Goal: Task Accomplishment & Management: Manage account settings

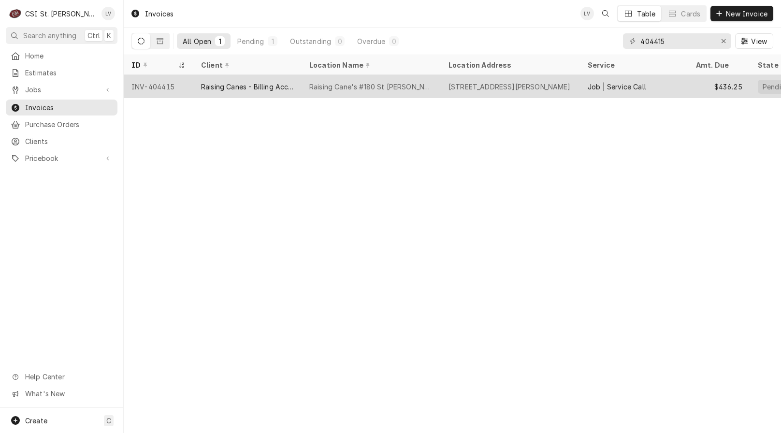
click at [275, 80] on div "Raising Canes - Billing Account" at bounding box center [247, 86] width 108 height 23
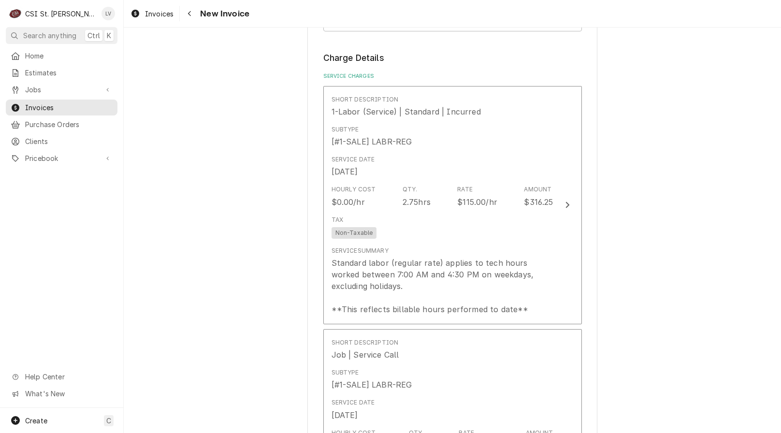
scroll to position [870, 0]
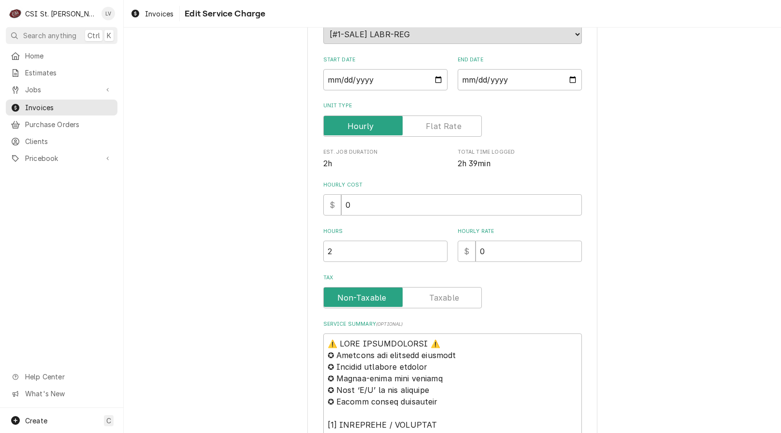
scroll to position [387, 0]
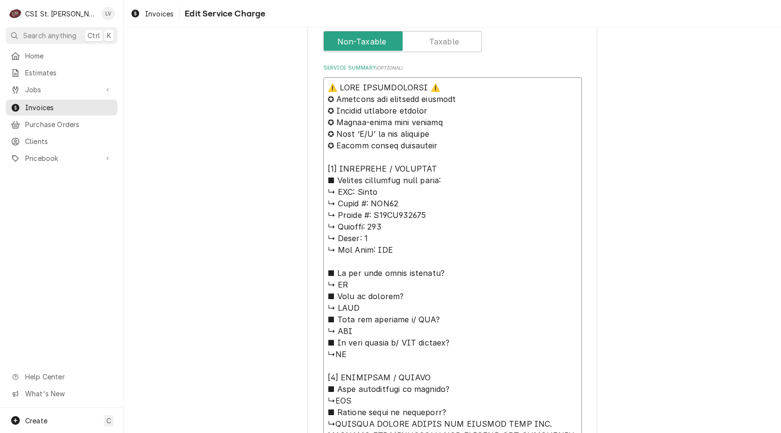
drag, startPoint x: 354, startPoint y: 193, endPoint x: 306, endPoint y: 79, distance: 123.2
click at [307, 79] on div "Use the fields below to edit this service charge Short Description Job | Servic…" at bounding box center [452, 264] width 290 height 1209
type textarea "x"
type textarea "Pitco ↳ 𝗠𝗼𝗱𝗲𝗹 #: SSH75 ↳ 𝗦𝗲𝗿𝗶𝗮𝗹 #: G23BB006809 ↳ 𝗩𝗼𝗹𝘁𝗮𝗴𝗲: 120 ↳ 𝗣𝗵𝗮𝘀𝗲: 1 ↳ 𝗚𝗮𝘀 …"
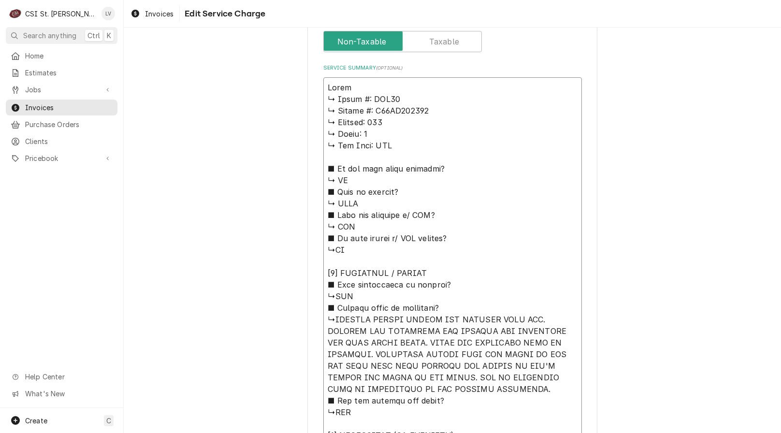
click at [360, 86] on textarea "Service Summary ( optional )" at bounding box center [452, 383] width 259 height 612
type textarea "x"
type textarea "Pitco ↳ 𝗠𝗼𝗱𝗲𝗹 #: SSH75 ↳ 𝗦𝗲𝗿𝗶𝗮𝗹 #: G23BB006809 ↳ 𝗩𝗼𝗹𝘁𝗮𝗴𝗲: 120 ↳ 𝗣𝗵𝗮𝘀𝗲: 1 ↳ 𝗚𝗮𝘀 …"
type textarea "x"
type textarea "Pitco / ↳ 𝗠𝗼𝗱𝗲𝗹 #: SSH75 ↳ 𝗦𝗲𝗿𝗶𝗮𝗹 #: G23BB006809 ↳ 𝗩𝗼𝗹𝘁𝗮𝗴𝗲: 120 ↳ 𝗣𝗵𝗮𝘀𝗲: 1 ↳ 𝗚𝗮…"
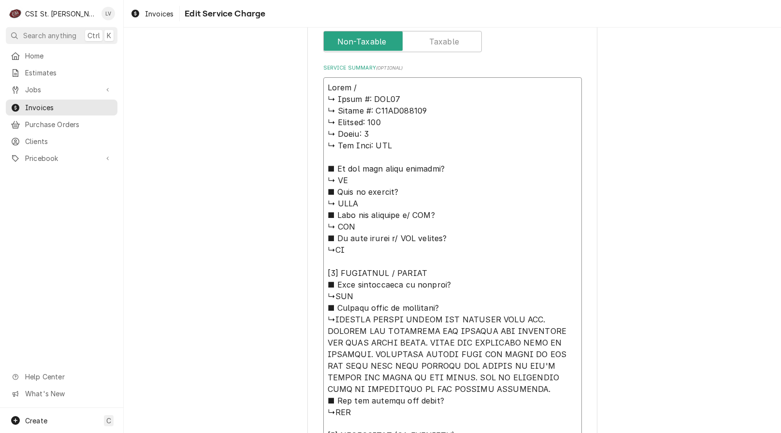
type textarea "x"
type textarea "Pitco // ↳ 𝗠𝗼𝗱𝗲𝗹 #: SSH75 ↳ 𝗦𝗲𝗿𝗶𝗮𝗹 #: G23BB006809 ↳ 𝗩𝗼𝗹𝘁𝗮𝗴𝗲: 120 ↳ 𝗣𝗵𝗮𝘀𝗲: 1 ↳ 𝗚…"
type textarea "x"
type textarea "Pitco // ↳ 𝗠𝗼𝗱𝗲𝗹 #: SSH75 ↳ 𝗦𝗲𝗿𝗶𝗮𝗹 #: G23BB006809 ↳ 𝗩𝗼𝗹𝘁𝗮𝗴𝗲: 120 ↳ 𝗣𝗵𝗮𝘀𝗲: 1 ↳ 𝗚…"
type textarea "x"
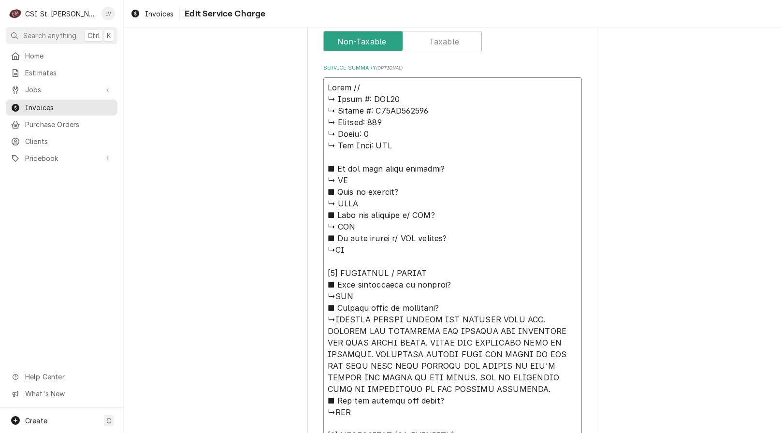
type textarea "Pitco // ↳ 𝗠𝗼𝗱𝗲𝗹 #: SSH75 ↳ 𝗦𝗲𝗿𝗶𝗮𝗹 #: G23BB006809 ↳ 𝗩𝗼𝗹𝘁𝗮𝗴𝗲: 120 ↳ 𝗣𝗵𝗮𝘀𝗲: 1 ↳ 𝗚…"
type textarea "x"
type textarea "Pitco / ↳ 𝗠𝗼𝗱𝗲𝗹 #: SSH75 ↳ 𝗦𝗲𝗿𝗶𝗮𝗹 #: G23BB006809 ↳ 𝗩𝗼𝗹𝘁𝗮𝗴𝗲: 120 ↳ 𝗣𝗵𝗮𝘀𝗲: 1 ↳ 𝗚𝗮…"
type textarea "x"
type textarea "Pitco / ↳ 𝗠𝗼𝗱𝗲𝗹 #: SSH75 ↳ 𝗦𝗲𝗿𝗶𝗮𝗹 #: G23BB006809 ↳ 𝗩𝗼𝗹𝘁𝗮𝗴𝗲: 120 ↳ 𝗣𝗵𝗮𝘀𝗲: 1 ↳ 𝗚𝗮…"
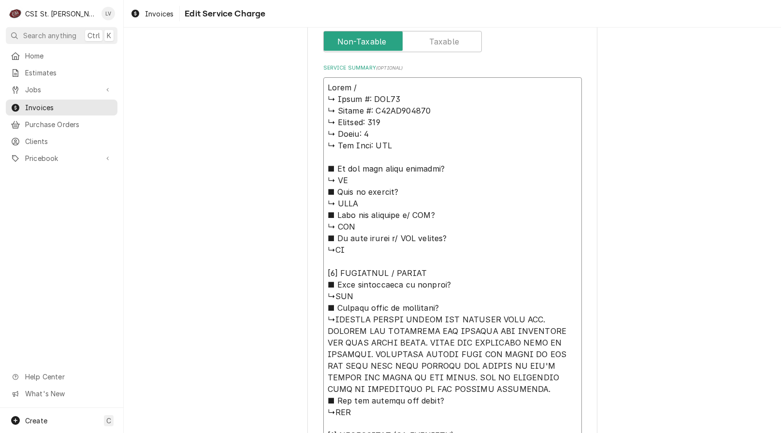
type textarea "x"
type textarea "Pitco / M ↳ 𝗠𝗼𝗱𝗲𝗹 #: SSH75 ↳ 𝗦𝗲𝗿𝗶𝗮𝗹 #: G23BB006809 ↳ 𝗩𝗼𝗹𝘁𝗮𝗴𝗲: 120 ↳ 𝗣𝗵𝗮𝘀𝗲: 1 ↳ …"
type textarea "x"
type textarea "Pitco / Mo ↳ 𝗠𝗼𝗱𝗲𝗹 #: SSH75 ↳ 𝗦𝗲𝗿𝗶𝗮𝗹 #: G23BB006809 ↳ 𝗩𝗼𝗹𝘁𝗮𝗴𝗲: 120 ↳ 𝗣𝗵𝗮𝘀𝗲: 1 ↳…"
type textarea "x"
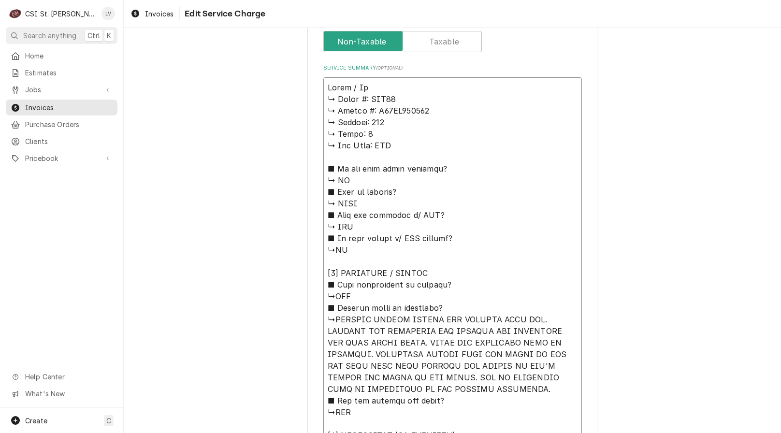
type textarea "Pitco / Mod ↳ 𝗠𝗼𝗱𝗲𝗹 #: SSH75 ↳ 𝗦𝗲𝗿𝗶𝗮𝗹 #: G23BB006809 ↳ 𝗩𝗼𝗹𝘁𝗮𝗴𝗲: 120 ↳ 𝗣𝗵𝗮𝘀𝗲: 1 …"
type textarea "x"
type textarea "Pitco / Mode ↳ 𝗠𝗼𝗱𝗲𝗹 #: SSH75 ↳ 𝗦𝗲𝗿𝗶𝗮𝗹 #: G23BB006809 ↳ 𝗩𝗼𝗹𝘁𝗮𝗴𝗲: 120 ↳ 𝗣𝗵𝗮𝘀𝗲: 1…"
type textarea "x"
type textarea "Pitco / Model ↳ 𝗠𝗼𝗱𝗲𝗹 #: SSH75 ↳ 𝗦𝗲𝗿𝗶𝗮𝗹 #: G23BB006809 ↳ 𝗩𝗼𝗹𝘁𝗮𝗴𝗲: 120 ↳ 𝗣𝗵𝗮𝘀𝗲: …"
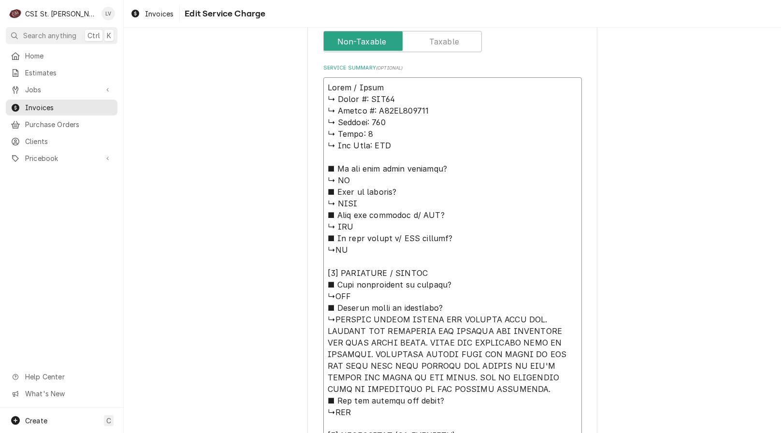
type textarea "x"
type textarea "Pitco / Model: ↳ 𝗠𝗼𝗱𝗲𝗹 #: SSH75 ↳ 𝗦𝗲𝗿𝗶𝗮𝗹 #: G23BB006809 ↳ 𝗩𝗼𝗹𝘁𝗮𝗴𝗲: 120 ↳ 𝗣𝗵𝗮𝘀𝗲:…"
type textarea "x"
type textarea "Pitco / Model: ↳ 𝗠𝗼𝗱𝗲𝗹 #: SSH75 ↳ 𝗦𝗲𝗿𝗶𝗮𝗹 #: G23BB006809 ↳ 𝗩𝗼𝗹𝘁𝗮𝗴𝗲: 120 ↳ 𝗣𝗵𝗮𝘀𝗲:…"
type textarea "x"
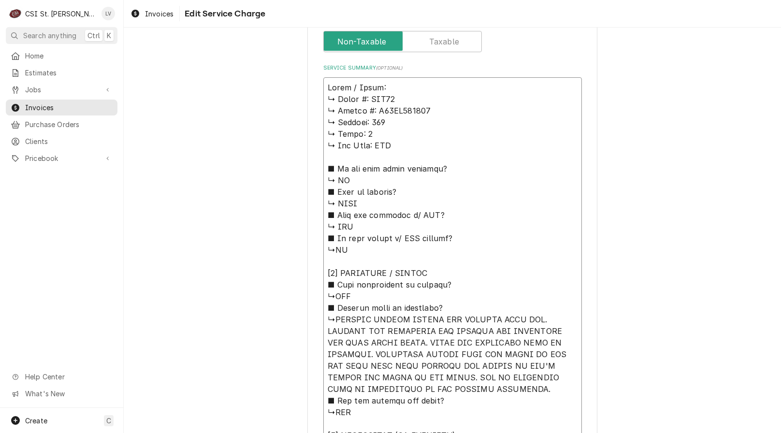
type textarea "Pitco / Model: ↳ 𝗠𝗼𝗱𝗲𝗹 #: SSH75 ↳ 𝗦𝗲𝗿𝗶𝗮𝗹 #: G23BB006809 ↳ 𝗩𝗼𝗹𝘁𝗮𝗴𝗲: 120 ↳ 𝗣𝗵𝗮𝘀𝗲:…"
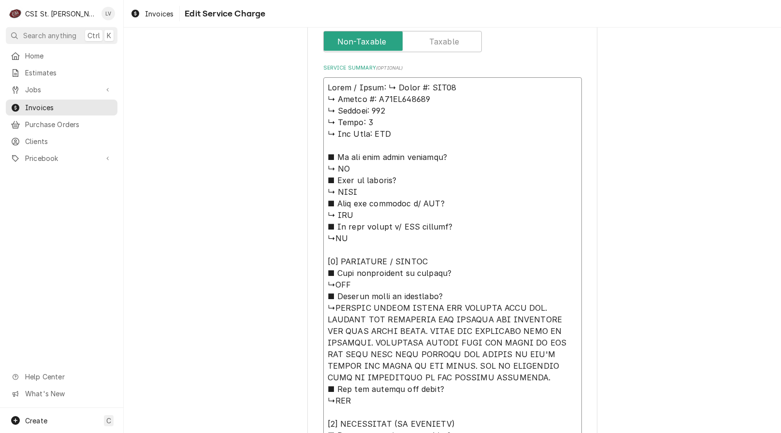
type textarea "x"
type textarea "Pitco / Model: 𝗠𝗼𝗱𝗲𝗹 #: SSH75 ↳ 𝗦𝗲𝗿𝗶𝗮𝗹 #: G23BB006809 ↳ 𝗩𝗼𝗹𝘁𝗮𝗴𝗲: 120 ↳ 𝗣𝗵𝗮𝘀𝗲: 1…"
type textarea "x"
type textarea "Pitco / Model: 𝗠𝗼𝗱𝗲𝗹 #: SSH75 ↳ 𝗦𝗲𝗿𝗶𝗮𝗹 #: G23BB006809 ↳ 𝗩𝗼𝗹𝘁𝗮𝗴𝗲: 120 ↳ 𝗣𝗵𝗮𝘀𝗲: 1…"
type textarea "x"
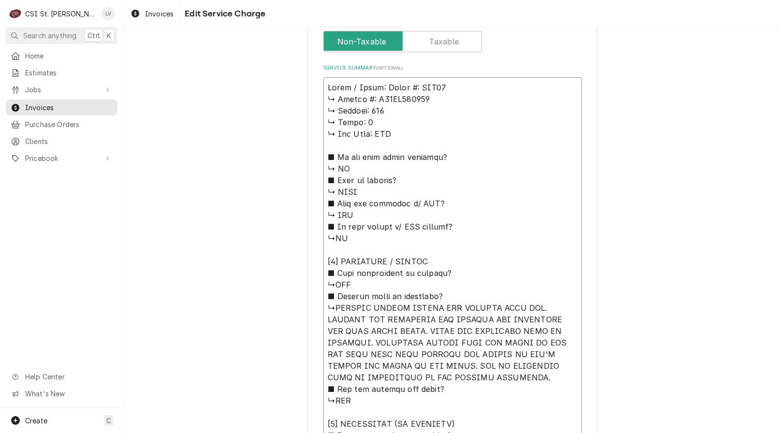
type textarea "Pitco / Model: 𝗼𝗱𝗲𝗹 #: SSH75 ↳ 𝗦𝗲𝗿𝗶𝗮𝗹 #: G23BB006809 ↳ 𝗩𝗼𝗹𝘁𝗮𝗴𝗲: 120 ↳ 𝗣𝗵𝗮𝘀𝗲: 1 …"
type textarea "x"
type textarea "Pitco / Model: 𝗱𝗲𝗹 #: SSH75 ↳ 𝗦𝗲𝗿𝗶𝗮𝗹 #: G23BB006809 ↳ 𝗩𝗼𝗹𝘁𝗮𝗴𝗲: 120 ↳ 𝗣𝗵𝗮𝘀𝗲: 1 ↳…"
type textarea "x"
type textarea "Pitco / Model: 𝗲𝗹 #: SSH75 ↳ 𝗦𝗲𝗿𝗶𝗮𝗹 #: G23BB006809 ↳ 𝗩𝗼𝗹𝘁𝗮𝗴𝗲: 120 ↳ 𝗣𝗵𝗮𝘀𝗲: 1 ↳ …"
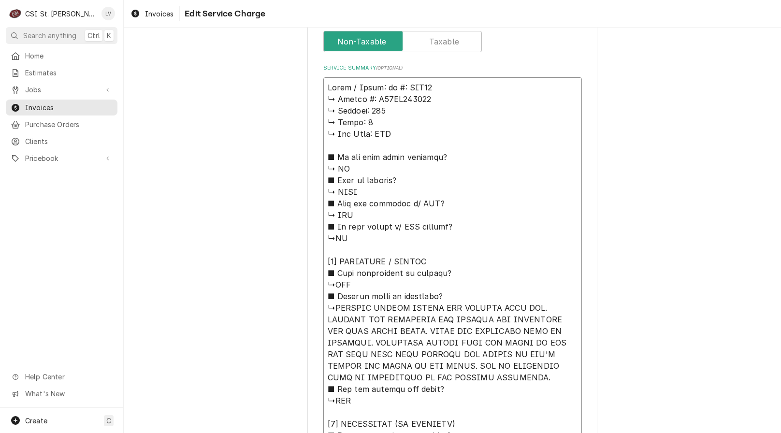
type textarea "x"
type textarea "Pitco / Model: 𝗹 #: SSH75 ↳ 𝗦𝗲𝗿𝗶𝗮𝗹 #: G23BB006809 ↳ 𝗩𝗼𝗹𝘁𝗮𝗴𝗲: 120 ↳ 𝗣𝗵𝗮𝘀𝗲: 1 ↳ 𝗚…"
type textarea "x"
type textarea "Pitco / Model: #: SSH75 ↳ 𝗦𝗲𝗿𝗶𝗮𝗹 #: G23BB006809 ↳ 𝗩𝗼𝗹𝘁𝗮𝗴𝗲: 120 ↳ 𝗣𝗵𝗮𝘀𝗲: 1 ↳ 𝗚𝗮𝘀…"
type textarea "x"
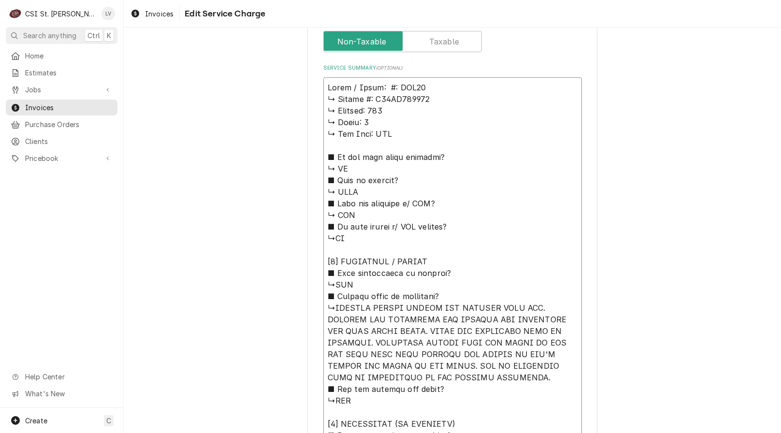
type textarea "Pitco / Model: #: SSH75 ↳ 𝗦𝗲𝗿𝗶𝗮𝗹 #: G23BB006809 ↳ 𝗩𝗼𝗹𝘁𝗮𝗴𝗲: 120 ↳ 𝗣𝗵𝗮𝘀𝗲: 1 ↳ 𝗚𝗮𝘀…"
type textarea "x"
type textarea "Pitco / Model: : SSH75 ↳ 𝗦𝗲𝗿𝗶𝗮𝗹 #: G23BB006809 ↳ 𝗩𝗼𝗹𝘁𝗮𝗴𝗲: 120 ↳ 𝗣𝗵𝗮𝘀𝗲: 1 ↳ 𝗚𝗮𝘀 …"
type textarea "x"
type textarea "Pitco / Model: SSH75 ↳ 𝗦𝗲𝗿𝗶𝗮𝗹 #: G23BB006809 ↳ 𝗩𝗼𝗹𝘁𝗮𝗴𝗲: 120 ↳ 𝗣𝗵𝗮𝘀𝗲: 1 ↳ 𝗚𝗮𝘀 𝗧𝘆…"
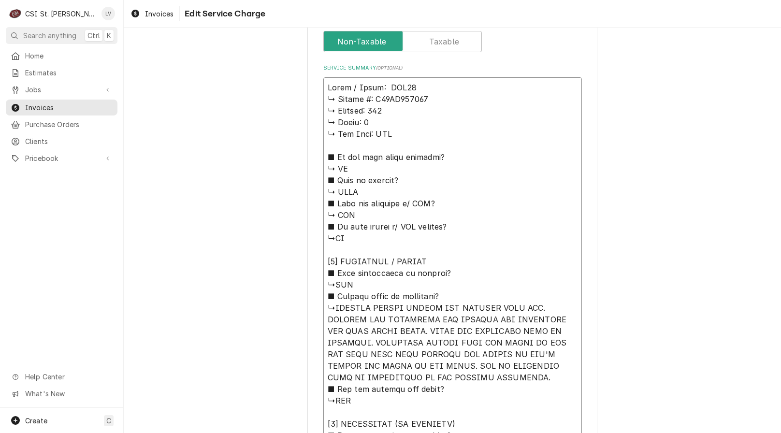
type textarea "x"
type textarea "Pitco / Model: SSH75 ↳ 𝗦𝗲𝗿𝗶𝗮𝗹 #: G23BB006809 ↳ 𝗩𝗼𝗹𝘁𝗮𝗴𝗲: 120 ↳ 𝗣𝗵𝗮𝘀𝗲: 1 ↳ 𝗚𝗮𝘀 𝗧𝘆…"
click at [410, 86] on textarea "Service Summary ( optional )" at bounding box center [452, 377] width 259 height 600
type textarea "x"
type textarea "Pitco / Model: SSH75 ↳ 𝗦𝗲𝗿𝗶𝗮𝗹 #: G23BB006809 ↳ 𝗩𝗼𝗹𝘁𝗮𝗴𝗲: 120 ↳ 𝗣𝗵𝗮𝘀𝗲: 1 ↳ 𝗚𝗮𝘀 𝗧𝘆…"
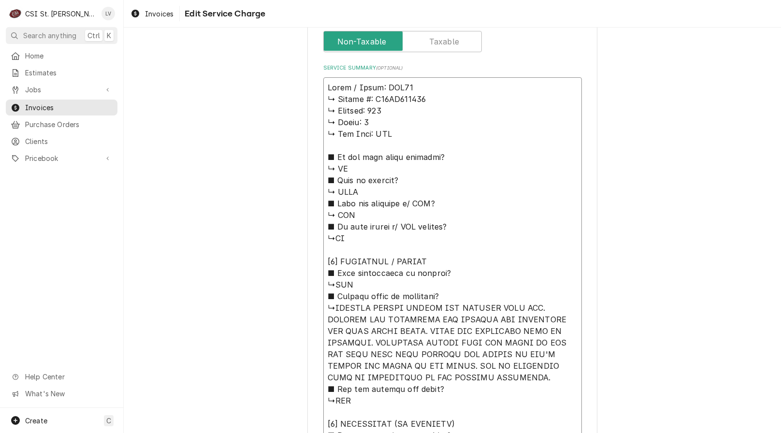
type textarea "x"
type textarea "Pitco / Model: SSH75 / ↳ 𝗦𝗲𝗿𝗶𝗮𝗹 #: G23BB006809 ↳ 𝗩𝗼𝗹𝘁𝗮𝗴𝗲: 120 ↳ 𝗣𝗵𝗮𝘀𝗲: 1 ↳ 𝗚𝗮𝘀 …"
type textarea "x"
type textarea "Pitco / Model: SSH75 / ↳ 𝗦𝗲𝗿𝗶𝗮𝗹 #: G23BB006809 ↳ 𝗩𝗼𝗹𝘁𝗮𝗴𝗲: 120 ↳ 𝗣𝗵𝗮𝘀𝗲: 1 ↳ 𝗚𝗮𝘀 …"
type textarea "x"
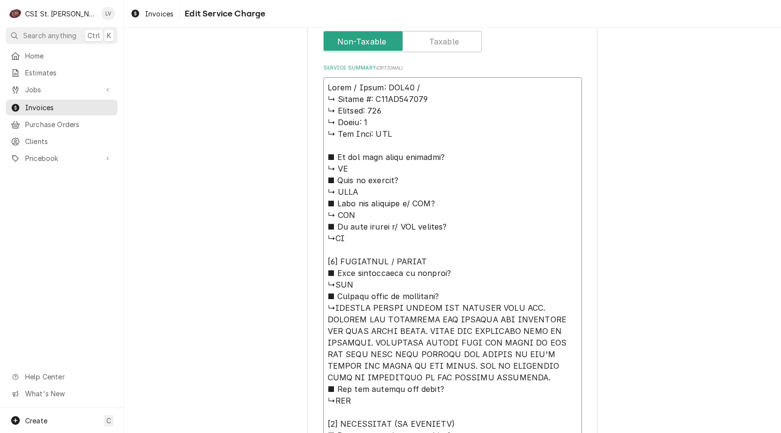
type textarea "Pitco / Model: SSH75 / S ↳ 𝗦𝗲𝗿𝗶𝗮𝗹 #: G23BB006809 ↳ 𝗩𝗼𝗹𝘁𝗮𝗴𝗲: 120 ↳ 𝗣𝗵𝗮𝘀𝗲: 1 ↳ 𝗚𝗮…"
type textarea "x"
type textarea "Pitco / Model: SSH75 / Se ↳ 𝗦𝗲𝗿𝗶𝗮𝗹 #: G23BB006809 ↳ 𝗩𝗼𝗹𝘁𝗮𝗴𝗲: 120 ↳ 𝗣𝗵𝗮𝘀𝗲: 1 ↳ 𝗚…"
type textarea "x"
type textarea "Pitco / Model: SSH75 / Ser ↳ 𝗦𝗲𝗿𝗶𝗮𝗹 #: G23BB006809 ↳ 𝗩𝗼𝗹𝘁𝗮𝗴𝗲: 120 ↳ 𝗣𝗵𝗮𝘀𝗲: 1 ↳ …"
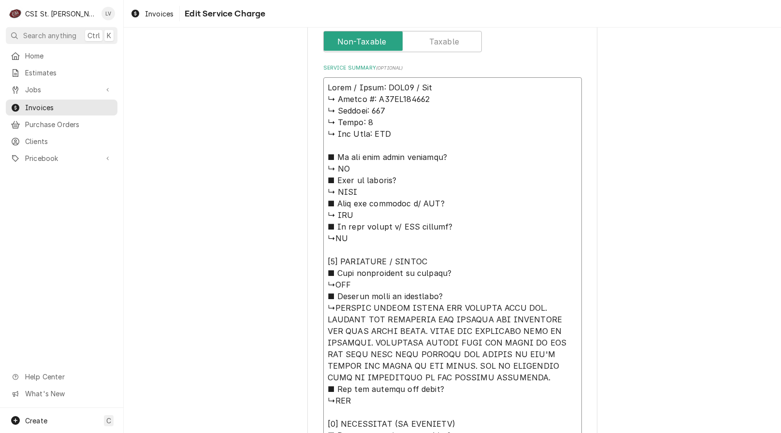
type textarea "x"
type textarea "Pitco / Model: SSH75 / Seri ↳ 𝗦𝗲𝗿𝗶𝗮𝗹 #: G23BB006809 ↳ 𝗩𝗼𝗹𝘁𝗮𝗴𝗲: 120 ↳ 𝗣𝗵𝗮𝘀𝗲: 1 ↳…"
type textarea "x"
type textarea "Pitco / Model: SSH75 / Seria ↳ 𝗦𝗲𝗿𝗶𝗮𝗹 #: G23BB006809 ↳ 𝗩𝗼𝗹𝘁𝗮𝗴𝗲: 120 ↳ 𝗣𝗵𝗮𝘀𝗲: 1 …"
type textarea "x"
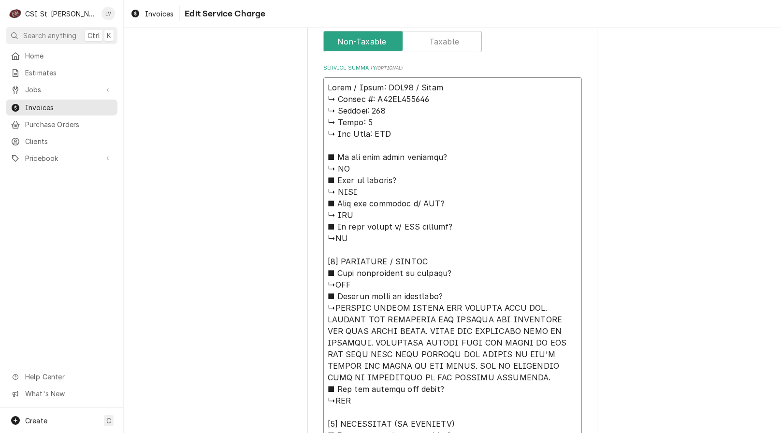
type textarea "Pitco / Model: SSH75 / Serial ↳ 𝗦𝗲𝗿𝗶𝗮𝗹 #: G23BB006809 ↳ 𝗩𝗼𝗹𝘁𝗮𝗴𝗲: 120 ↳ 𝗣𝗵𝗮𝘀𝗲: 1…"
type textarea "x"
type textarea "Pitco / Model: SSH75 / Serial: ↳ 𝗦𝗲𝗿𝗶𝗮𝗹 #: G23BB006809 ↳ 𝗩𝗼𝗹𝘁𝗮𝗴𝗲: 120 ↳ 𝗣𝗵𝗮𝘀𝗲: …"
type textarea "x"
type textarea "Pitco / Model: SSH75 / Serial: ↳ 𝗦𝗲𝗿𝗶𝗮𝗹 #: G23BB006809 ↳ 𝗩𝗼𝗹𝘁𝗮𝗴𝗲: 120 ↳ 𝗣𝗵𝗮𝘀𝗲: …"
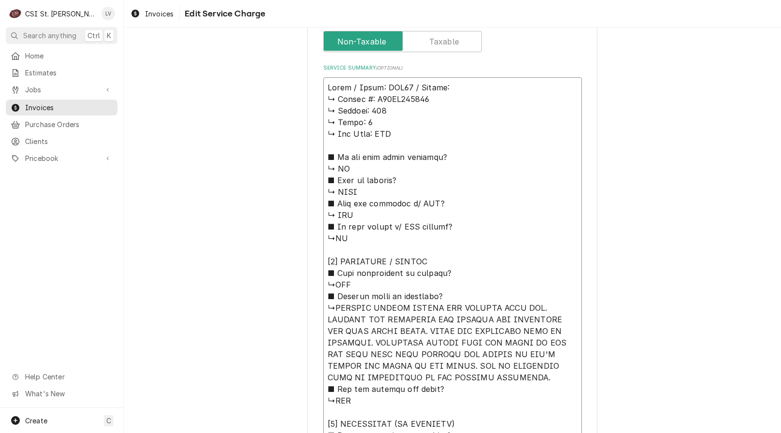
type textarea "x"
type textarea "Pitco / Model: SSH75 / Serial: ↳ 𝗦𝗲𝗿𝗶𝗮𝗹 #: G23BB006809 ↳ 𝗩𝗼𝗹𝘁𝗮𝗴𝗲: 120 ↳ 𝗣𝗵𝗮𝘀𝗲: …"
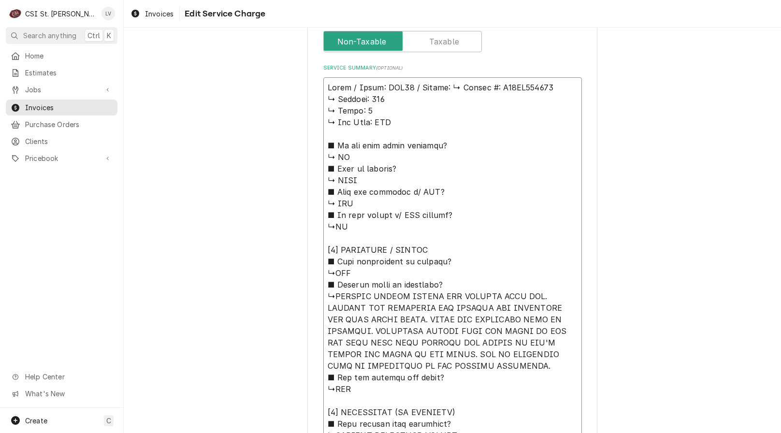
type textarea "x"
type textarea "Pitco / Model: SSH75 / Serial: 𝗦𝗲𝗿𝗶𝗮𝗹 #: G23BB006809 ↳ 𝗩𝗼𝗹𝘁𝗮𝗴𝗲: 120 ↳ 𝗣𝗵𝗮𝘀𝗲: 1 …"
type textarea "x"
type textarea "Pitco / Model: SSH75 / Serial: 𝗦𝗲𝗿𝗶𝗮𝗹 #: G23BB006809 ↳ 𝗩𝗼𝗹𝘁𝗮𝗴𝗲: 120 ↳ 𝗣𝗵𝗮𝘀𝗲: 1 …"
type textarea "x"
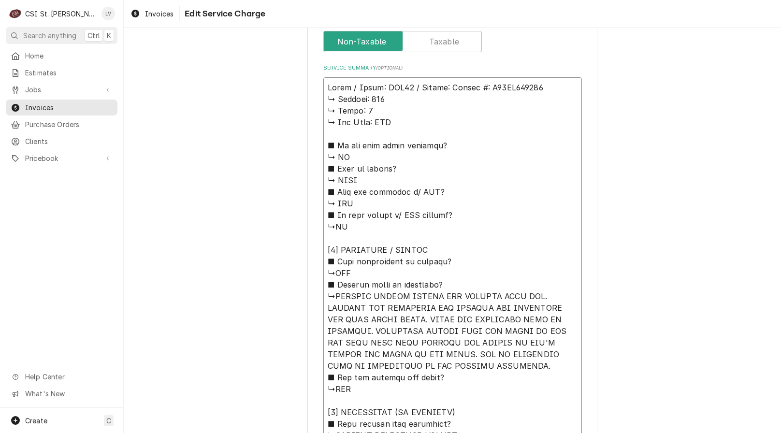
type textarea "Pitco / Model: SSH75 / Serial: 𝗲𝗿𝗶𝗮𝗹 #: G23BB006809 ↳ 𝗩𝗼𝗹𝘁𝗮𝗴𝗲: 120 ↳ 𝗣𝗵𝗮𝘀𝗲: 1 ↳…"
type textarea "x"
type textarea "Pitco / Model: SSH75 / Serial: 𝗿𝗶𝗮𝗹 #: G23BB006809 ↳ 𝗩𝗼𝗹𝘁𝗮𝗴𝗲: 120 ↳ 𝗣𝗵𝗮𝘀𝗲: 1 ↳ …"
type textarea "x"
type textarea "Pitco / Model: SSH75 / Serial: 𝗶𝗮𝗹 #: G23BB006809 ↳ 𝗩𝗼𝗹𝘁𝗮𝗴𝗲: 120 ↳ 𝗣𝗵𝗮𝘀𝗲: 1 ↳ 𝗚…"
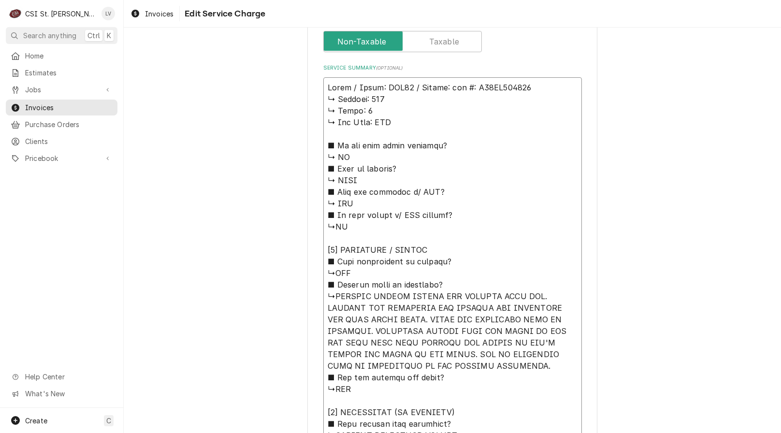
type textarea "x"
type textarea "Pitco / Model: SSH75 / Serial: 𝗮𝗹 #: G23BB006809 ↳ 𝗩𝗼𝗹𝘁𝗮𝗴𝗲: 120 ↳ 𝗣𝗵𝗮𝘀𝗲: 1 ↳ 𝗚𝗮…"
type textarea "x"
type textarea "Pitco / Model: SSH75 / Serial: 𝗹 #: G23BB006809 ↳ 𝗩𝗼𝗹𝘁𝗮𝗴𝗲: 120 ↳ 𝗣𝗵𝗮𝘀𝗲: 1 ↳ 𝗚𝗮𝘀…"
type textarea "x"
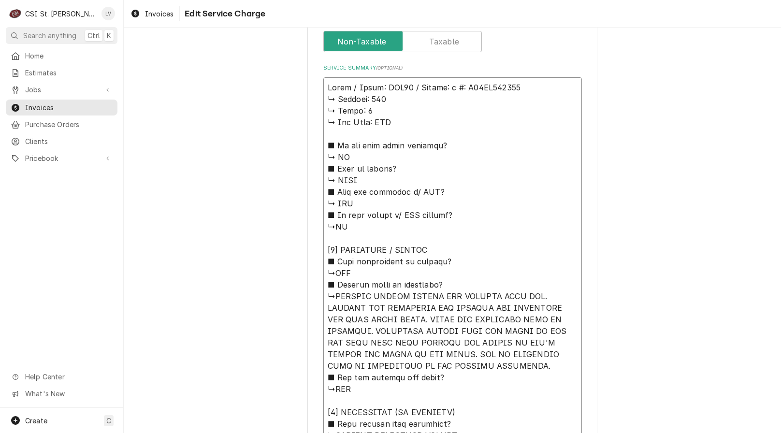
type textarea "Pitco / Model: SSH75 / Serial: #: G23BB006809 ↳ 𝗩𝗼𝗹𝘁𝗮𝗴𝗲: 120 ↳ 𝗣𝗵𝗮𝘀𝗲: 1 ↳ 𝗚𝗮𝘀 𝗧…"
type textarea "x"
type textarea "Pitco / Model: SSH75 / Serial: #: G23BB006809 ↳ 𝗩𝗼𝗹𝘁𝗮𝗴𝗲: 120 ↳ 𝗣𝗵𝗮𝘀𝗲: 1 ↳ 𝗚𝗮𝘀 𝗧…"
type textarea "x"
type textarea "Pitco / Model: SSH75 / Serial: : G23BB006809 ↳ 𝗩𝗼𝗹𝘁𝗮𝗴𝗲: 120 ↳ 𝗣𝗵𝗮𝘀𝗲: 1 ↳ 𝗚𝗮𝘀 𝗧𝘆…"
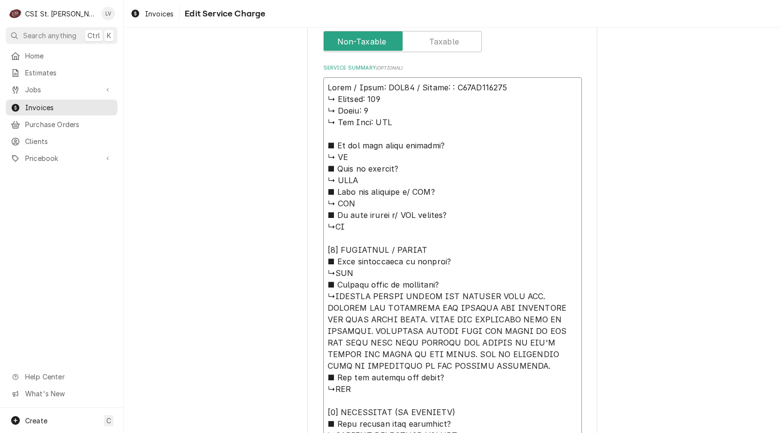
type textarea "x"
type textarea "Pitco / Model: SSH75 / Serial: G23BB006809 ↳ 𝗩𝗼𝗹𝘁𝗮𝗴𝗲: 120 ↳ 𝗣𝗵𝗮𝘀𝗲: 1 ↳ 𝗚𝗮𝘀 𝗧𝘆𝗽𝗲…"
type textarea "x"
type textarea "Pitco / Model: SSH75 / Serial: G23BB006809 ↳ 𝗩𝗼𝗹𝘁𝗮𝗴𝗲: 120 ↳ 𝗣𝗵𝗮𝘀𝗲: 1 ↳ 𝗚𝗮𝘀 𝗧𝘆𝗽𝗲…"
drag, startPoint x: 322, startPoint y: 99, endPoint x: 458, endPoint y: 283, distance: 229.0
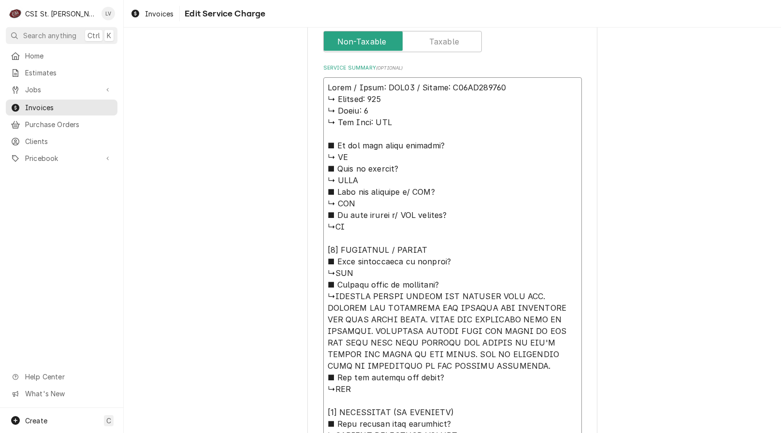
click at [458, 283] on textarea "Service Summary ( optional )" at bounding box center [452, 371] width 259 height 589
type textarea "x"
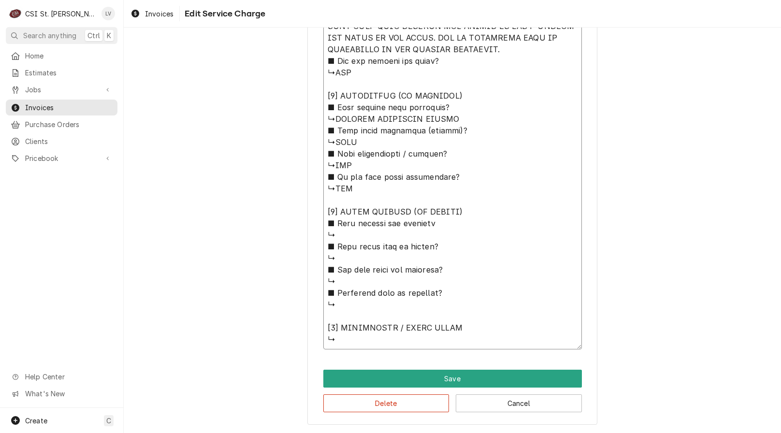
scroll to position [276, 0]
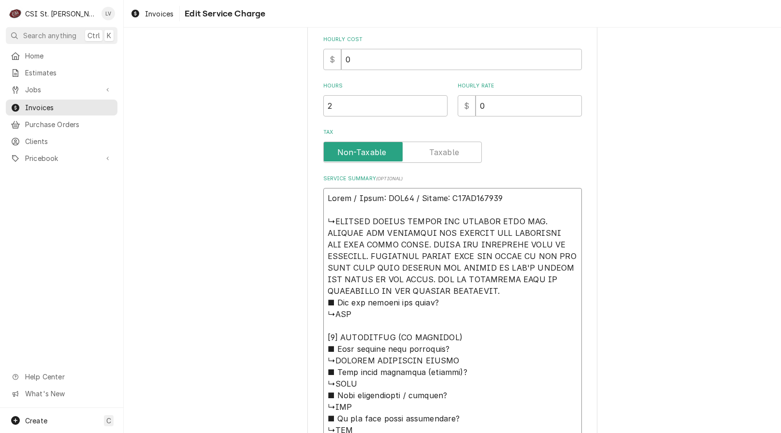
drag, startPoint x: 331, startPoint y: 219, endPoint x: 504, endPoint y: 288, distance: 186.0
click at [503, 290] on textarea "Service Summary ( optional )" at bounding box center [452, 389] width 259 height 403
type textarea "Pitco / Model: SSH75 / Serial: G23BB006809 ↳REMOVED RETURN VALVES AND CLEANED T…"
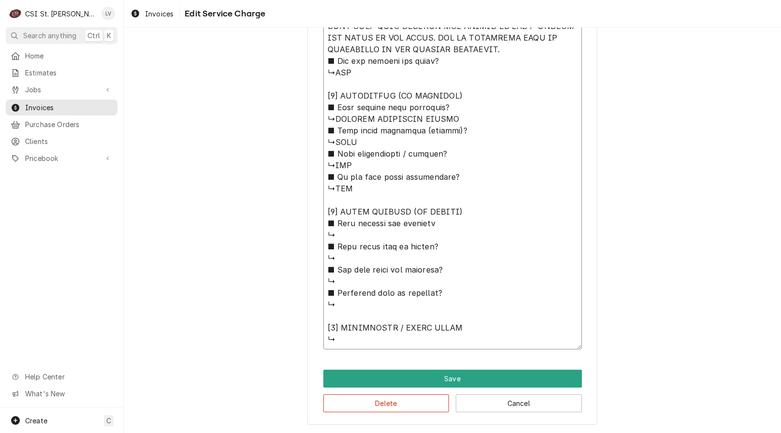
drag, startPoint x: 322, startPoint y: 222, endPoint x: 527, endPoint y: 432, distance: 293.9
paste textarea "Removed and cleaned return valves, prefilter, and filtering pan with new paper.…"
type textarea "x"
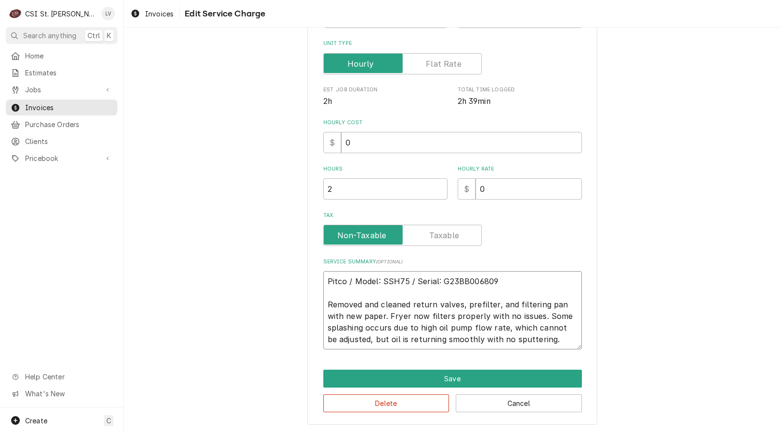
scroll to position [158, 0]
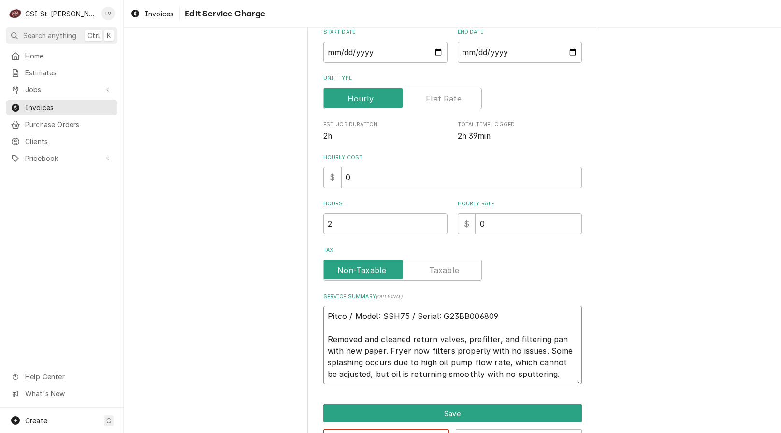
drag, startPoint x: 543, startPoint y: 376, endPoint x: 320, endPoint y: 312, distance: 232.0
click at [323, 312] on textarea "Pitco / Model: SSH75 / Serial: G23BB006809 Removed and cleaned return valves, p…" at bounding box center [452, 345] width 259 height 78
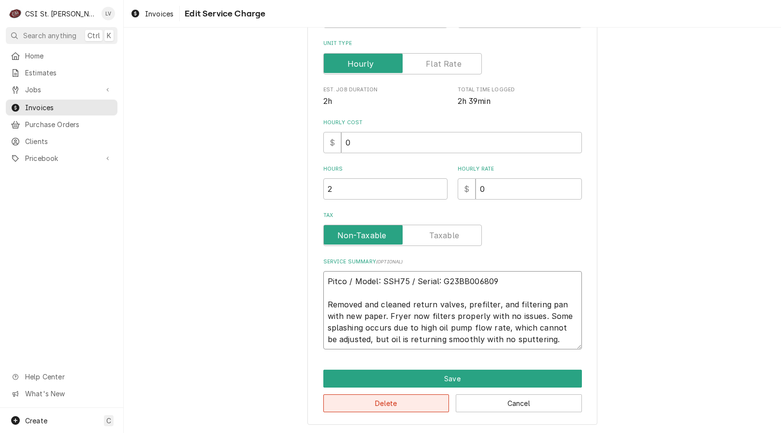
type textarea "Pitco / Model: SSH75 / Serial: G23BB006809 Removed and cleaned return valves, p…"
click at [346, 404] on button "Delete" at bounding box center [386, 403] width 126 height 18
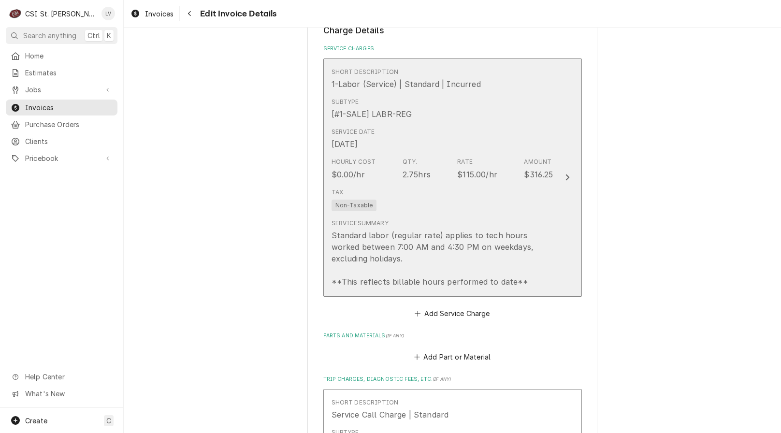
click at [412, 254] on div "Standard labor (regular rate) applies to tech hours worked between 7:00 AM and …" at bounding box center [442, 259] width 222 height 58
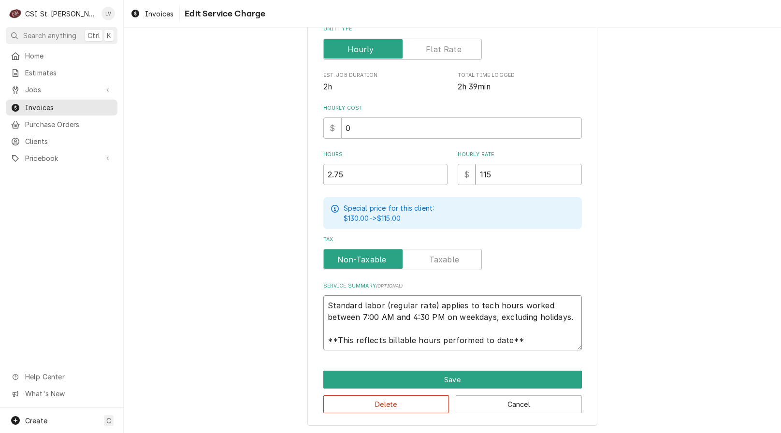
scroll to position [12, 0]
drag, startPoint x: 323, startPoint y: 307, endPoint x: 531, endPoint y: 344, distance: 211.6
click at [531, 344] on textarea "Standard labor (regular rate) applies to tech hours worked between 7:00 AM and …" at bounding box center [452, 322] width 259 height 55
paste textarea "Pitco / Model: SSH75 / Serial: G23BB006809 Removed and cleaned return valves, p…"
type textarea "x"
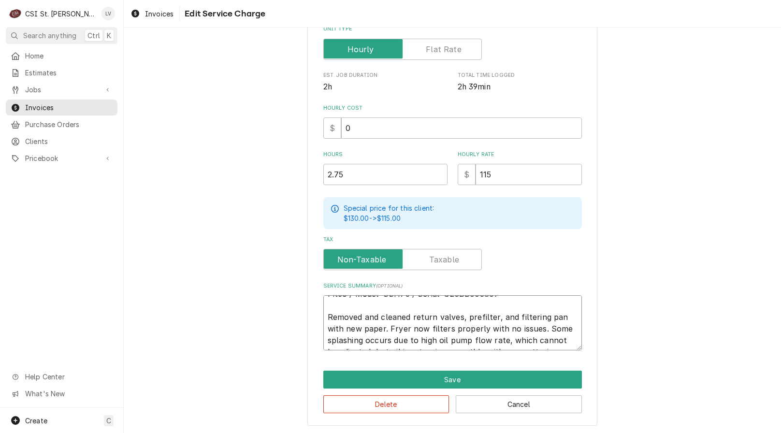
scroll to position [0, 0]
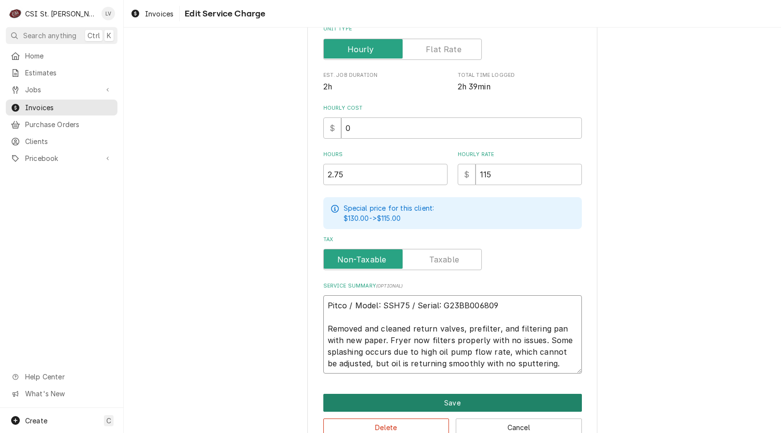
type textarea "Pitco / Model: SSH75 / Serial: G23BB006809 Removed and cleaned return valves, p…"
click at [472, 399] on button "Save" at bounding box center [452, 403] width 259 height 18
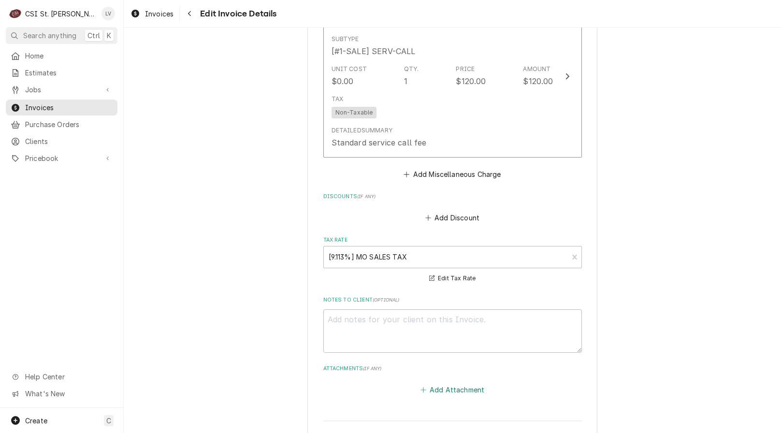
scroll to position [1512, 0]
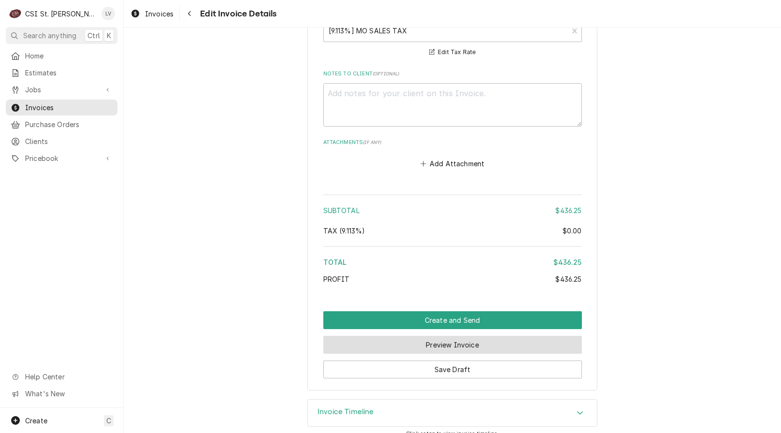
click at [430, 336] on button "Preview Invoice" at bounding box center [452, 345] width 259 height 18
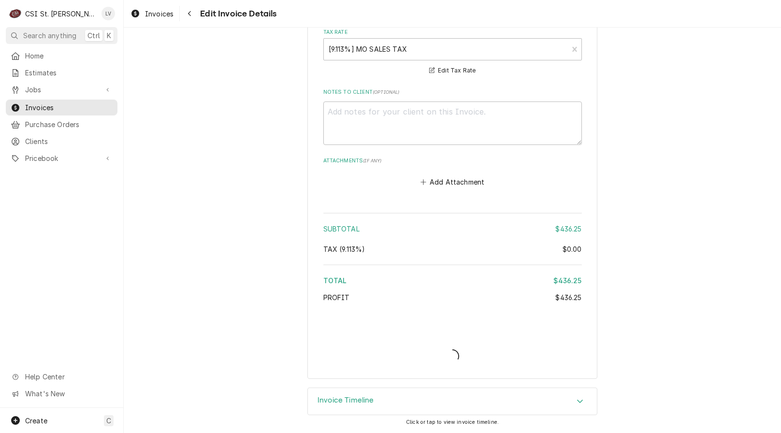
scroll to position [1482, 0]
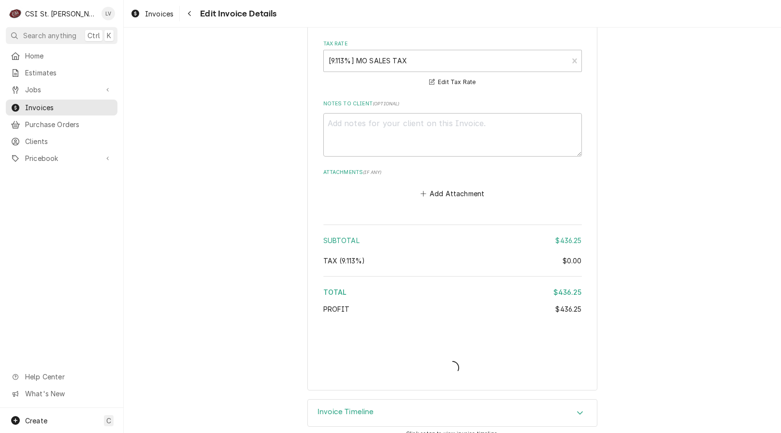
type textarea "x"
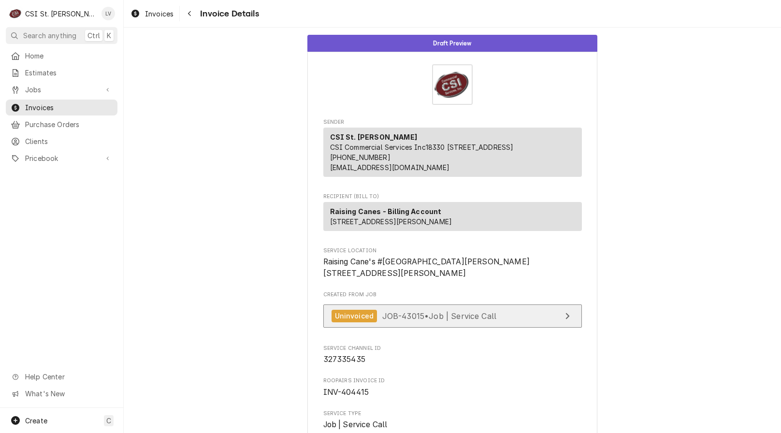
click at [426, 328] on link "Uninvoiced JOB-43015 • Job | Service Call" at bounding box center [452, 316] width 259 height 24
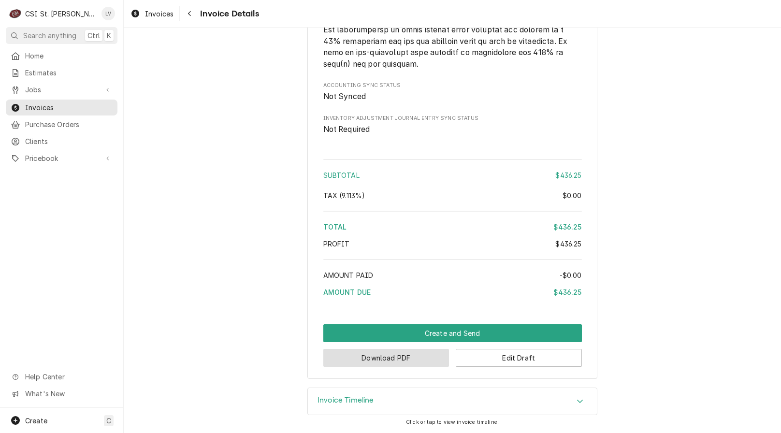
scroll to position [1493, 0]
click at [401, 360] on button "Download PDF" at bounding box center [386, 358] width 126 height 18
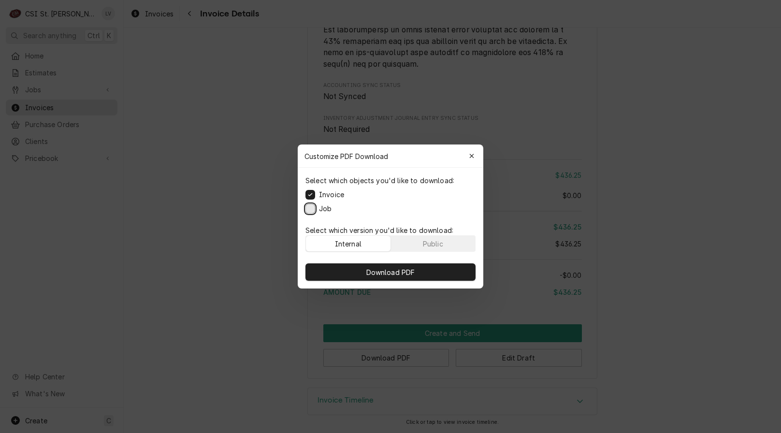
drag, startPoint x: 311, startPoint y: 209, endPoint x: 313, endPoint y: 221, distance: 12.3
click at [311, 208] on button "Job" at bounding box center [310, 209] width 10 height 10
click at [364, 263] on div "Download PDF" at bounding box center [391, 272] width 186 height 33
click at [348, 266] on button "Download PDF" at bounding box center [390, 271] width 170 height 17
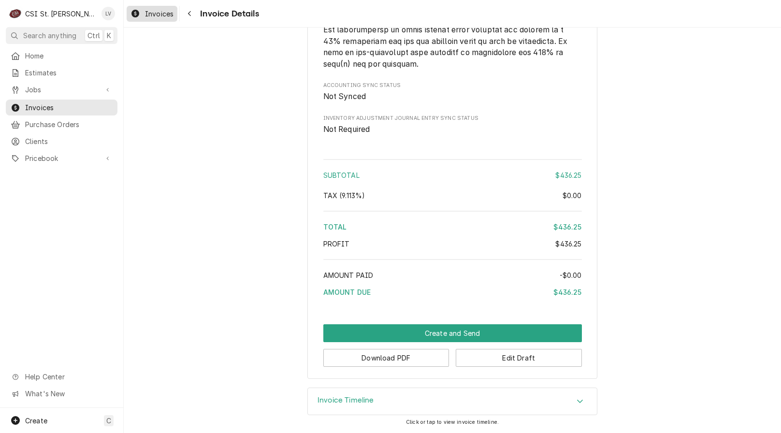
click at [146, 17] on span "Invoices" at bounding box center [159, 14] width 29 height 10
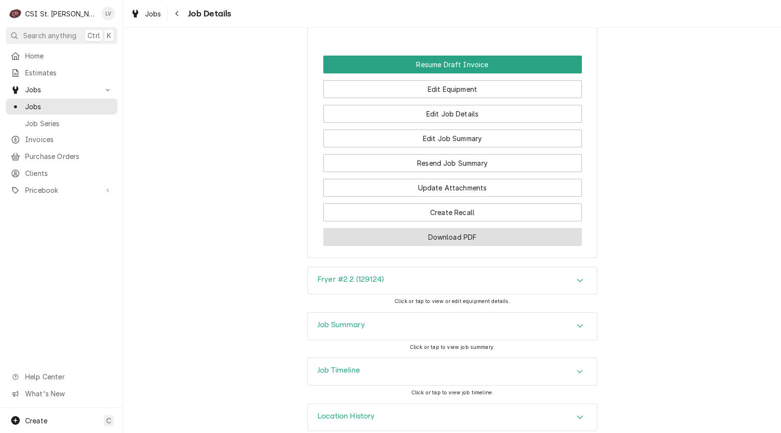
scroll to position [1433, 0]
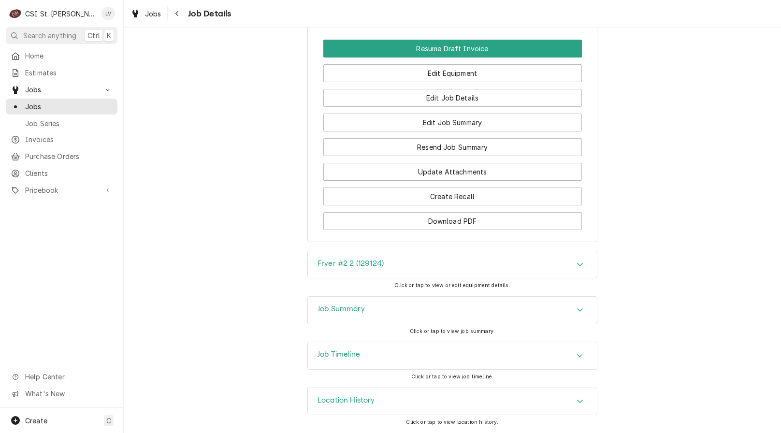
click at [405, 355] on div "Job Timeline" at bounding box center [452, 355] width 289 height 27
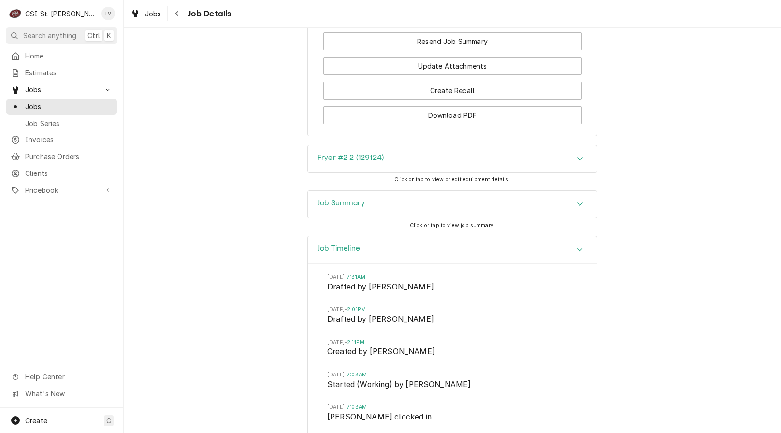
scroll to position [1815, 0]
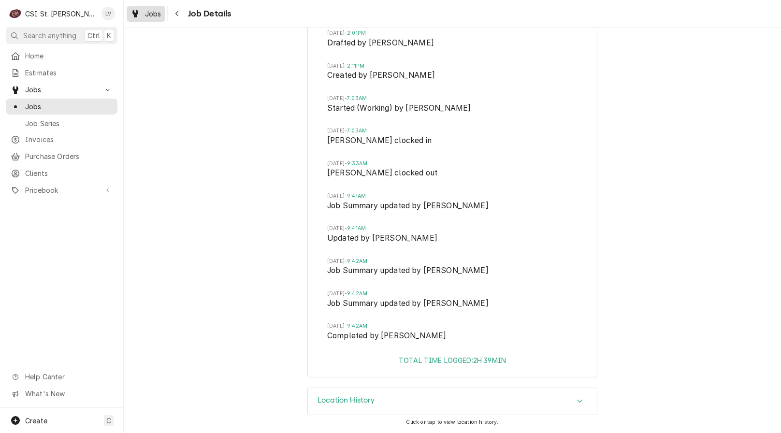
click at [143, 11] on div "Jobs" at bounding box center [146, 14] width 35 height 12
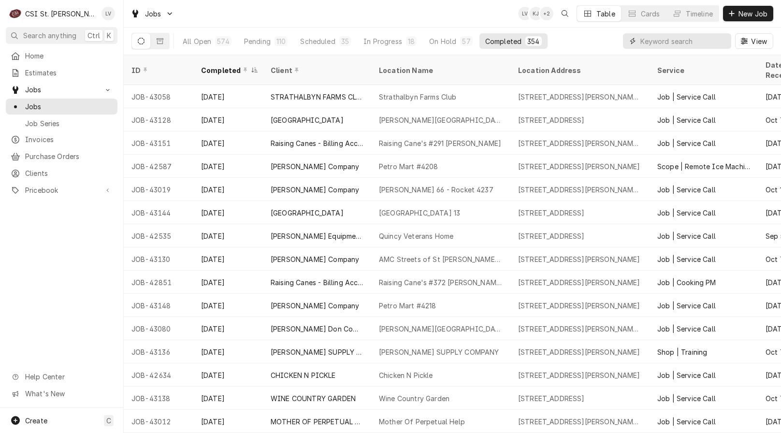
click at [647, 43] on input "Dynamic Content Wrapper" at bounding box center [683, 40] width 86 height 15
type input "43015"
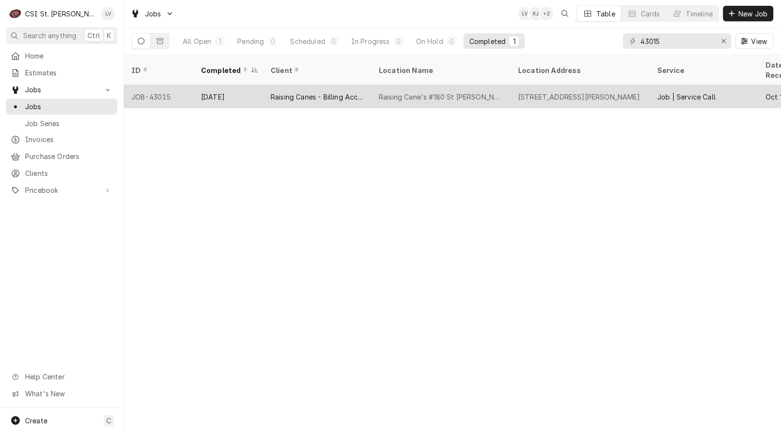
click at [294, 92] on div "Raising Canes - Billing Account" at bounding box center [317, 97] width 93 height 10
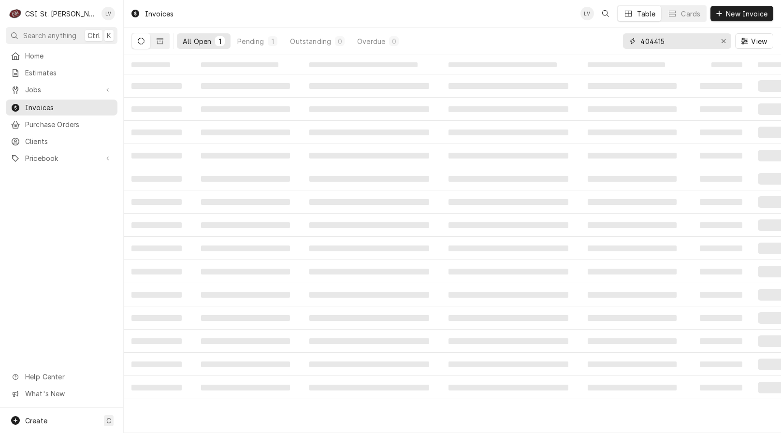
click at [676, 42] on input "404415" at bounding box center [676, 40] width 72 height 15
type input "404414"
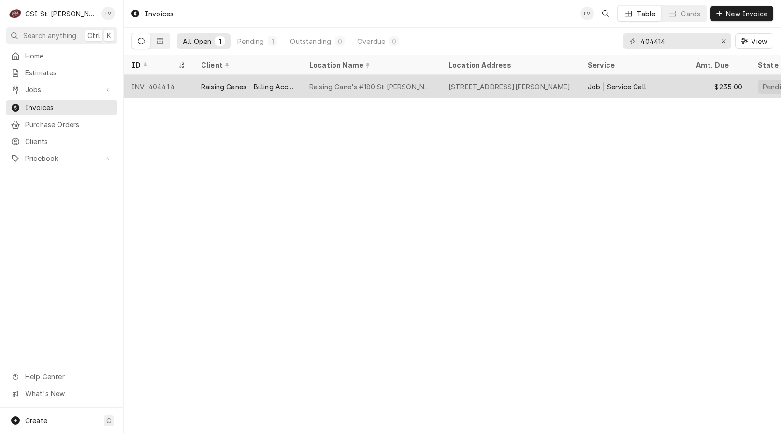
click at [206, 88] on div "Raising Canes - Billing Account" at bounding box center [247, 87] width 93 height 10
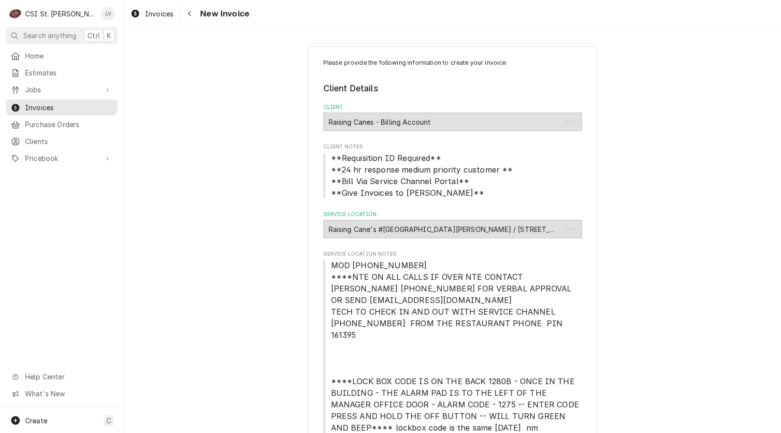
type textarea "x"
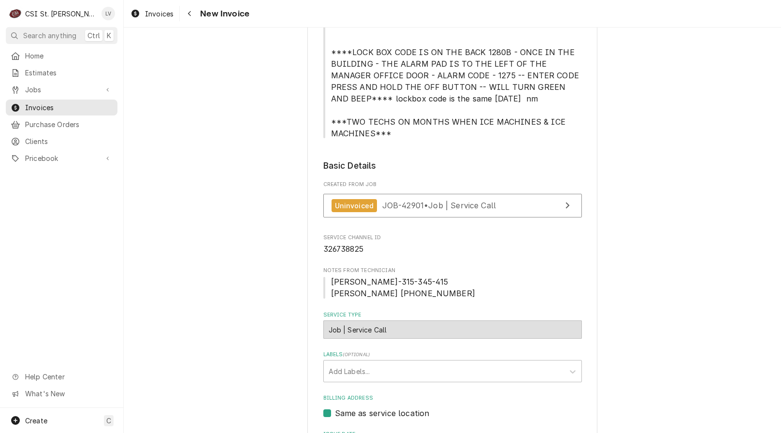
scroll to position [338, 0]
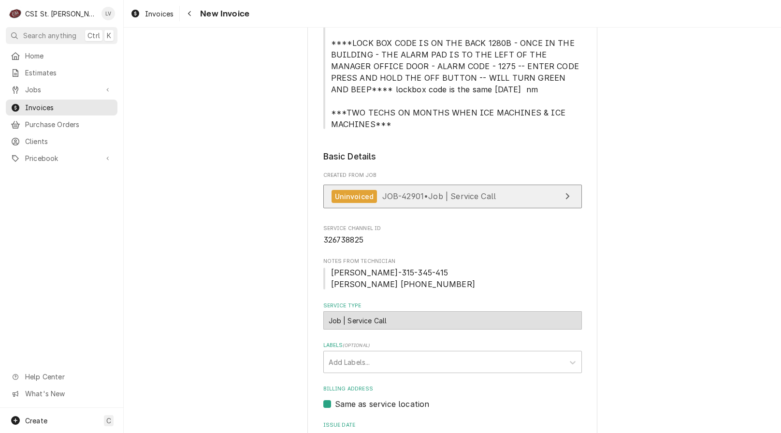
click at [412, 191] on span "JOB-42901 • Job | Service Call" at bounding box center [439, 196] width 114 height 10
click at [140, 20] on link "Invoices" at bounding box center [152, 14] width 51 height 16
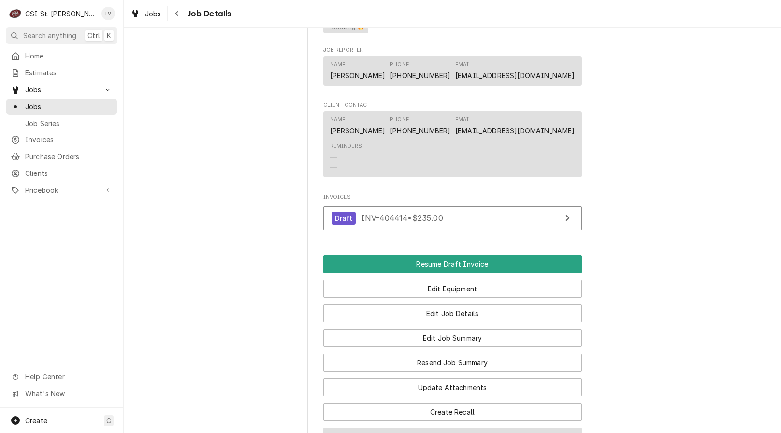
scroll to position [1301, 0]
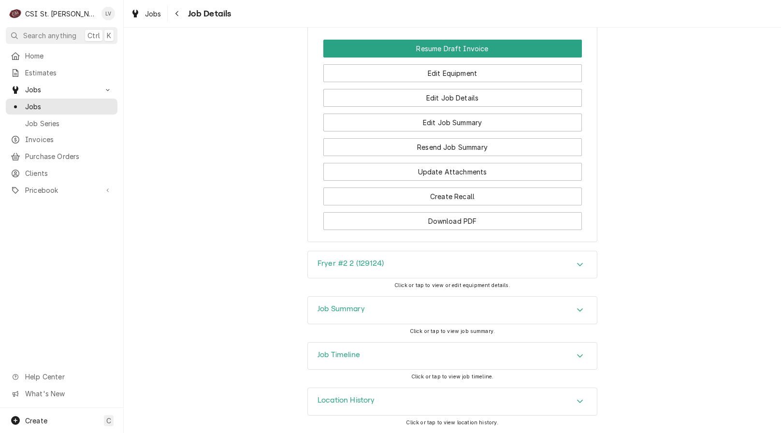
click at [440, 360] on div "Job Timeline" at bounding box center [452, 356] width 289 height 27
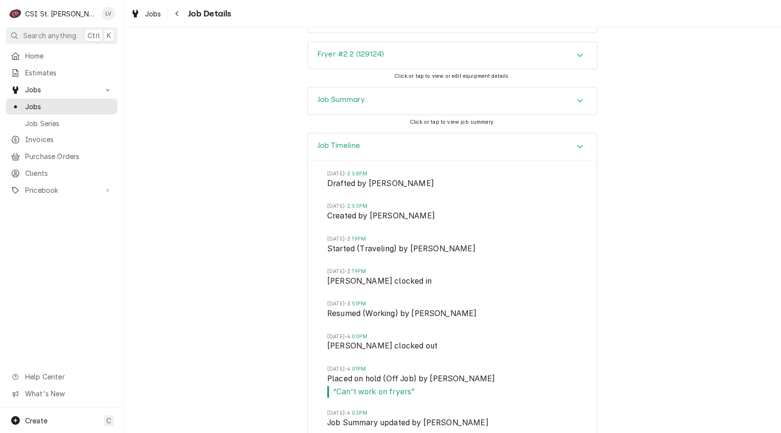
scroll to position [1502, 0]
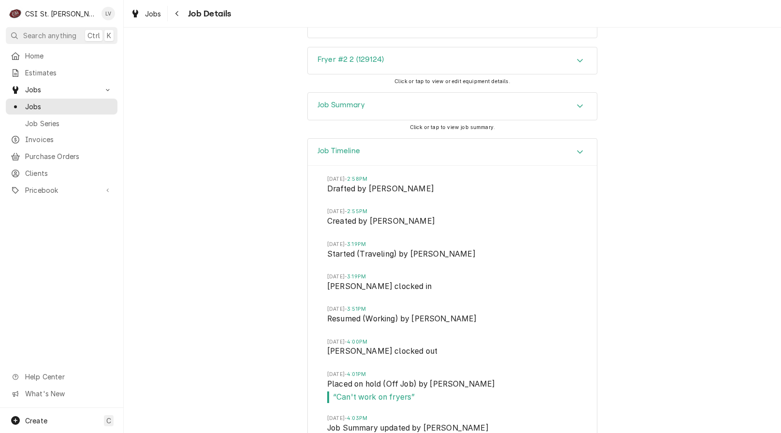
click at [386, 109] on div "Job Summary" at bounding box center [452, 106] width 289 height 27
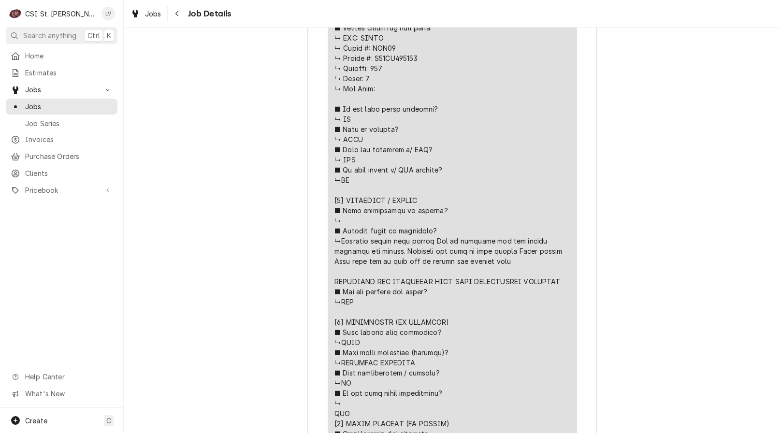
scroll to position [2033, 0]
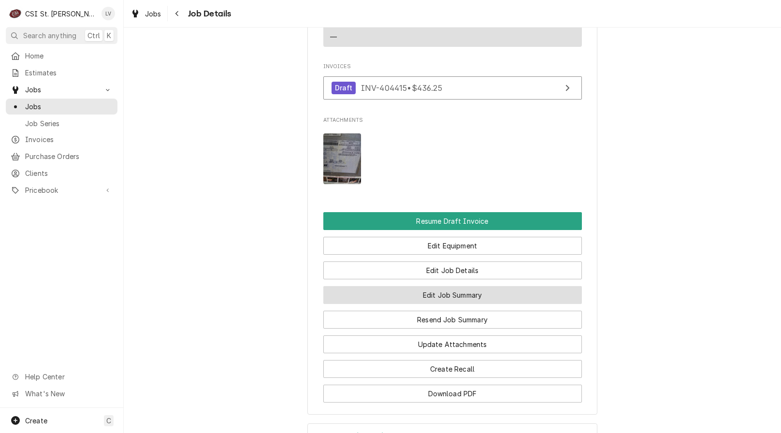
scroll to position [1433, 0]
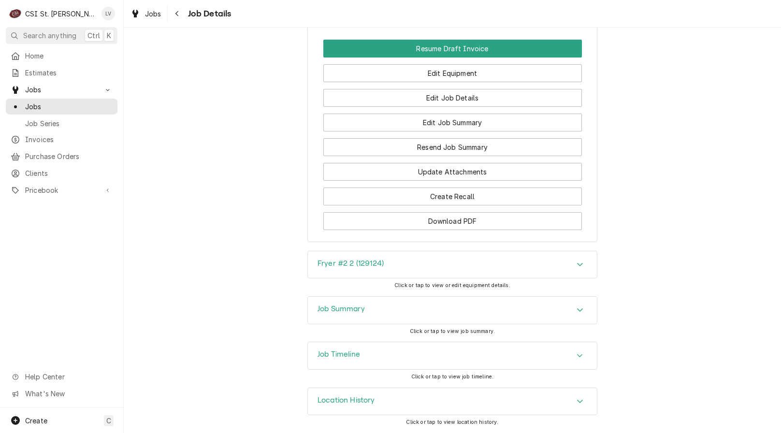
click at [432, 352] on div "Job Timeline" at bounding box center [452, 355] width 289 height 27
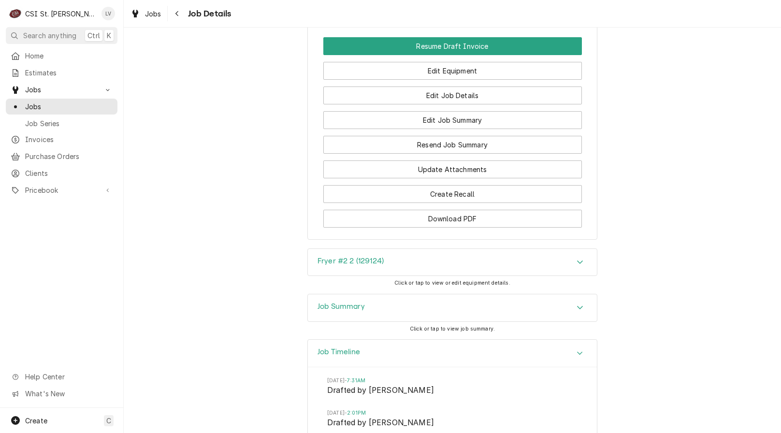
click at [420, 310] on div "Job Summary" at bounding box center [452, 307] width 289 height 27
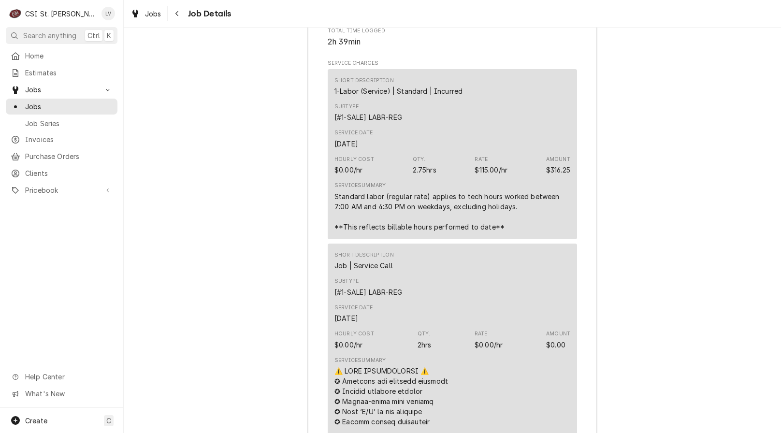
scroll to position [2061, 0]
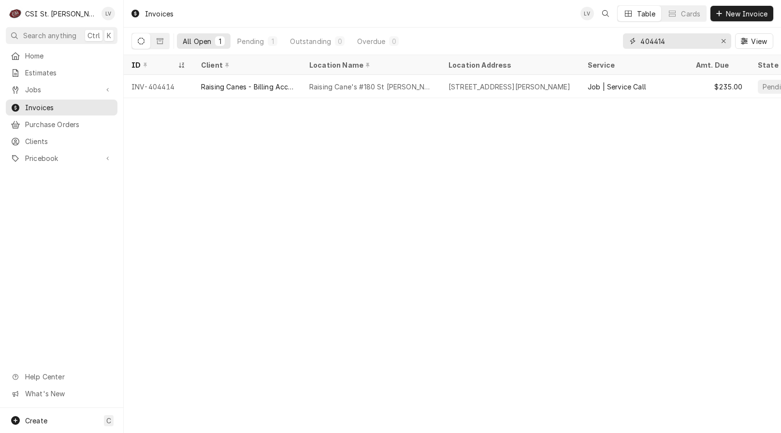
click at [679, 41] on input "404414" at bounding box center [676, 40] width 72 height 15
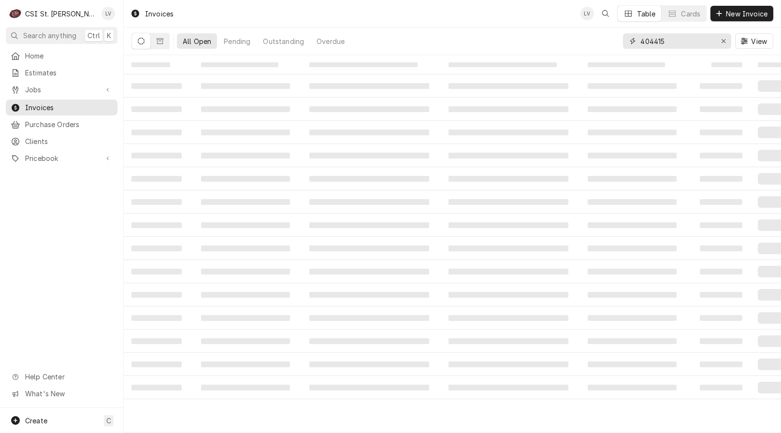
type input "404415"
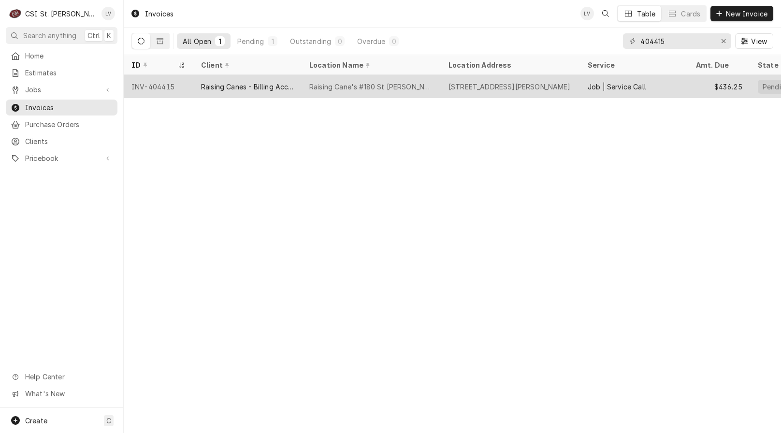
click at [279, 83] on div "Raising Canes - Billing Account" at bounding box center [247, 87] width 93 height 10
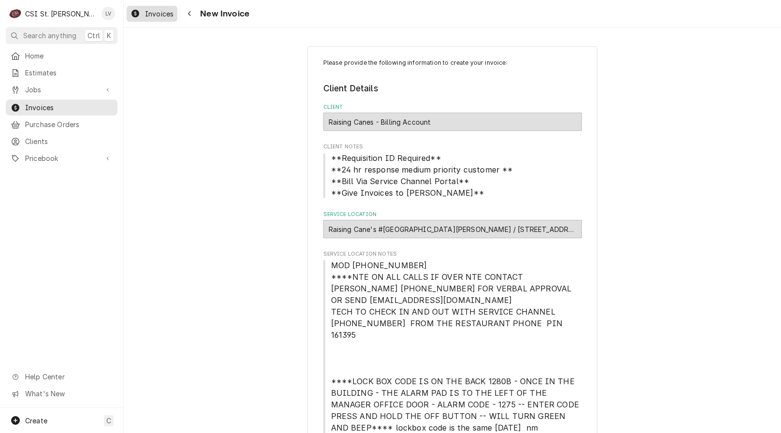
click at [144, 19] on link "Invoices" at bounding box center [152, 14] width 51 height 16
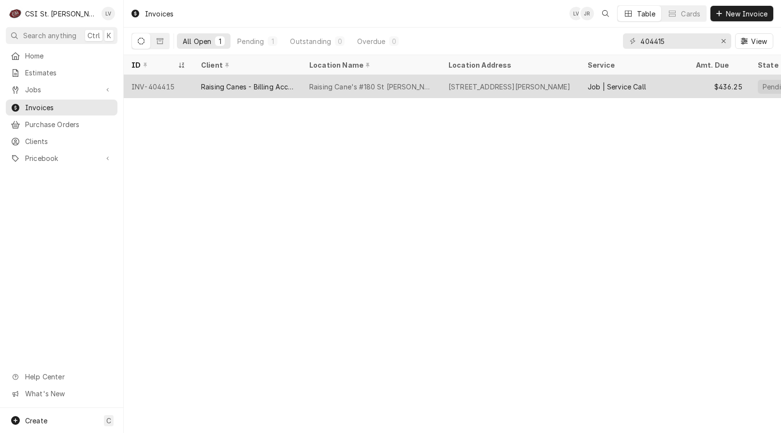
click at [407, 88] on div "Raising Cane's #180 St [PERSON_NAME]" at bounding box center [371, 87] width 124 height 10
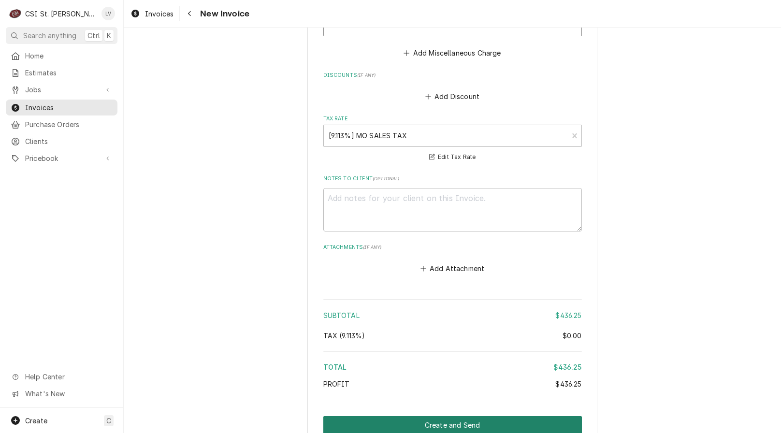
scroll to position [1512, 0]
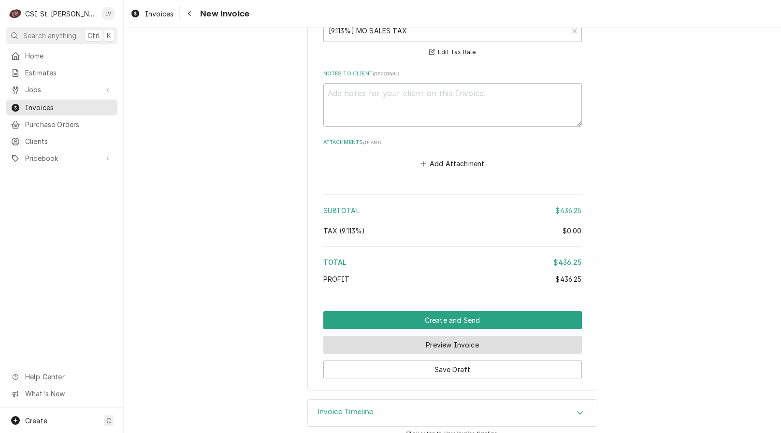
click at [477, 336] on button "Preview Invoice" at bounding box center [452, 345] width 259 height 18
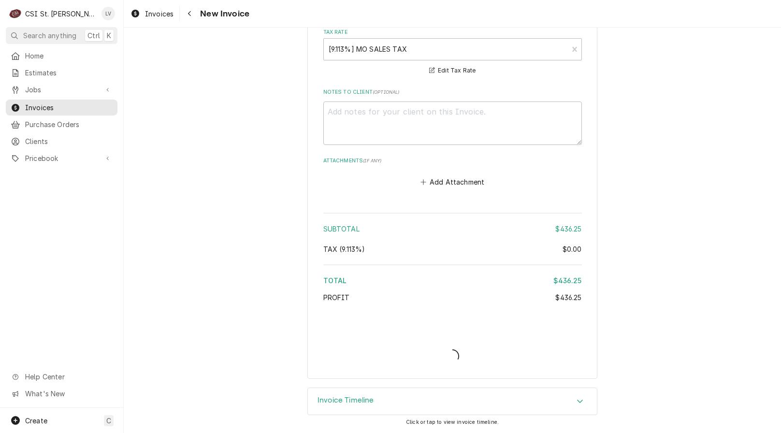
scroll to position [1482, 0]
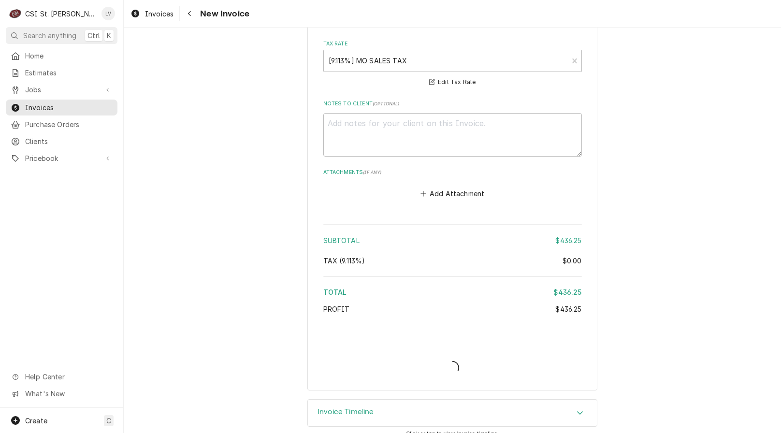
type textarea "x"
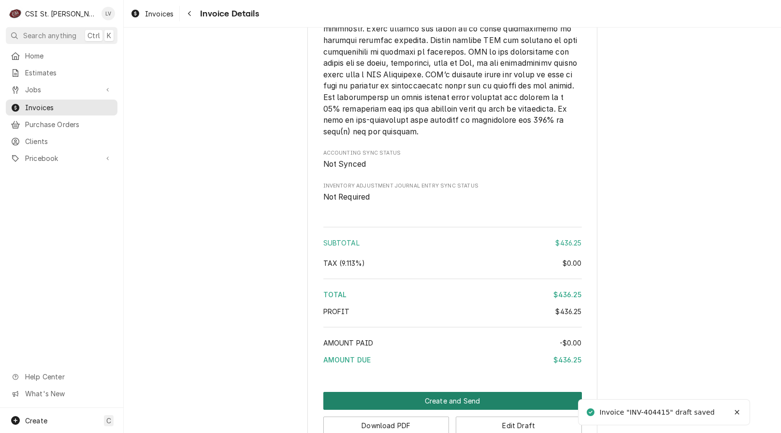
scroll to position [1493, 0]
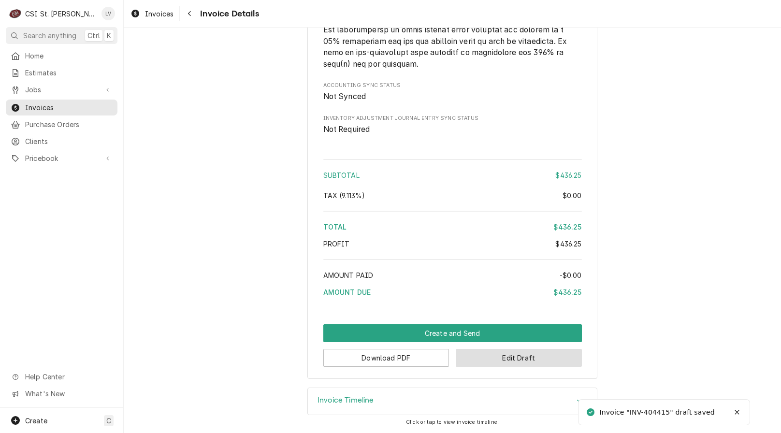
click at [506, 361] on button "Edit Draft" at bounding box center [519, 358] width 126 height 18
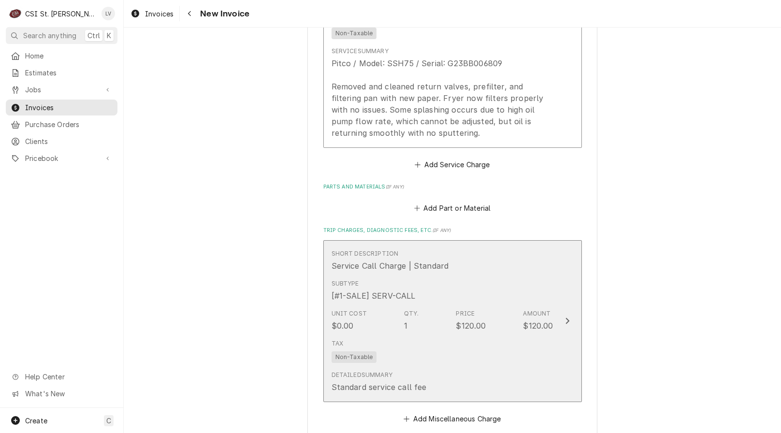
scroll to position [1111, 0]
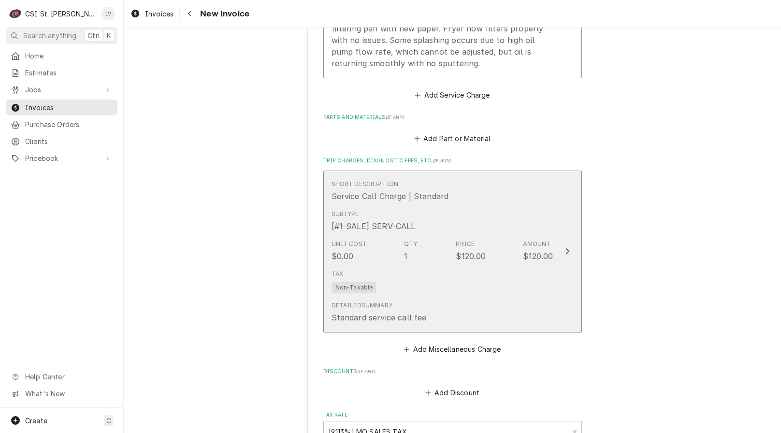
click at [487, 307] on div "Detailed Summary Standard service call fee" at bounding box center [442, 312] width 222 height 30
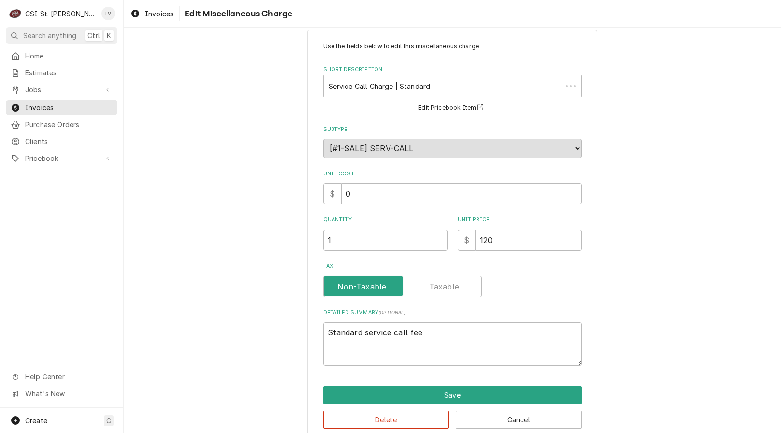
scroll to position [33, 0]
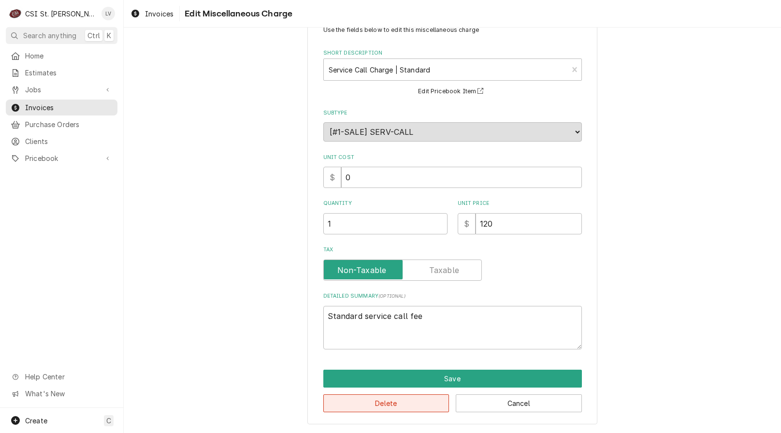
click at [426, 407] on button "Delete" at bounding box center [386, 403] width 126 height 18
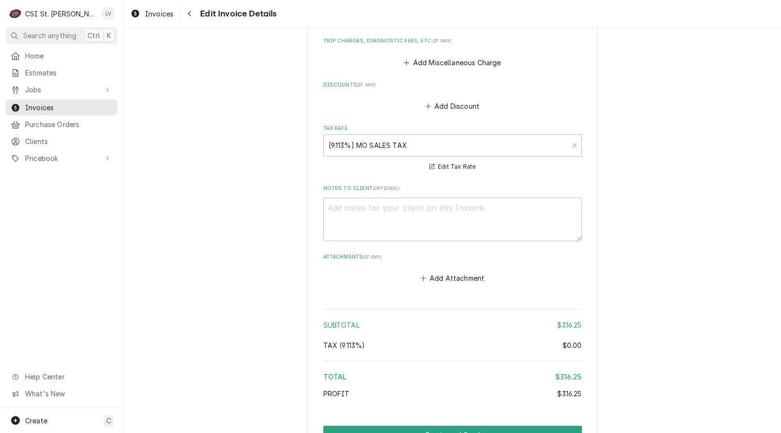
scroll to position [1346, 0]
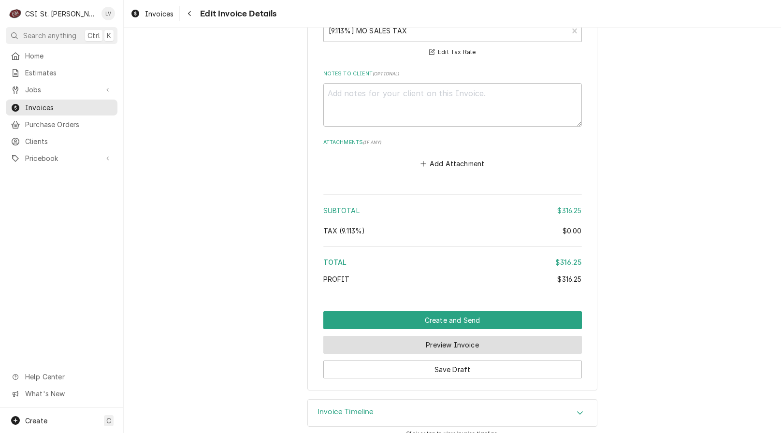
click at [446, 336] on button "Preview Invoice" at bounding box center [452, 345] width 259 height 18
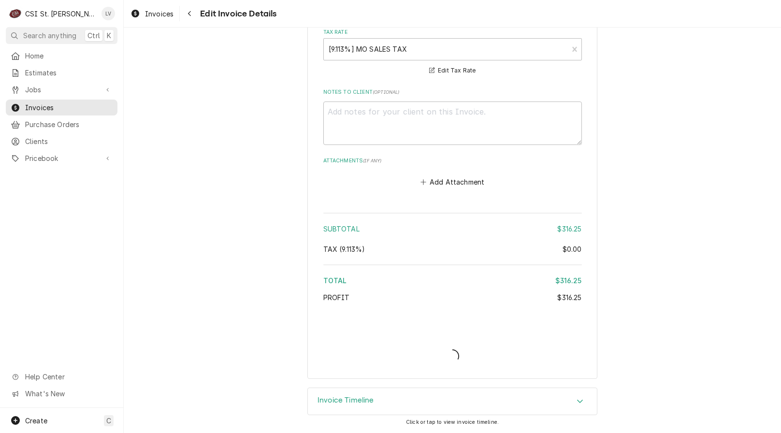
scroll to position [1316, 0]
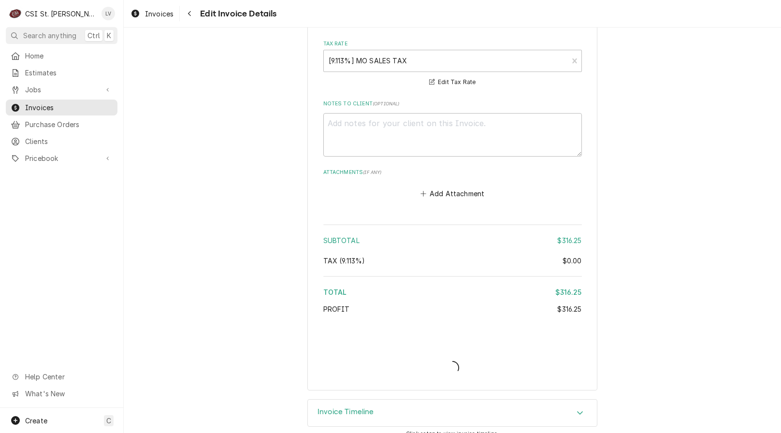
type textarea "x"
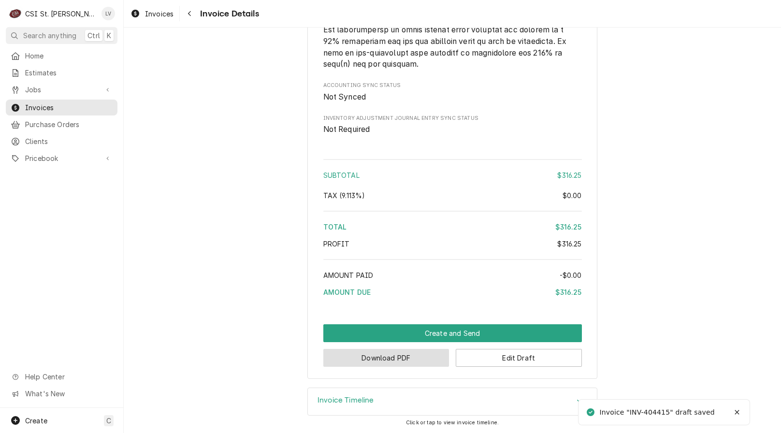
click at [385, 360] on button "Download PDF" at bounding box center [386, 358] width 126 height 18
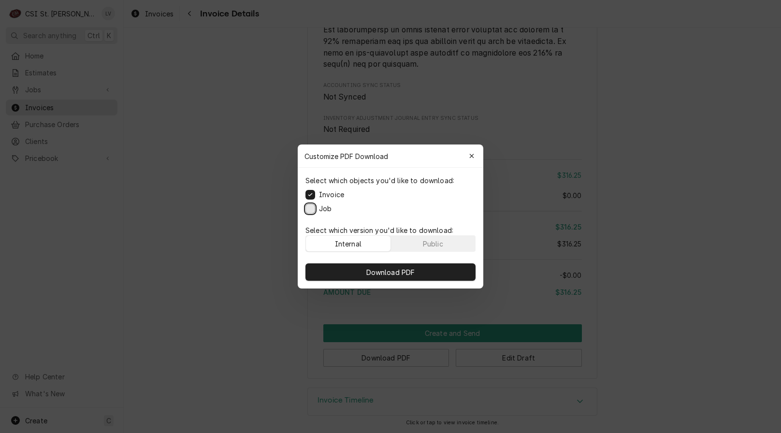
drag, startPoint x: 312, startPoint y: 211, endPoint x: 331, endPoint y: 230, distance: 27.0
click at [312, 210] on button "Job" at bounding box center [310, 209] width 10 height 10
click at [373, 266] on button "Download PDF" at bounding box center [390, 271] width 170 height 17
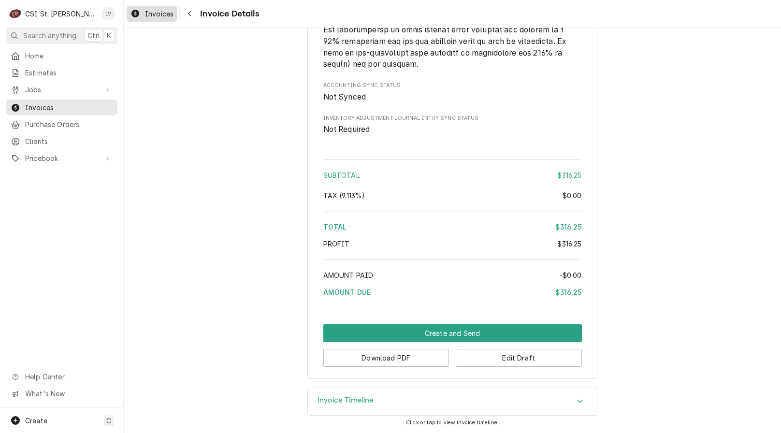
click at [152, 16] on span "Invoices" at bounding box center [159, 14] width 29 height 10
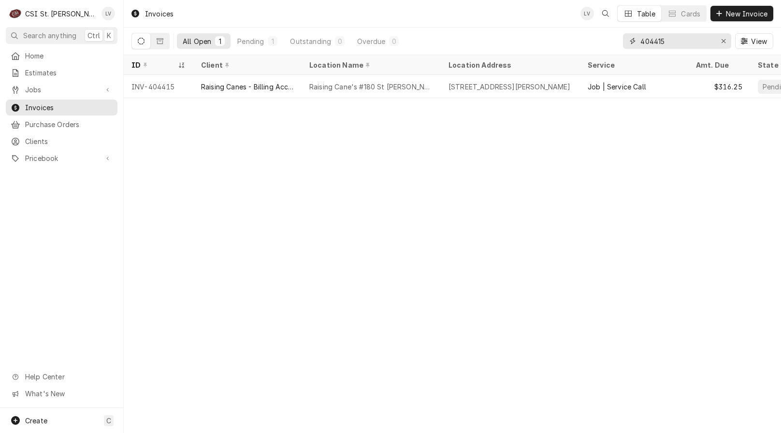
click at [672, 39] on input "404415" at bounding box center [676, 40] width 72 height 15
type input "404416"
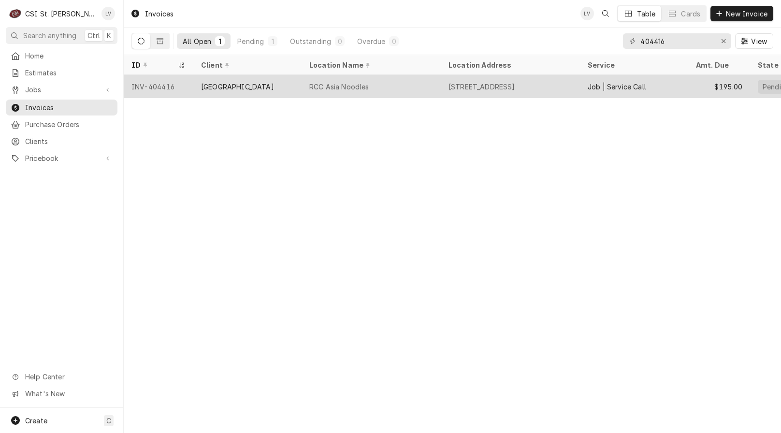
click at [179, 88] on div "INV-404416" at bounding box center [159, 86] width 70 height 23
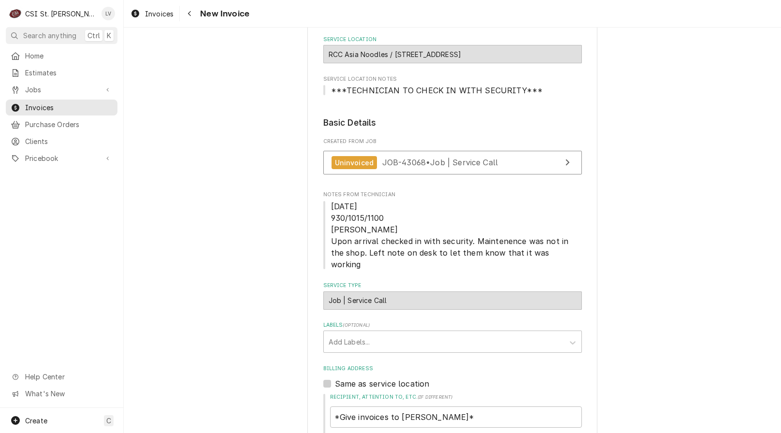
scroll to position [145, 0]
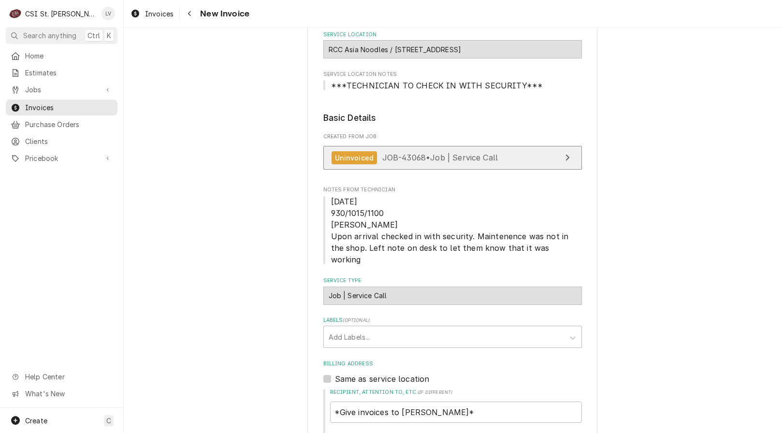
click at [394, 158] on span "JOB-43068 • Job | Service Call" at bounding box center [440, 158] width 116 height 10
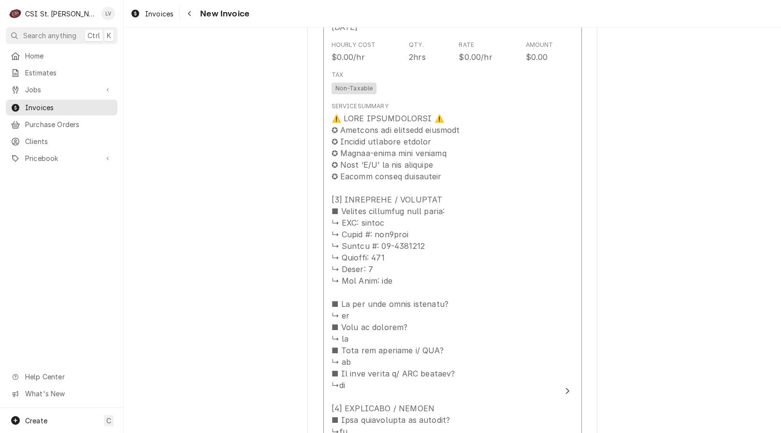
scroll to position [1015, 0]
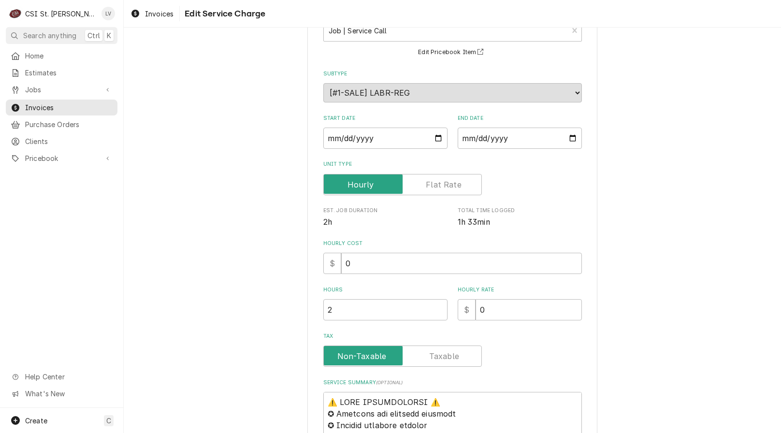
scroll to position [338, 0]
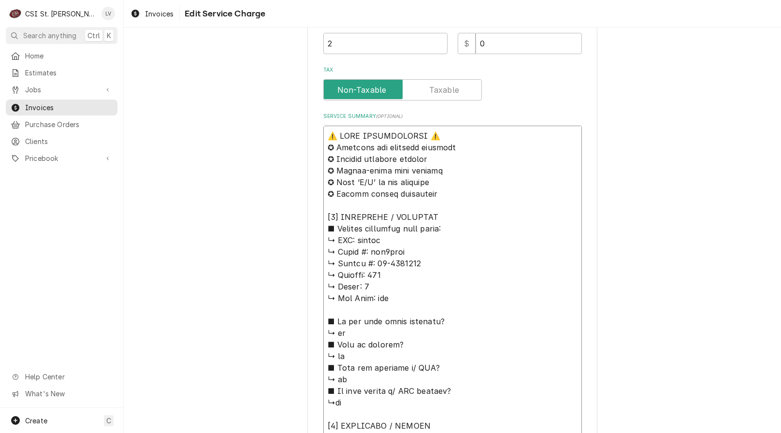
drag, startPoint x: 393, startPoint y: 235, endPoint x: 260, endPoint y: 122, distance: 174.8
click at [260, 122] on div "Use the fields below to edit this service charge Short Description Job | Servic…" at bounding box center [452, 312] width 657 height 1226
type textarea "x"
type textarea "V ↳ 𝗠𝗼𝗱𝗲𝗹 #: abc7gnat ↳ 𝗦𝗲𝗿𝗶𝗮𝗹 #: 54-1083628 ↳ 𝗩𝗼𝗹𝘁𝗮𝗴𝗲: 115 ↳ 𝗣𝗵𝗮𝘀𝗲: 1 ↳ 𝗚𝗮𝘀 𝗧𝘆…"
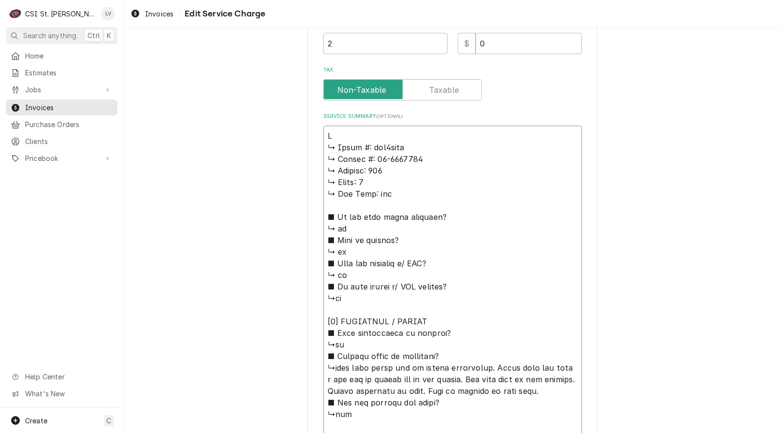
type textarea "x"
type textarea "Vu ↳ 𝗠𝗼𝗱𝗲𝗹 #: abc7gnat ↳ 𝗦𝗲𝗿𝗶𝗮𝗹 #: 54-1083628 ↳ 𝗩𝗼𝗹𝘁𝗮𝗴𝗲: 115 ↳ 𝗣𝗵𝗮𝘀𝗲: 1 ↳ 𝗚𝗮𝘀 𝗧…"
type textarea "x"
type textarea "Vul ↳ 𝗠𝗼𝗱𝗲𝗹 #: abc7gnat ↳ 𝗦𝗲𝗿𝗶𝗮𝗹 #: 54-1083628 ↳ 𝗩𝗼𝗹𝘁𝗮𝗴𝗲: 115 ↳ 𝗣𝗵𝗮𝘀𝗲: 1 ↳ 𝗚𝗮𝘀 …"
type textarea "x"
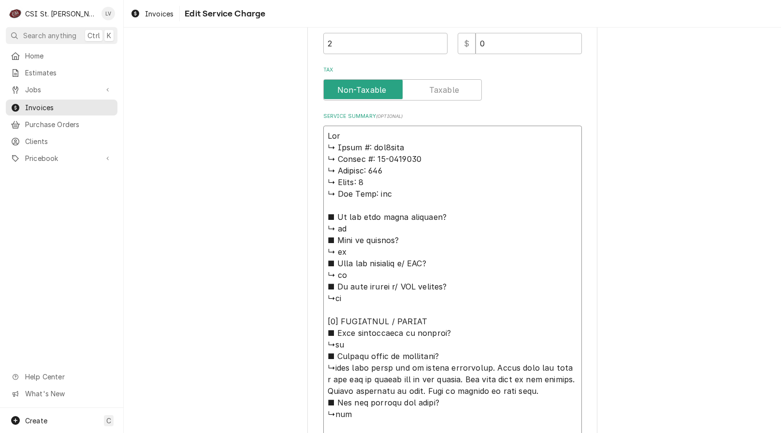
type textarea "Vulc ↳ 𝗠𝗼𝗱𝗲𝗹 #: abc7gnat ↳ 𝗦𝗲𝗿𝗶𝗮𝗹 #: 54-1083628 ↳ 𝗩𝗼𝗹𝘁𝗮𝗴𝗲: 115 ↳ 𝗣𝗵𝗮𝘀𝗲: 1 ↳ 𝗚𝗮𝘀…"
type textarea "x"
type textarea "Vulca ↳ 𝗠𝗼𝗱𝗲𝗹 #: abc7gnat ↳ 𝗦𝗲𝗿𝗶𝗮𝗹 #: 54-1083628 ↳ 𝗩𝗼𝗹𝘁𝗮𝗴𝗲: 115 ↳ 𝗣𝗵𝗮𝘀𝗲: 1 ↳ 𝗚𝗮…"
type textarea "x"
type textarea "Vulcan ↳ 𝗠𝗼𝗱𝗲𝗹 #: abc7gnat ↳ 𝗦𝗲𝗿𝗶𝗮𝗹 #: 54-1083628 ↳ 𝗩𝗼𝗹𝘁𝗮𝗴𝗲: 115 ↳ 𝗣𝗵𝗮𝘀𝗲: 1 ↳ 𝗚…"
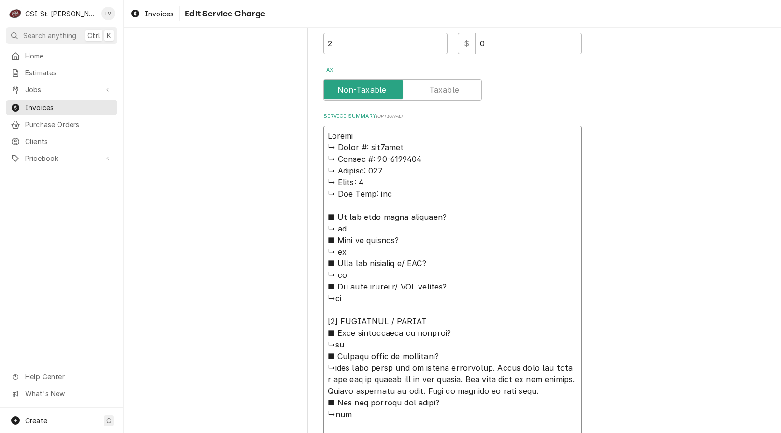
type textarea "x"
type textarea "Vulcan ↳ 𝗠𝗼𝗱𝗲𝗹 #: abc7gnat ↳ 𝗦𝗲𝗿𝗶𝗮𝗹 #: 54-1083628 ↳ 𝗩𝗼𝗹𝘁𝗮𝗴𝗲: 115 ↳ 𝗣𝗵𝗮𝘀𝗲: 1 ↳ 𝗚…"
type textarea "x"
type textarea "Vulcan H ↳ 𝗠𝗼𝗱𝗲𝗹 #: abc7gnat ↳ 𝗦𝗲𝗿𝗶𝗮𝗹 #: 54-1083628 ↳ 𝗩𝗼𝗹𝘁𝗮𝗴𝗲: 115 ↳ 𝗣𝗵𝗮𝘀𝗲: 1 ↳…"
type textarea "x"
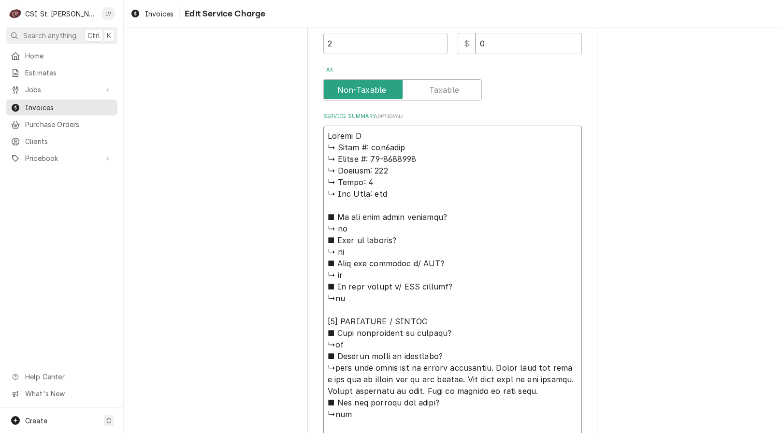
type textarea "Vulcan Ha ↳ 𝗠𝗼𝗱𝗲𝗹 #: abc7gnat ↳ 𝗦𝗲𝗿𝗶𝗮𝗹 #: 54-1083628 ↳ 𝗩𝗼𝗹𝘁𝗮𝗴𝗲: 115 ↳ 𝗣𝗵𝗮𝘀𝗲: 1 …"
type textarea "x"
type textarea "Vulcan Har ↳ 𝗠𝗼𝗱𝗲𝗹 #: abc7gnat ↳ 𝗦𝗲𝗿𝗶𝗮𝗹 #: 54-1083628 ↳ 𝗩𝗼𝗹𝘁𝗮𝗴𝗲: 115 ↳ 𝗣𝗵𝗮𝘀𝗲: 1…"
type textarea "x"
type textarea "Vulcan Hart ↳ 𝗠𝗼𝗱𝗲𝗹 #: abc7gnat ↳ 𝗦𝗲𝗿𝗶𝗮𝗹 #: 54-1083628 ↳ 𝗩𝗼𝗹𝘁𝗮𝗴𝗲: 115 ↳ 𝗣𝗵𝗮𝘀𝗲: …"
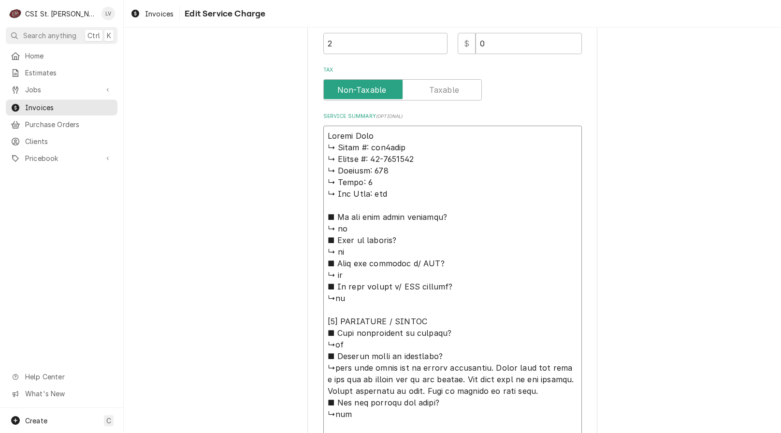
type textarea "x"
type textarea "Vulcan Hart ↳ 𝗠𝗼𝗱𝗲𝗹 #: abc7gnat ↳ 𝗦𝗲𝗿𝗶𝗮𝗹 #: 54-1083628 ↳ 𝗩𝗼𝗹𝘁𝗮𝗴𝗲: 115 ↳ 𝗣𝗵𝗮𝘀𝗲: …"
type textarea "x"
type textarea "Vulcan Hart / ↳ 𝗠𝗼𝗱𝗲𝗹 #: abc7gnat ↳ 𝗦𝗲𝗿𝗶𝗮𝗹 #: 54-1083628 ↳ 𝗩𝗼𝗹𝘁𝗮𝗴𝗲: 115 ↳ 𝗣𝗵𝗮𝘀𝗲…"
type textarea "x"
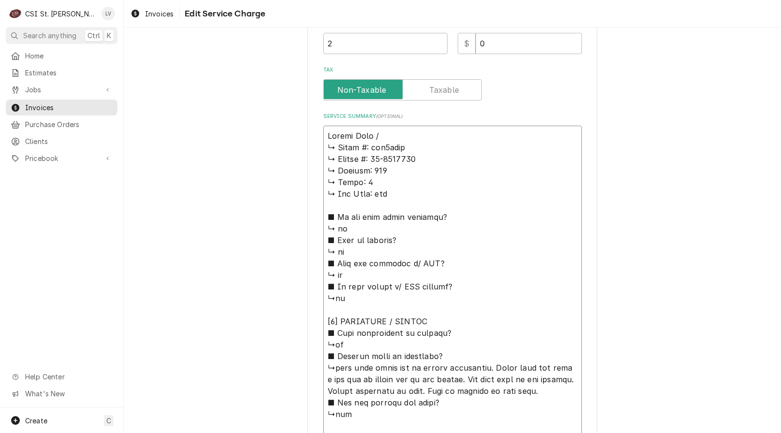
type textarea "Vulcan Hart / ↳ 𝗠𝗼𝗱𝗲𝗹 #: abc7gnat ↳ 𝗦𝗲𝗿𝗶𝗮𝗹 #: 54-1083628 ↳ 𝗩𝗼𝗹𝘁𝗮𝗴𝗲: 115 ↳ 𝗣𝗵𝗮𝘀𝗲…"
type textarea "x"
type textarea "Vulcan Hart / M ↳ 𝗠𝗼𝗱𝗲𝗹 #: abc7gnat ↳ 𝗦𝗲𝗿𝗶𝗮𝗹 #: 54-1083628 ↳ 𝗩𝗼𝗹𝘁𝗮𝗴𝗲: 115 ↳ 𝗣𝗵𝗮…"
type textarea "x"
type textarea "Vulcan Hart / Mo ↳ 𝗠𝗼𝗱𝗲𝗹 #: abc7gnat ↳ 𝗦𝗲𝗿𝗶𝗮𝗹 #: 54-1083628 ↳ 𝗩𝗼𝗹𝘁𝗮𝗴𝗲: 115 ↳ 𝗣𝗵…"
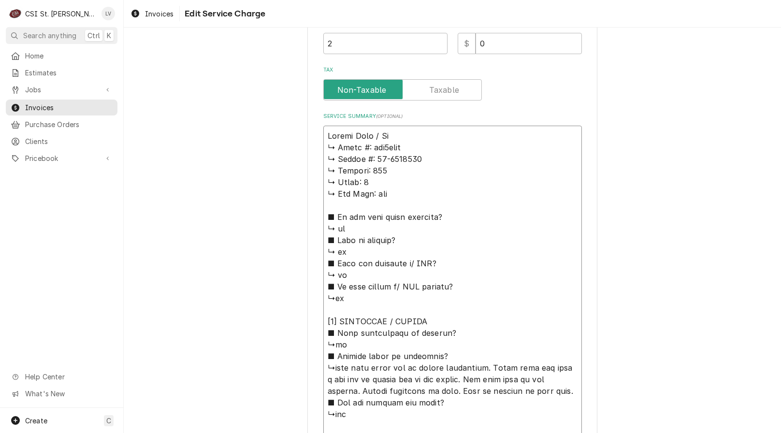
type textarea "x"
type textarea "Vulcan Hart / Mod ↳ 𝗠𝗼𝗱𝗲𝗹 #: abc7gnat ↳ 𝗦𝗲𝗿𝗶𝗮𝗹 #: 54-1083628 ↳ 𝗩𝗼𝗹𝘁𝗮𝗴𝗲: 115 ↳ 𝗣…"
type textarea "x"
type textarea "Vulcan Hart / Mode ↳ 𝗠𝗼𝗱𝗲𝗹 #: abc7gnat ↳ 𝗦𝗲𝗿𝗶𝗮𝗹 #: 54-1083628 ↳ 𝗩𝗼𝗹𝘁𝗮𝗴𝗲: 115 ↳ …"
type textarea "x"
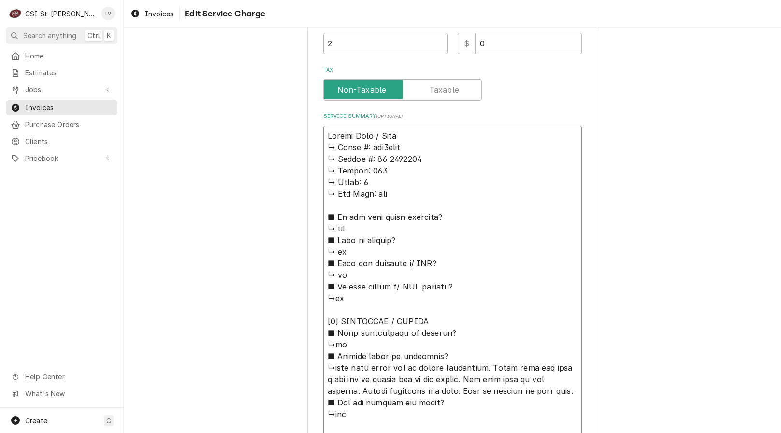
type textarea "Vulcan Hart / Model ↳ 𝗠𝗼𝗱𝗲𝗹 #: abc7gnat ↳ 𝗦𝗲𝗿𝗶𝗮𝗹 #: 54-1083628 ↳ 𝗩𝗼𝗹𝘁𝗮𝗴𝗲: 115 ↳…"
type textarea "x"
type textarea "Vulcan Hart / Model: ↳ 𝗠𝗼𝗱𝗲𝗹 #: abc7gnat ↳ 𝗦𝗲𝗿𝗶𝗮𝗹 #: 54-1083628 ↳ 𝗩𝗼𝗹𝘁𝗮𝗴𝗲: 115 …"
type textarea "x"
type textarea "Vulcan Hart / Model: ↳ 𝗠𝗼𝗱𝗲𝗹 #: abc7gnat ↳ 𝗦𝗲𝗿𝗶𝗮𝗹 #: 54-1083628 ↳ 𝗩𝗼𝗹𝘁𝗮𝗴𝗲: 115 …"
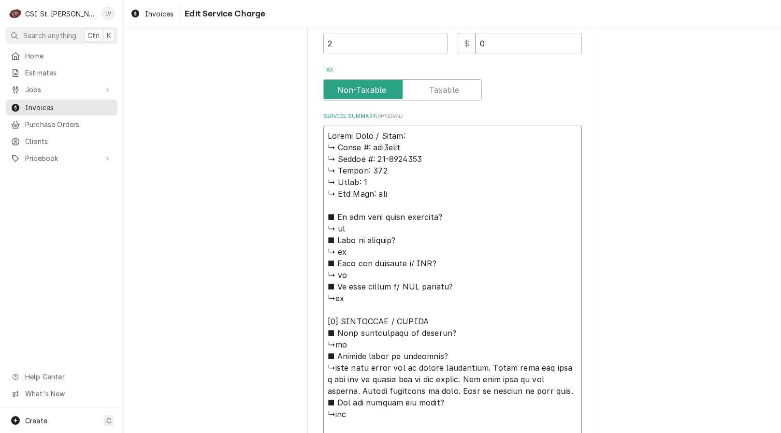
type textarea "x"
type textarea "Vulcan Hart / Model: A ↳ 𝗠𝗼𝗱𝗲𝗹 #: abc7gnat ↳ 𝗦𝗲𝗿𝗶𝗮𝗹 #: 54-1083628 ↳ 𝗩𝗼𝗹𝘁𝗮𝗴𝗲: 11…"
type textarea "x"
type textarea "Vulcan Hart / Model: AB ↳ 𝗠𝗼𝗱𝗲𝗹 #: abc7gnat ↳ 𝗦𝗲𝗿𝗶𝗮𝗹 #: 54-1083628 ↳ 𝗩𝗼𝗹𝘁𝗮𝗴𝗲: 1…"
type textarea "x"
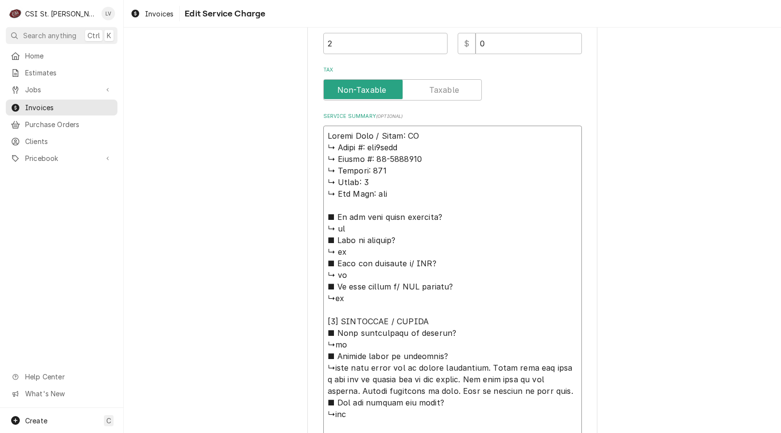
type textarea "Vulcan Hart / Model: ABC ↳ 𝗠𝗼𝗱𝗲𝗹 #: abc7gnat ↳ 𝗦𝗲𝗿𝗶𝗮𝗹 #: 54-1083628 ↳ 𝗩𝗼𝗹𝘁𝗮𝗴𝗲: …"
type textarea "x"
type textarea "Vulcan Hart / Model: ABC7 ↳ 𝗠𝗼𝗱𝗲𝗹 #: abc7gnat ↳ 𝗦𝗲𝗿𝗶𝗮𝗹 #: 54-1083628 ↳ 𝗩𝗼𝗹𝘁𝗮𝗴𝗲:…"
type textarea "x"
type textarea "Vulcan Hart / Model: ABC7G ↳ 𝗠𝗼𝗱𝗲𝗹 #: abc7gnat ↳ 𝗦𝗲𝗿𝗶𝗮𝗹 #: 54-1083628 ↳ 𝗩𝗼𝗹𝘁𝗮𝗴𝗲…"
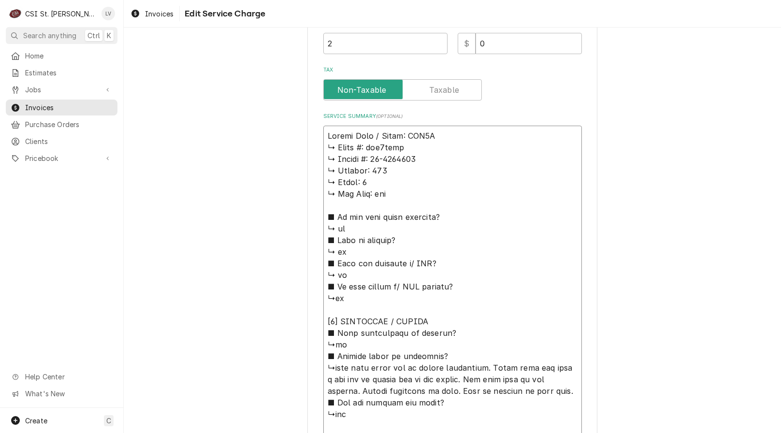
type textarea "x"
type textarea "Vulcan Hart / Model: ABC7GN ↳ 𝗠𝗼𝗱𝗲𝗹 #: abc7gnat ↳ 𝗦𝗲𝗿𝗶𝗮𝗹 #: 54-1083628 ↳ 𝗩𝗼𝗹𝘁𝗮𝗴…"
type textarea "x"
type textarea "Vulcan Hart / Model: ABC7GNA ↳ 𝗠𝗼𝗱𝗲𝗹 #: abc7gnat ↳ 𝗦𝗲𝗿𝗶𝗮𝗹 #: 54-1083628 ↳ 𝗩𝗼𝗹𝘁𝗮…"
type textarea "x"
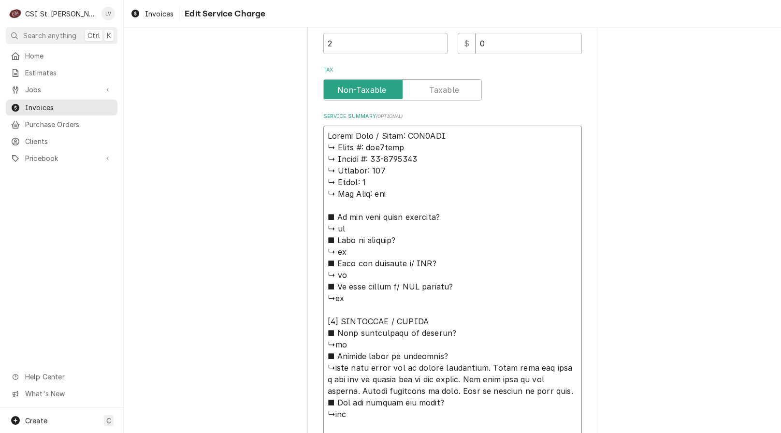
type textarea "Vulcan Hart / Model: ABC7GNAT ↳ 𝗠𝗼𝗱𝗲𝗹 #: abc7gnat ↳ 𝗦𝗲𝗿𝗶𝗮𝗹 #: 54-1083628 ↳ 𝗩𝗼𝗹𝘁…"
type textarea "x"
type textarea "Vulcan Hart / Model: ABC7GNAT ↳ 𝗠𝗼𝗱𝗲𝗹 #: abc7gnat ↳ 𝗦𝗲𝗿𝗶𝗮𝗹 #: 54-1083628 ↳ 𝗩𝗼𝗹𝘁…"
type textarea "x"
type textarea "Vulcan Hart / Model: ABC7GNAT / ↳ 𝗠𝗼𝗱𝗲𝗹 #: abc7gnat ↳ 𝗦𝗲𝗿𝗶𝗮𝗹 #: 54-1083628 ↳ 𝗩𝗼…"
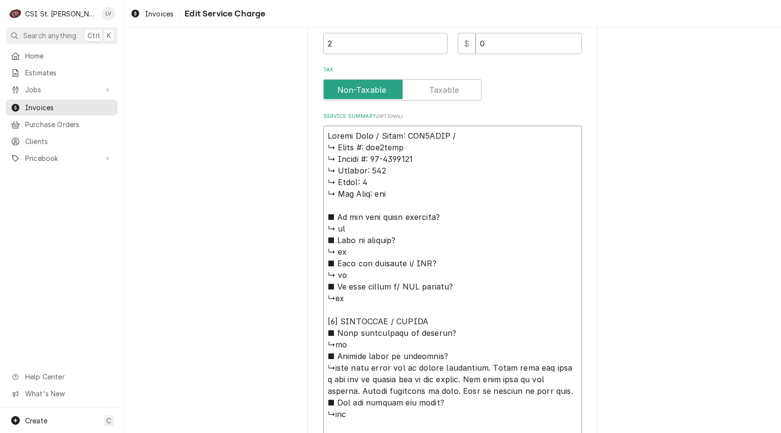
type textarea "x"
type textarea "Vulcan Hart / Model: ABC7GNAT / ↳ 𝗠𝗼𝗱𝗲𝗹 #: abc7gnat ↳ 𝗦𝗲𝗿𝗶𝗮𝗹 #: 54-1083628 ↳ 𝗩𝗼…"
type textarea "x"
type textarea "Vulcan Hart / Model: ABC7GNAT / S ↳ 𝗠𝗼𝗱𝗲𝗹 #: abc7gnat ↳ 𝗦𝗲𝗿𝗶𝗮𝗹 #: 54-1083628 ↳ …"
type textarea "x"
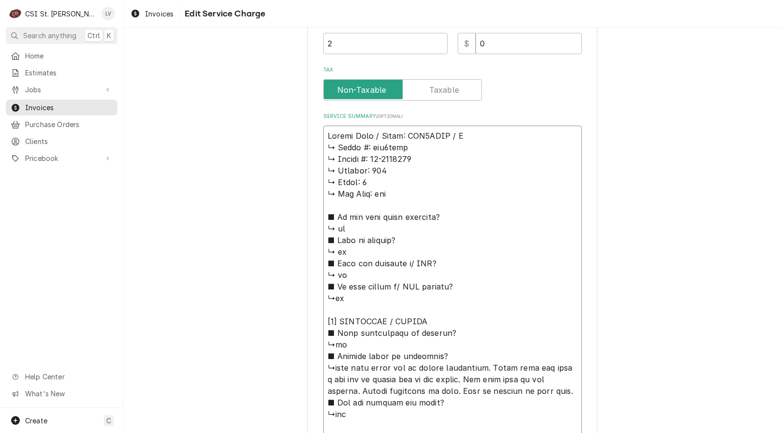
type textarea "Vulcan Hart / Model: ABC7GNAT / Se ↳ 𝗠𝗼𝗱𝗲𝗹 #: abc7gnat ↳ 𝗦𝗲𝗿𝗶𝗮𝗹 #: 54-1083628 ↳…"
type textarea "x"
type textarea "Vulcan Hart / Model: ABC7GNAT / Ser ↳ 𝗠𝗼𝗱𝗲𝗹 #: abc7gnat ↳ 𝗦𝗲𝗿𝗶𝗮𝗹 #: 54-1083628 …"
type textarea "x"
type textarea "Vulcan Hart / Model: ABC7GNAT / Seri ↳ 𝗠𝗼𝗱𝗲𝗹 #: abc7gnat ↳ 𝗦𝗲𝗿𝗶𝗮𝗹 #: 54-1083628…"
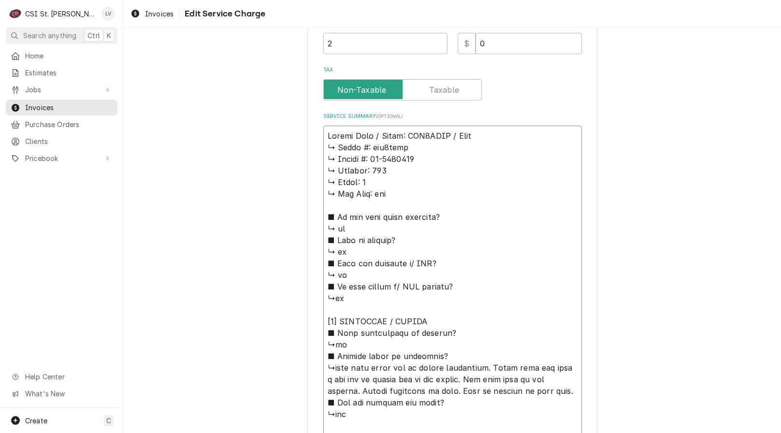
type textarea "x"
type textarea "Vulcan Hart / Model: ABC7GNAT / Seria ↳ 𝗠𝗼𝗱𝗲𝗹 #: abc7gnat ↳ 𝗦𝗲𝗿𝗶𝗮𝗹 #: 54-108362…"
type textarea "x"
type textarea "Vulcan Hart / Model: ABC7GNAT / Serial ↳ 𝗠𝗼𝗱𝗲𝗹 #: abc7gnat ↳ 𝗦𝗲𝗿𝗶𝗮𝗹 #: 54-10836…"
type textarea "x"
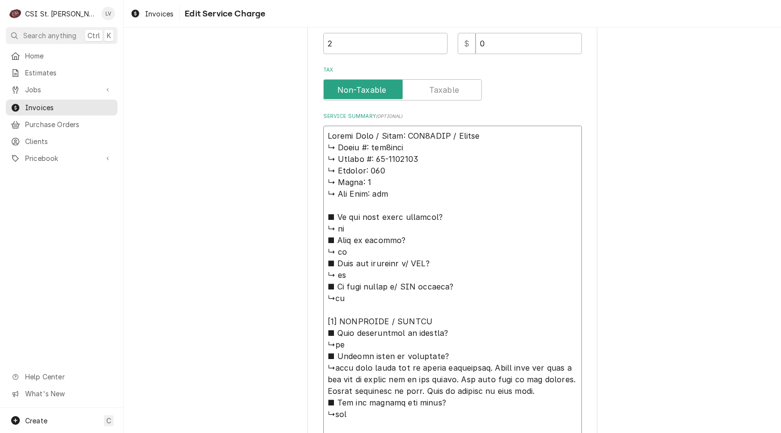
type textarea "Vulcan Hart / Model: ABC7GNAT / Serial: ↳ 𝗠𝗼𝗱𝗲𝗹 #: abc7gnat ↳ 𝗦𝗲𝗿𝗶𝗮𝗹 #: 54-1083…"
type textarea "x"
type textarea "Vulcan Hart / Model: ABC7GNAT / Serial: ↳ 𝗠𝗼𝗱𝗲𝗹 #: abc7gnat ↳ 𝗦𝗲𝗿𝗶𝗮𝗹 #: 54-1083…"
type textarea "x"
type textarea "Vulcan Hart / Model: ABC7GNAT / Serial: ↳ 𝗠𝗼𝗱𝗲𝗹 #: abc7gnat ↳ 𝗦𝗲𝗿𝗶𝗮𝗹 #: 54-1083…"
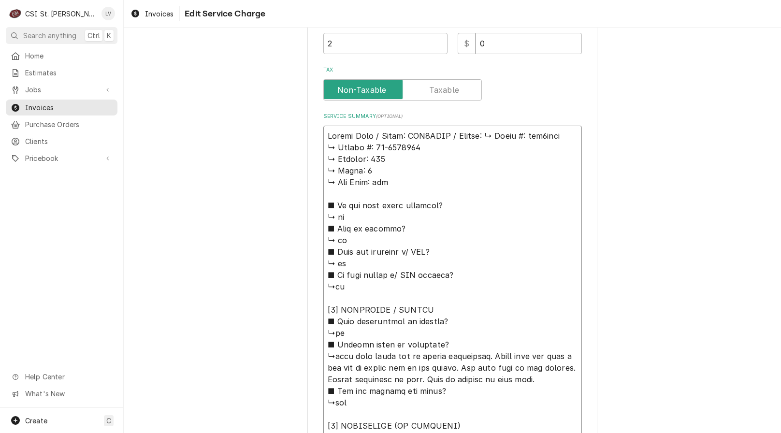
type textarea "x"
type textarea "Vulcan Hart / Model: ABC7GNAT / Serial: 𝗠𝗼𝗱𝗲𝗹 #: abc7gnat ↳ 𝗦𝗲𝗿𝗶𝗮𝗹 #: 54-108362…"
type textarea "x"
type textarea "Vulcan Hart / Model: ABC7GNAT / Serial: 𝗠𝗼𝗱𝗲𝗹 #: abc7gnat ↳ 𝗦𝗲𝗿𝗶𝗮𝗹 #: 54-108362…"
type textarea "x"
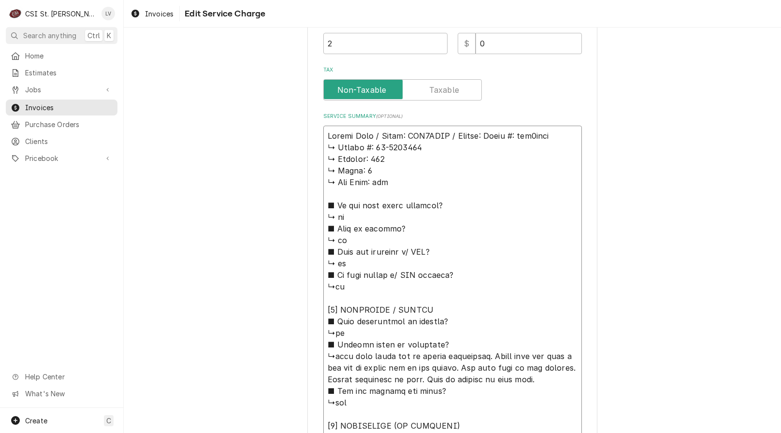
type textarea "Vulcan Hart / Model: ABC7GNAT / Serial: 𝗼𝗱𝗲𝗹 #: abc7gnat ↳ 𝗦𝗲𝗿𝗶𝗮𝗹 #: 54-1083628…"
type textarea "x"
type textarea "Vulcan Hart / Model: ABC7GNAT / Serial: 𝗱𝗲𝗹 #: abc7gnat ↳ 𝗦𝗲𝗿𝗶𝗮𝗹 #: 54-1083628 …"
type textarea "x"
type textarea "Vulcan Hart / Model: ABC7GNAT / Serial: 𝗲𝗹 #: abc7gnat ↳ 𝗦𝗲𝗿𝗶𝗮𝗹 #: 54-1083628 ↳…"
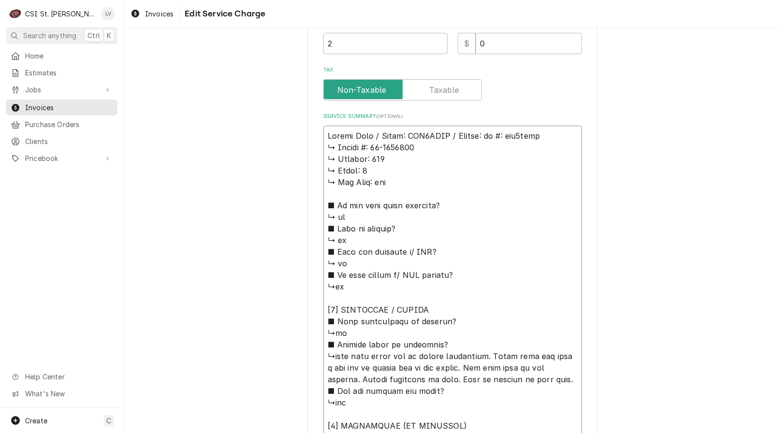
type textarea "x"
type textarea "Vulcan Hart / Model: ABC7GNAT / Serial: 𝗹 #: abc7gnat ↳ 𝗦𝗲𝗿𝗶𝗮𝗹 #: 54-1083628 ↳ …"
type textarea "x"
type textarea "Vulcan Hart / Model: ABC7GNAT / Serial: #: abc7gnat ↳ 𝗦𝗲𝗿𝗶𝗮𝗹 #: 54-1083628 ↳ 𝗩𝗼…"
type textarea "x"
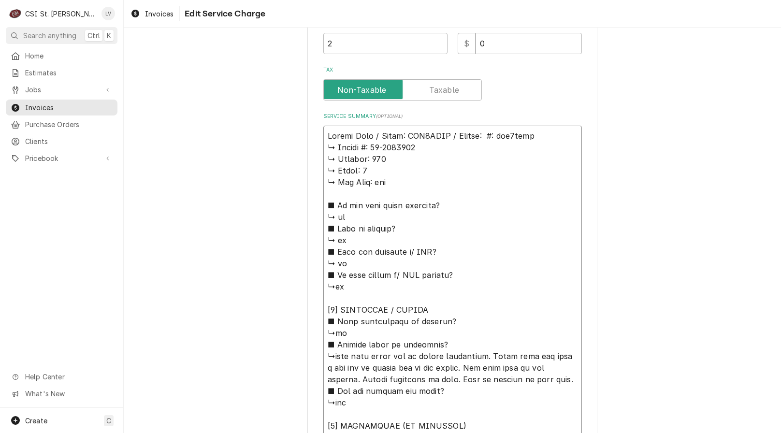
type textarea "Vulcan Hart / Model: ABC7GNAT / Serial: #: abc7gnat ↳ 𝗦𝗲𝗿𝗶𝗮𝗹 #: 54-1083628 ↳ 𝗩𝗼…"
type textarea "x"
type textarea "Vulcan Hart / Model: ABC7GNAT / Serial: : abc7gnat ↳ 𝗦𝗲𝗿𝗶𝗮𝗹 #: 54-1083628 ↳ 𝗩𝗼𝗹…"
type textarea "x"
type textarea "Vulcan Hart / Model: ABC7GNAT / Serial: abc7gnat ↳ 𝗦𝗲𝗿𝗶𝗮𝗹 #: 54-1083628 ↳ 𝗩𝗼𝗹𝘁𝗮…"
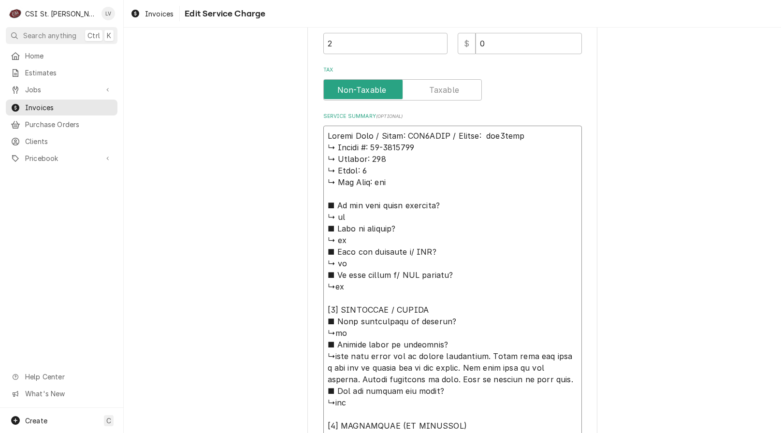
type textarea "x"
type textarea "Vulcan Hart / Model: ABC7GNAT / Serial: abc7gnat ↳ 𝗦𝗲𝗿𝗶𝗮𝗹 #: 54-1083628 ↳ 𝗩𝗼𝗹𝘁𝗮…"
type textarea "x"
type textarea "Vulcan Hart / Model: ABC7GNAT / Serial: bc7gnat ↳ 𝗦𝗲𝗿𝗶𝗮𝗹 #: 54-1083628 ↳ 𝗩𝗼𝗹𝘁𝗮𝗴…"
type textarea "x"
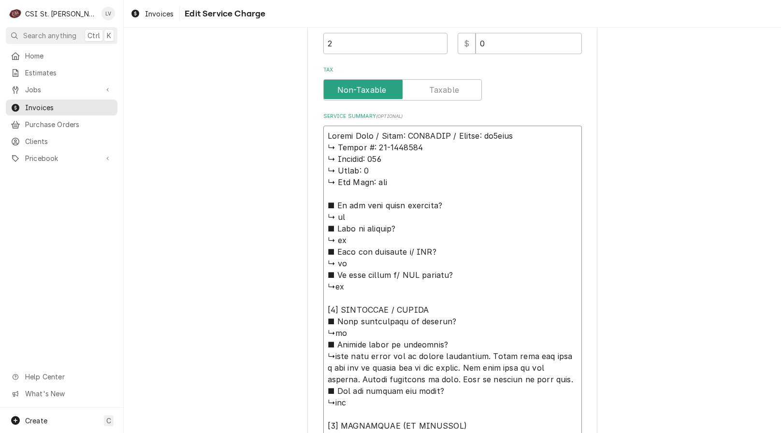
type textarea "Vulcan Hart / Model: ABC7GNAT / Serial: c7gnat ↳ 𝗦𝗲𝗿𝗶𝗮𝗹 #: 54-1083628 ↳ 𝗩𝗼𝗹𝘁𝗮𝗴𝗲…"
type textarea "x"
type textarea "Vulcan Hart / Model: ABC7GNAT / Serial: 7gnat ↳ 𝗦𝗲𝗿𝗶𝗮𝗹 #: 54-1083628 ↳ 𝗩𝗼𝗹𝘁𝗮𝗴𝗲:…"
type textarea "x"
type textarea "Vulcan Hart / Model: ABC7GNAT / Serial: gnat ↳ 𝗦𝗲𝗿𝗶𝗮𝗹 #: 54-1083628 ↳ 𝗩𝗼𝗹𝘁𝗮𝗴𝗲: …"
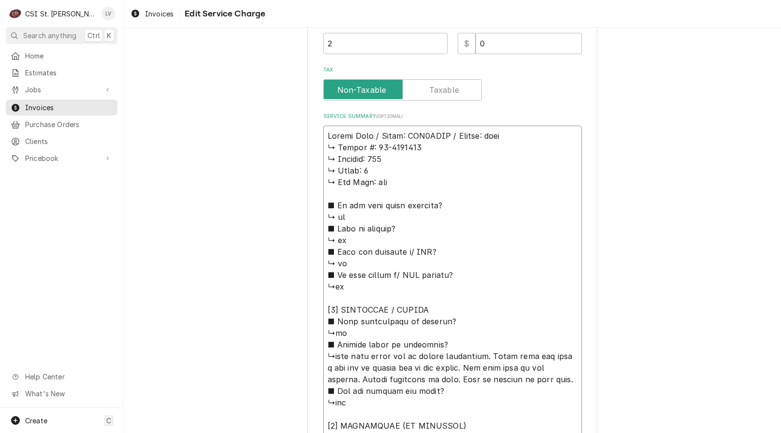
type textarea "x"
type textarea "Vulcan Hart / Model: ABC7GNAT / Serial: nat ↳ 𝗦𝗲𝗿𝗶𝗮𝗹 #: 54-1083628 ↳ 𝗩𝗼𝗹𝘁𝗮𝗴𝗲: 1…"
type textarea "x"
type textarea "Vulcan Hart / Model: ABC7GNAT / Serial: at ↳ 𝗦𝗲𝗿𝗶𝗮𝗹 #: 54-1083628 ↳ 𝗩𝗼𝗹𝘁𝗮𝗴𝗲: 11…"
type textarea "x"
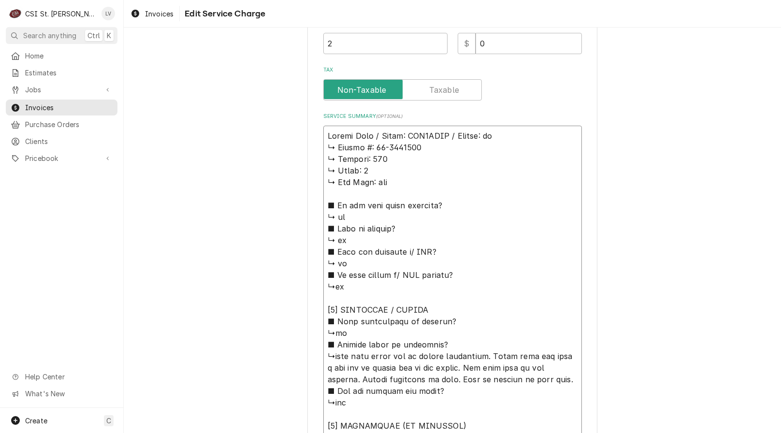
type textarea "Vulcan Hart / Model: ABC7GNAT / Serial: t ↳ 𝗦𝗲𝗿𝗶𝗮𝗹 #: 54-1083628 ↳ 𝗩𝗼𝗹𝘁𝗮𝗴𝗲: 115…"
type textarea "x"
type textarea "Vulcan Hart / Model: ABC7GNAT / Serial: ↳ 𝗦𝗲𝗿𝗶𝗮𝗹 #: 54-1083628 ↳ 𝗩𝗼𝗹𝘁𝗮𝗴𝗲: 115 ↳…"
type textarea "x"
type textarea "Vulcan Hart / Model: ABC7GNAT / Serial: ↳ 𝗦𝗲𝗿𝗶𝗮𝗹 #: 54-1083628 ↳ 𝗩𝗼𝗹𝘁𝗮𝗴𝗲: 115 ↳…"
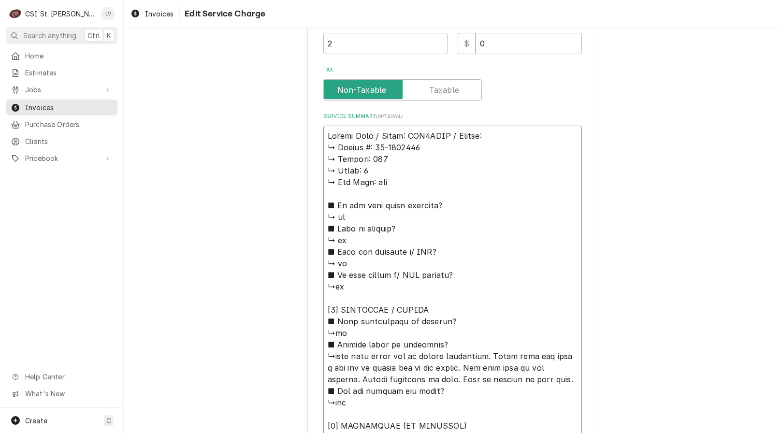
type textarea "x"
type textarea "Vulcan Hart / Model: ABC7GNAT / Serial: ↳ 𝗦𝗲𝗿𝗶𝗮𝗹 #: 54-1083628 ↳ 𝗩𝗼𝗹𝘁𝗮𝗴𝗲: 115 ↳…"
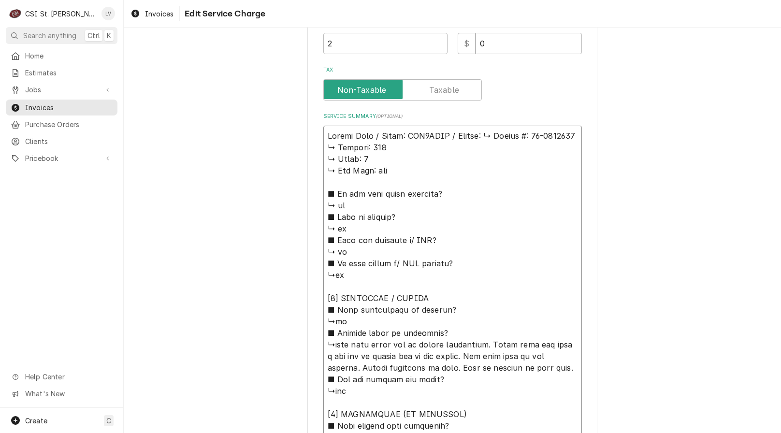
type textarea "x"
type textarea "Vulcan Hart / Model: ABC7GNAT / Serial: 𝗦𝗲𝗿𝗶𝗮𝗹 #: 54-1083628 ↳ 𝗩𝗼𝗹𝘁𝗮𝗴𝗲: 115 ↳ 𝗣…"
type textarea "x"
type textarea "Vulcan Hart / Model: ABC7GNAT / Serial: 𝗦𝗲𝗿𝗶𝗮𝗹 #: 54-1083628 ↳ 𝗩𝗼𝗹𝘁𝗮𝗴𝗲: 115 ↳ 𝗣…"
type textarea "x"
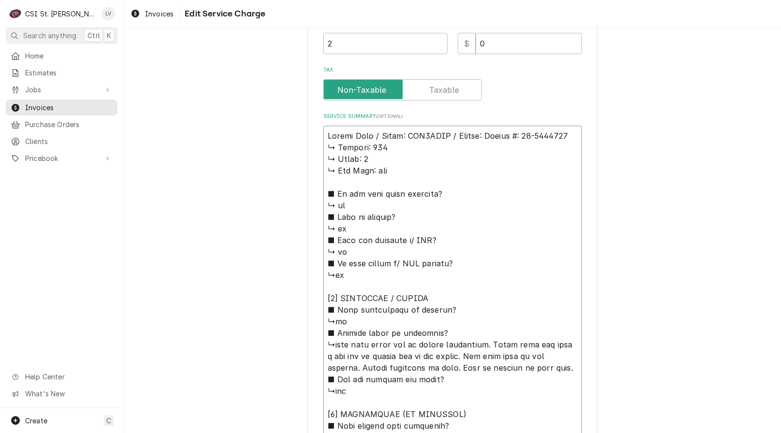
type textarea "Vulcan Hart / Model: ABC7GNAT / Serial: 𝗲𝗿𝗶𝗮𝗹 #: 54-1083628 ↳ 𝗩𝗼𝗹𝘁𝗮𝗴𝗲: 115 ↳ 𝗣𝗵…"
type textarea "x"
type textarea "Vulcan Hart / Model: ABC7GNAT / Serial: 𝗿𝗶𝗮𝗹 #: 54-1083628 ↳ 𝗩𝗼𝗹𝘁𝗮𝗴𝗲: 115 ↳ 𝗣𝗵𝗮…"
type textarea "x"
type textarea "Vulcan Hart / Model: ABC7GNAT / Serial: 𝗶𝗮𝗹 #: 54-1083628 ↳ 𝗩𝗼𝗹𝘁𝗮𝗴𝗲: 115 ↳ 𝗣𝗵𝗮𝘀…"
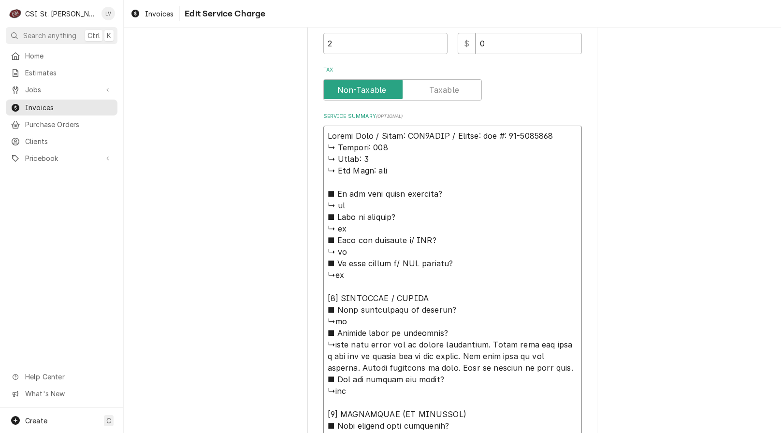
type textarea "x"
type textarea "Vulcan Hart / Model: ABC7GNAT / Serial: 𝗮𝗹 #: 54-1083628 ↳ 𝗩𝗼𝗹𝘁𝗮𝗴𝗲: 115 ↳ 𝗣𝗵𝗮𝘀𝗲…"
type textarea "x"
type textarea "Vulcan Hart / Model: ABC7GNAT / Serial: 𝗹 #: 54-1083628 ↳ 𝗩𝗼𝗹𝘁𝗮𝗴𝗲: 115 ↳ 𝗣𝗵𝗮𝘀𝗲:…"
type textarea "x"
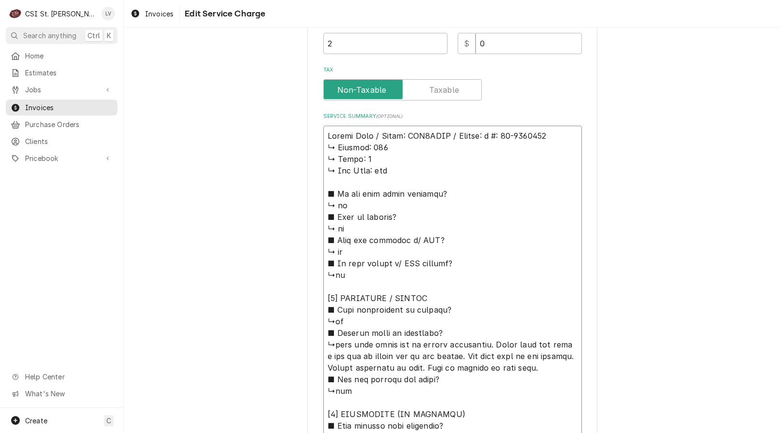
type textarea "Vulcan Hart / Model: ABC7GNAT / Serial: #: 54-1083628 ↳ 𝗩𝗼𝗹𝘁𝗮𝗴𝗲: 115 ↳ 𝗣𝗵𝗮𝘀𝗲: 1…"
type textarea "x"
type textarea "Vulcan Hart / Model: ABC7GNAT / Serial: #: 54-1083628 ↳ 𝗩𝗼𝗹𝘁𝗮𝗴𝗲: 115 ↳ 𝗣𝗵𝗮𝘀𝗲: 1…"
type textarea "x"
type textarea "Vulcan Hart / Model: ABC7GNAT / Serial: : 54-1083628 ↳ 𝗩𝗼𝗹𝘁𝗮𝗴𝗲: 115 ↳ 𝗣𝗵𝗮𝘀𝗲: 1 …"
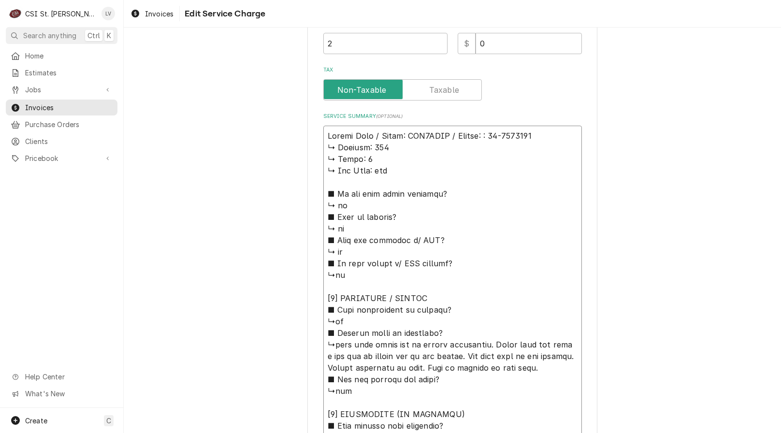
type textarea "x"
type textarea "Vulcan Hart / Model: ABC7GNAT / Serial: 54-1083628 ↳ 𝗩𝗼𝗹𝘁𝗮𝗴𝗲: 115 ↳ 𝗣𝗵𝗮𝘀𝗲: 1 ↳ …"
type textarea "x"
type textarea "Vulcan Hart / Model: ABC7GNAT / Serial: 54-1083628 ↳ 𝗩𝗼𝗹𝘁𝗮𝗴𝗲: 115 ↳ 𝗣𝗵𝗮𝘀𝗲: 1 ↳ …"
drag, startPoint x: 322, startPoint y: 149, endPoint x: 483, endPoint y: 330, distance: 242.6
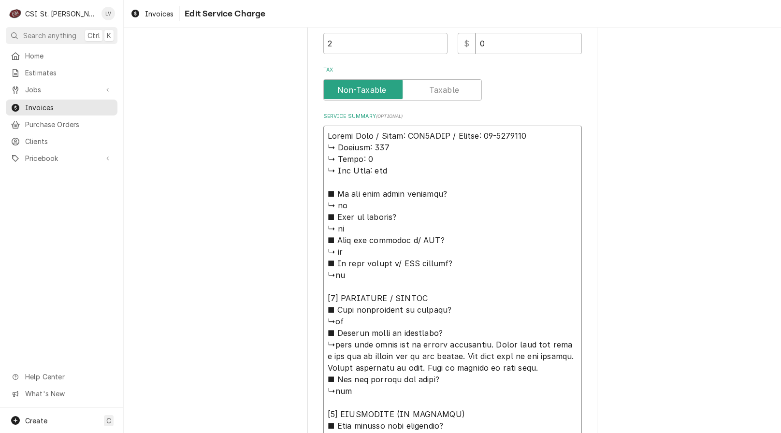
click at [483, 330] on textarea "Service Summary ( optional )" at bounding box center [452, 420] width 259 height 589
type textarea "x"
type textarea "Vulcan Hart / Model: ABC7GNAT / Serial: 54-1083628 ↳took side panel off to acce…"
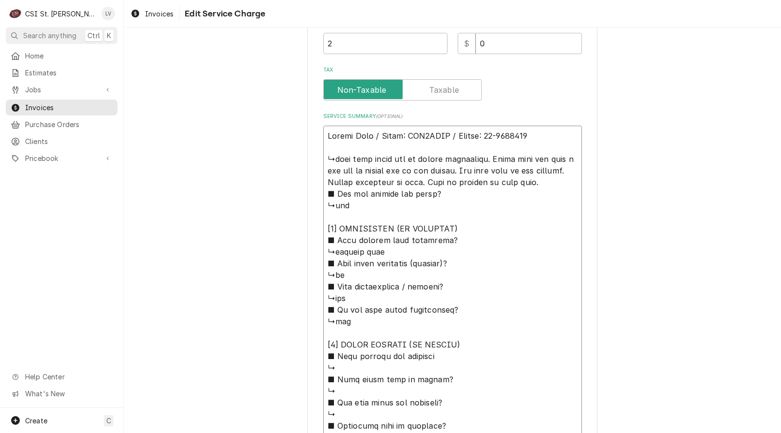
drag, startPoint x: 492, startPoint y: 161, endPoint x: 321, endPoint y: 164, distance: 170.6
click at [323, 164] on textarea "Service Summary ( optional )" at bounding box center [452, 327] width 259 height 403
type textarea "x"
type textarea "Vulcan Hart / Model: ABC7GNAT / Serial: 54-1083628 Found that the fuse i had pu…"
drag, startPoint x: 350, startPoint y: 159, endPoint x: 377, endPoint y: 157, distance: 27.1
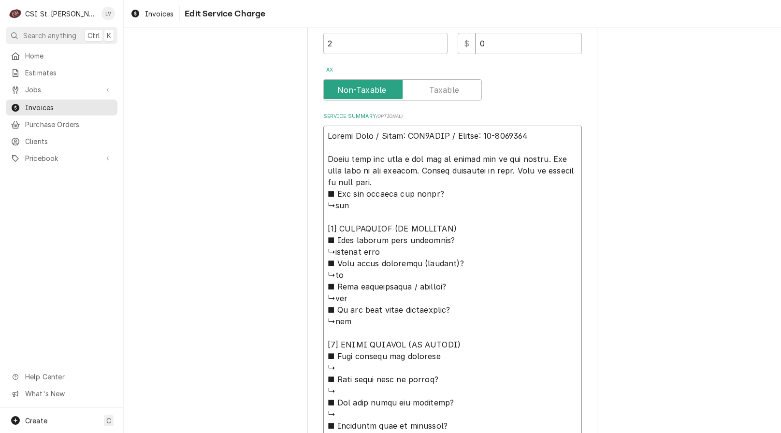
click at [377, 156] on textarea "Service Summary ( optional )" at bounding box center [452, 327] width 259 height 403
type textarea "x"
type textarea "Vulcan Hart / Model: ABC7GNAT / Serial: 54-1083628 Found fuse i had put in popp…"
type textarea "x"
type textarea "Vulcan Hart / Model: ABC7GNAT / Serial: 54-1083628 Found fuse i had put in popp…"
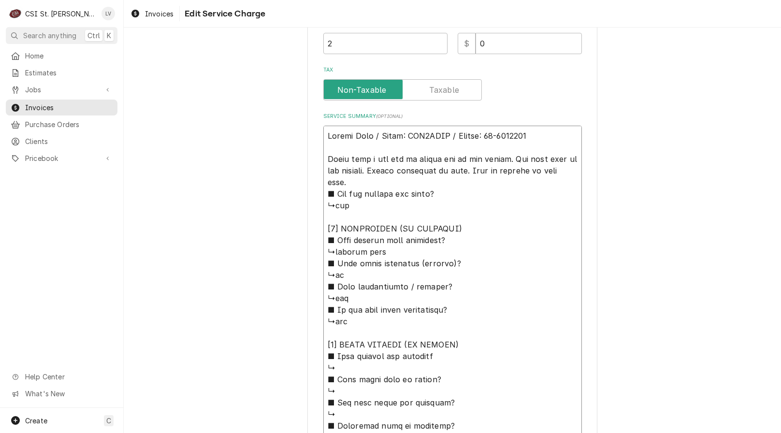
type textarea "x"
type textarea "Vulcan Hart / Model: ABC7GNAT / Serial: 54-1083628 Found fuse ri had put in pop…"
type textarea "x"
type textarea "Vulcan Hart / Model: ABC7GNAT / Serial: 54-1083628 Found fuse rei had put in po…"
type textarea "x"
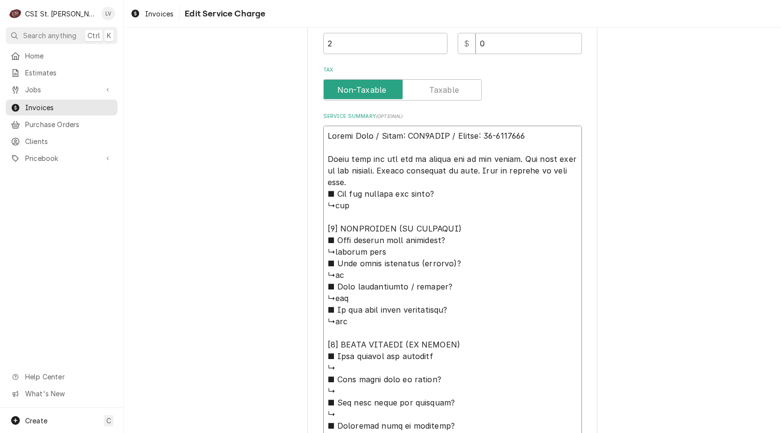
type textarea "Vulcan Hart / Model: ABC7GNAT / Serial: 54-1083628 Found fuse reci had put in p…"
type textarea "x"
type textarea "Vulcan Hart / Model: ABC7GNAT / Serial: 54-1083628 Found fuse recei had put in …"
type textarea "x"
type textarea "Vulcan Hart / Model: ABC7GNAT / Serial: 54-1083628 Found fuse receni had put in…"
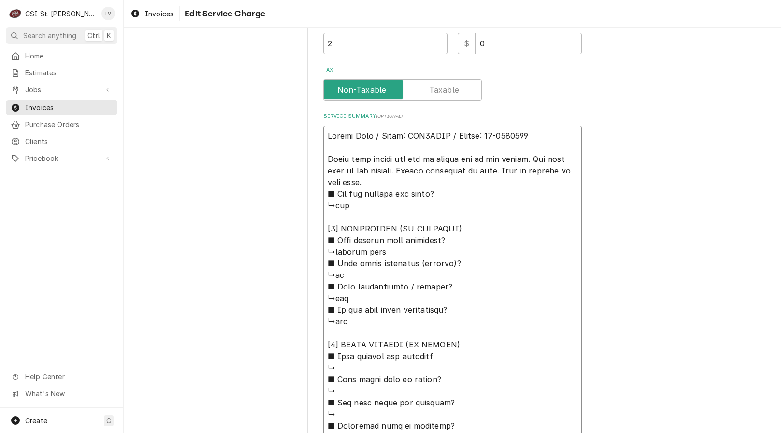
type textarea "x"
type textarea "Vulcan Hart / Model: ABC7GNAT / Serial: 54-1083628 Found fuse recenti had put i…"
type textarea "x"
type textarea "Vulcan Hart / Model: ABC7GNAT / Serial: 54-1083628 Found fuse recentli had put …"
type textarea "x"
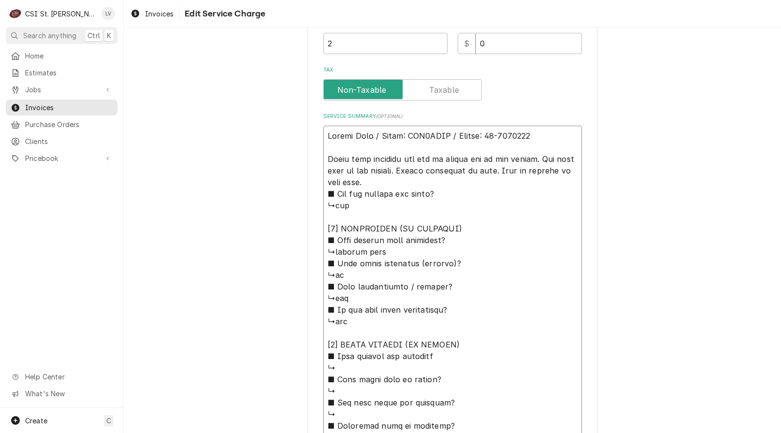
type textarea "Vulcan Hart / Model: ABC7GNAT / Serial: 54-1083628 Found fuse recentlyi had put…"
type textarea "x"
type textarea "Vulcan Hart / Model: ABC7GNAT / Serial: 54-1083628 Found fuse recently i had pu…"
type textarea "x"
type textarea "Vulcan Hart / Model: ABC7GNAT / Serial: 54-1083628 Found fuse recently pi had p…"
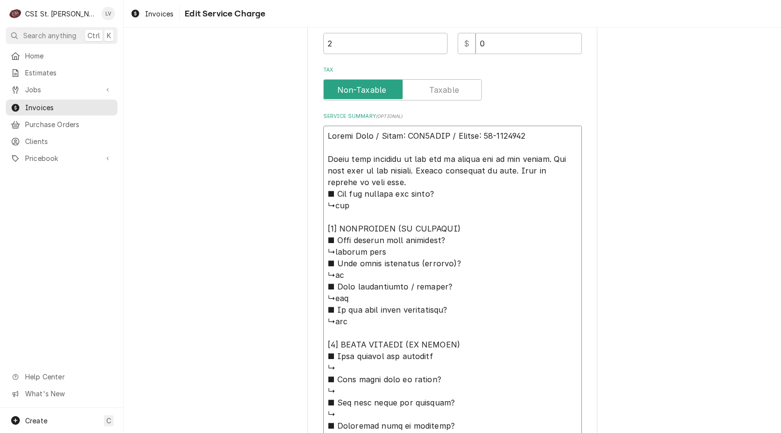
type textarea "x"
type textarea "Vulcan Hart / Model: ABC7GNAT / Serial: 54-1083628 Found fuse recently pui had …"
type textarea "x"
type textarea "Vulcan Hart / Model: ABC7GNAT / Serial: 54-1083628 Found fuse recently puti had…"
type textarea "x"
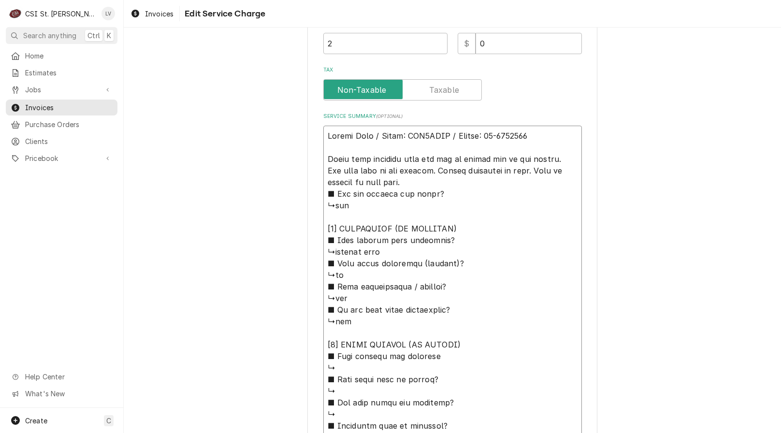
type textarea "Vulcan Hart / Model: ABC7GNAT / Serial: 54-1083628 Found fuse recently put i ha…"
type textarea "x"
type textarea "Vulcan Hart / Model: ABC7GNAT / Serial: 54-1083628 Found fuse recently put had …"
type textarea "x"
type textarea "Vulcan Hart / Model: ABC7GNAT / Serial: 54-1083628 Found fuse recently put had …"
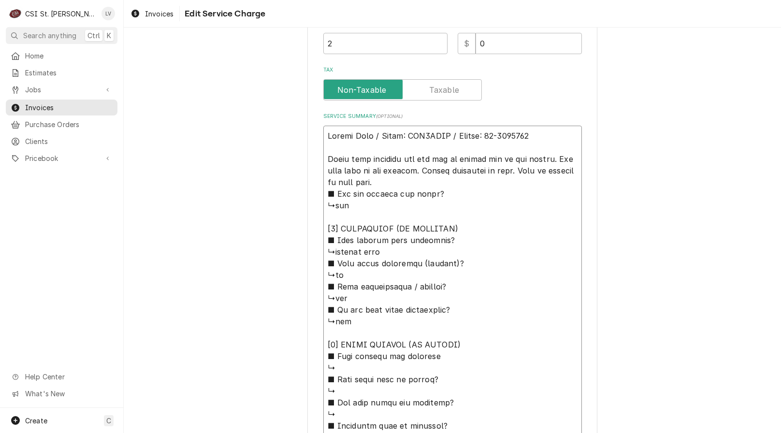
type textarea "x"
type textarea "Vulcan Hart / Model: ABC7GNAT / Serial: 54-1083628 Found fuse recently put ad p…"
type textarea "x"
type textarea "Vulcan Hart / Model: ABC7GNAT / Serial: 54-1083628 Found fuse recently put d pu…"
type textarea "x"
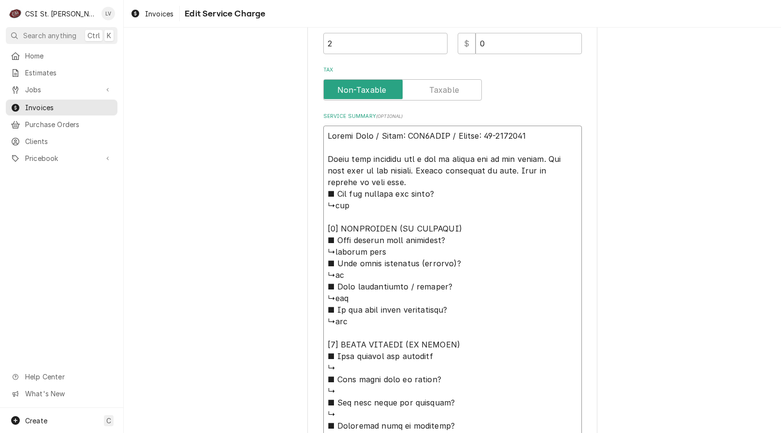
type textarea "Vulcan Hart / Model: ABC7GNAT / Serial: 54-1083628 Found fuse recently put put …"
type textarea "x"
type textarea "Vulcan Hart / Model: ABC7GNAT / Serial: 54-1083628 Found fuse recently put put …"
type textarea "x"
type textarea "Vulcan Hart / Model: ABC7GNAT / Serial: 54-1083628 Found fuse recently put ut i…"
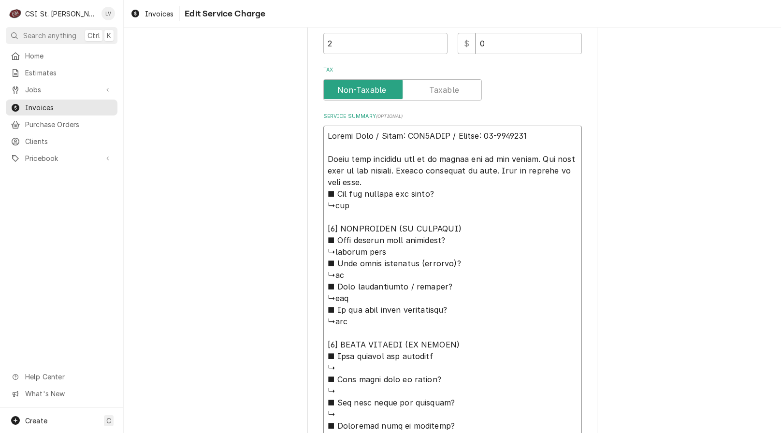
type textarea "x"
type textarea "Vulcan Hart / Model: ABC7GNAT / Serial: 54-1083628 Found fuse recently put t in…"
type textarea "x"
type textarea "Vulcan Hart / Model: ABC7GNAT / Serial: 54-1083628 Found fuse recently put in p…"
click at [368, 160] on textarea "Service Summary ( optional )" at bounding box center [452, 327] width 259 height 403
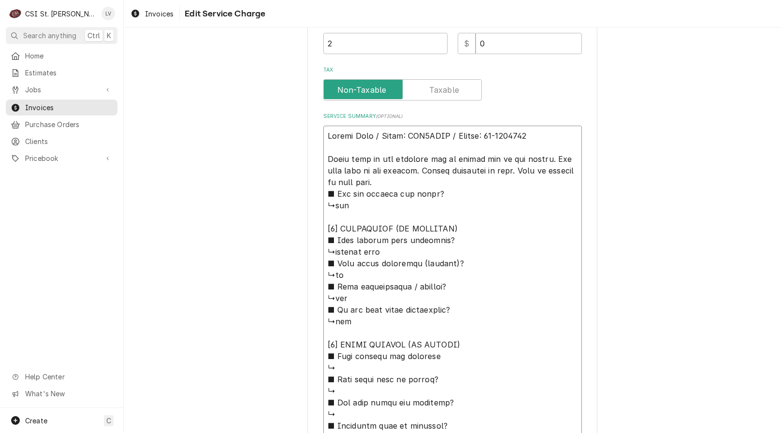
drag, startPoint x: 403, startPoint y: 184, endPoint x: 293, endPoint y: 133, distance: 120.6
click at [293, 133] on div "Use the fields below to edit this service charge Short Description Job | Servic…" at bounding box center [452, 155] width 657 height 913
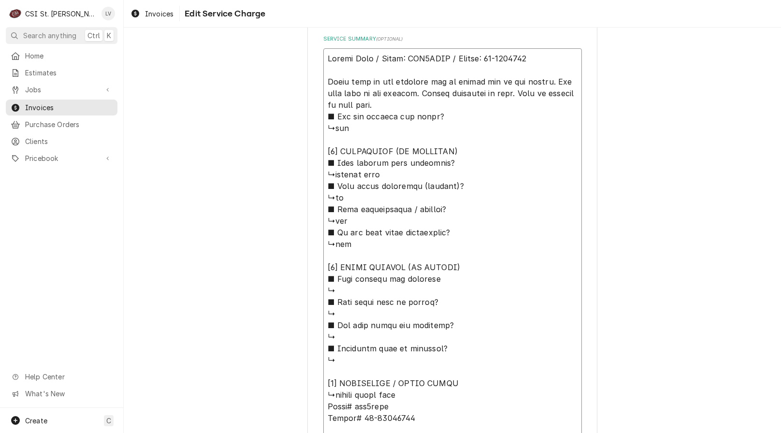
scroll to position [518, 0]
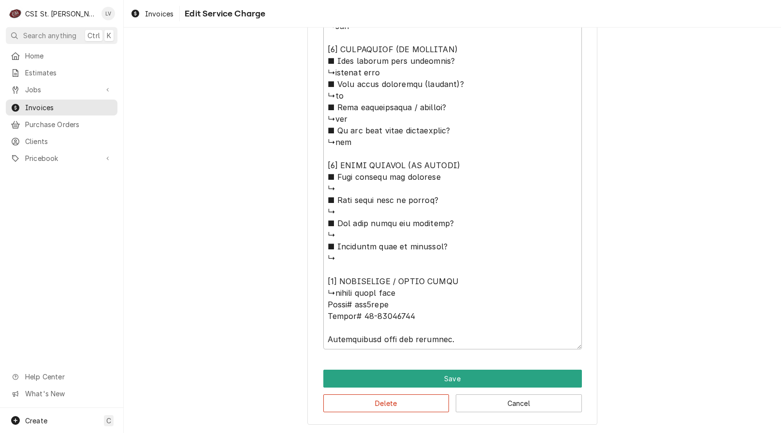
click at [432, 407] on button "Delete" at bounding box center [386, 403] width 126 height 18
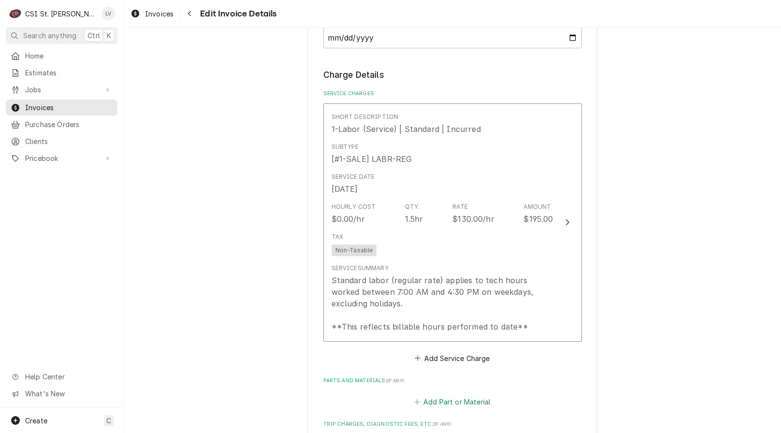
scroll to position [840, 0]
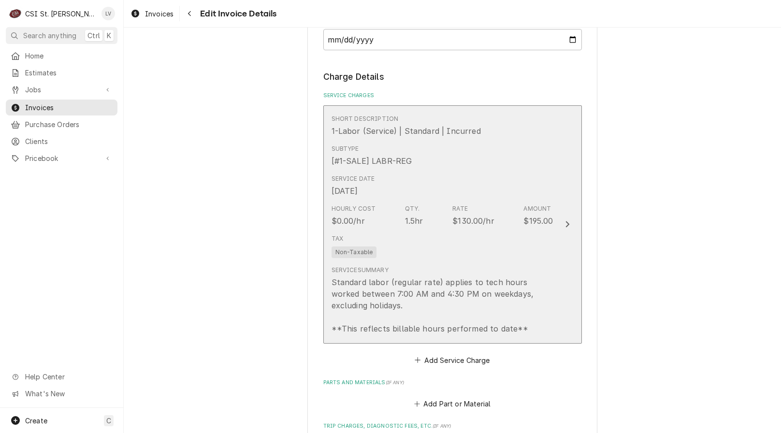
click at [448, 283] on div "Standard labor (regular rate) applies to tech hours worked between 7:00 AM and …" at bounding box center [442, 305] width 222 height 58
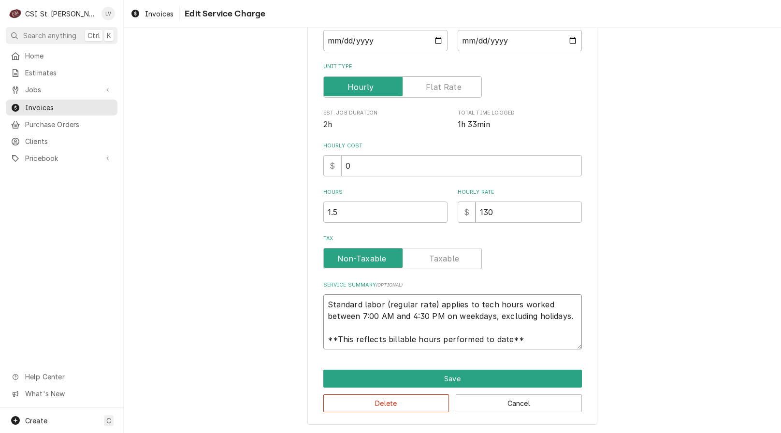
scroll to position [12, 0]
drag, startPoint x: 326, startPoint y: 304, endPoint x: 559, endPoint y: 335, distance: 234.9
click at [570, 345] on textarea "Standard labor (regular rate) applies to tech hours worked between 7:00 AM and …" at bounding box center [452, 321] width 259 height 55
paste textarea "Vulcan Hart / Model: ABC7GNAT / Serial: 54-1083628 Found fuse we had recently p…"
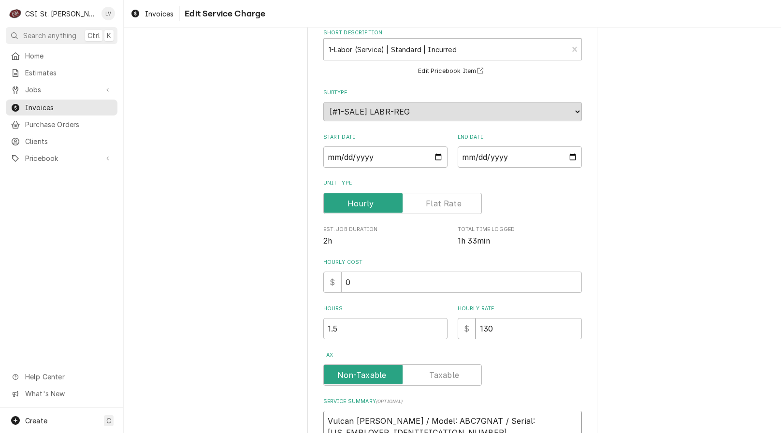
scroll to position [181, 0]
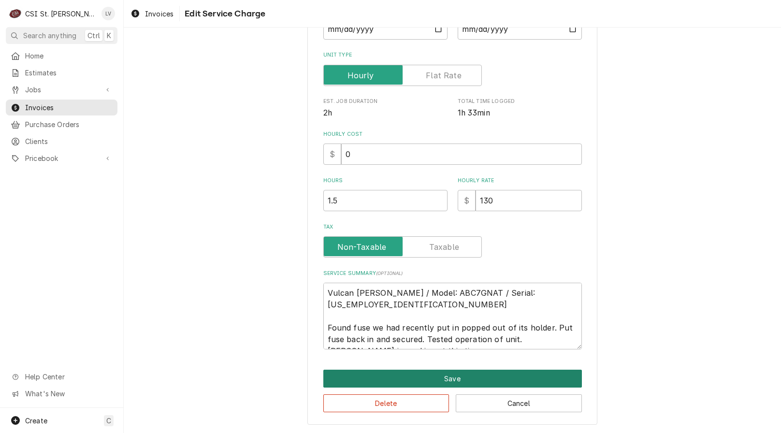
click at [465, 374] on button "Save" at bounding box center [452, 379] width 259 height 18
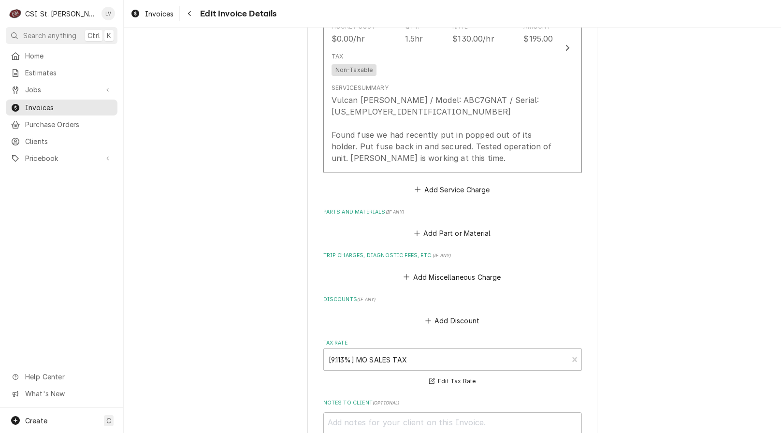
scroll to position [1118, 0]
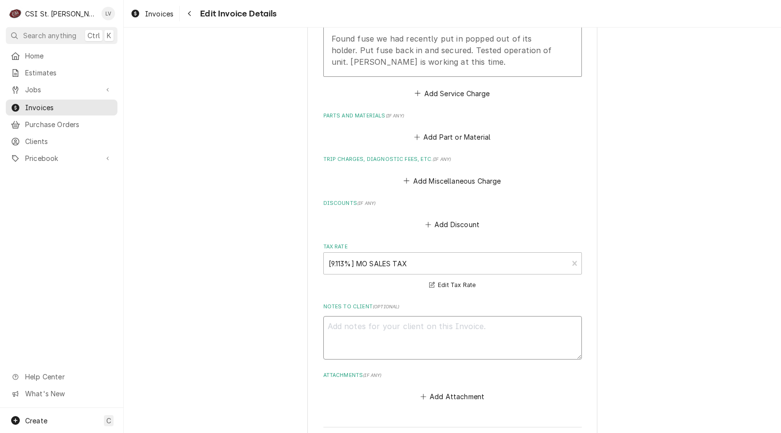
click at [384, 316] on textarea "Notes to Client ( optional )" at bounding box center [452, 337] width 259 height 43
drag, startPoint x: 438, startPoint y: 303, endPoint x: 320, endPoint y: 328, distance: 120.9
click at [323, 329] on textarea "Call back to INV-404348" at bounding box center [452, 337] width 259 height 43
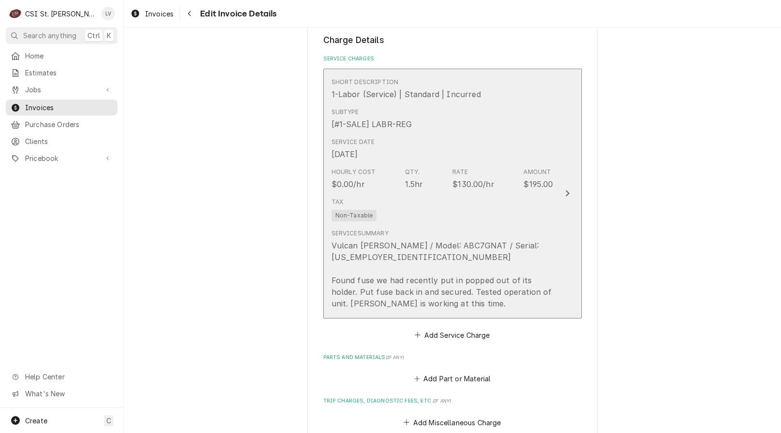
click at [400, 229] on div "Service Summary Vulcan Hart / Model: ABC7GNAT / Serial: 54-1083628 Found fuse w…" at bounding box center [442, 269] width 222 height 80
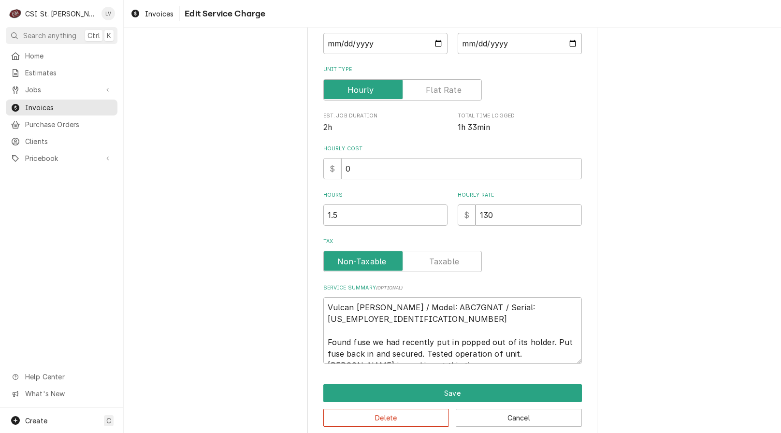
scroll to position [181, 0]
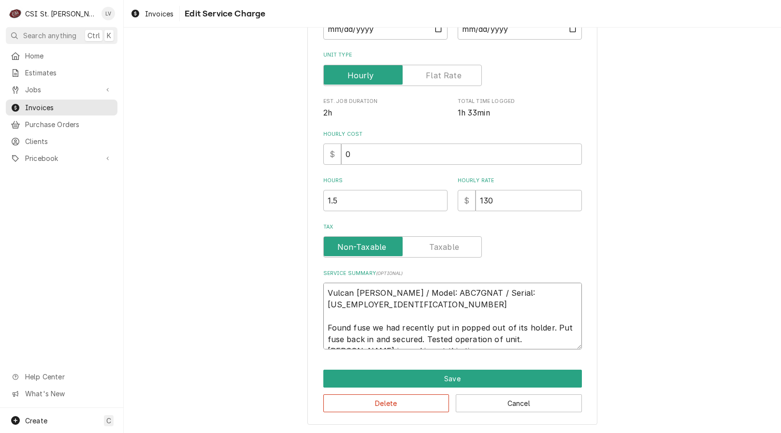
click at [326, 292] on textarea "Vulcan Hart / Model: ABC7GNAT / Serial: 54-1083628 Found fuse we had recently p…" at bounding box center [452, 316] width 259 height 67
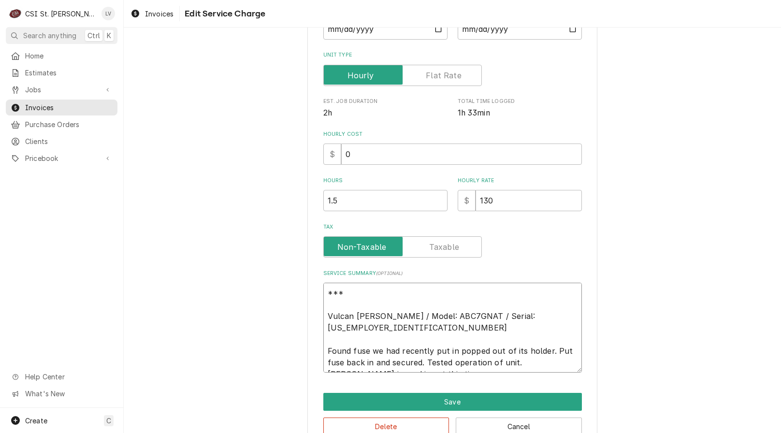
paste textarea "Call back to INV-404348"
click at [371, 318] on textarea "***Call back to INV-404348*** Vulcan Hart / Model: ABC7GNAT / Serial: 54-108362…" at bounding box center [452, 328] width 259 height 90
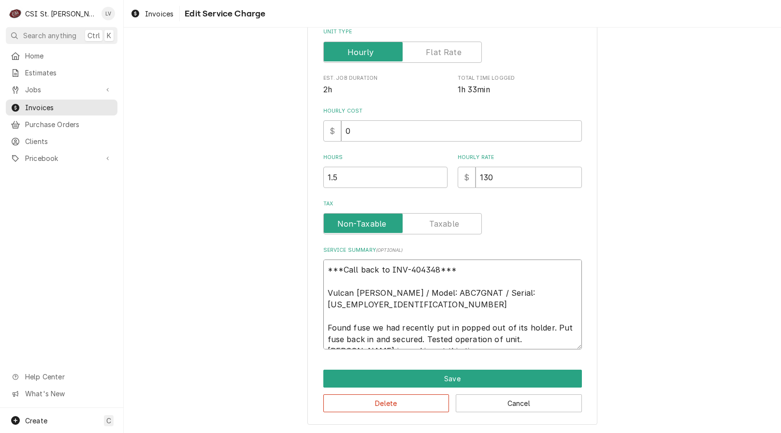
click at [434, 270] on textarea "***Call back to INV-404348*** Vulcan Hart / Model: ABC7GNAT / Serial: 54-108362…" at bounding box center [452, 304] width 259 height 90
click at [462, 270] on textarea "***Call back to INV-404348 on 10/1 install*** Vulcan Hart / Model: ABC7GNAT / S…" at bounding box center [452, 304] width 259 height 90
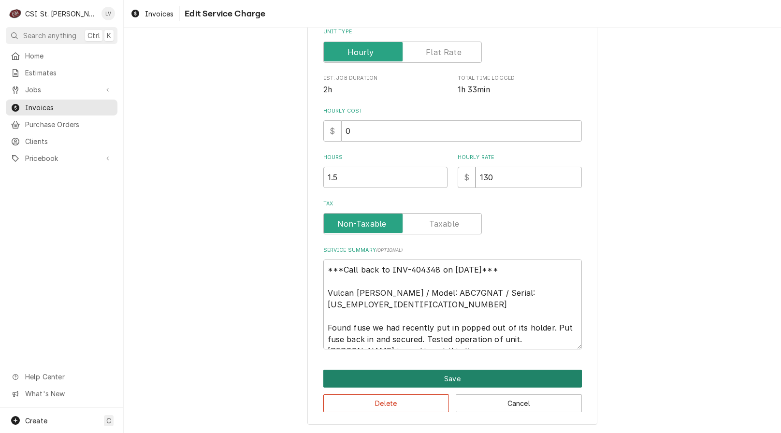
click at [440, 379] on button "Save" at bounding box center [452, 379] width 259 height 18
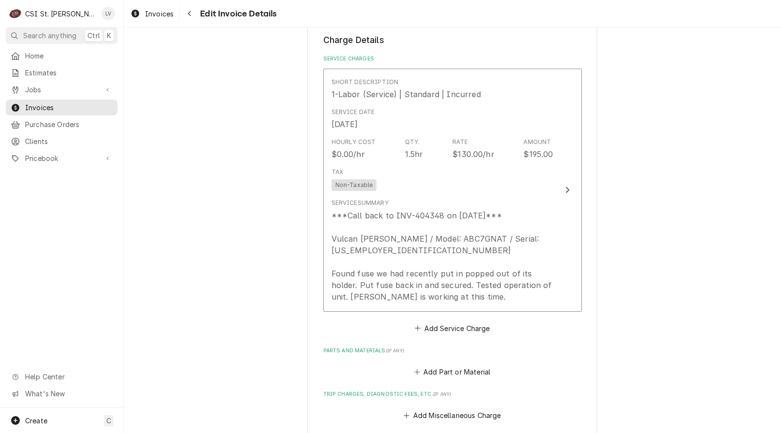
scroll to position [865, 0]
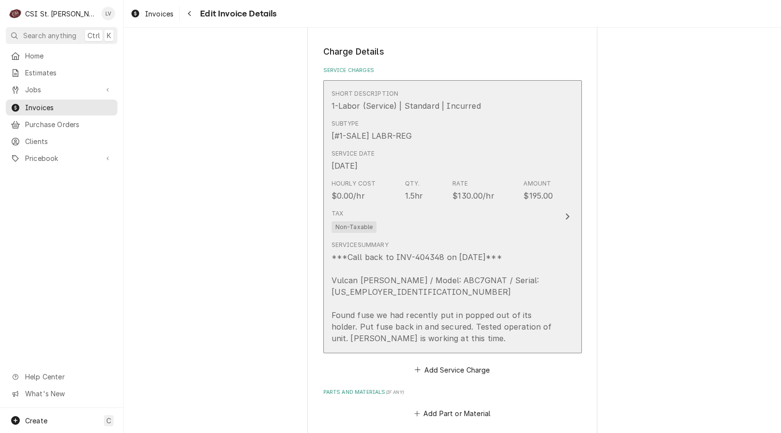
click at [384, 255] on div "***Call back to INV-404348 on 10/1/25*** Vulcan Hart / Model: ABC7GNAT / Serial…" at bounding box center [442, 297] width 222 height 93
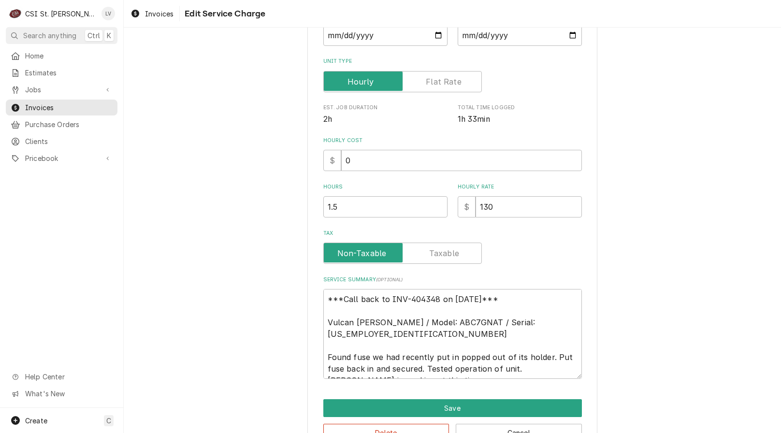
scroll to position [204, 0]
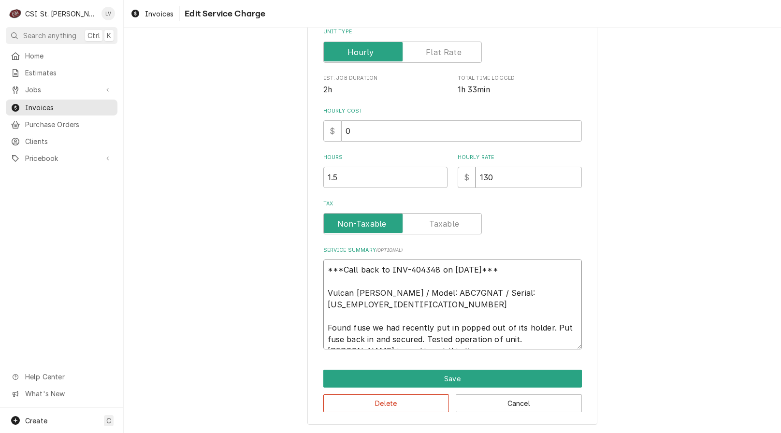
click at [325, 282] on textarea "***Call back to INV-404348 on 10/1/25*** Vulcan Hart / Model: ABC7GNAT / Serial…" at bounding box center [452, 304] width 259 height 90
paste textarea "PO # C2157559"
drag, startPoint x: 336, startPoint y: 282, endPoint x: 371, endPoint y: 281, distance: 34.8
click at [337, 281] on textarea "***Call back to INV-404348 on [DATE]*** PO # C2157559 Vulcan [PERSON_NAME] / Mo…" at bounding box center [452, 304] width 259 height 90
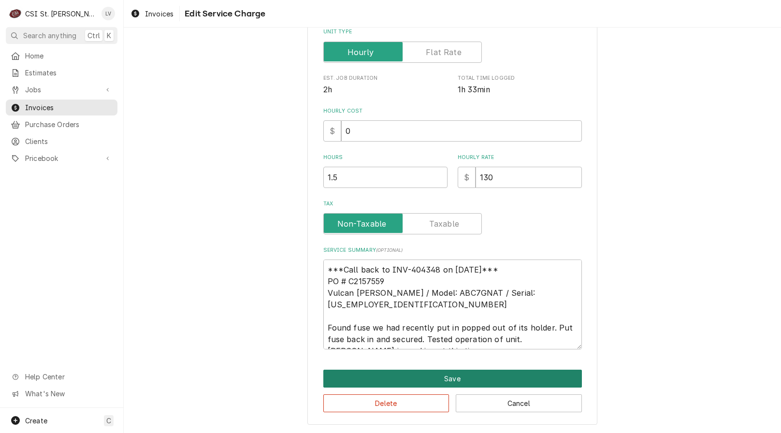
click at [471, 381] on button "Save" at bounding box center [452, 379] width 259 height 18
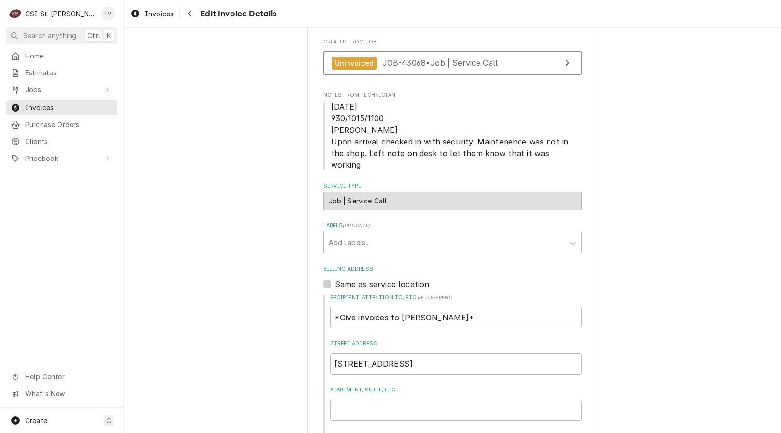
scroll to position [129, 0]
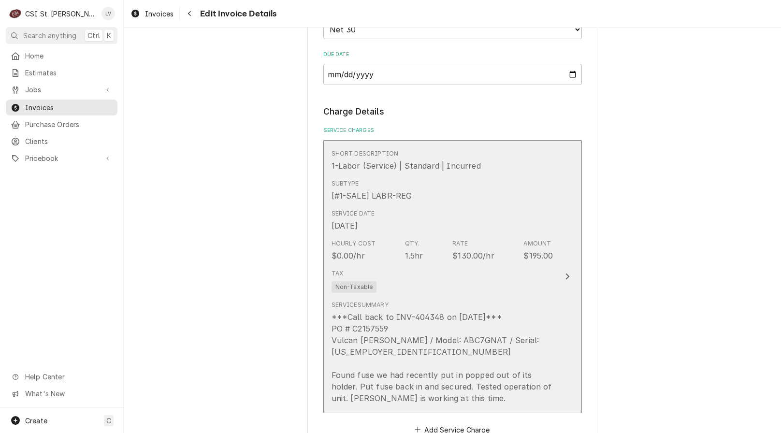
click at [443, 301] on div "Service Summary ***Call back to INV-404348 on 10/1/25*** PO # C2157559 Vulcan H…" at bounding box center [442, 352] width 222 height 103
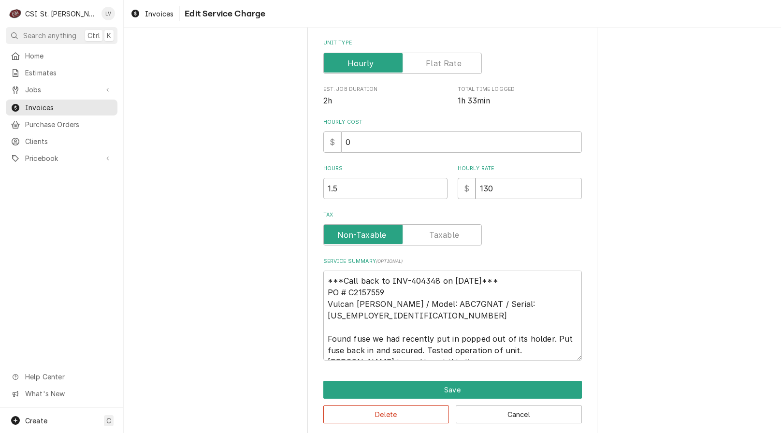
scroll to position [204, 0]
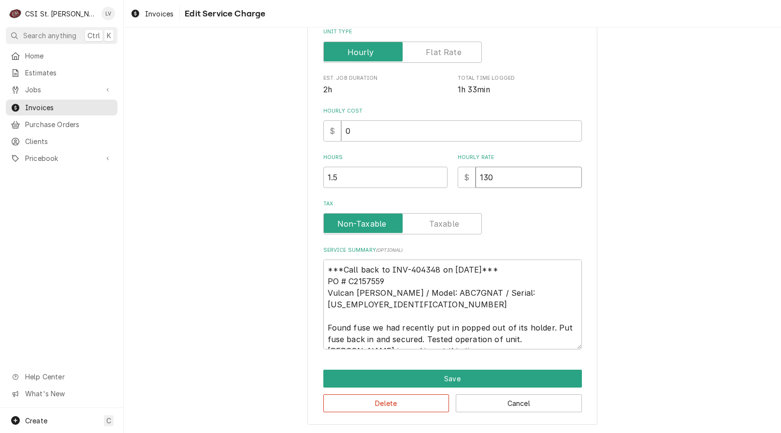
drag, startPoint x: 517, startPoint y: 176, endPoint x: 476, endPoint y: 188, distance: 42.3
click at [476, 188] on input "130" at bounding box center [528, 177] width 106 height 21
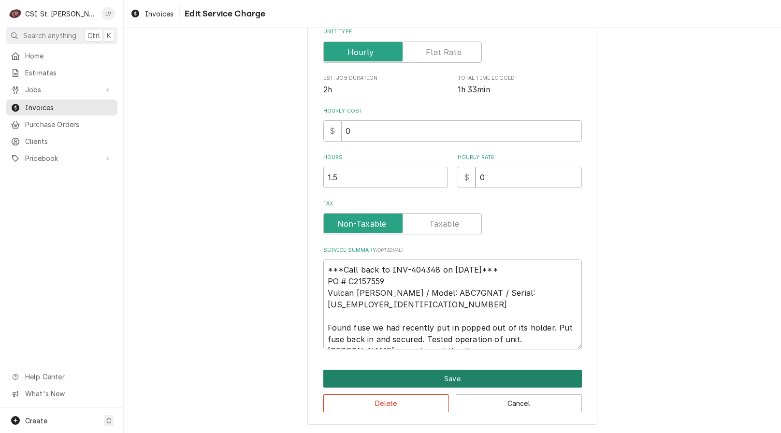
click at [441, 376] on button "Save" at bounding box center [452, 379] width 259 height 18
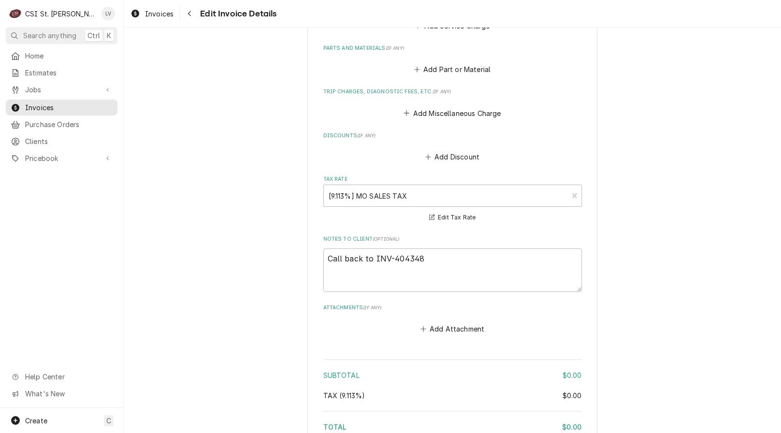
scroll to position [1363, 0]
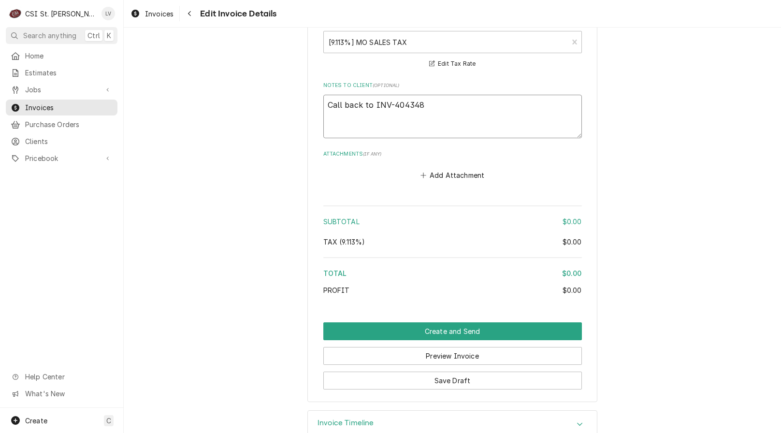
drag, startPoint x: 419, startPoint y: 84, endPoint x: 317, endPoint y: 91, distance: 102.7
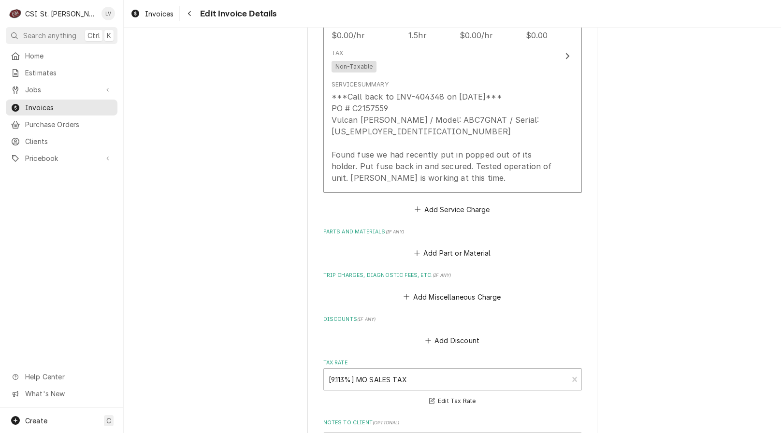
scroll to position [1266, 0]
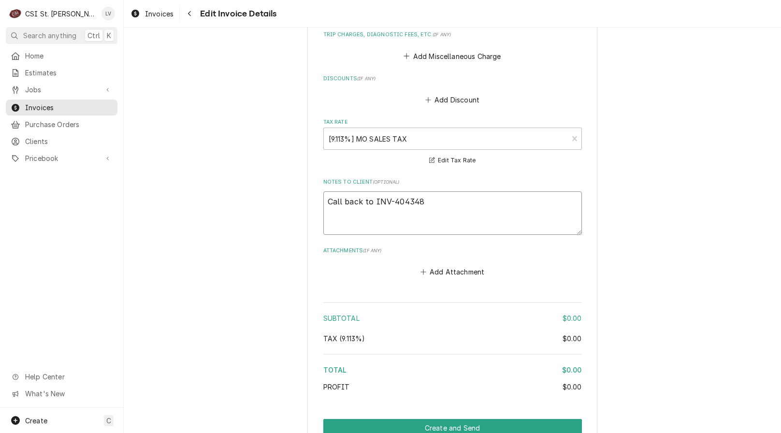
drag, startPoint x: 428, startPoint y: 179, endPoint x: 306, endPoint y: 201, distance: 124.3
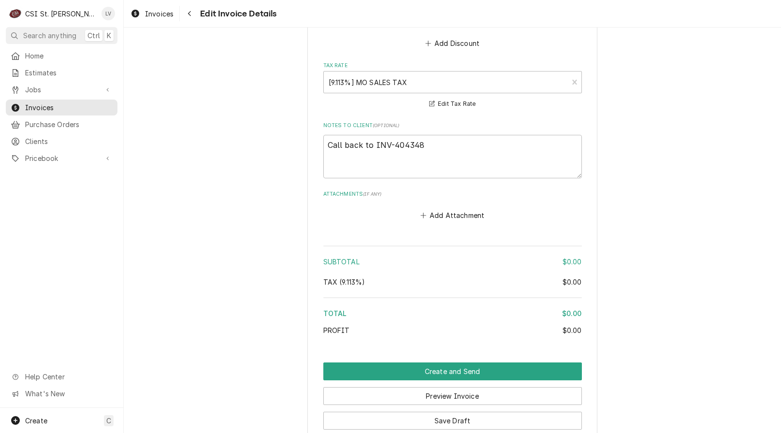
scroll to position [1363, 0]
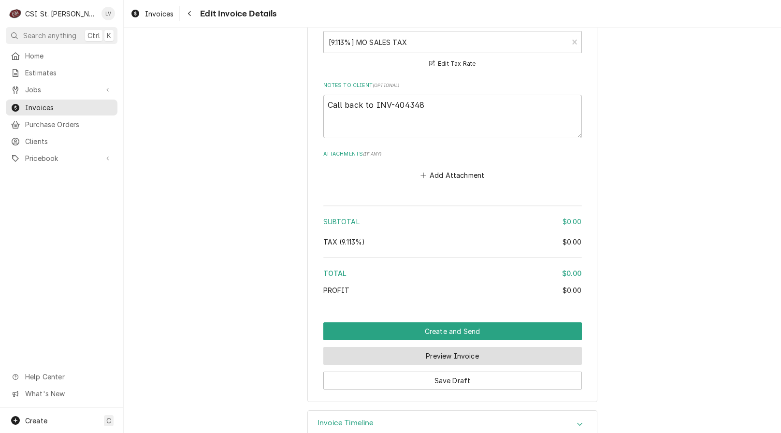
click at [429, 347] on button "Preview Invoice" at bounding box center [452, 356] width 259 height 18
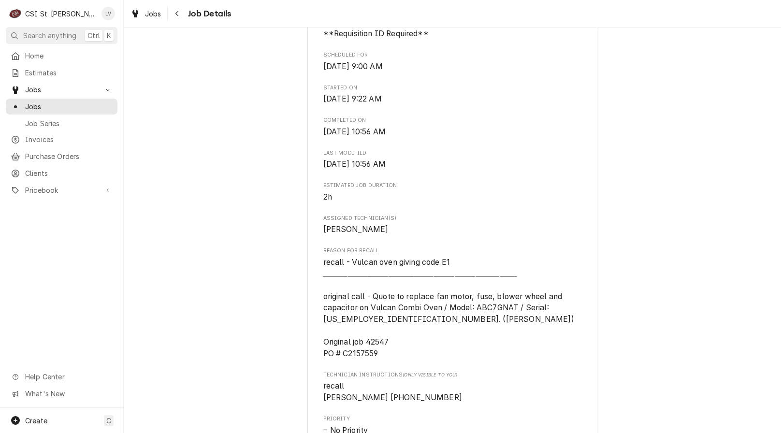
scroll to position [387, 0]
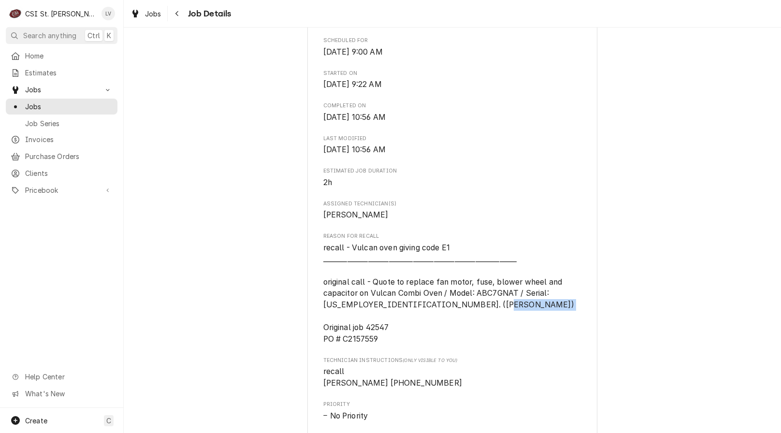
drag, startPoint x: 320, startPoint y: 349, endPoint x: 380, endPoint y: 350, distance: 59.9
click at [379, 345] on span "recall - Vulcan oven giving code E1 ___________________________________________…" at bounding box center [452, 293] width 259 height 103
copy span "PO # C2157559"
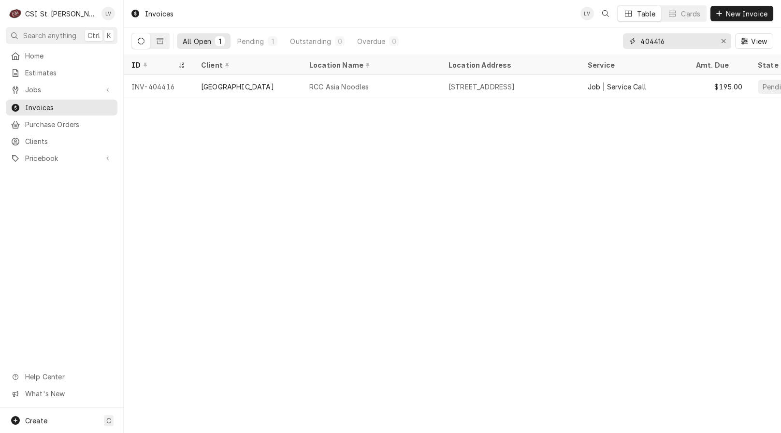
drag, startPoint x: 674, startPoint y: 42, endPoint x: 618, endPoint y: 49, distance: 56.1
click at [618, 49] on div "All Open 1 Pending 1 Outstanding 0 Overdue 0 404416 View" at bounding box center [452, 41] width 642 height 27
type input "404348"
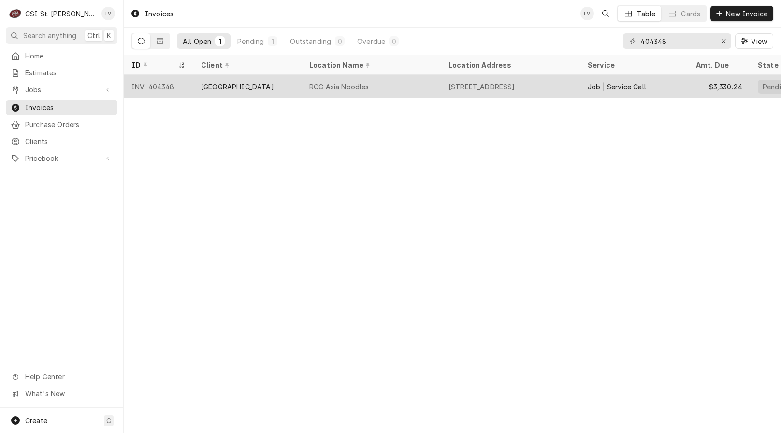
click at [292, 89] on div "[GEOGRAPHIC_DATA]" at bounding box center [247, 86] width 108 height 23
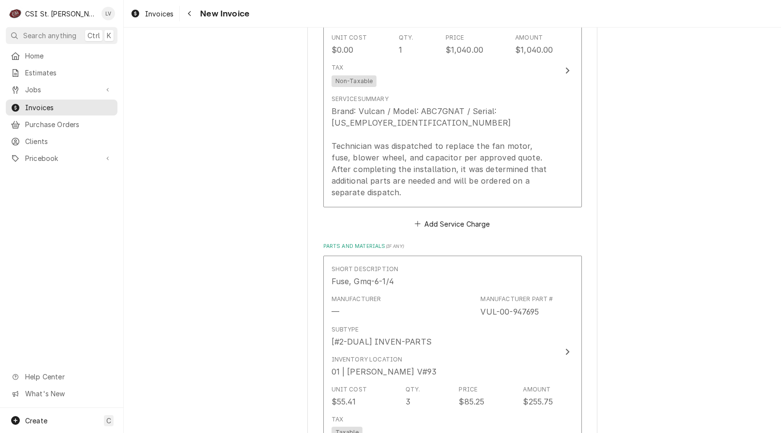
scroll to position [918, 0]
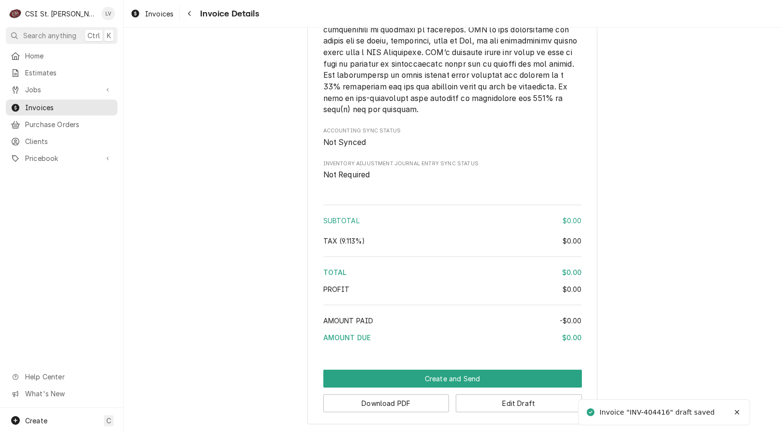
scroll to position [1367, 0]
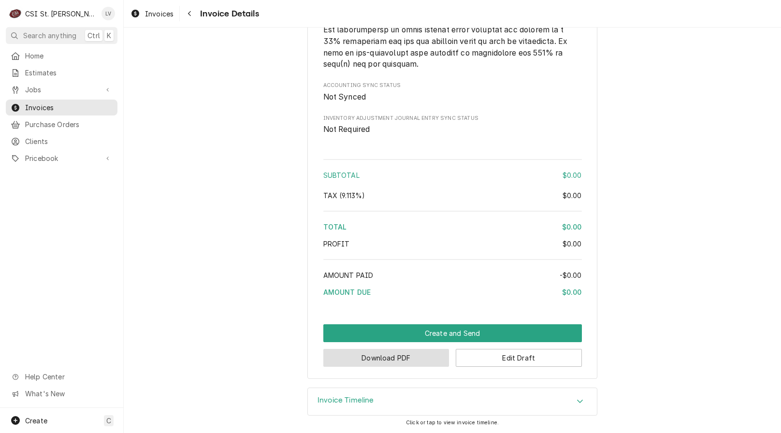
click at [397, 364] on button "Download PDF" at bounding box center [386, 358] width 126 height 18
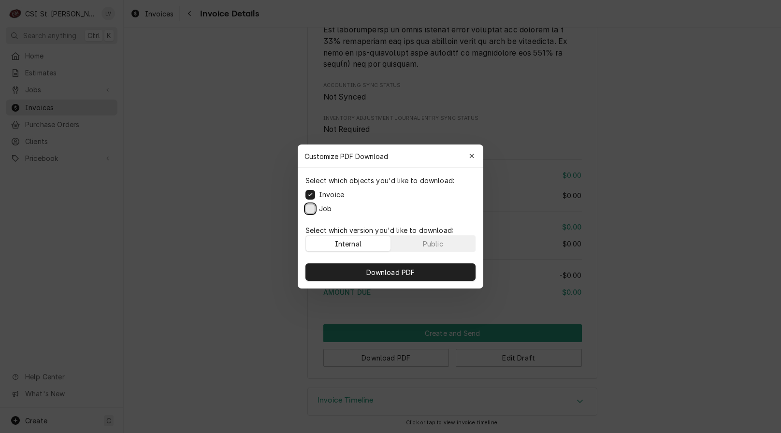
click at [308, 208] on button "Job" at bounding box center [310, 209] width 10 height 10
click at [361, 272] on button "Download PDF" at bounding box center [390, 271] width 170 height 17
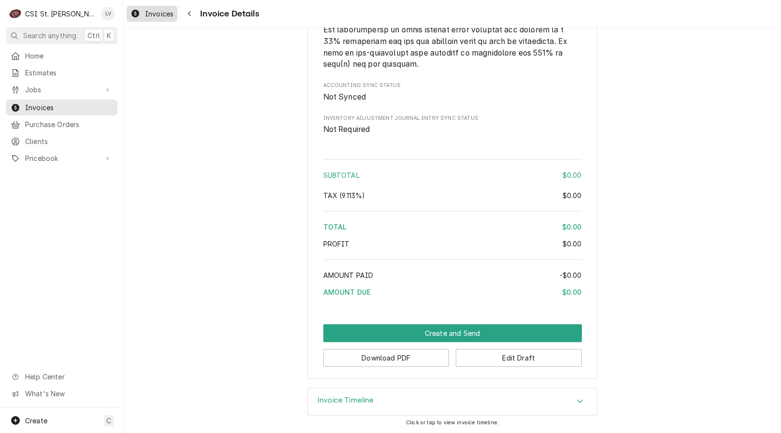
click at [143, 17] on div "Invoices" at bounding box center [152, 14] width 47 height 12
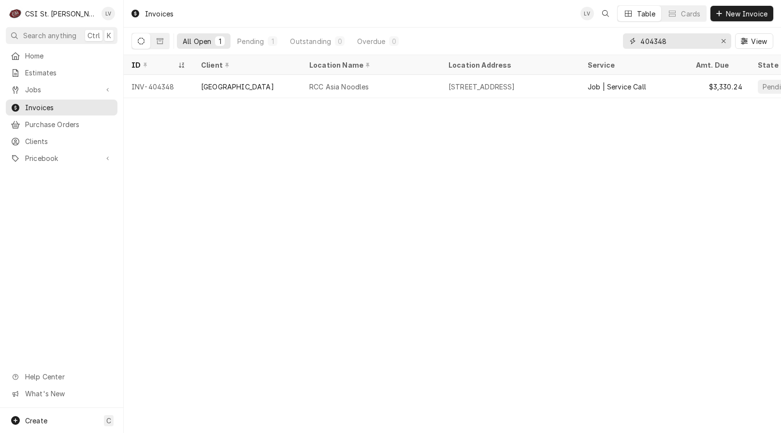
click at [673, 41] on input "404348" at bounding box center [676, 40] width 72 height 15
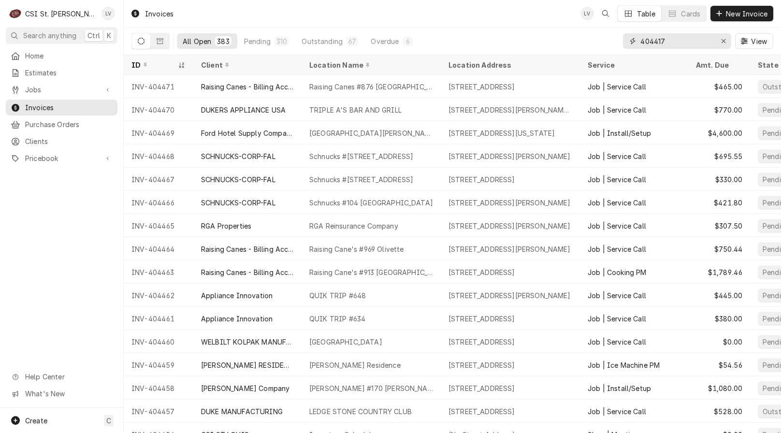
type input "404417"
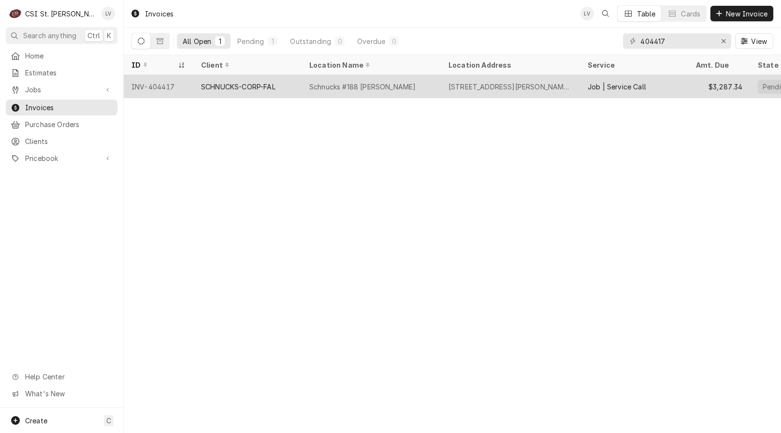
click at [261, 85] on div "SCHNUCKS-CORP-FAL" at bounding box center [238, 87] width 74 height 10
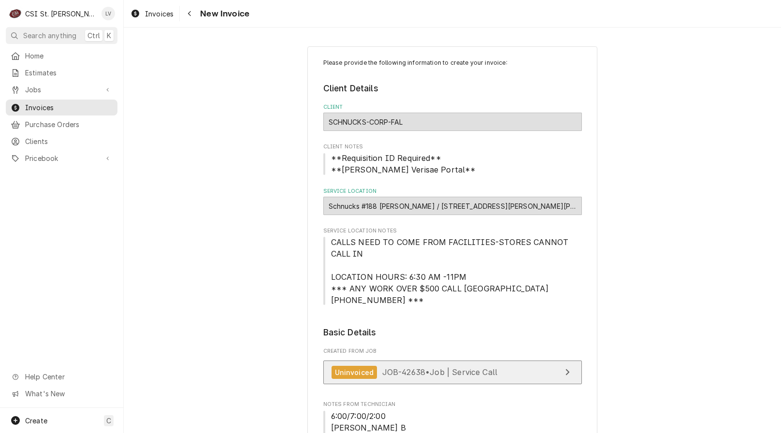
click at [411, 371] on span "JOB-42638 • Job | Service Call" at bounding box center [439, 372] width 115 height 10
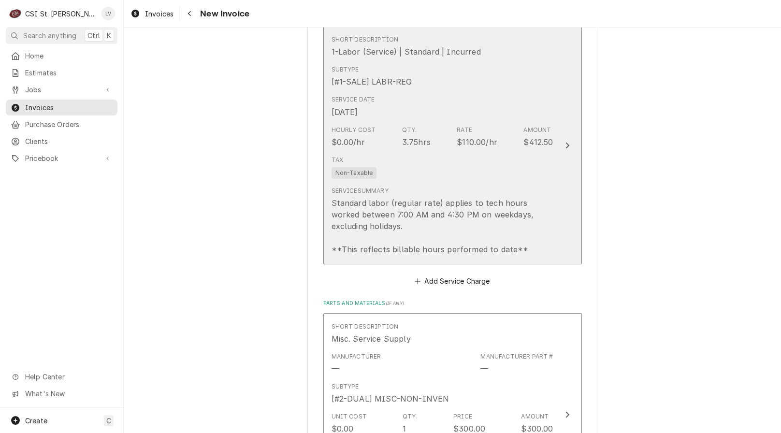
scroll to position [1981, 0]
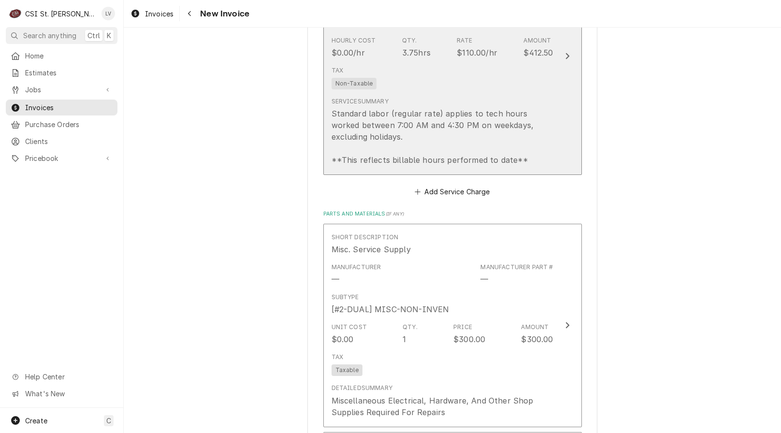
click at [439, 111] on div "Standard labor (regular rate) applies to tech hours worked between 7:00 AM and …" at bounding box center [442, 137] width 222 height 58
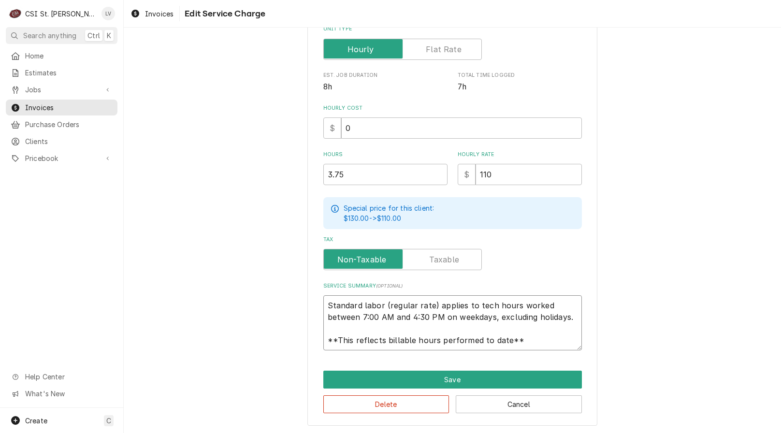
scroll to position [12, 0]
drag, startPoint x: 323, startPoint y: 304, endPoint x: 558, endPoint y: 345, distance: 238.4
click at [558, 346] on textarea "Standard labor (regular rate) applies to tech hours worked between 7:00 AM and …" at bounding box center [452, 322] width 259 height 55
type textarea "x"
type textarea "W"
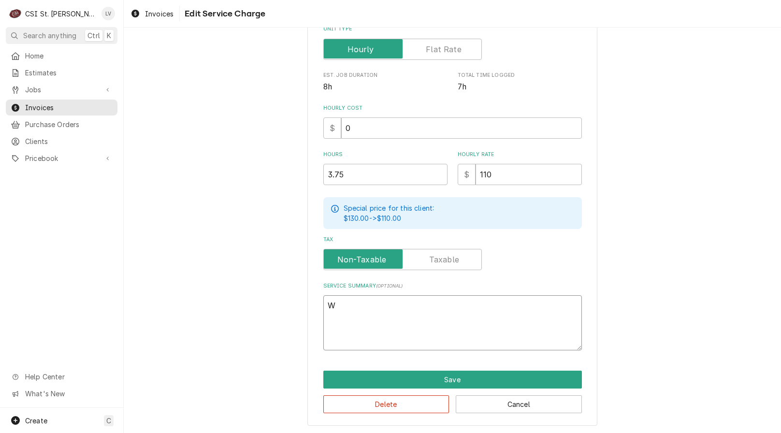
scroll to position [196, 0]
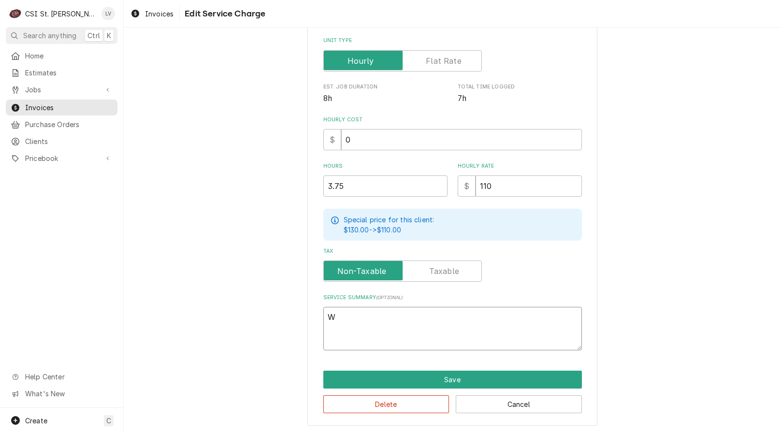
type textarea "x"
type textarea "Wo"
type textarea "x"
type textarea "Wor"
type textarea "x"
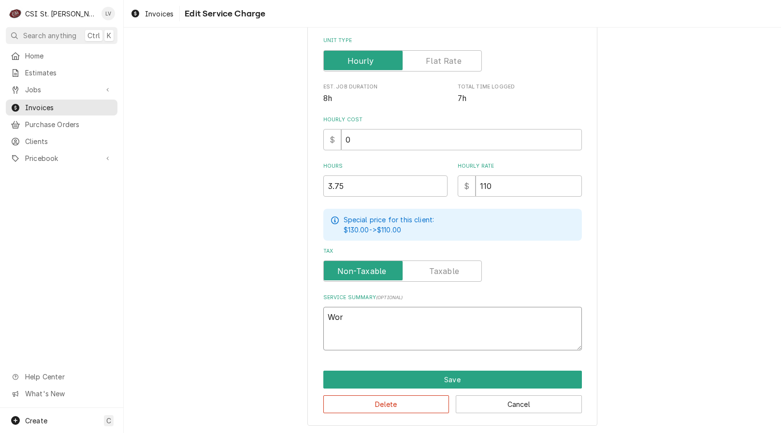
type textarea "Work"
type textarea "x"
type textarea "Work"
type textarea "x"
type textarea "Work c"
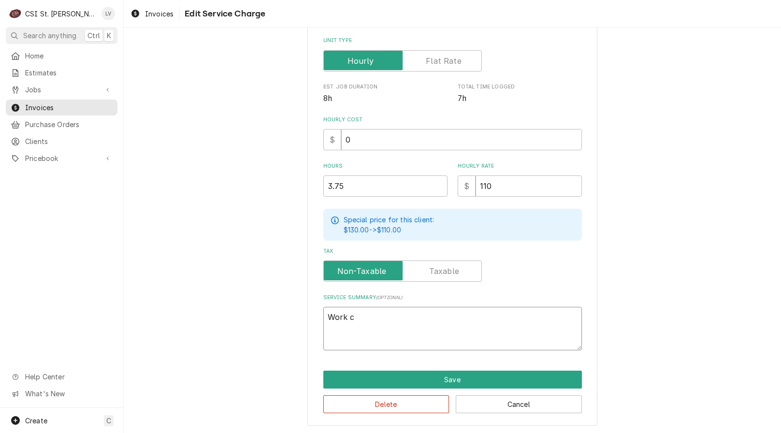
type textarea "x"
type textarea "Work co"
type textarea "x"
type textarea "Work com"
type textarea "x"
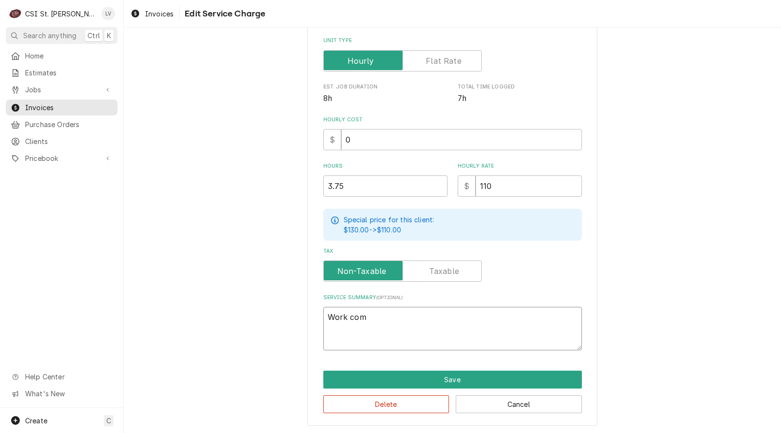
type textarea "Work comp"
type textarea "x"
type textarea "Work compl"
type textarea "x"
type textarea "Work comple"
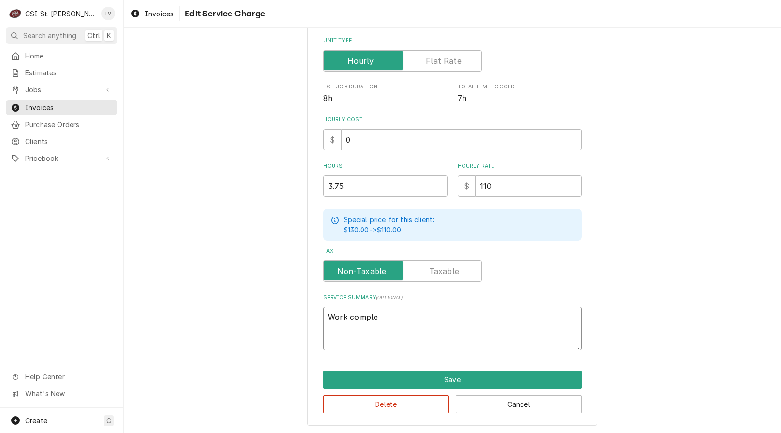
type textarea "x"
type textarea "Work complet"
type textarea "x"
type textarea "Work complete"
type textarea "x"
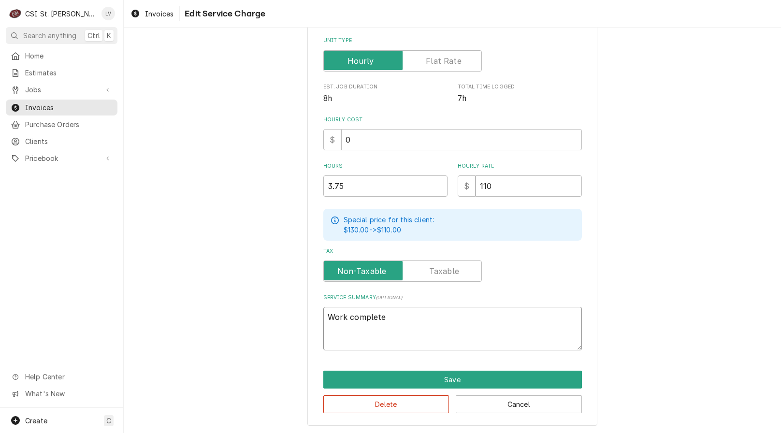
type textarea "Work completed"
type textarea "x"
type textarea "Work completed"
type textarea "x"
type textarea "Work completed f"
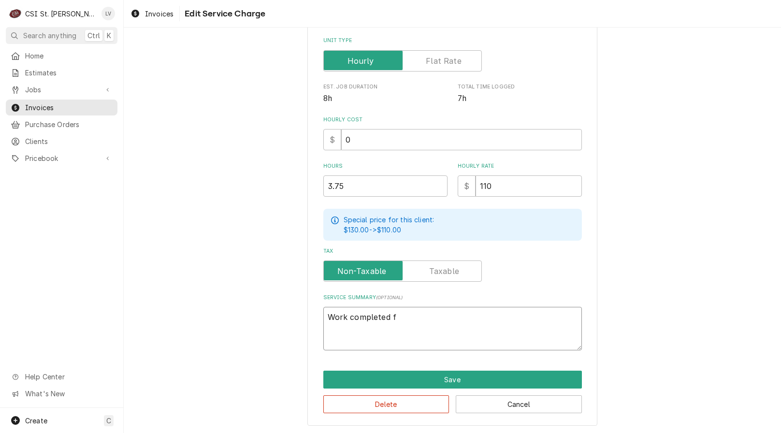
type textarea "x"
type textarea "Work completed fr"
type textarea "x"
type textarea "Work completed fro"
type textarea "x"
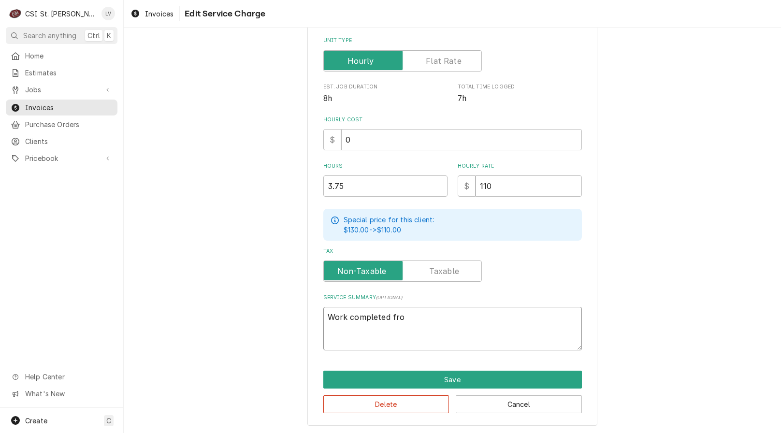
type textarea "Work completed from"
type textarea "x"
type textarea "Work completed from"
type textarea "x"
type textarea "Work completed from q"
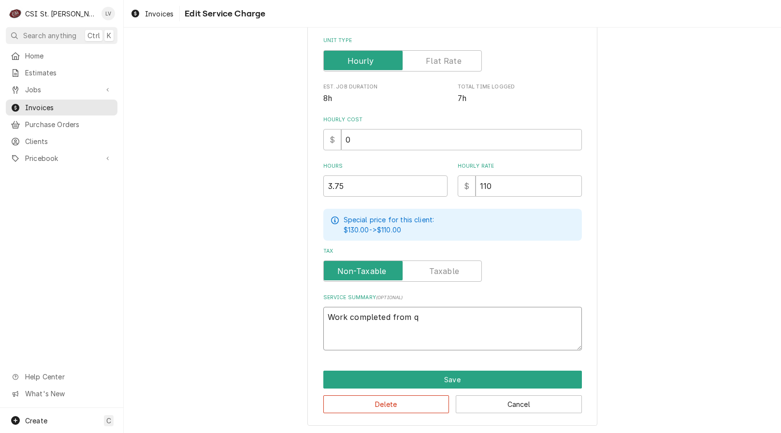
type textarea "x"
type textarea "Work completed from qu"
type textarea "x"
type textarea "Work completed from quo"
type textarea "x"
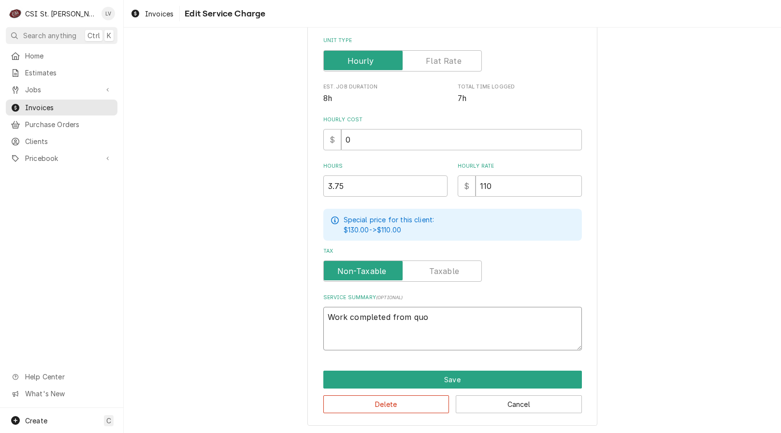
type textarea "Work completed from quot"
type textarea "x"
type textarea "Work completed from quote"
type textarea "x"
type textarea "Work completed from quote"
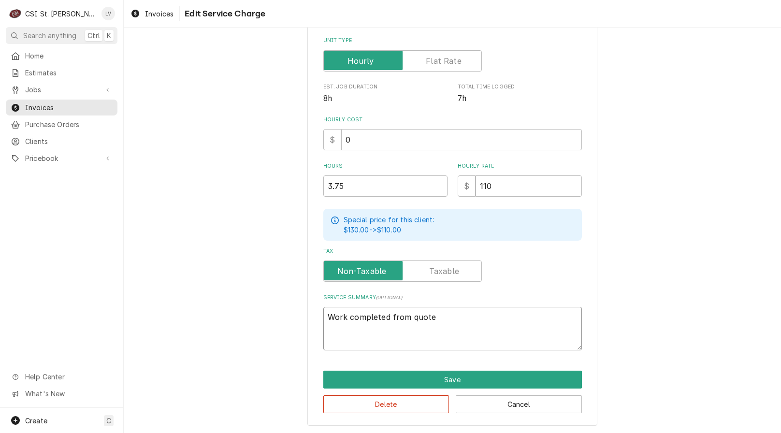
type textarea "x"
type textarea "Work completed from quote E"
type textarea "x"
type textarea "Work completed from quote ES"
type textarea "x"
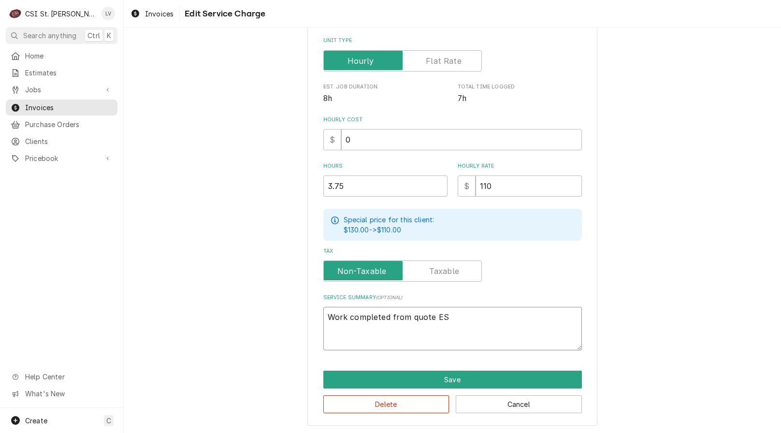
type textarea "Work completed from quote EST"
type textarea "x"
type textarea "Work completed from quote EST-"
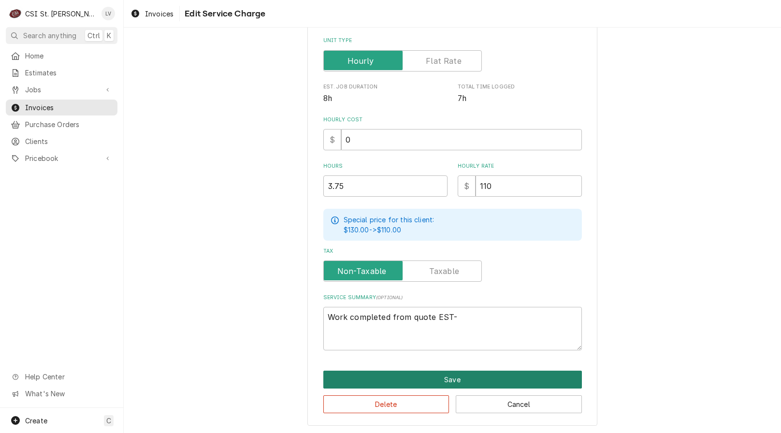
click at [459, 378] on button "Save" at bounding box center [452, 380] width 259 height 18
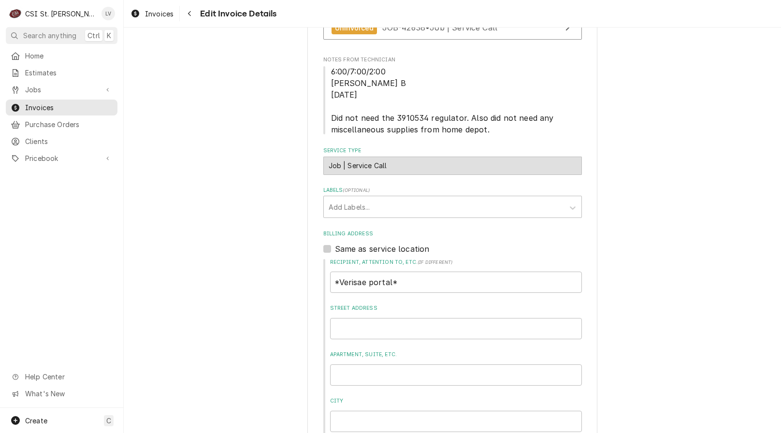
scroll to position [314, 0]
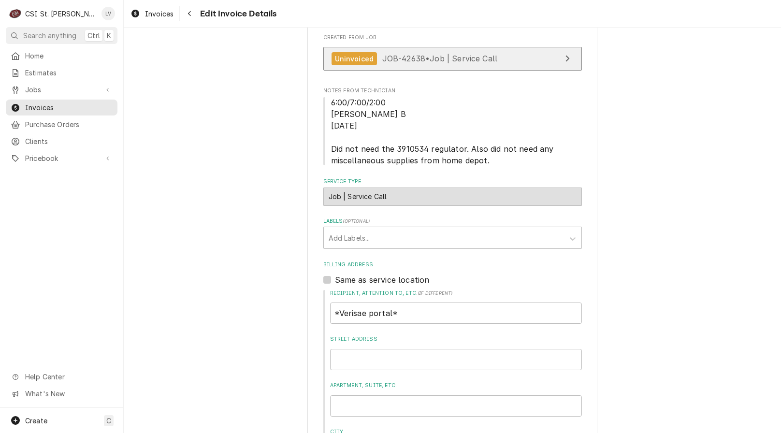
click at [441, 60] on span "JOB-42638 • Job | Service Call" at bounding box center [439, 59] width 115 height 10
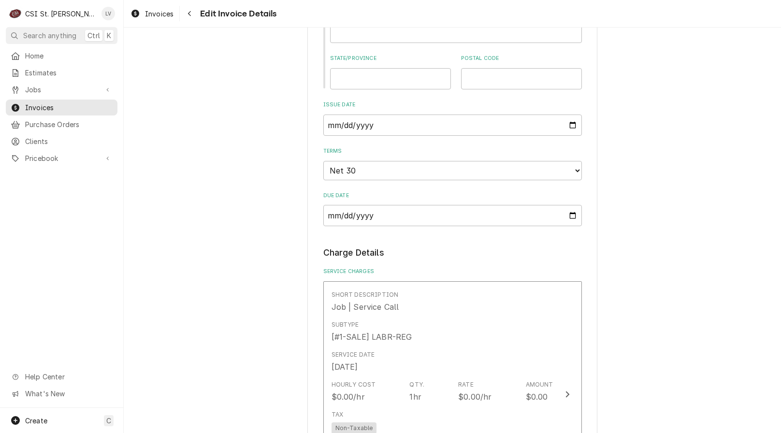
scroll to position [942, 0]
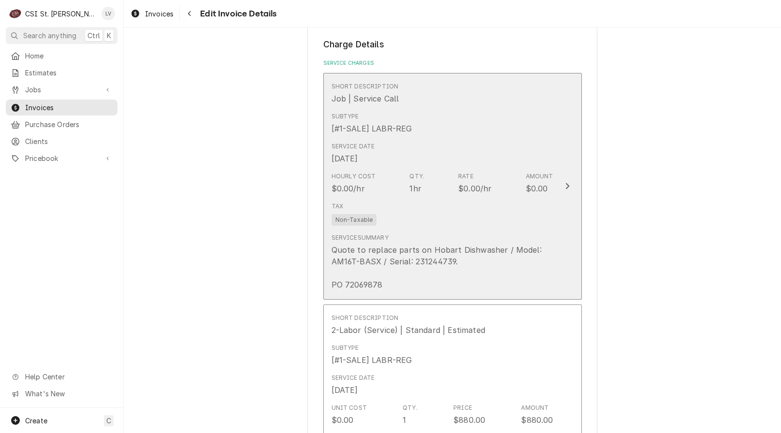
click at [471, 262] on div "Quote to replace parts on Hobart Dishwasher / Model: AM16T-BASX / Serial: 23124…" at bounding box center [442, 267] width 222 height 46
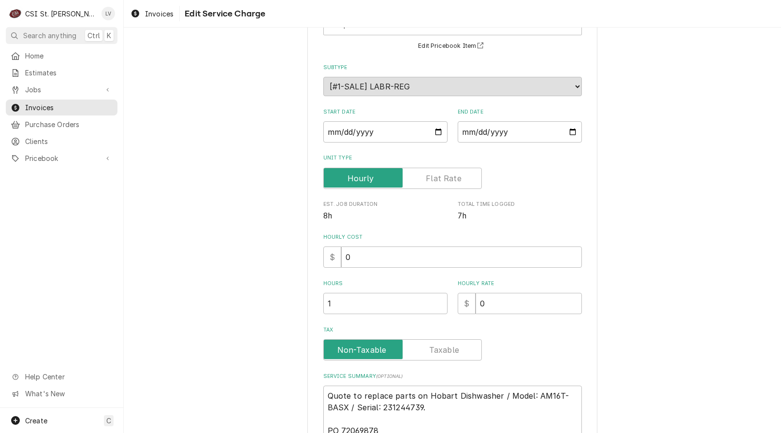
scroll to position [170, 0]
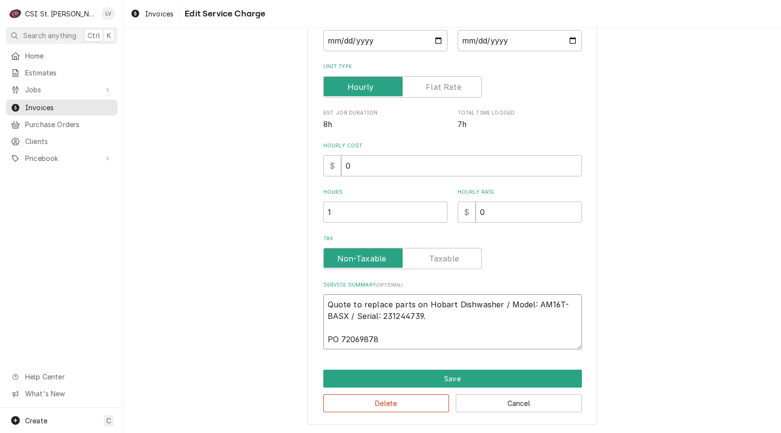
click at [386, 341] on textarea "Quote to replace parts on Hobart Dishwasher / Model: AM16T-BASX / Serial: 23124…" at bounding box center [452, 321] width 259 height 55
type textarea "x"
type textarea "Quote to replace parts on Hobart Dishwasher / Model: AM16T-BASX / Serial: 23124…"
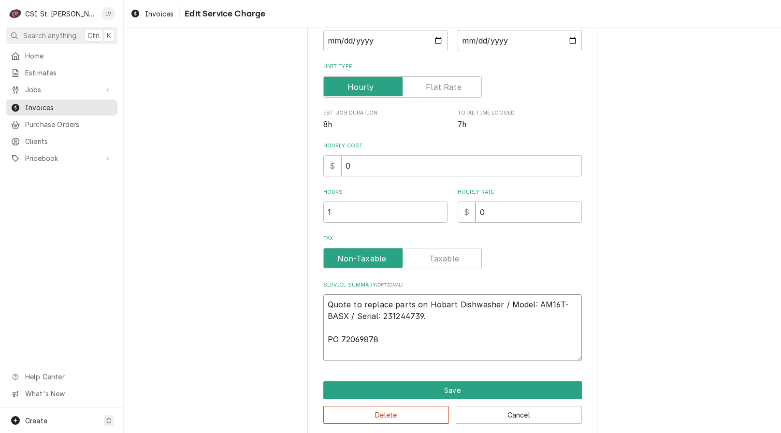
click at [432, 319] on textarea "Quote to replace parts on Hobart Dishwasher / Model: AM16T-BASX / Serial: 23124…" at bounding box center [452, 327] width 259 height 67
type textarea "x"
type textarea "Quote to replace parts on Hobart Dishwasher / Model: AM16T-BASX / Serial: 23124…"
type textarea "x"
type textarea "Quote to replace parts on Hobart Dishwasher / Model: AM16T-BASX / Serial: 23124…"
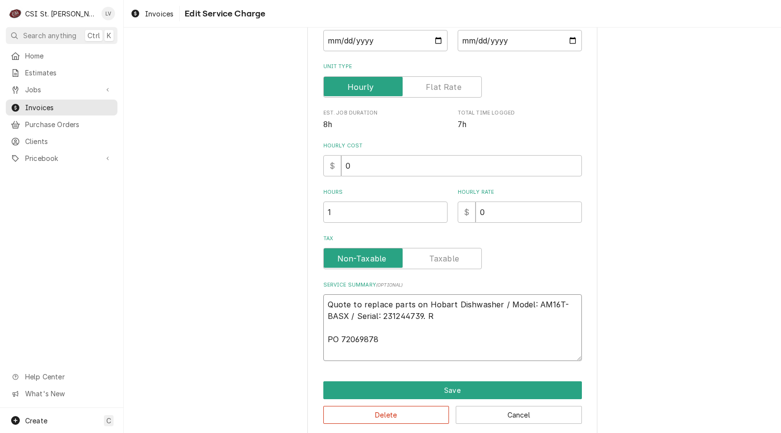
type textarea "x"
type textarea "Quote to replace parts on Hobart Dishwasher / Model: AM16T-BASX / Serial: 23124…"
type textarea "x"
type textarea "Quote to replace parts on Hobart Dishwasher / Model: AM16T-BASX / Serial: 23124…"
type textarea "x"
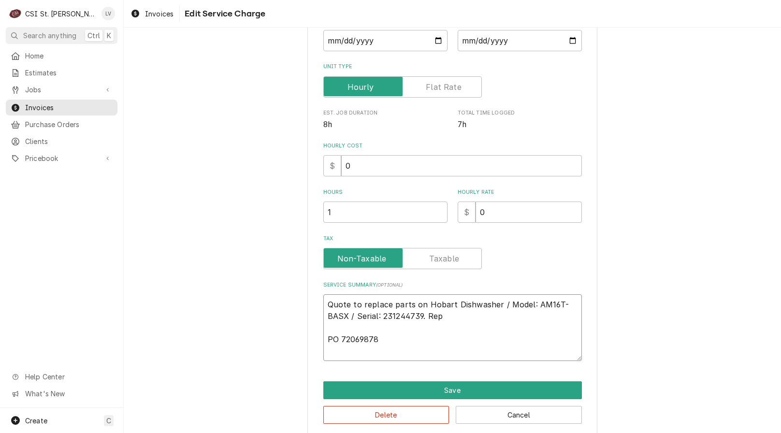
type textarea "Quote to replace parts on Hobart Dishwasher / Model: AM16T-BASX / Serial: 23124…"
type textarea "x"
type textarea "Quote to replace parts on Hobart Dishwasher / Model: AM16T-BASX / Serial: 23124…"
type textarea "x"
type textarea "Quote to replace parts on Hobart Dishwasher / Model: AM16T-BASX / Serial: 23124…"
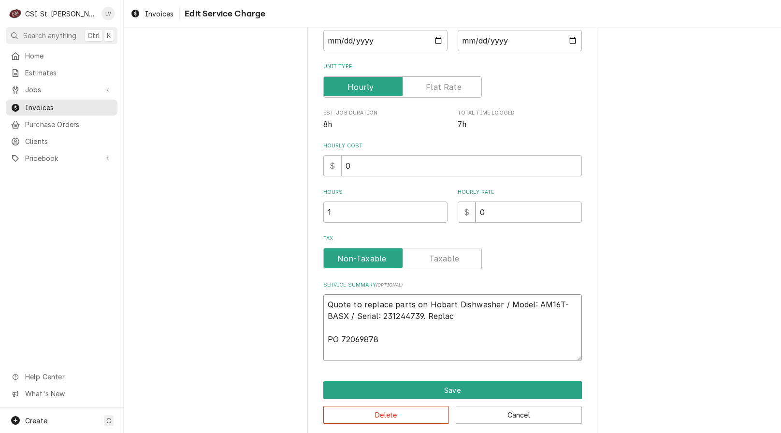
type textarea "x"
type textarea "Quote to replace parts on Hobart Dishwasher / Model: AM16T-BASX / Serial: 23124…"
type textarea "x"
type textarea "Quote to replace parts on Hobart Dishwasher / Model: AM16T-BASX / Serial: 23124…"
type textarea "x"
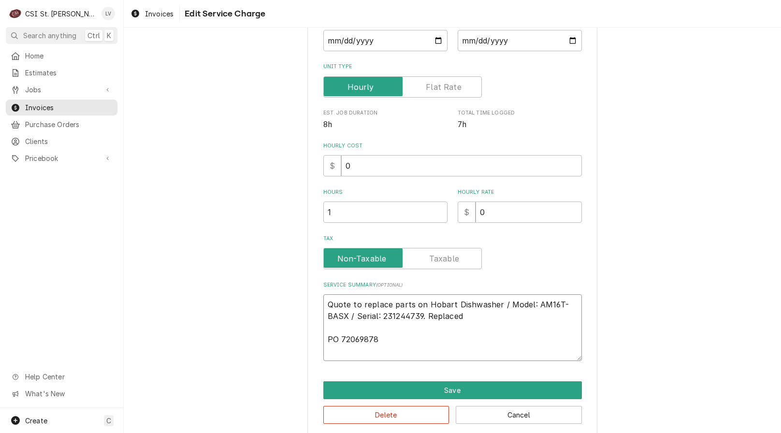
type textarea "Quote to replace parts on Hobart Dishwasher / Model: AM16T-BASX / Serial: 23124…"
type textarea "x"
type textarea "Quote to replace parts on Hobart Dishwasher / Model: AM16T-BASX / Serial: 23124…"
type textarea "x"
type textarea "Quote to replace parts on Hobart Dishwasher / Model: AM16T-BASX / Serial: 23124…"
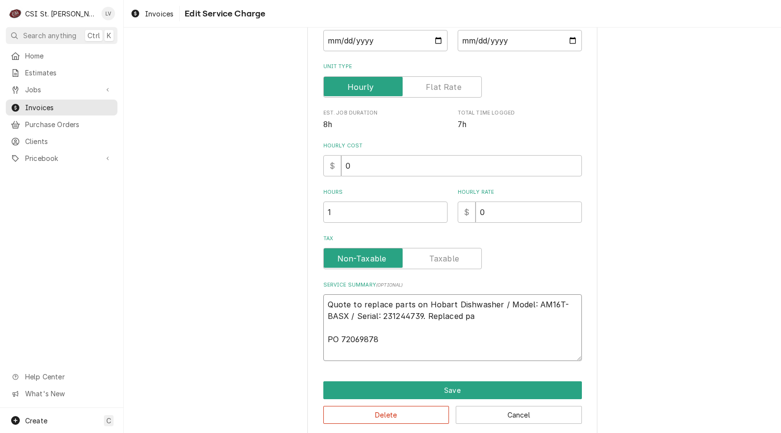
type textarea "x"
type textarea "Quote to replace parts on Hobart Dishwasher / Model: AM16T-BASX / Serial: 23124…"
type textarea "x"
type textarea "Quote to replace parts on Hobart Dishwasher / Model: AM16T-BASX / Serial: 23124…"
type textarea "x"
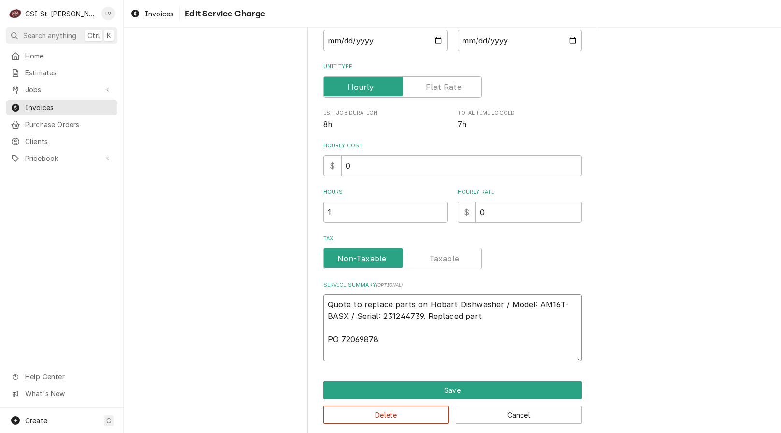
type textarea "Quote to replace parts on Hobart Dishwasher / Model: AM16T-BASX / Serial: 23124…"
type textarea "x"
type textarea "Quote to replace parts on Hobart Dishwasher / Model: AM16T-BASX / Serial: 23124…"
type textarea "x"
type textarea "Quote to replace parts on Hobart Dishwasher / Model: AM16T-BASX / Serial: 23124…"
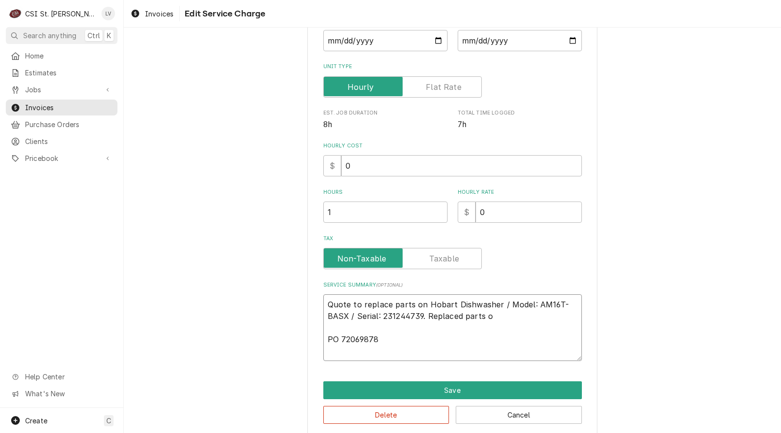
type textarea "x"
type textarea "Quote to replace parts on Hobart Dishwasher / Model: AM16T-BASX / Serial: 23124…"
type textarea "x"
type textarea "Quote to replace parts on Hobart Dishwasher / Model: AM16T-BASX / Serial: 23124…"
type textarea "x"
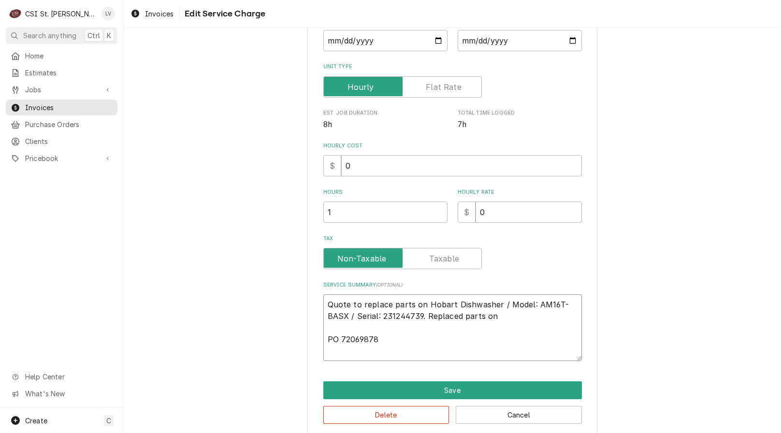
type textarea "Quote to replace parts on Hobart Dishwasher / Model: AM16T-BASX / Serial: 23124…"
type textarea "x"
type textarea "Quote to replace parts on Hobart Dishwasher / Model: AM16T-BASX / Serial: 23124…"
type textarea "x"
type textarea "Quote to replace parts on Hobart Dishwasher / Model: AM16T-BASX / Serial: 23124…"
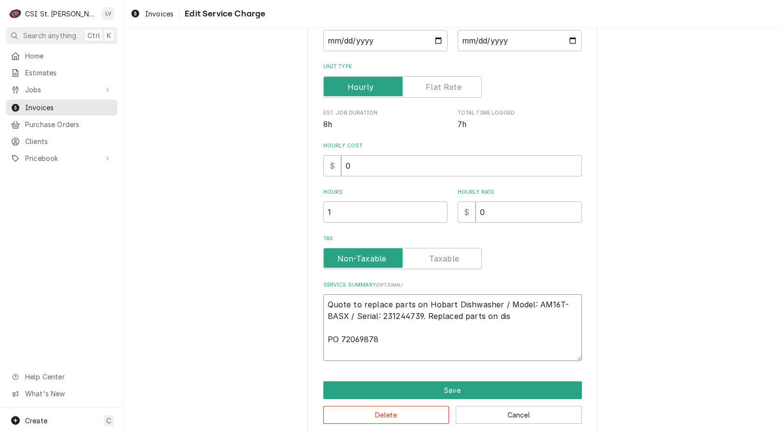
type textarea "x"
type textarea "Quote to replace parts on Hobart Dishwasher / Model: AM16T-BASX / Serial: 23124…"
type textarea "x"
type textarea "Quote to replace parts on Hobart Dishwasher / Model: AM16T-BASX / Serial: 23124…"
type textarea "x"
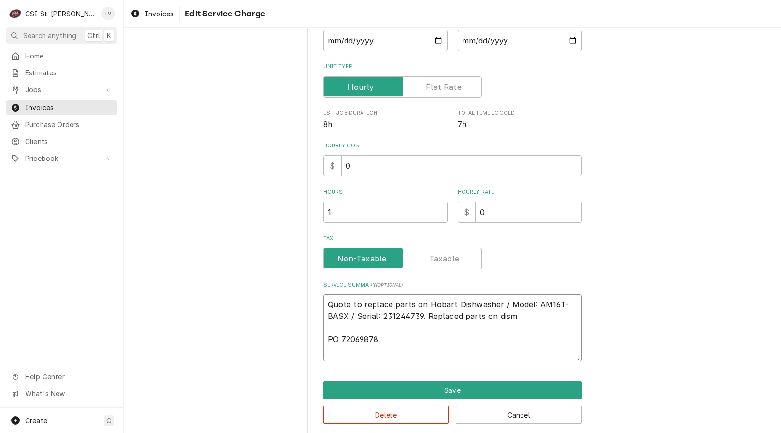
type textarea "Quote to replace parts on Hobart Dishwasher / Model: AM16T-BASX / Serial: 23124…"
type textarea "x"
type textarea "Quote to replace parts on Hobart Dishwasher / Model: AM16T-BASX / Serial: 23124…"
type textarea "x"
type textarea "Quote to replace parts on Hobart Dishwasher / Model: AM16T-BASX / Serial: 23124…"
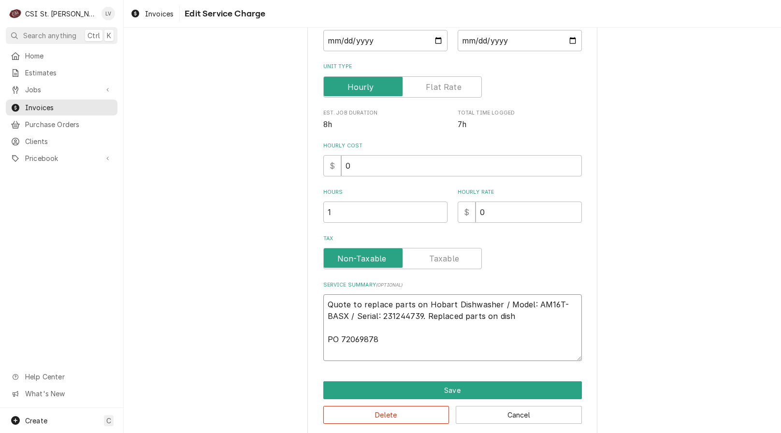
type textarea "x"
type textarea "Quote to replace parts on Hobart Dishwasher / Model: AM16T-BASX / Serial: 23124…"
type textarea "x"
type textarea "Quote to replace parts on Hobart Dishwasher / Model: AM16T-BASX / Serial: 23124…"
type textarea "x"
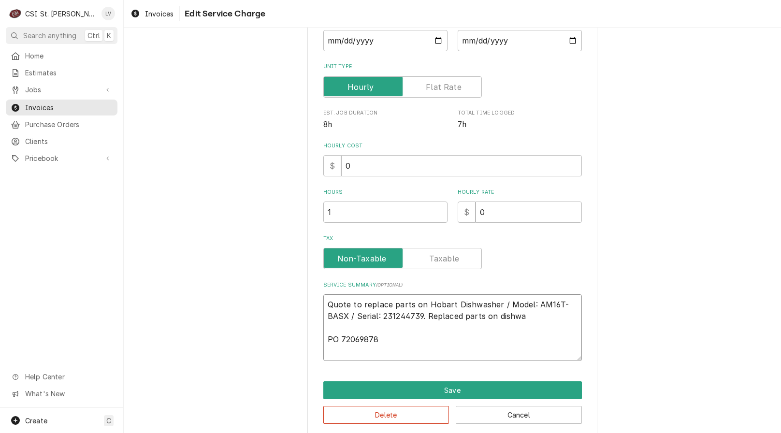
type textarea "Quote to replace parts on Hobart Dishwasher / Model: AM16T-BASX / Serial: 23124…"
type textarea "x"
type textarea "Quote to replace parts on Hobart Dishwasher / Model: AM16T-BASX / Serial: 23124…"
type textarea "x"
type textarea "Quote to replace parts on Hobart Dishwasher / Model: AM16T-BASX / Serial: 23124…"
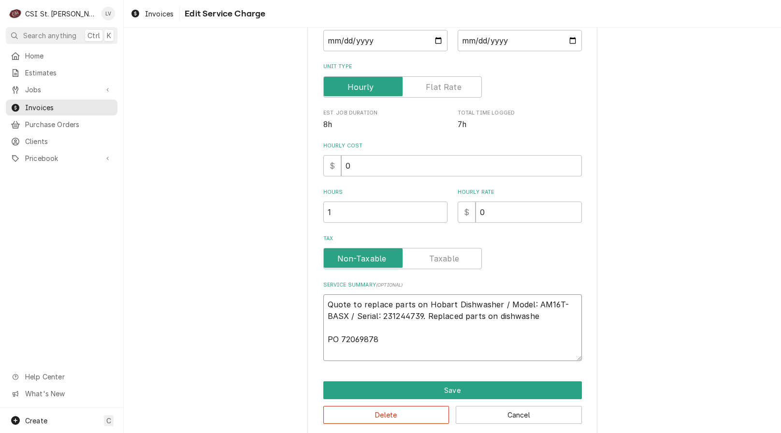
type textarea "x"
type textarea "Quote to replace parts on Hobart Dishwasher / Model: AM16T-BASX / Serial: 23124…"
type textarea "x"
type textarea "Quote to replace parts on Hobart Dishwasher / Model: AM16T-BASX / Serial: 23124…"
type textarea "x"
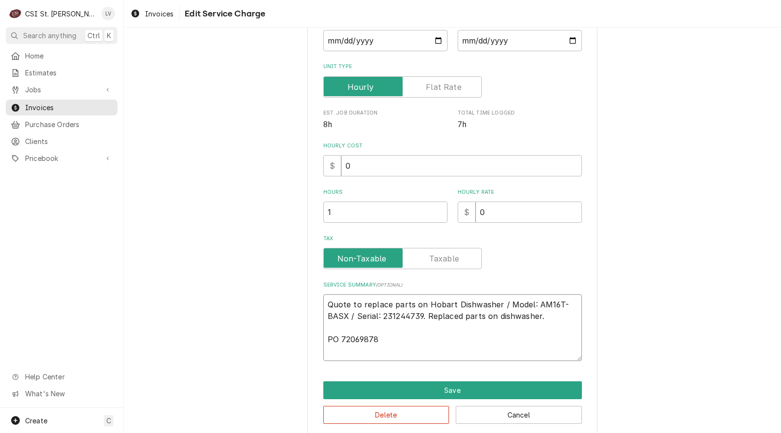
type textarea "Quote to replace parts on Hobart Dishwasher / Model: AM16T-BASX / Serial: 23124…"
type textarea "x"
type textarea "Quote to replace parts on Hobart Dishwasher / Model: AM16T-BASX / Serial: 23124…"
type textarea "x"
type textarea "Quote to replace parts on Hobart Dishwasher / Model: AM16T-BASX / Serial: 23124…"
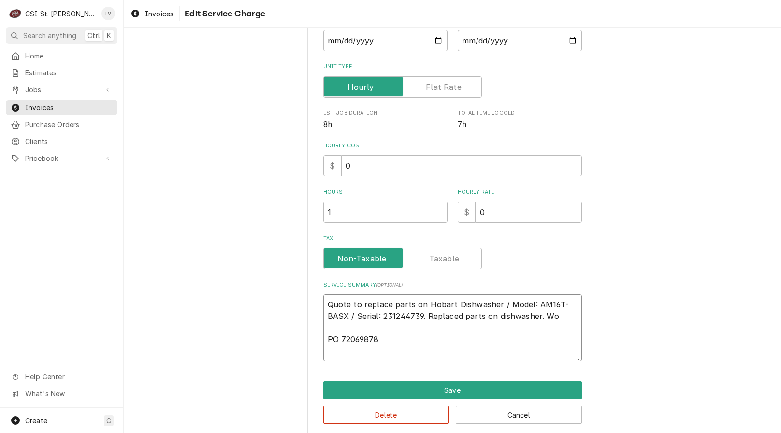
type textarea "x"
type textarea "Quote to replace parts on Hobart Dishwasher / Model: AM16T-BASX / Serial: 23124…"
type textarea "x"
type textarea "Quote to replace parts on Hobart Dishwasher / Model: AM16T-BASX / Serial: 23124…"
type textarea "x"
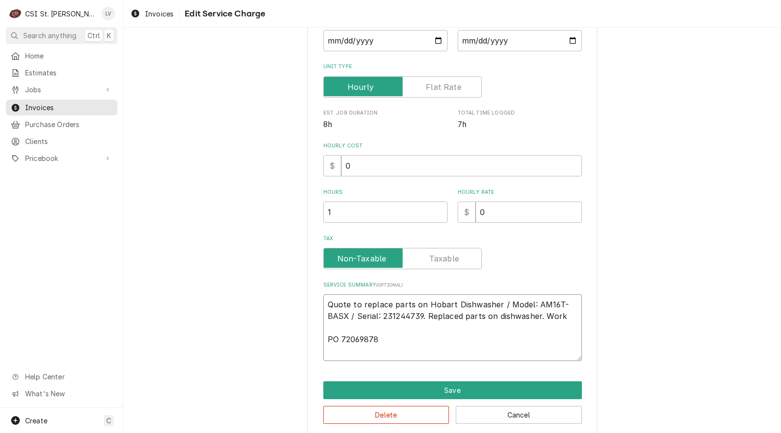
type textarea "Quote to replace parts on Hobart Dishwasher / Model: AM16T-BASX / Serial: 23124…"
type textarea "x"
type textarea "Quote to replace parts on Hobart Dishwasher / Model: AM16T-BASX / Serial: 23124…"
type textarea "x"
type textarea "Quote to replace parts on Hobart Dishwasher / Model: AM16T-BASX / Serial: 23124…"
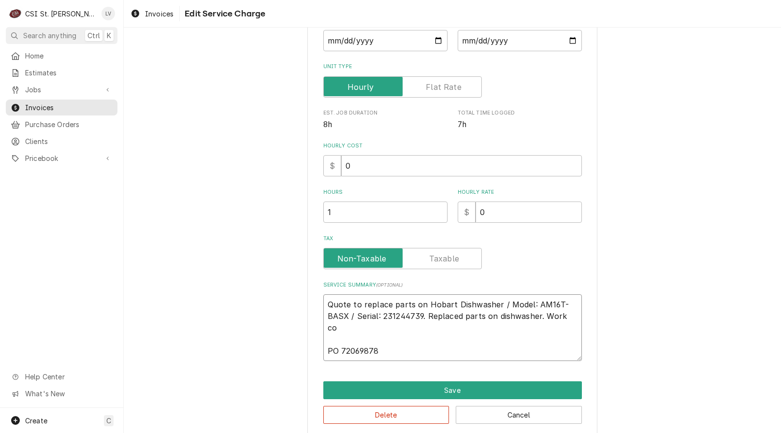
type textarea "x"
type textarea "Quote to replace parts on Hobart Dishwasher / Model: AM16T-BASX / Serial: 23124…"
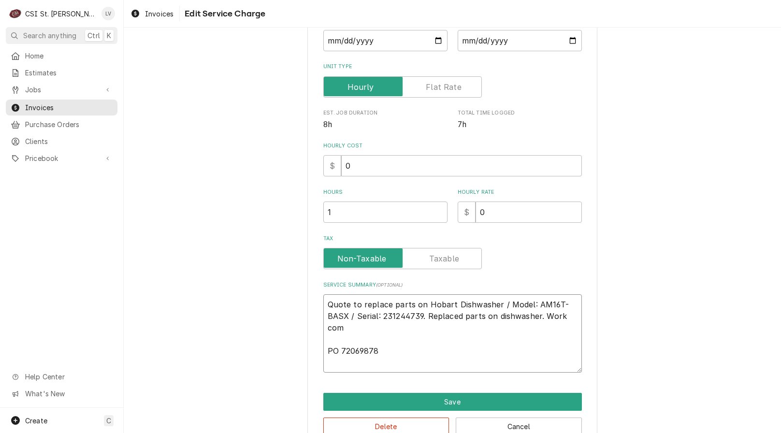
type textarea "x"
type textarea "Quote to replace parts on Hobart Dishwasher / Model: AM16T-BASX / Serial: 23124…"
type textarea "x"
type textarea "Quote to replace parts on Hobart Dishwasher / Model: AM16T-BASX / Serial: 23124…"
type textarea "x"
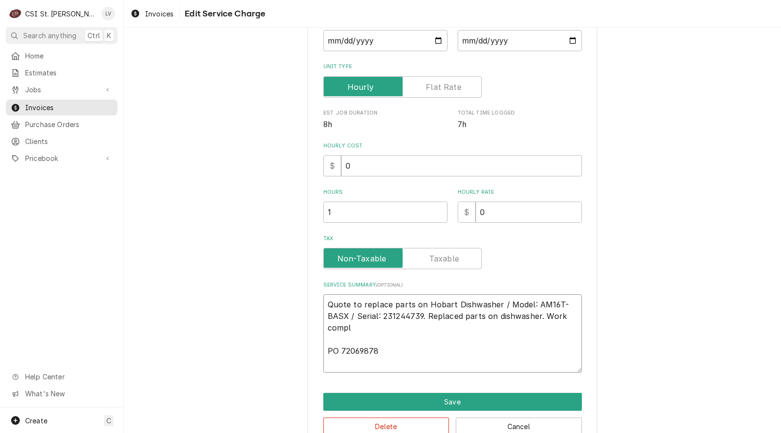
type textarea "Quote to replace parts on Hobart Dishwasher / Model: AM16T-BASX / Serial: 23124…"
type textarea "x"
type textarea "Quote to replace parts on Hobart Dishwasher / Model: AM16T-BASX / Serial: 23124…"
type textarea "x"
type textarea "Quote to replace parts on Hobart Dishwasher / Model: AM16T-BASX / Serial: 23124…"
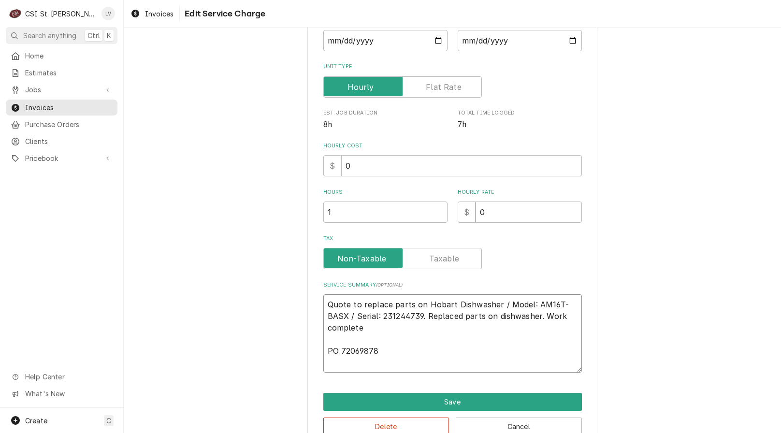
type textarea "x"
type textarea "Quote to replace parts on Hobart Dishwasher / Model: AM16T-BASX / Serial: 23124…"
type textarea "x"
type textarea "Quote to replace parts on Hobart Dishwasher / Model: AM16T-BASX / Serial: 23124…"
type textarea "x"
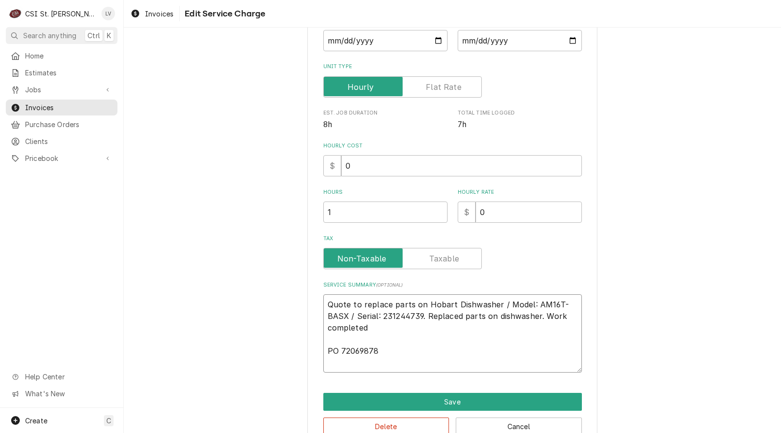
type textarea "Quote to replace parts on Hobart Dishwasher / Model: AM16T-BASX / Serial: 23124…"
type textarea "x"
type textarea "Quote to replace parts on Hobart Dishwasher / Model: AM16T-BASX / Serial: 23124…"
type textarea "x"
type textarea "Quote to replace parts on Hobart Dishwasher / Model: AM16T-BASX / Serial: 23124…"
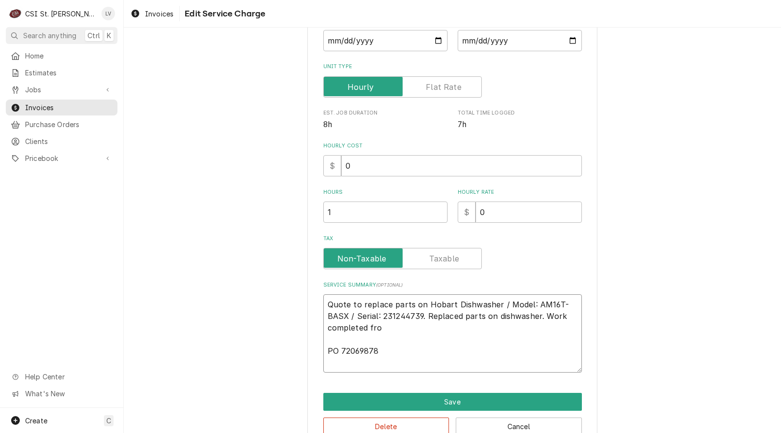
type textarea "x"
type textarea "Quote to replace parts on Hobart Dishwasher / Model: AM16T-BASX / Serial: 23124…"
type textarea "x"
type textarea "Quote to replace parts on Hobart Dishwasher / Model: AM16T-BASX / Serial: 23124…"
type textarea "x"
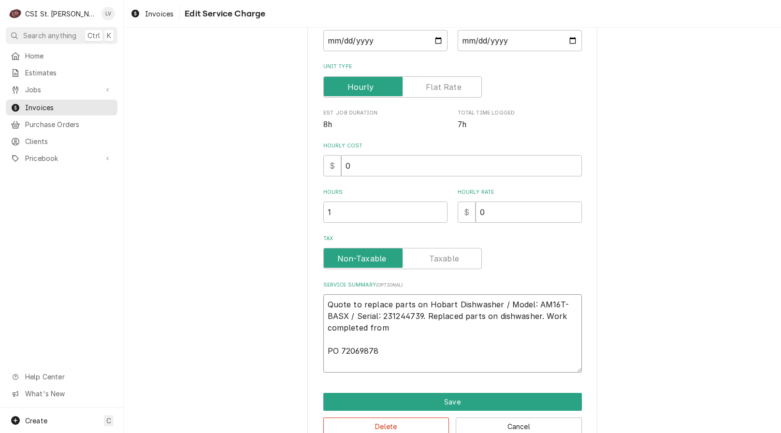
type textarea "Quote to replace parts on Hobart Dishwasher / Model: AM16T-BASX / Serial: 23124…"
type textarea "x"
type textarea "Quote to replace parts on Hobart Dishwasher / Model: AM16T-BASX / Serial: 23124…"
type textarea "x"
type textarea "Quote to replace parts on Hobart Dishwasher / Model: AM16T-BASX / Serial: 23124…"
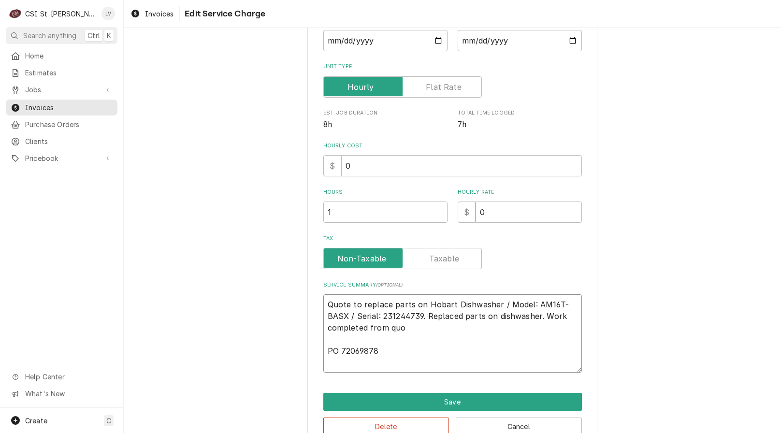
type textarea "x"
type textarea "Quote to replace parts on Hobart Dishwasher / Model: AM16T-BASX / Serial: 23124…"
type textarea "x"
type textarea "Quote to replace parts on Hobart Dishwasher / Model: AM16T-BASX / Serial: 23124…"
type textarea "x"
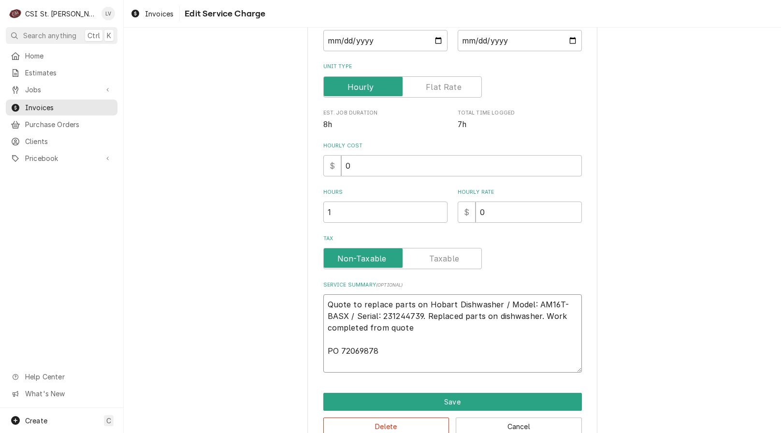
type textarea "Quote to replace parts on Hobart Dishwasher / Model: AM16T-BASX / Serial: 23124…"
type textarea "x"
type textarea "Quote to replace parts on Hobart Dishwasher / Model: AM16T-BASX / Serial: 23124…"
type textarea "x"
type textarea "Quote to replace parts on Hobart Dishwasher / Model: AM16T-BASX / Serial: 23124…"
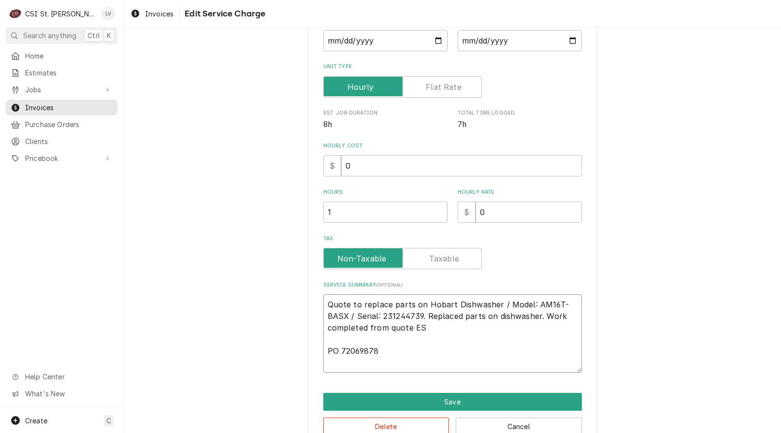
type textarea "x"
type textarea "Quote to replace parts on Hobart Dishwasher / Model: AM16T-BASX / Serial: 23124…"
type textarea "x"
type textarea "Quote to replace parts on Hobart Dishwasher / Model: AM16T-BASX / Serial: 23124…"
type textarea "x"
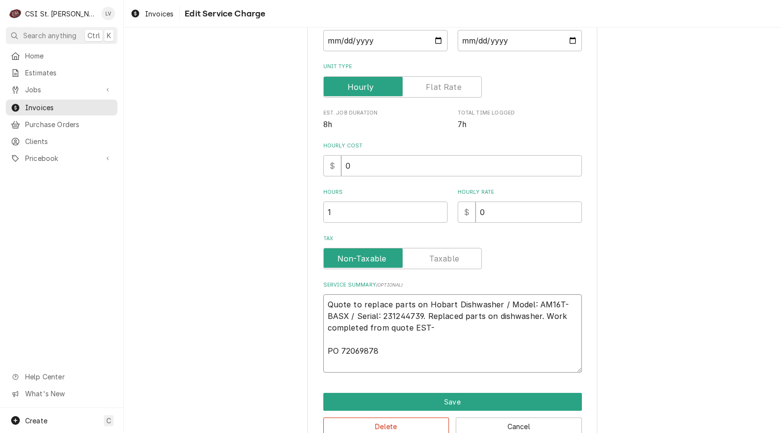
type textarea "Quote to replace parts on Hobart Dishwasher / Model: AM16T-BASX / Serial: 23124…"
type textarea "x"
type textarea "Quote to replace parts on Hobart Dishwasher / Model: AM16T-BASX / Serial: 23124…"
type textarea "x"
type textarea "Quote to replace parts on Hobart Dishwasher / Model: AM16T-BASX / Serial: 23124…"
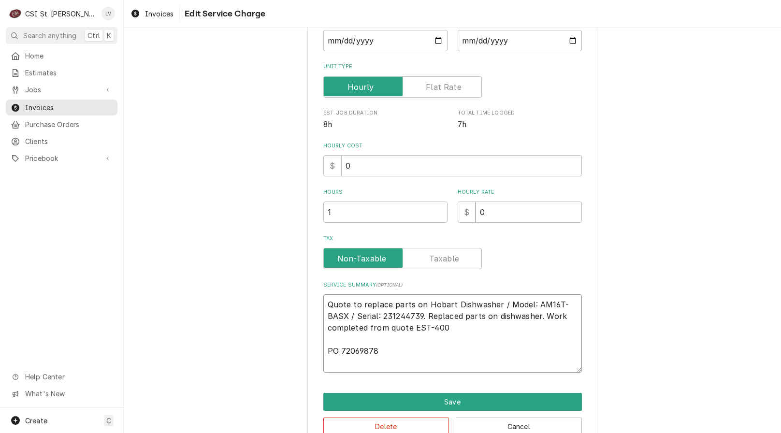
type textarea "x"
type textarea "Quote to replace parts on Hobart Dishwasher / Model: AM16T-BASX / Serial: 23124…"
click at [493, 304] on textarea "Quote to replace parts on Hobart Dishwasher / Model: AM16T-BASX / Serial: 23124…" at bounding box center [452, 333] width 259 height 78
drag, startPoint x: 422, startPoint y: 303, endPoint x: 301, endPoint y: 305, distance: 121.3
click at [301, 305] on div "Use the fields below to edit this service charge Short Description Job | Servic…" at bounding box center [452, 162] width 657 height 588
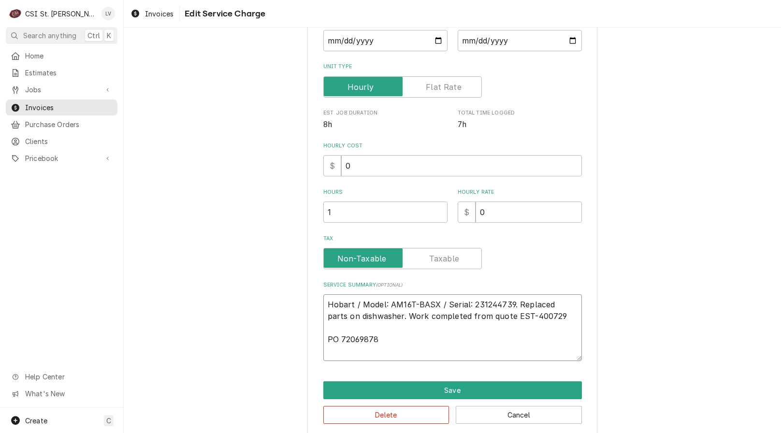
drag, startPoint x: 382, startPoint y: 339, endPoint x: 322, endPoint y: 342, distance: 60.0
click at [323, 342] on textarea "Hobart / Model: AM16T-BASX / Serial: 231244739. Replaced parts on dishwasher. W…" at bounding box center [452, 327] width 259 height 67
click at [323, 306] on textarea "Hobart / Model: AM16T-BASX / Serial: 231244739. Replaced parts on dishwasher. W…" at bounding box center [452, 327] width 259 height 67
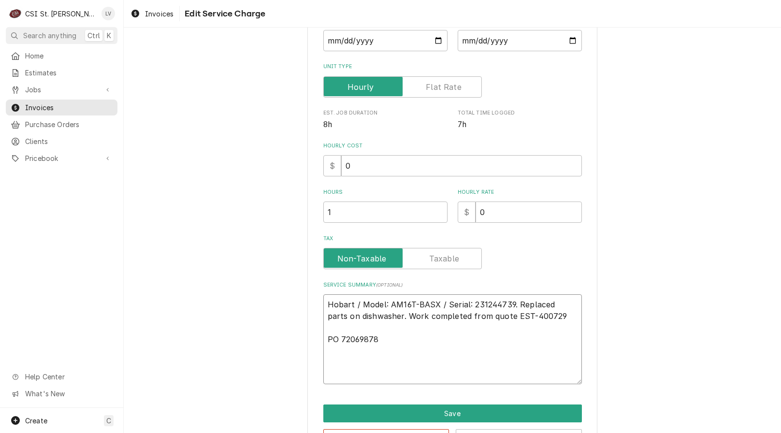
paste textarea "PO 72069878"
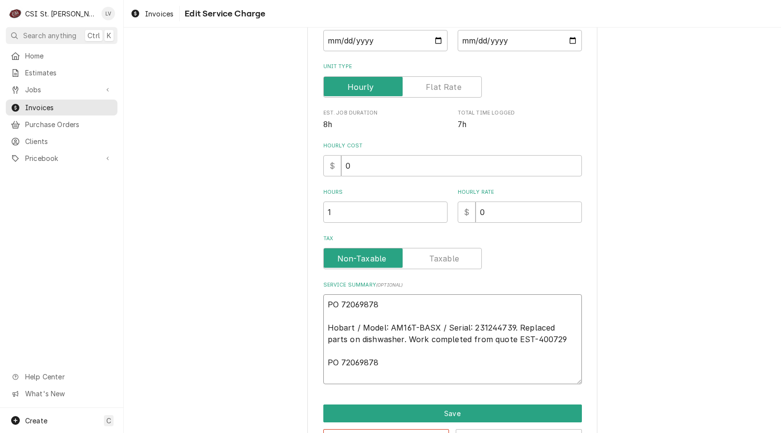
click at [335, 304] on textarea "PO 72069878 Hobart / Model: AM16T-BASX / Serial: 231244739. Replaced parts on d…" at bounding box center [452, 339] width 259 height 90
drag, startPoint x: 382, startPoint y: 361, endPoint x: 322, endPoint y: 372, distance: 60.8
click at [323, 372] on textarea "PO # 72069878 Hobart / Model: AM16T-BASX / Serial: 231244739. Replaced parts on…" at bounding box center [452, 339] width 259 height 90
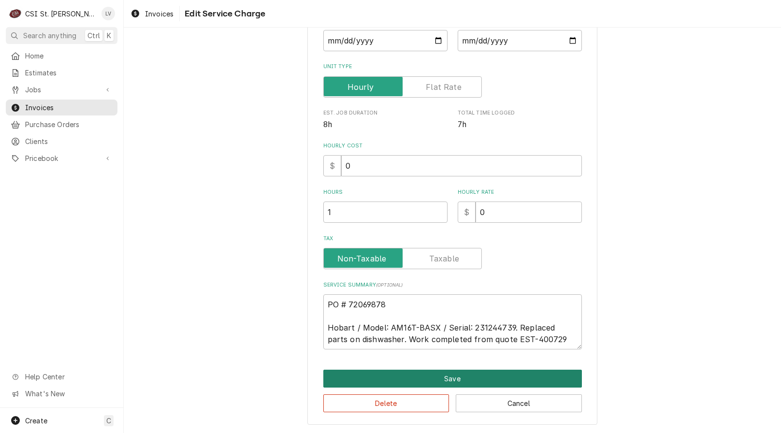
click at [336, 377] on button "Save" at bounding box center [452, 379] width 259 height 18
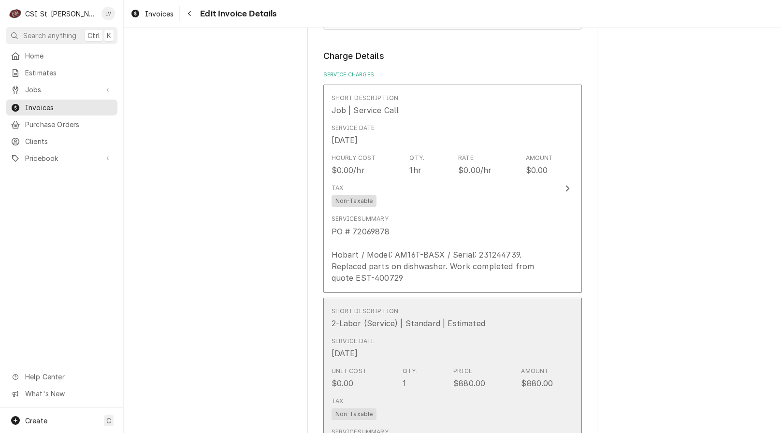
scroll to position [930, 0]
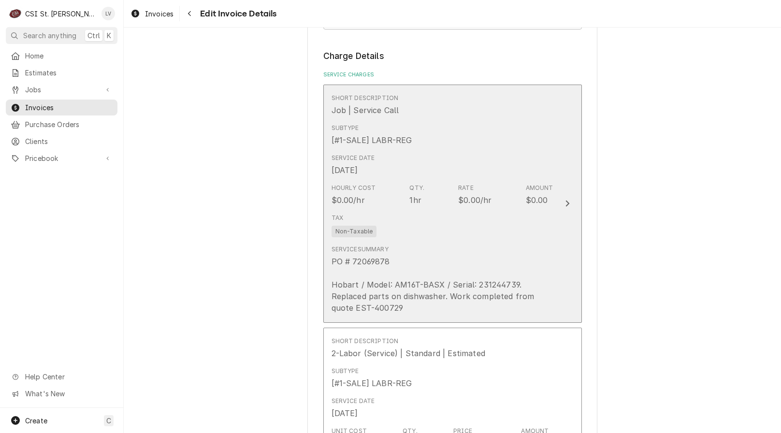
click at [378, 274] on div "PO # 72069878 Hobart / Model: AM16T-BASX / Serial: 231244739. Replaced parts on…" at bounding box center [442, 285] width 222 height 58
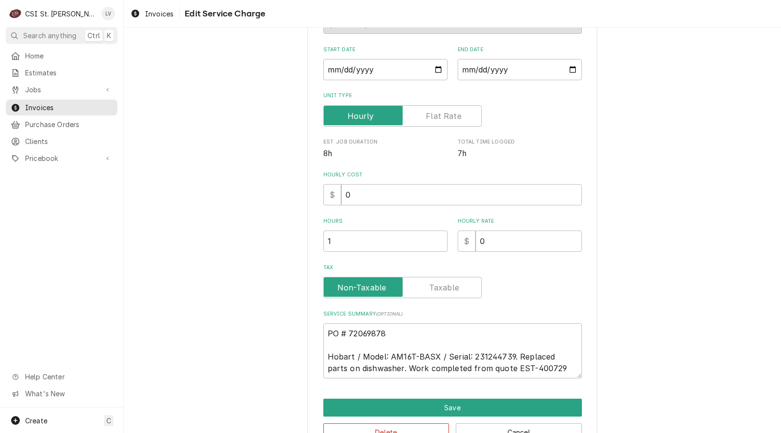
scroll to position [170, 0]
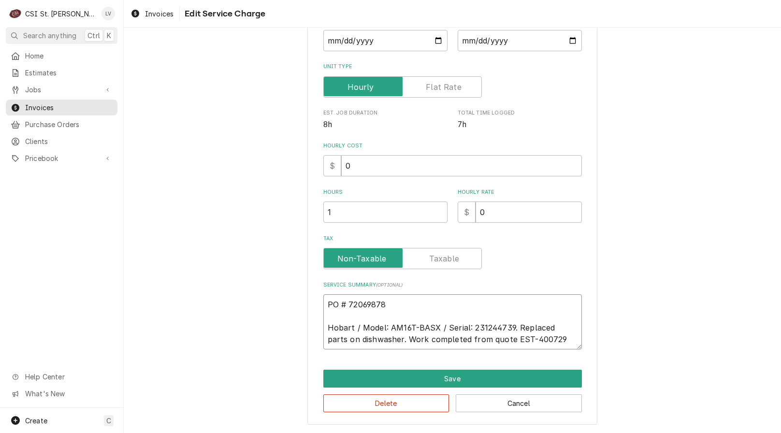
drag, startPoint x: 324, startPoint y: 306, endPoint x: 610, endPoint y: 355, distance: 289.6
click at [611, 355] on div "Use the fields below to edit this service charge Short Description Job | Servic…" at bounding box center [452, 150] width 657 height 565
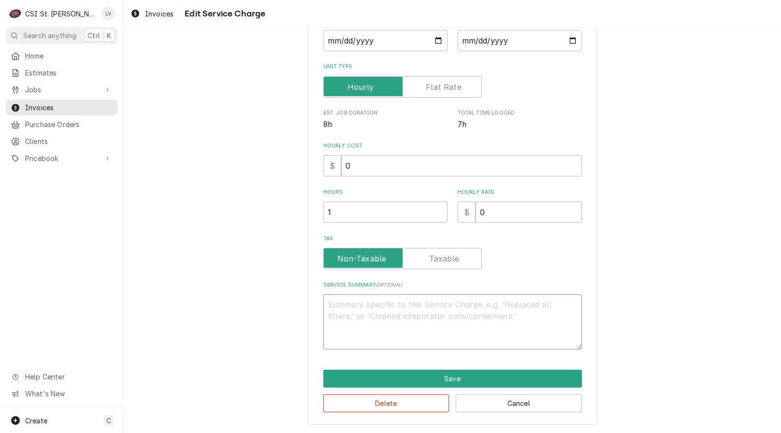
scroll to position [158, 0]
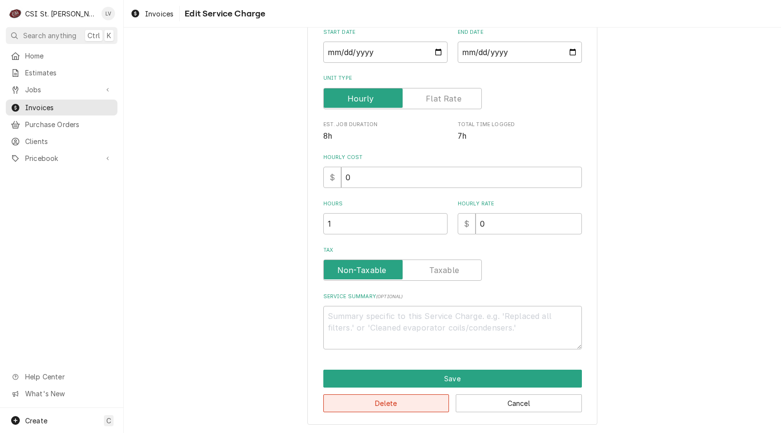
click at [389, 403] on button "Delete" at bounding box center [386, 403] width 126 height 18
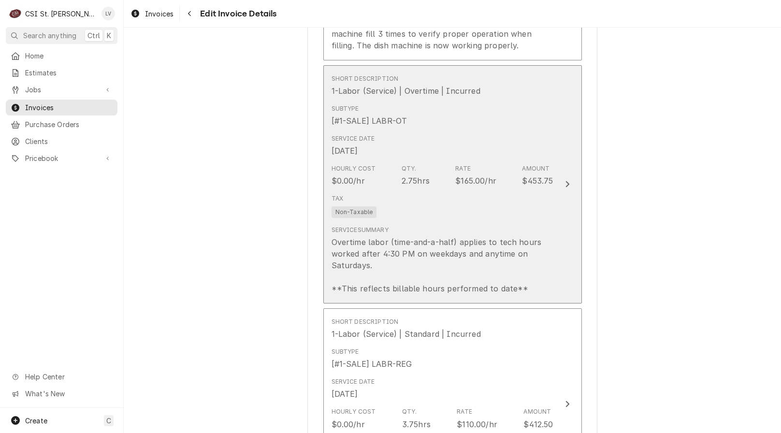
scroll to position [1547, 0]
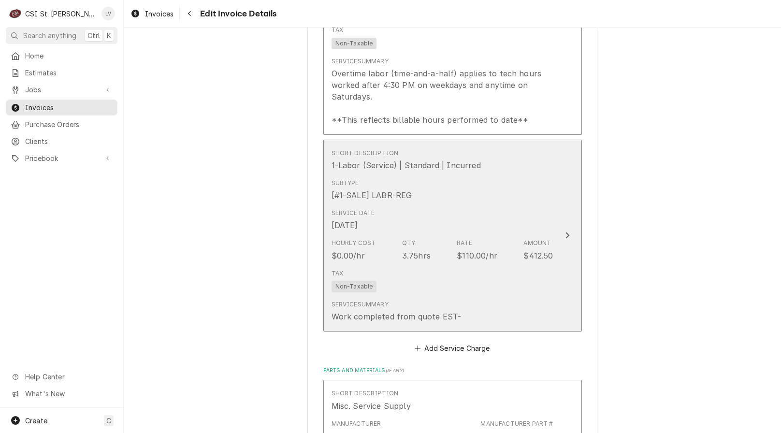
click at [415, 278] on div "Tax Non-Taxable" at bounding box center [442, 280] width 222 height 31
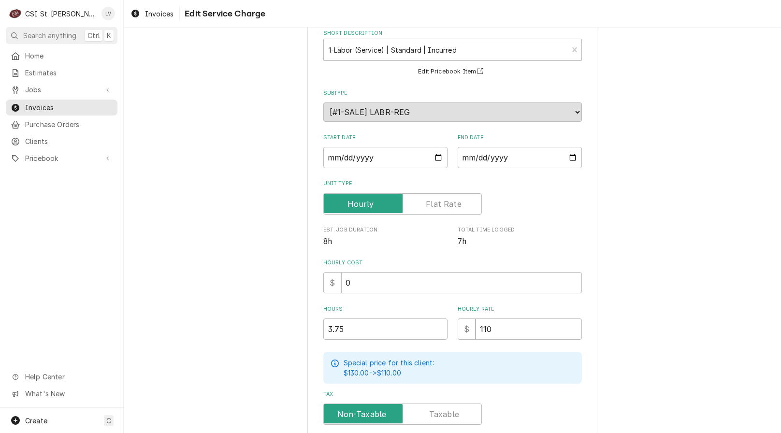
scroll to position [196, 0]
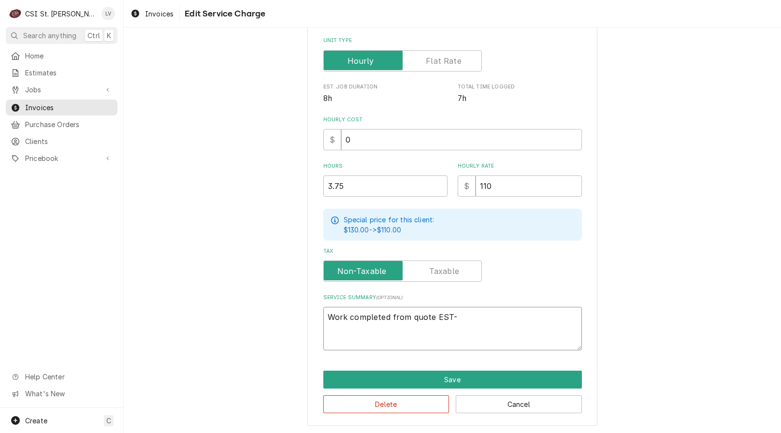
drag, startPoint x: 473, startPoint y: 311, endPoint x: 315, endPoint y: 343, distance: 161.3
click at [315, 344] on div "Use the fields below to edit this service charge Short Description 1-Labor (Ser…" at bounding box center [452, 138] width 290 height 575
paste textarea "PO # 72069878 Hobart / Model: AM16T-BASX / Serial: 231244739. Replaced parts on…"
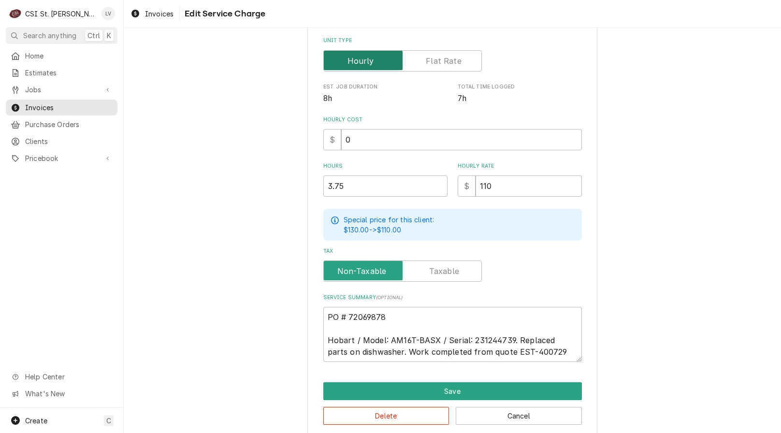
click at [421, 62] on input "Unit Type" at bounding box center [403, 60] width 150 height 21
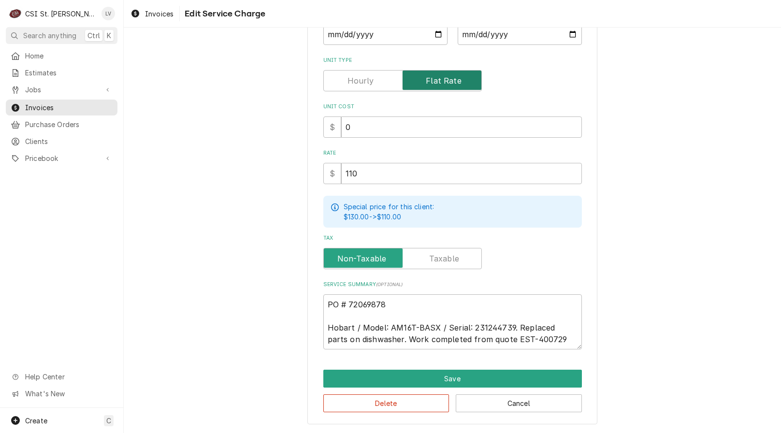
scroll to position [175, 0]
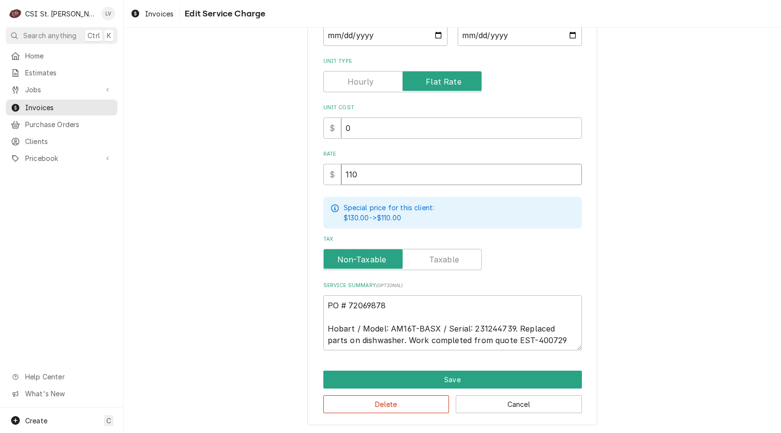
drag, startPoint x: 348, startPoint y: 177, endPoint x: 338, endPoint y: 182, distance: 10.8
click at [341, 182] on input "110" at bounding box center [461, 174] width 241 height 21
drag, startPoint x: 645, startPoint y: 243, endPoint x: 634, endPoint y: 265, distance: 25.1
click at [645, 243] on div "Use the fields below to edit this service charge Short Description 1-Labor (Ser…" at bounding box center [452, 148] width 657 height 571
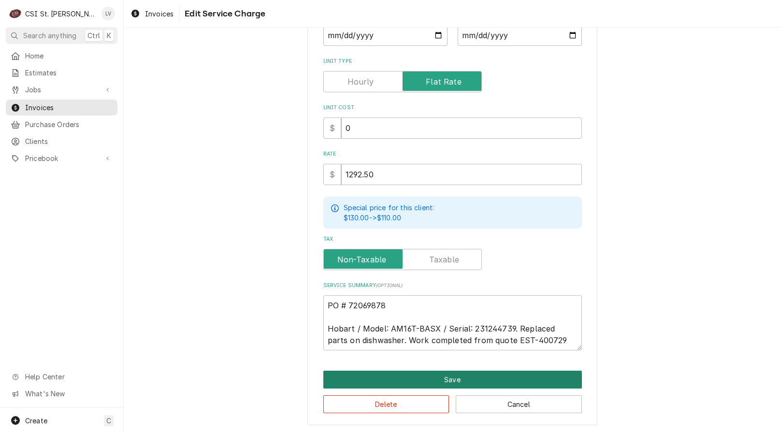
click at [508, 377] on button "Save" at bounding box center [452, 380] width 259 height 18
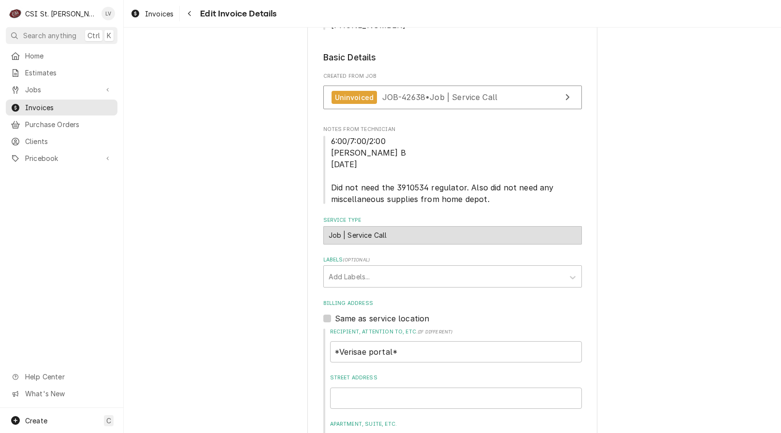
scroll to position [109, 0]
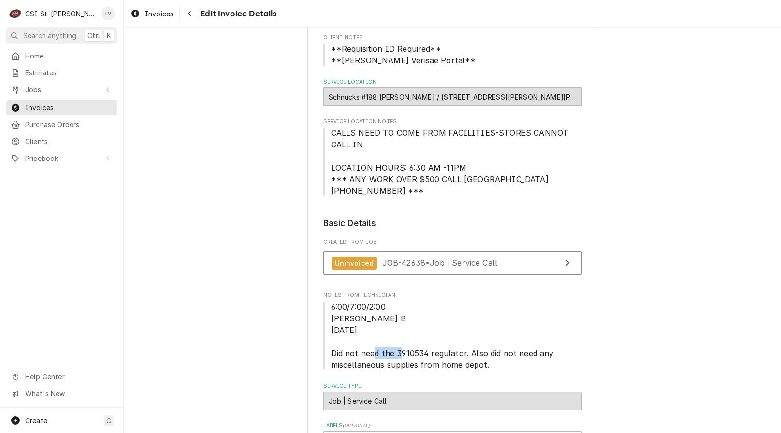
drag, startPoint x: 393, startPoint y: 356, endPoint x: 434, endPoint y: 349, distance: 41.5
click at [422, 350] on span "6:00/7:00/2:00 Ryan B 10/3/2025 Did not need the 3910534 regulator. Also did no…" at bounding box center [443, 336] width 225 height 68
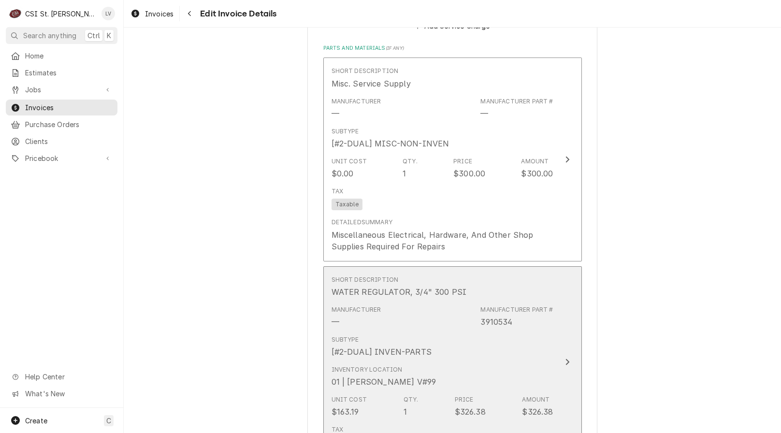
scroll to position [2090, 0]
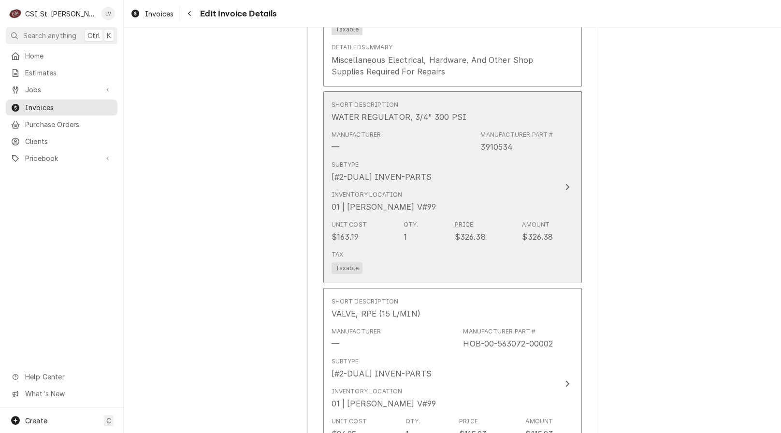
click at [500, 243] on div "Unit Cost $163.19 Qty. 1 Price $326.38 Amount $326.38" at bounding box center [442, 231] width 222 height 30
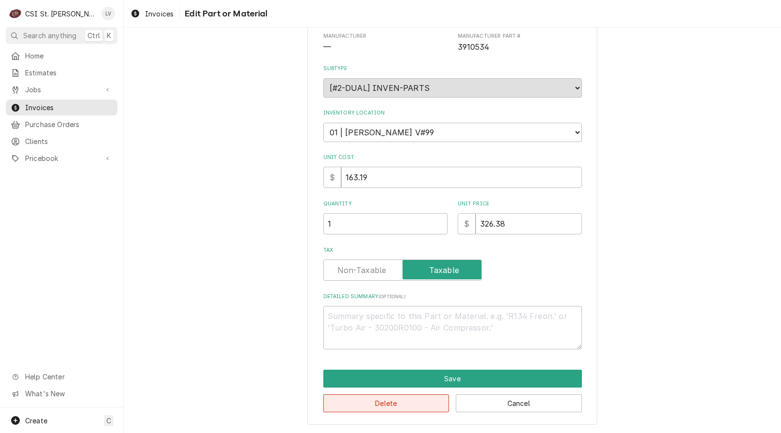
click at [380, 407] on button "Delete" at bounding box center [386, 403] width 126 height 18
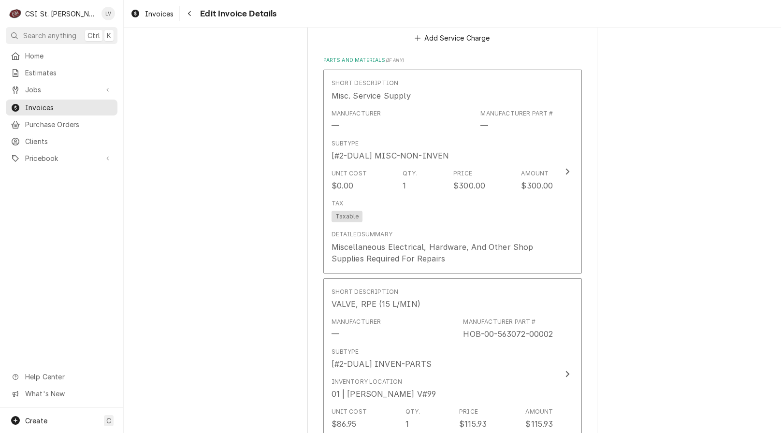
scroll to position [1921, 0]
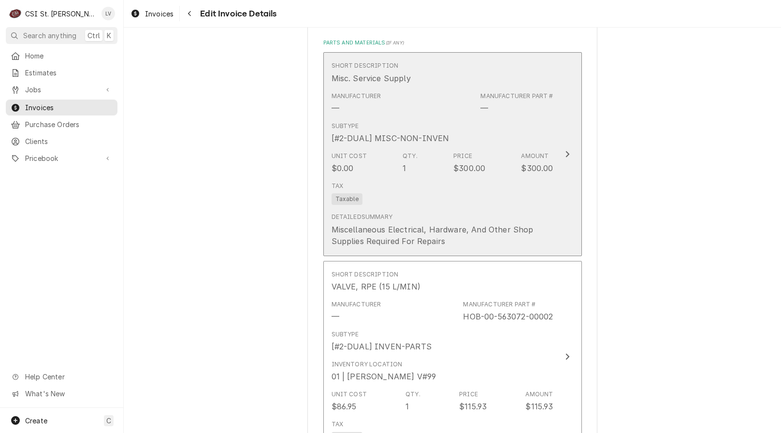
click at [466, 220] on div "Detailed Summary Miscellaneous Electrical, Hardware, And Other Shop Supplies Re…" at bounding box center [442, 230] width 222 height 34
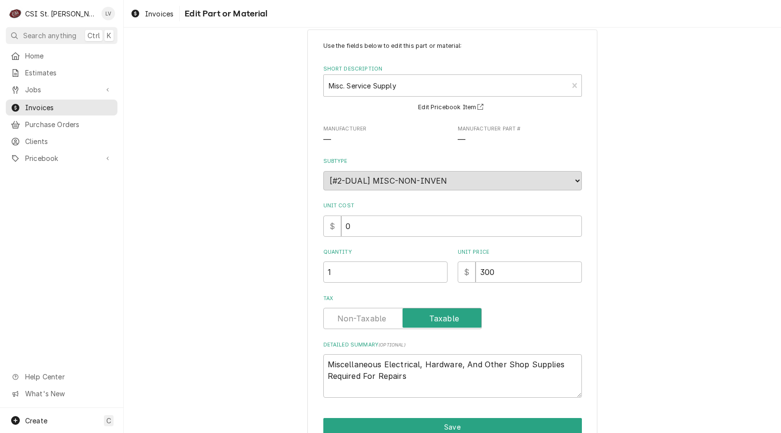
scroll to position [65, 0]
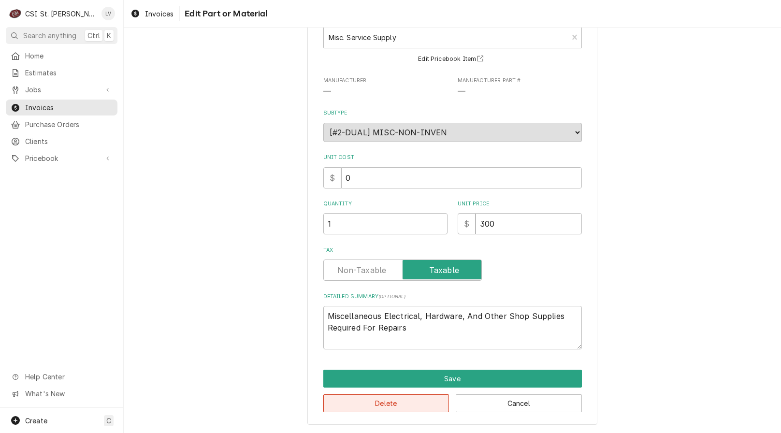
click at [414, 404] on button "Delete" at bounding box center [386, 403] width 126 height 18
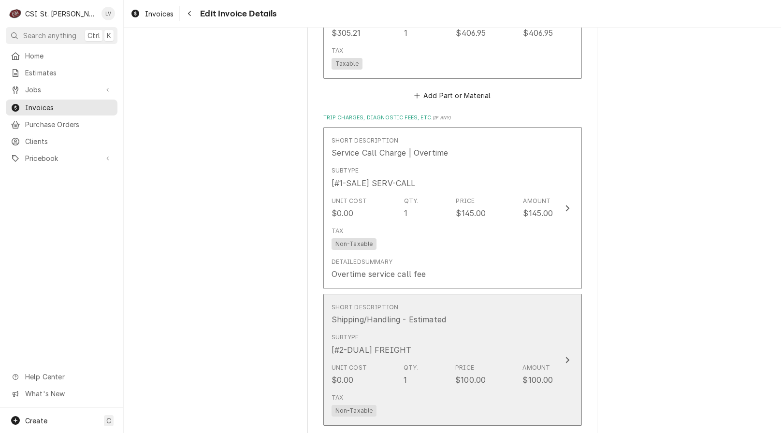
scroll to position [2494, 0]
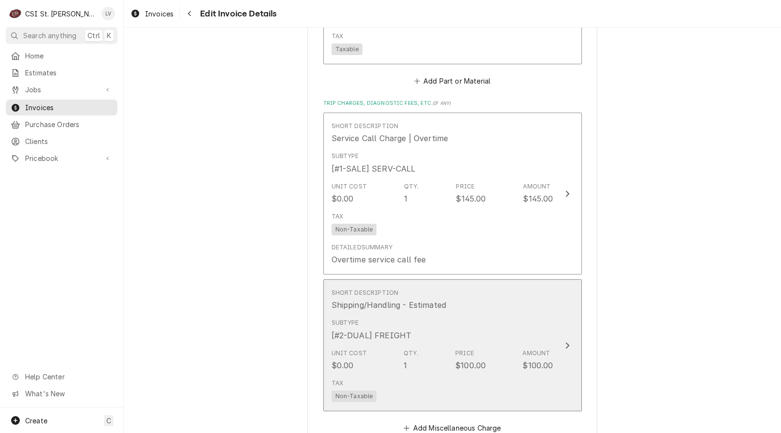
click at [397, 342] on div "Subtype [#2-DUAL] FREIGHT" at bounding box center [442, 330] width 222 height 30
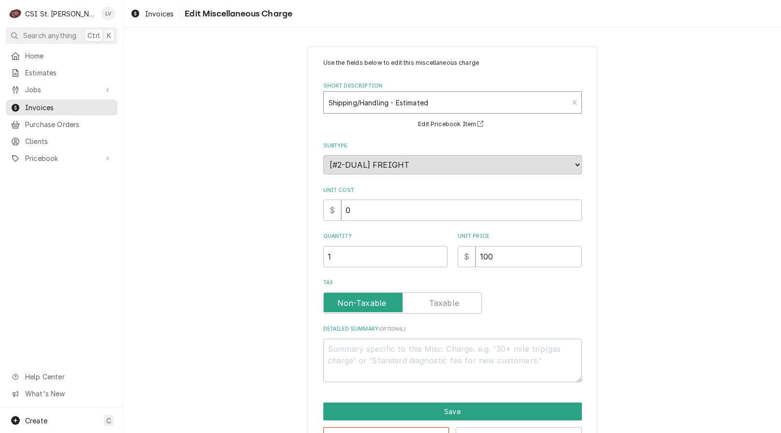
click at [359, 106] on div "Short Description" at bounding box center [446, 102] width 235 height 17
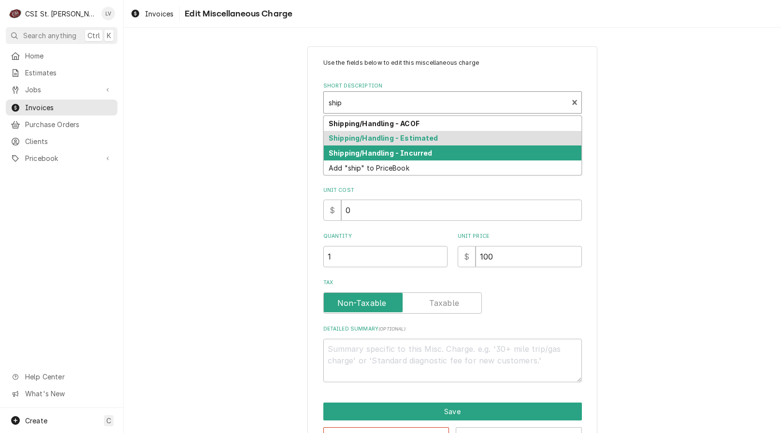
click at [363, 150] on strong "Shipping/Handling - Incurred" at bounding box center [380, 153] width 103 height 8
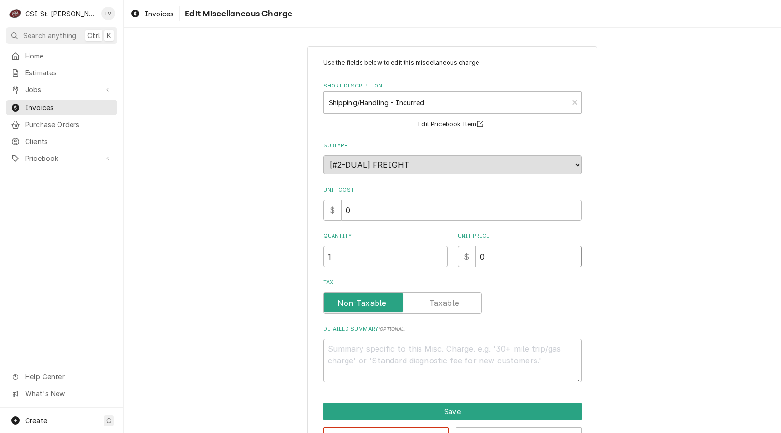
drag, startPoint x: 492, startPoint y: 257, endPoint x: 472, endPoint y: 264, distance: 20.9
click at [475, 264] on input "0" at bounding box center [528, 256] width 106 height 21
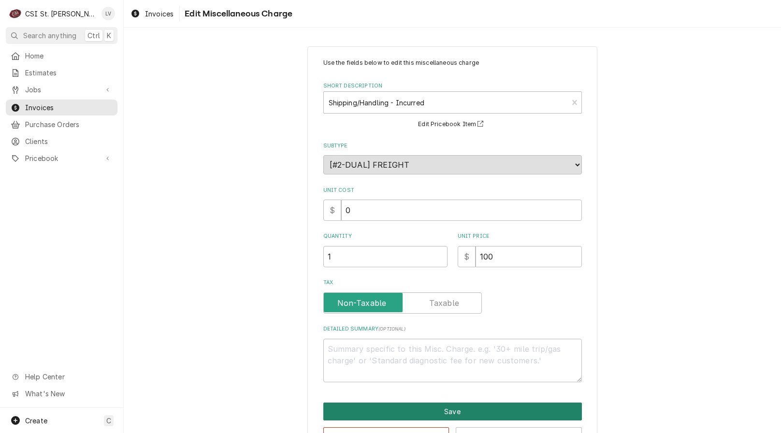
click at [531, 409] on button "Save" at bounding box center [452, 412] width 259 height 18
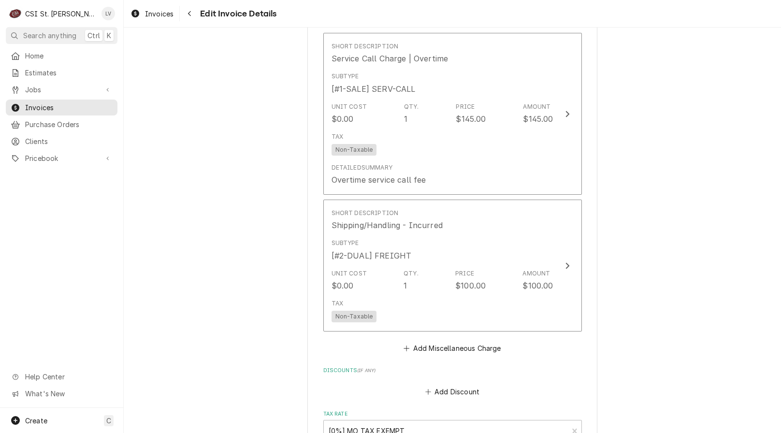
scroll to position [2560, 0]
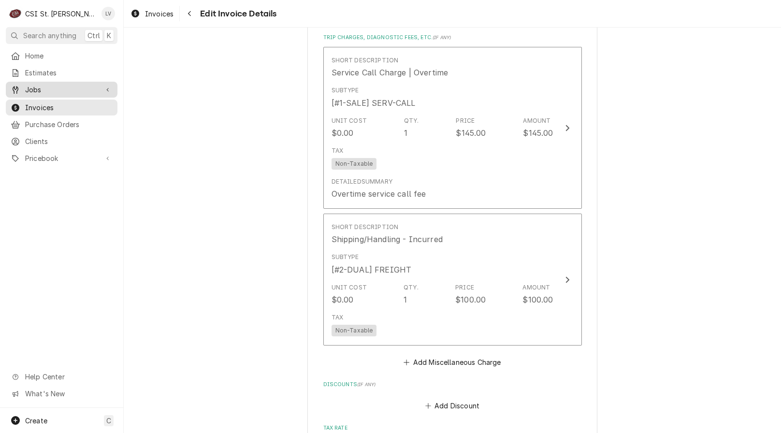
drag, startPoint x: 38, startPoint y: 87, endPoint x: 17, endPoint y: 87, distance: 20.3
click at [17, 87] on icon "Dynamic Content Wrapper" at bounding box center [16, 90] width 6 height 8
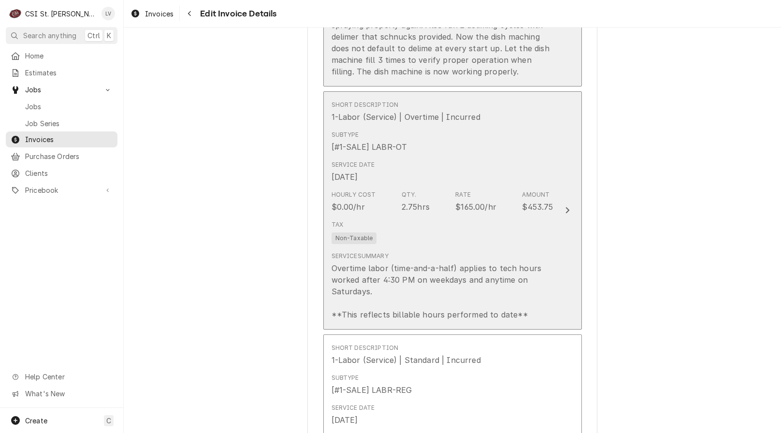
click at [395, 246] on div "Tax Non-Taxable" at bounding box center [442, 231] width 222 height 31
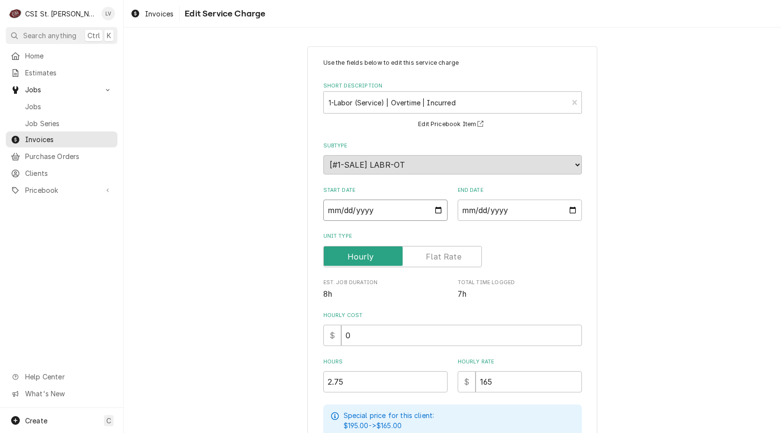
click at [329, 209] on input "2025-10-03" at bounding box center [385, 210] width 124 height 21
click at [464, 210] on input "2025-10-03" at bounding box center [520, 210] width 124 height 21
click at [218, 293] on div "Use the fields below to edit this service charge Short Description 1-Labor (Ser…" at bounding box center [452, 340] width 657 height 604
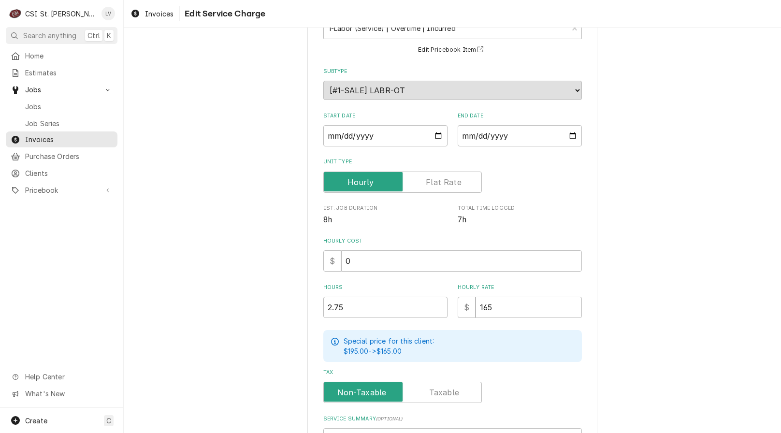
scroll to position [207, 0]
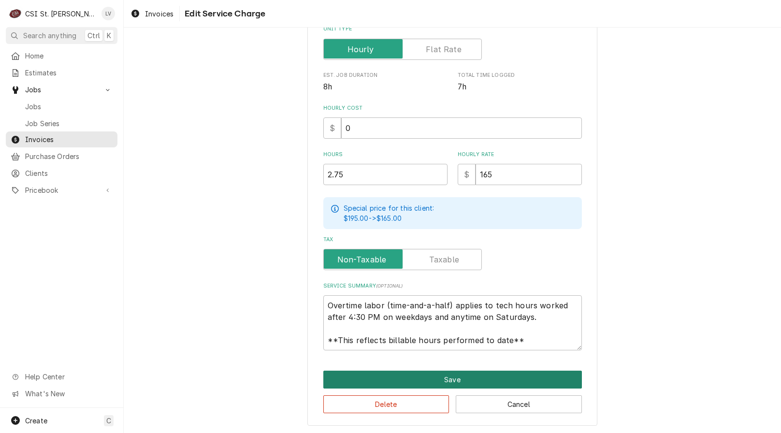
click at [444, 386] on button "Save" at bounding box center [452, 380] width 259 height 18
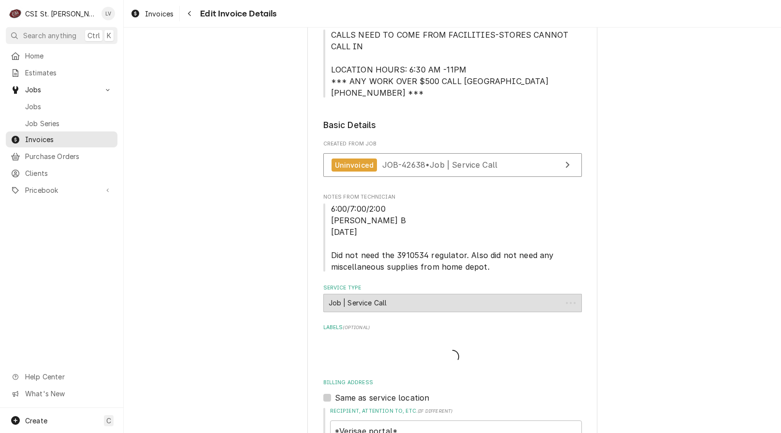
scroll to position [1370, 0]
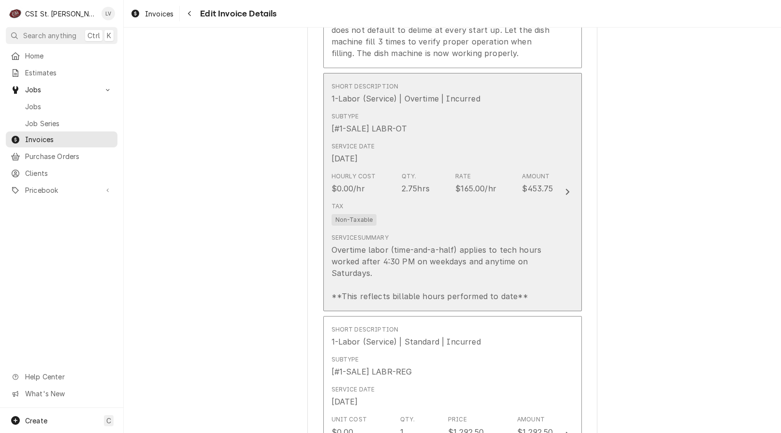
click at [441, 218] on div "Tax Non-Taxable" at bounding box center [442, 213] width 222 height 31
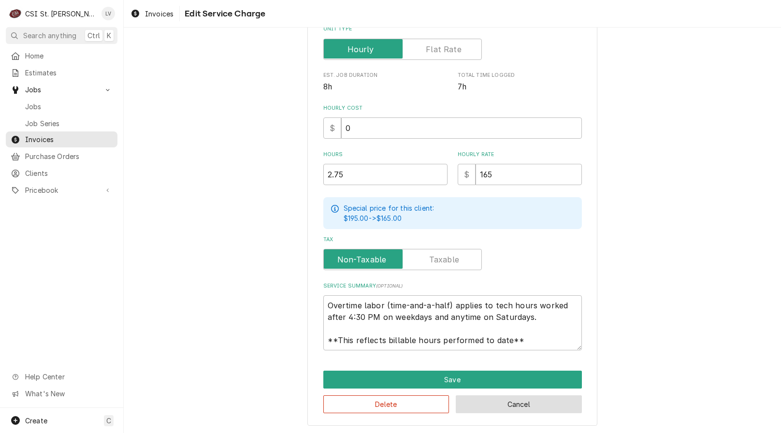
click at [503, 403] on button "Cancel" at bounding box center [519, 404] width 126 height 18
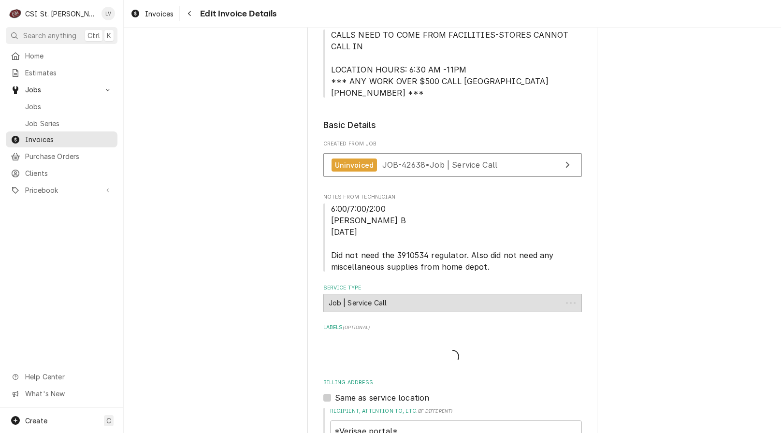
scroll to position [1389, 0]
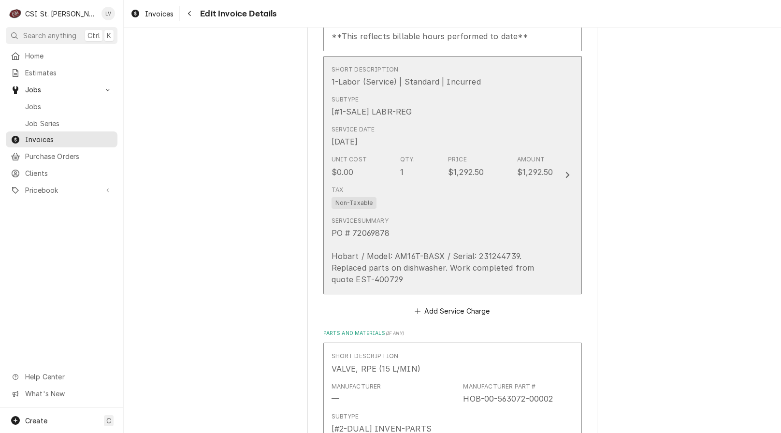
click at [434, 214] on div "Service Summary PO # 72069878 Hobart / Model: AM16T-BASX / Serial: 231244739. R…" at bounding box center [442, 251] width 222 height 76
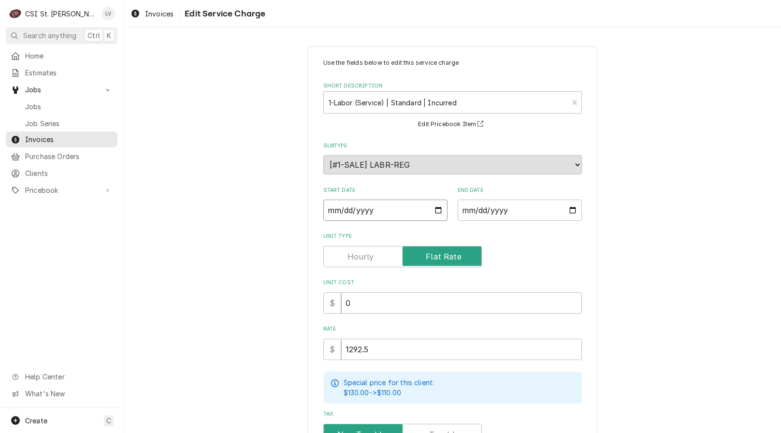
click at [326, 214] on input "2025-10-03" at bounding box center [385, 210] width 124 height 21
click at [278, 275] on div "Use the fields below to edit this service charge Short Description 1-Labor (Ser…" at bounding box center [452, 323] width 657 height 571
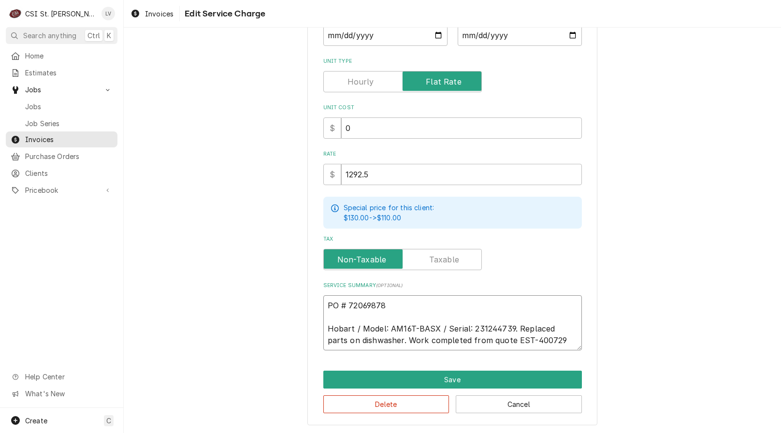
click at [324, 316] on textarea "PO # 72069878 Hobart / Model: AM16T-BASX / Serial: 231244739. Replaced parts on…" at bounding box center [452, 322] width 259 height 55
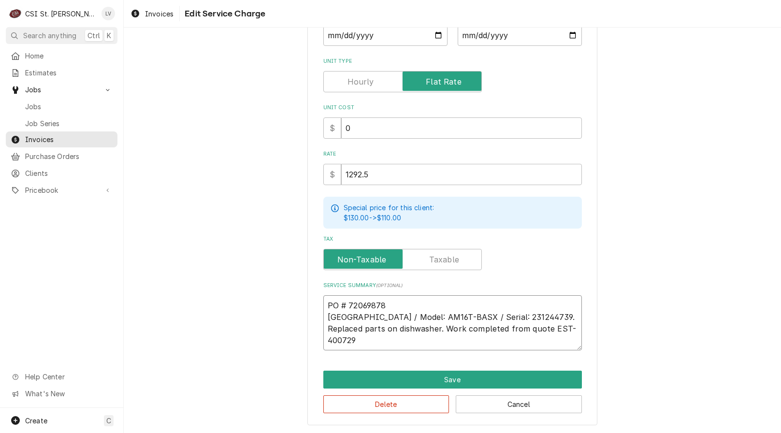
scroll to position [163, 0]
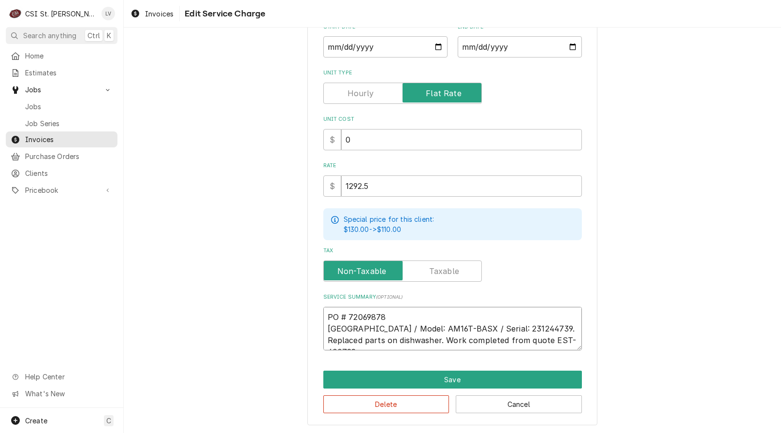
drag, startPoint x: 508, startPoint y: 329, endPoint x: 560, endPoint y: 339, distance: 53.1
click at [508, 329] on textarea "PO # 72069878 Hobart / Model: AM16T-BASX / Serial: 231244739. Replaced parts on…" at bounding box center [452, 328] width 259 height 43
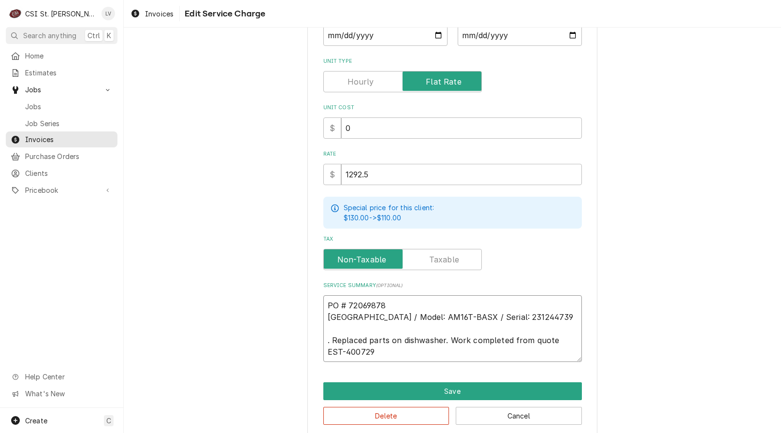
drag, startPoint x: 323, startPoint y: 316, endPoint x: 509, endPoint y: 317, distance: 186.0
click at [509, 317] on textarea "PO # 72069878 Hobart / Model: AM16T-BASX / Serial: 231244739 . Replaced parts o…" at bounding box center [452, 328] width 259 height 67
click at [461, 310] on textarea "PO # 72069878 Hobart / Model: AM16T-BASX / Serial: 231244739 . Replaced parts o…" at bounding box center [452, 328] width 259 height 67
paste textarea "/ Tag ID: 188BK24A1"
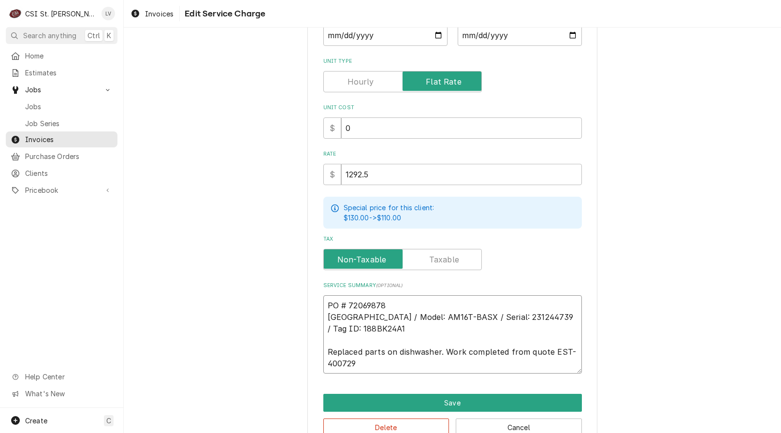
scroll to position [198, 0]
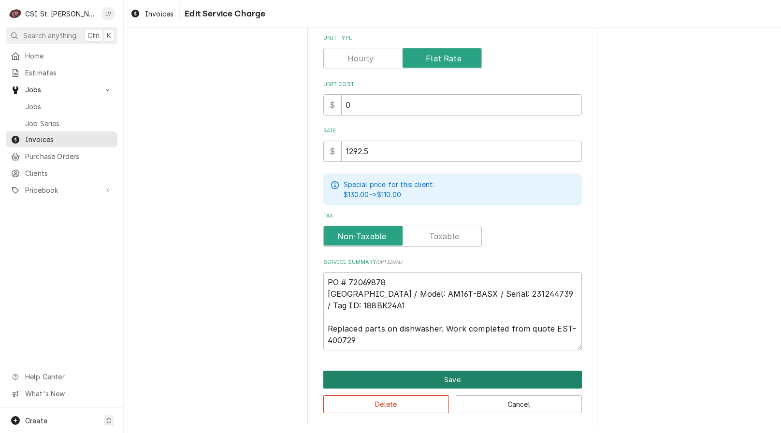
click at [464, 376] on button "Save" at bounding box center [452, 380] width 259 height 18
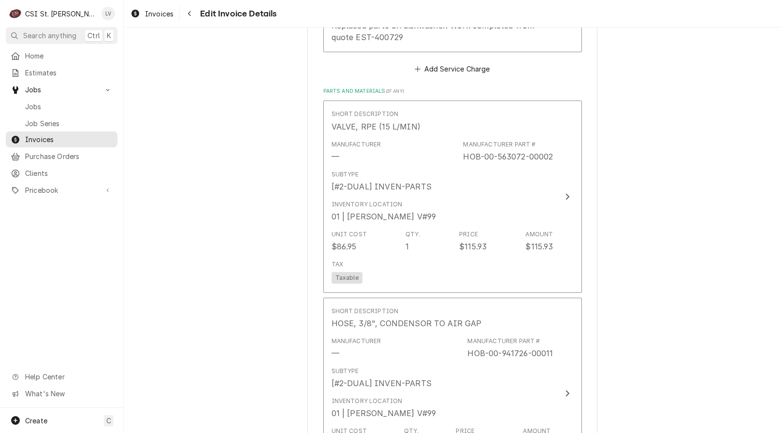
scroll to position [1691, 0]
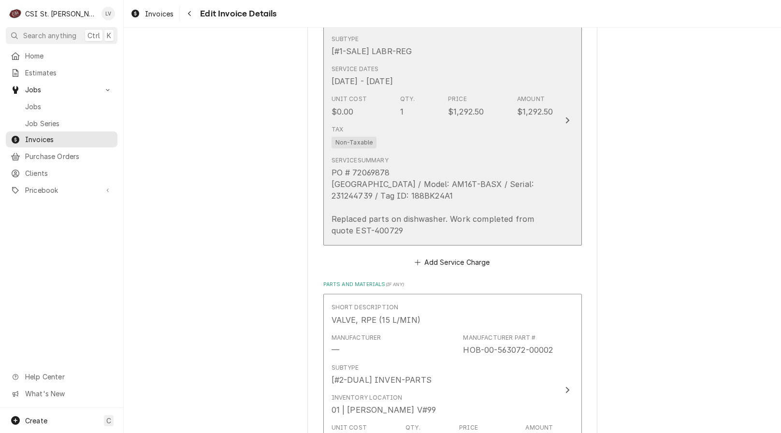
click at [472, 232] on div "PO # 72069878 Hobart / Model: AM16T-BASX / Serial: 231244739 / Tag ID: 188BK24A…" at bounding box center [442, 202] width 222 height 70
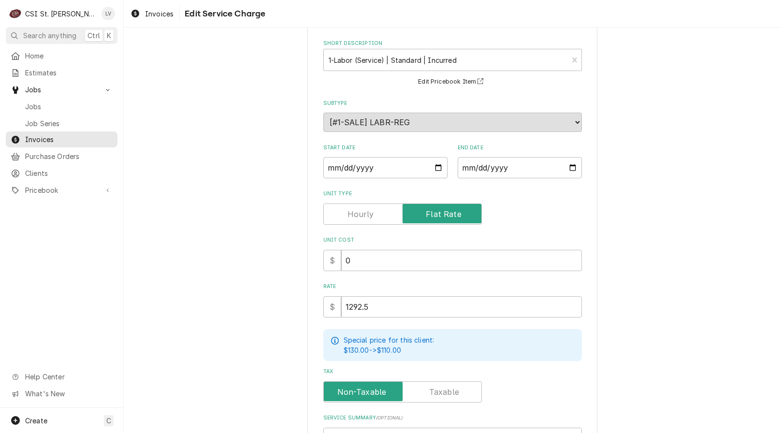
scroll to position [198, 0]
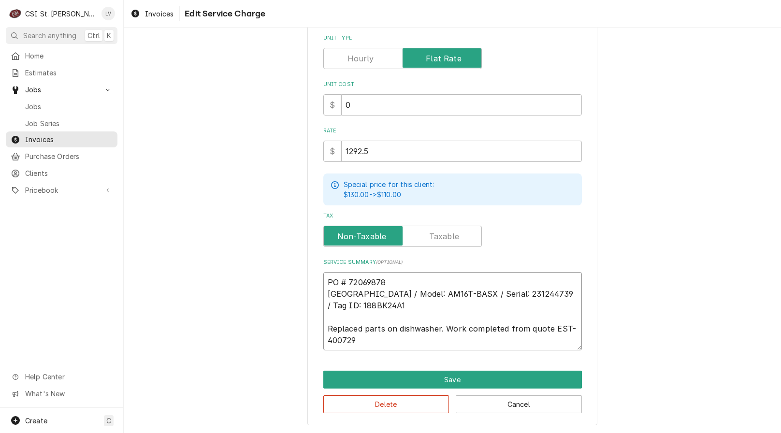
click at [357, 339] on textarea "PO # 72069878 Hobart / Model: AM16T-BASX / Serial: 231244739 / Tag ID: 188BK24A…" at bounding box center [452, 311] width 259 height 78
click at [443, 326] on textarea "PO # 72069878 Hobart / Model: AM16T-BASX / Serial: 231244739 / Tag ID: 188BK24A…" at bounding box center [452, 311] width 259 height 78
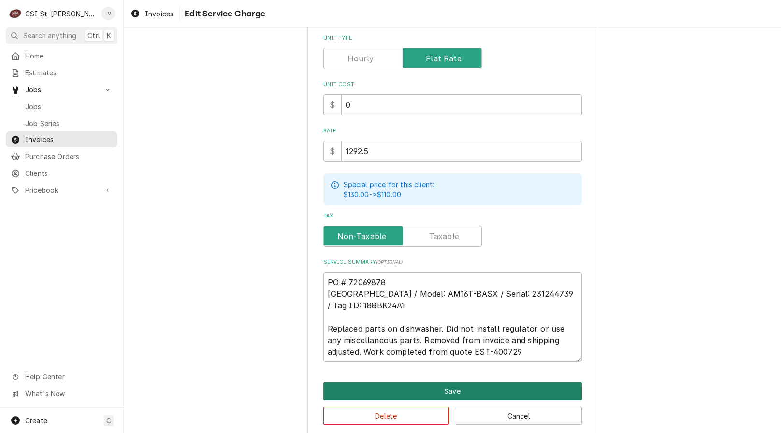
click at [454, 390] on button "Save" at bounding box center [452, 391] width 259 height 18
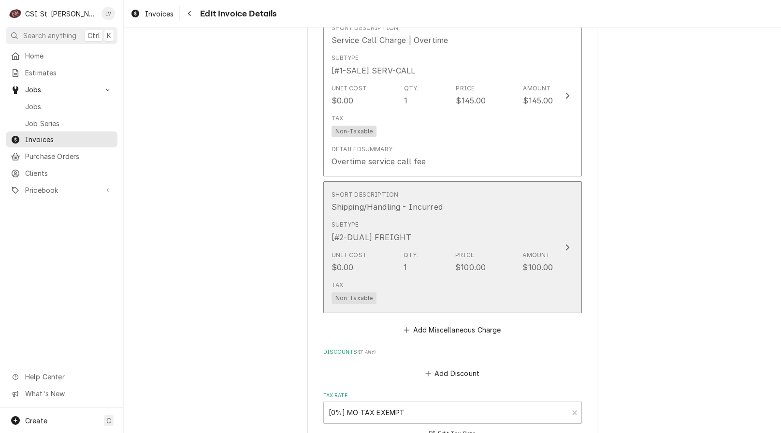
scroll to position [2650, 0]
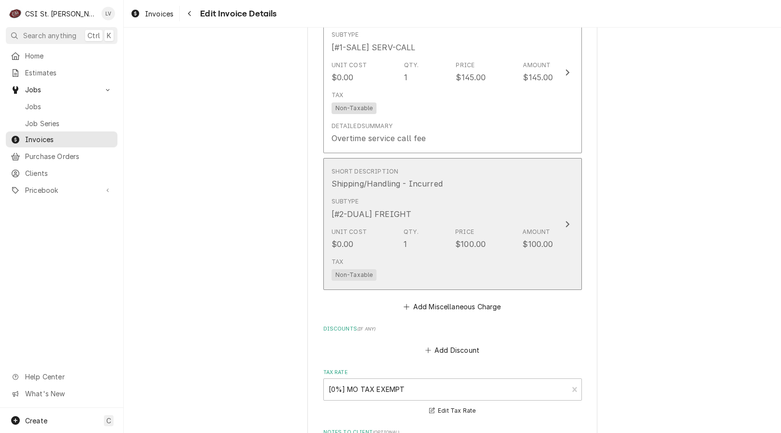
click at [457, 264] on div "Tax Non-Taxable" at bounding box center [442, 269] width 222 height 31
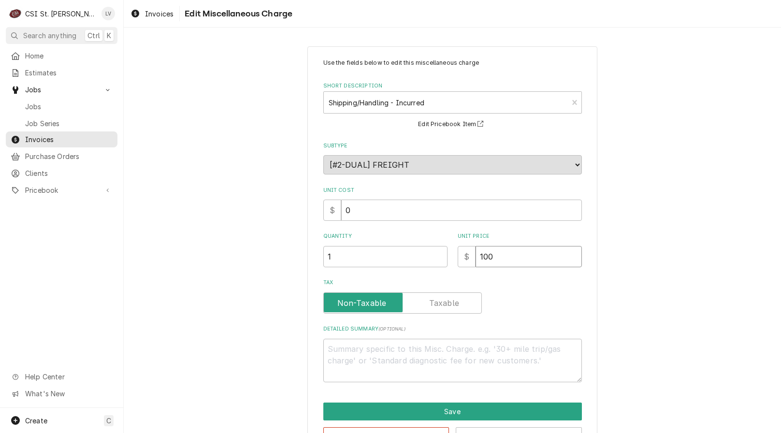
drag, startPoint x: 511, startPoint y: 256, endPoint x: 456, endPoint y: 278, distance: 59.6
click at [456, 278] on div "Use the fields below to edit this miscellaneous charge Short Description Shippi…" at bounding box center [452, 220] width 259 height 324
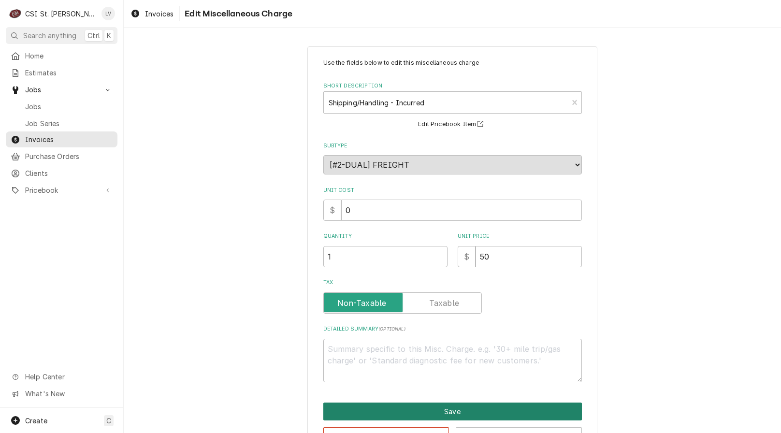
click at [429, 412] on button "Save" at bounding box center [452, 412] width 259 height 18
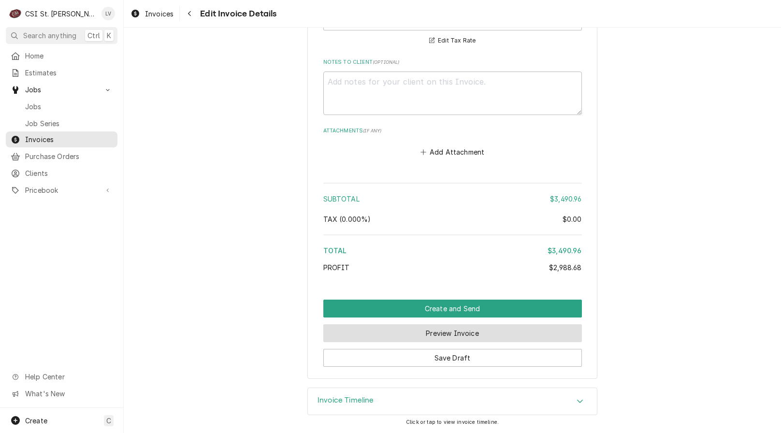
click at [433, 336] on button "Preview Invoice" at bounding box center [452, 333] width 259 height 18
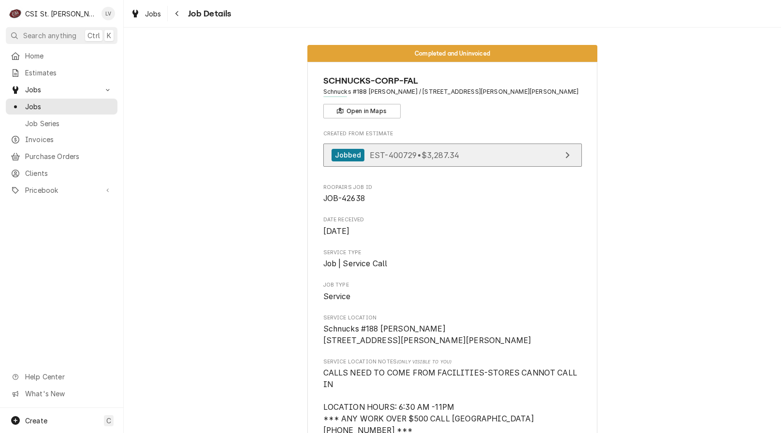
click at [421, 152] on span "EST-400729 • $3,287.34" at bounding box center [414, 155] width 89 height 10
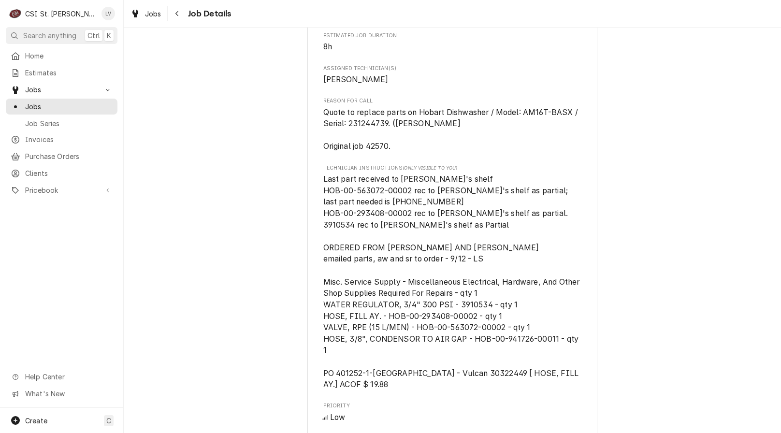
scroll to position [580, 0]
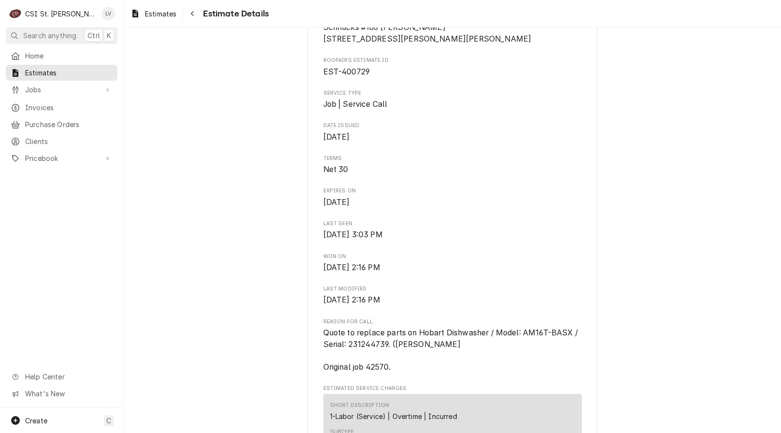
scroll to position [242, 0]
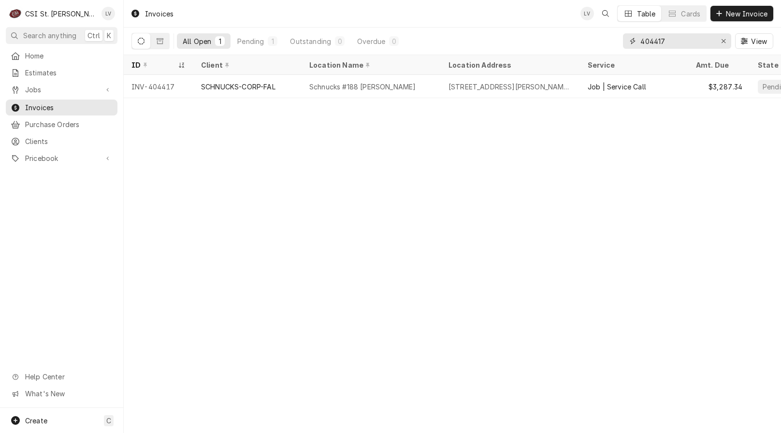
drag, startPoint x: 673, startPoint y: 44, endPoint x: 586, endPoint y: 43, distance: 86.5
click at [587, 44] on div "All Open 1 Pending 1 Outstanding 0 Overdue 0 404417 View" at bounding box center [452, 41] width 642 height 27
type input "403813"
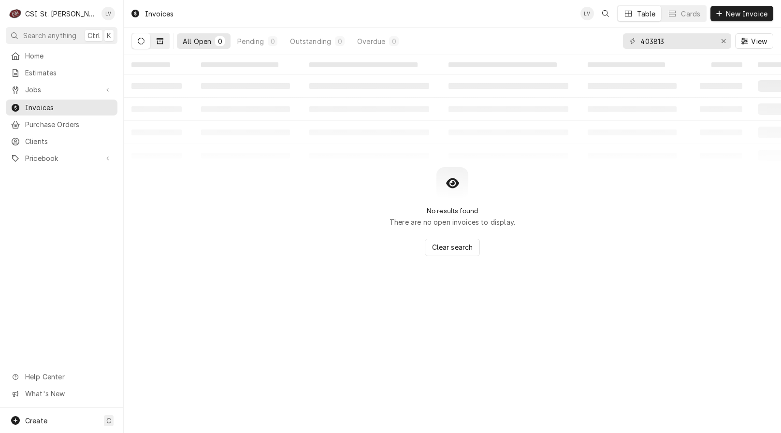
click at [158, 43] on icon "Dynamic Content Wrapper" at bounding box center [160, 41] width 7 height 7
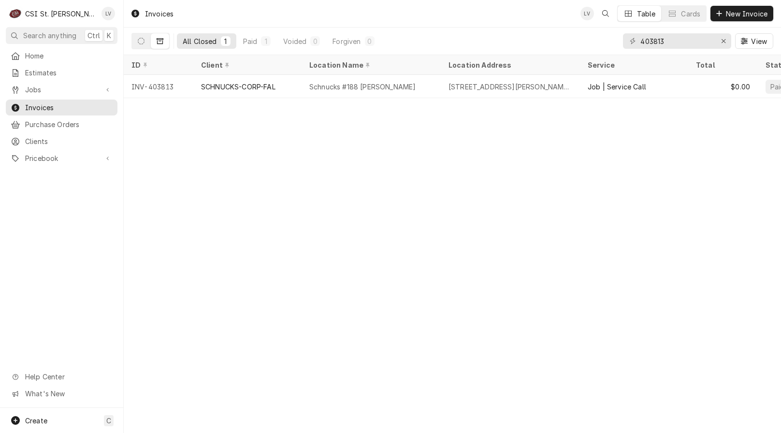
drag, startPoint x: 234, startPoint y: 87, endPoint x: 237, endPoint y: 98, distance: 11.0
click at [234, 86] on div "SCHNUCKS-CORP-FAL" at bounding box center [238, 87] width 74 height 10
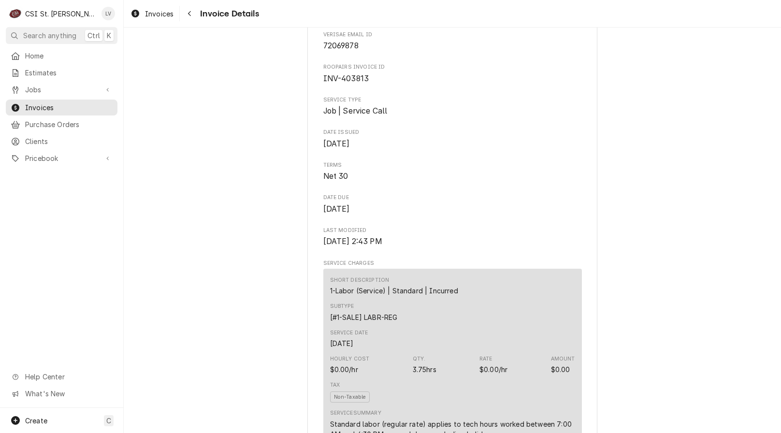
scroll to position [97, 0]
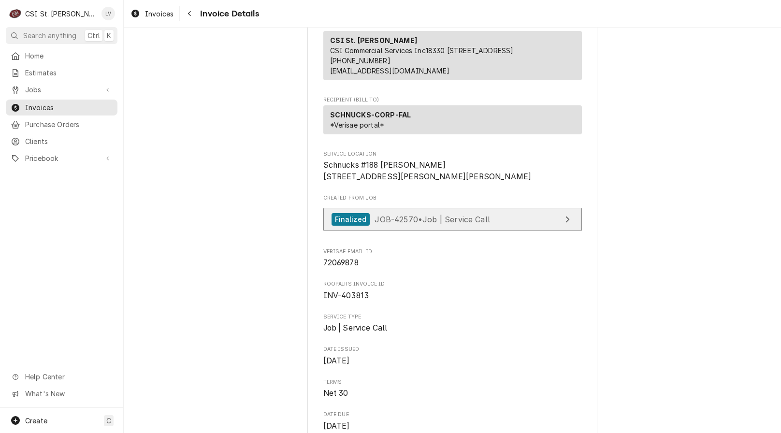
click at [423, 226] on div "Finalized JOB-42570 • Job | Service Call" at bounding box center [410, 219] width 158 height 13
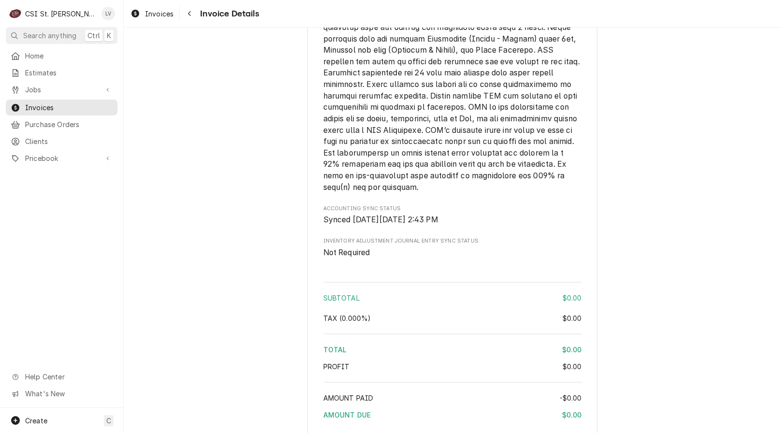
scroll to position [1359, 0]
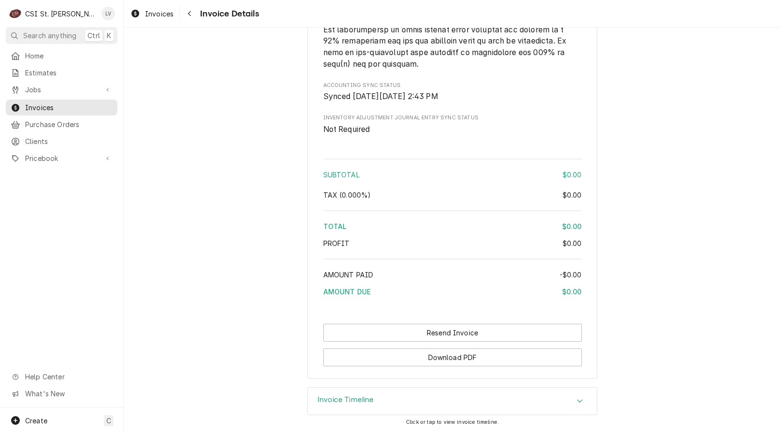
click at [360, 403] on h3 "Invoice Timeline" at bounding box center [345, 399] width 57 height 9
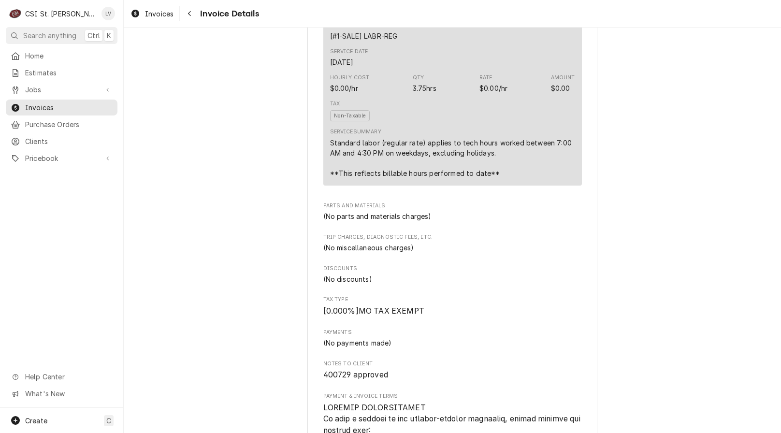
scroll to position [376, 0]
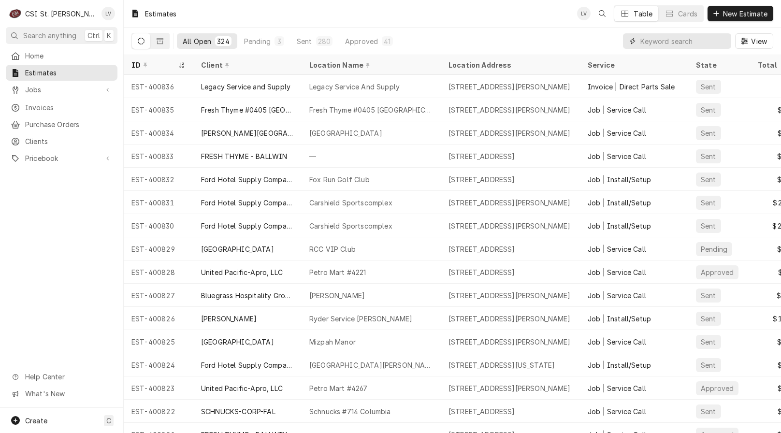
click at [646, 45] on input "Dynamic Content Wrapper" at bounding box center [683, 40] width 86 height 15
type input "400729"
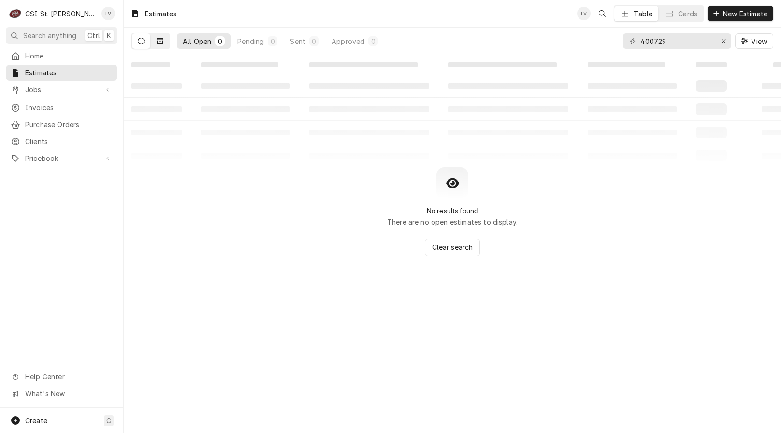
click at [155, 41] on button "Dynamic Content Wrapper" at bounding box center [160, 40] width 18 height 15
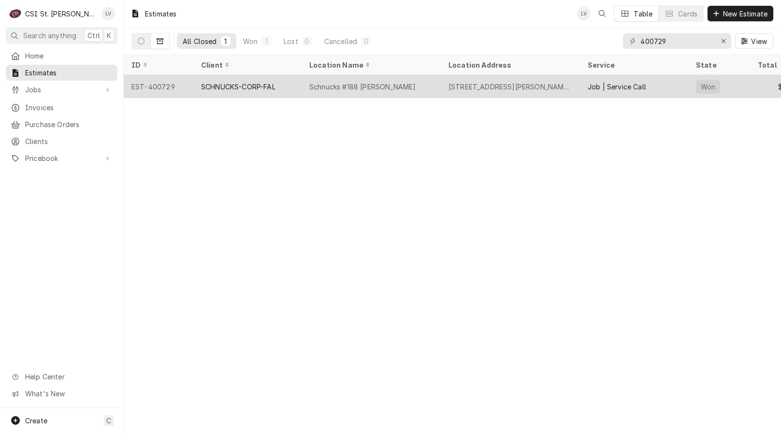
click at [219, 82] on div "SCHNUCKS-CORP-FAL" at bounding box center [238, 87] width 74 height 10
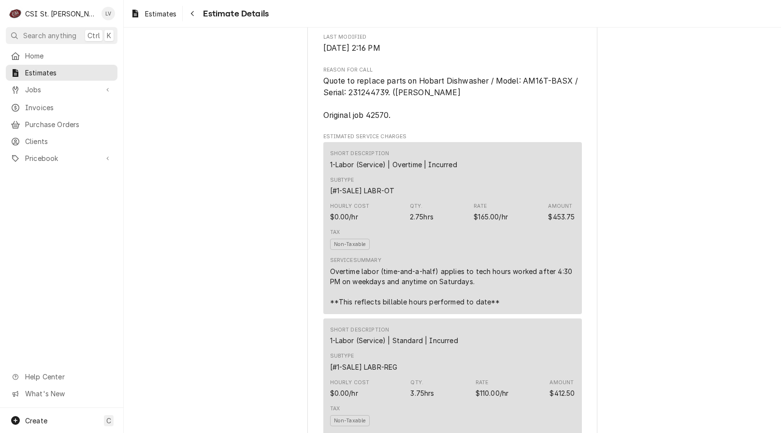
scroll to position [290, 0]
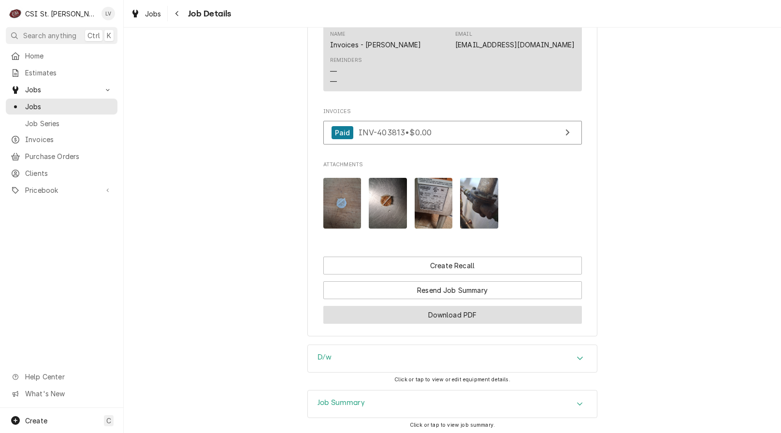
scroll to position [1084, 0]
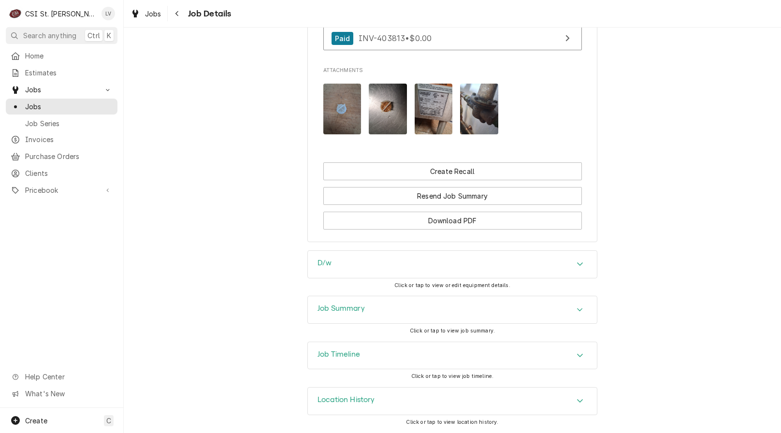
click at [410, 314] on div "Job Summary" at bounding box center [452, 309] width 289 height 27
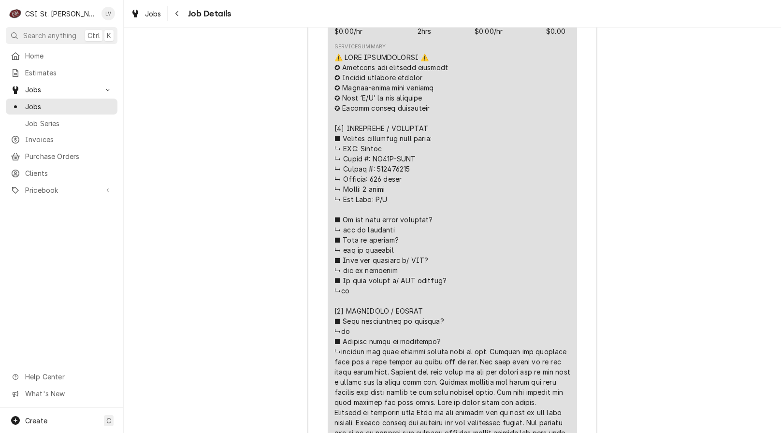
scroll to position [1712, 0]
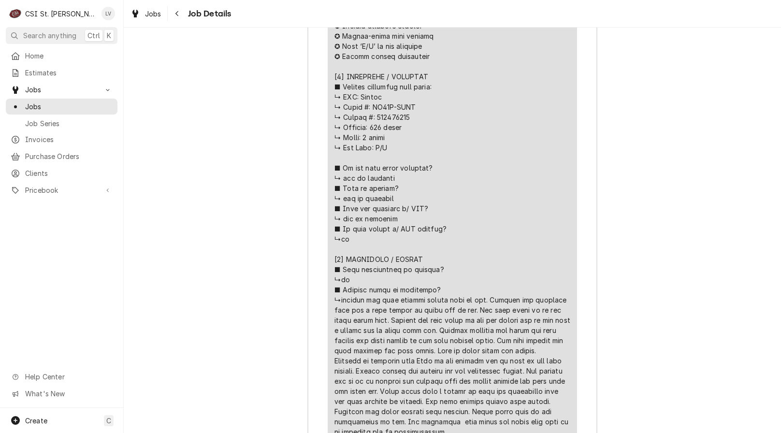
click at [437, 304] on div "Line Item" at bounding box center [452, 380] width 236 height 761
drag, startPoint x: 358, startPoint y: 97, endPoint x: 412, endPoint y: 116, distance: 57.8
click at [412, 116] on div "Line Item" at bounding box center [452, 380] width 236 height 761
copy div "↳ out of warranty ■ 𝗛𝗮𝘃𝗲 𝘆𝗼𝘂 𝘃𝗲𝗿𝗶𝗳𝗶𝗲𝗱 𝘄/ 𝗠𝗙𝗚? ↳ out of warra"
click at [370, 238] on div "Line Item" at bounding box center [452, 380] width 236 height 761
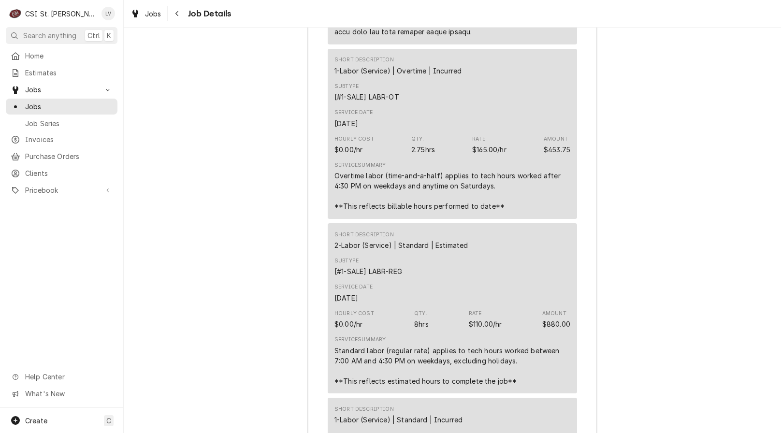
scroll to position [2872, 0]
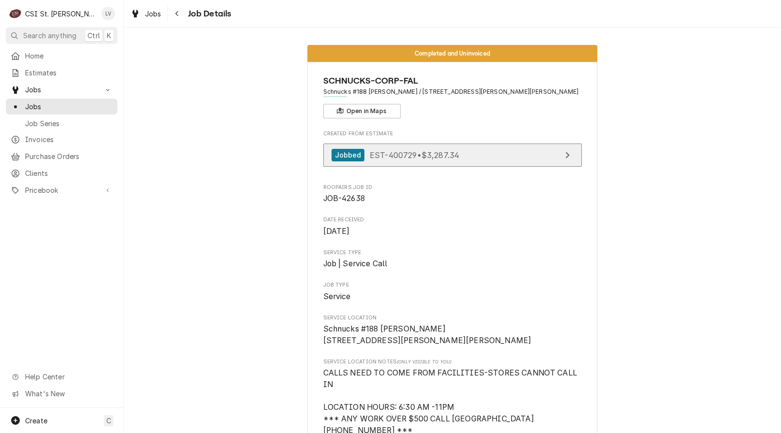
click at [477, 159] on link "Jobbed EST-400729 • $3,287.34" at bounding box center [452, 156] width 259 height 24
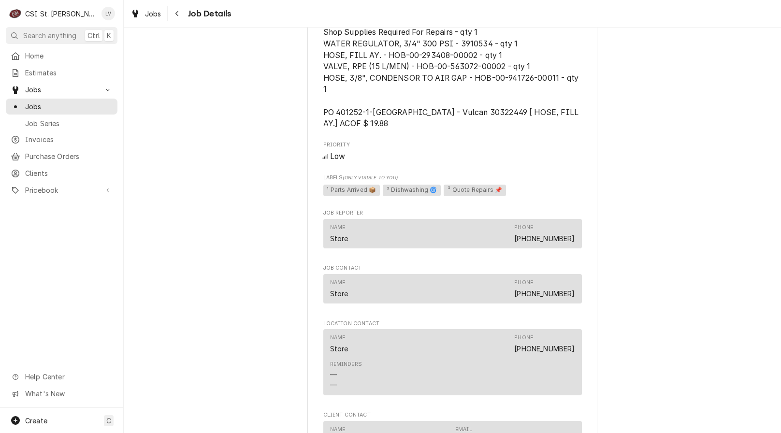
scroll to position [1208, 0]
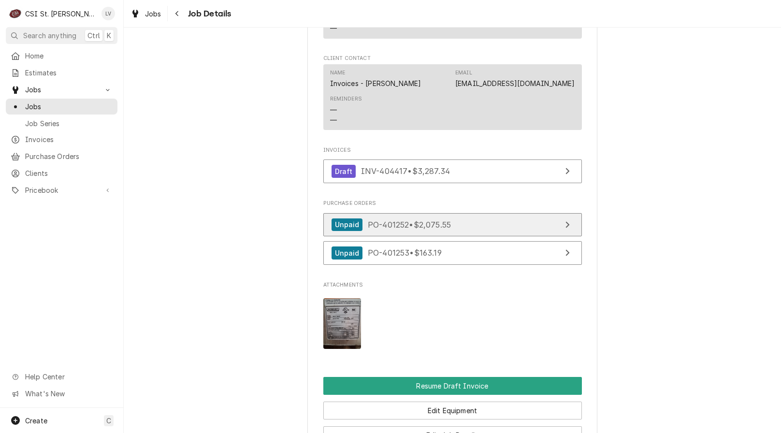
click at [420, 230] on div "Unpaid PO-401252 • $2,075.55" at bounding box center [391, 224] width 120 height 13
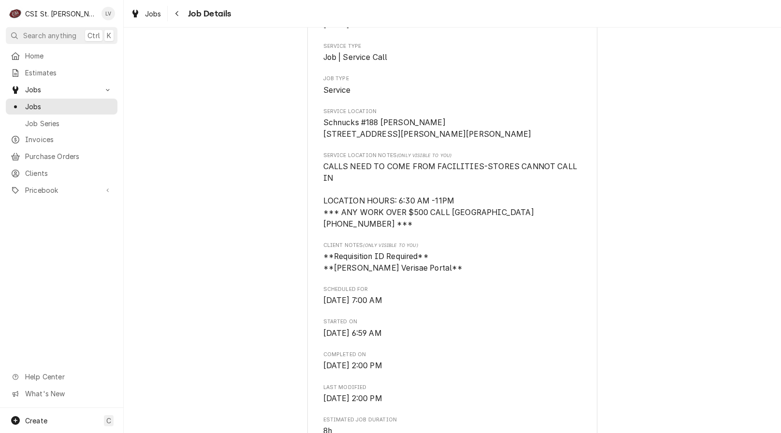
scroll to position [48, 0]
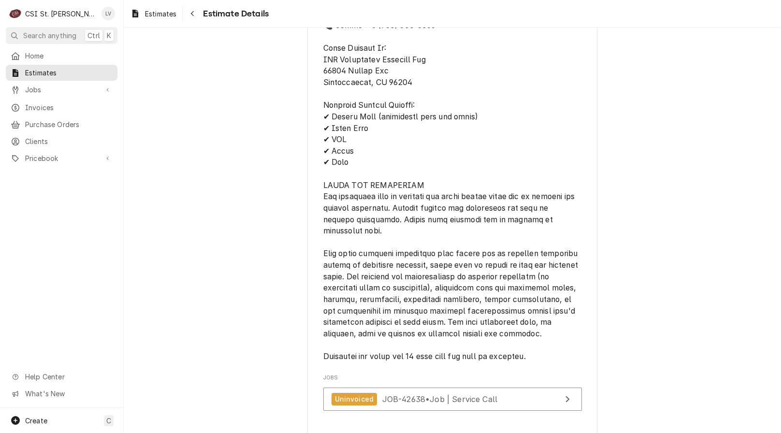
scroll to position [2758, 0]
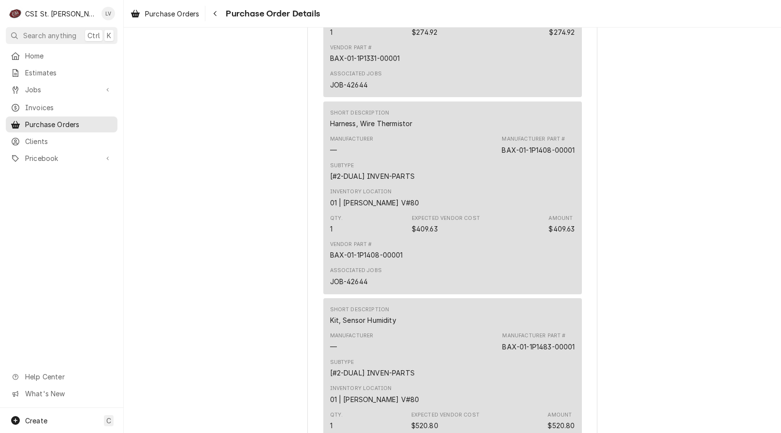
scroll to position [2029, 0]
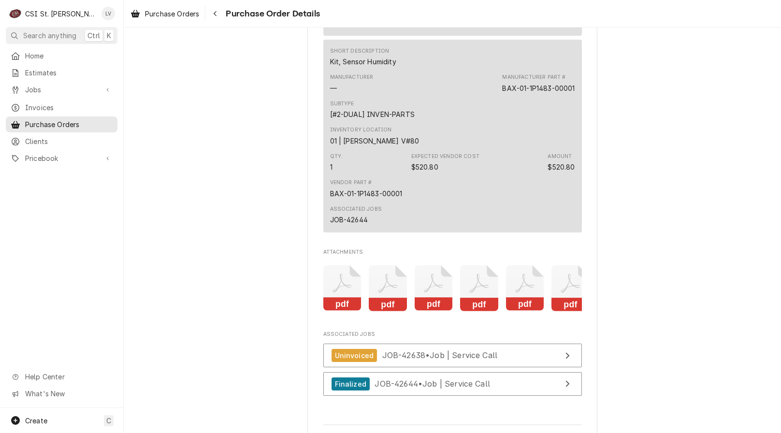
click at [481, 311] on rect "Attachments" at bounding box center [479, 305] width 38 height 14
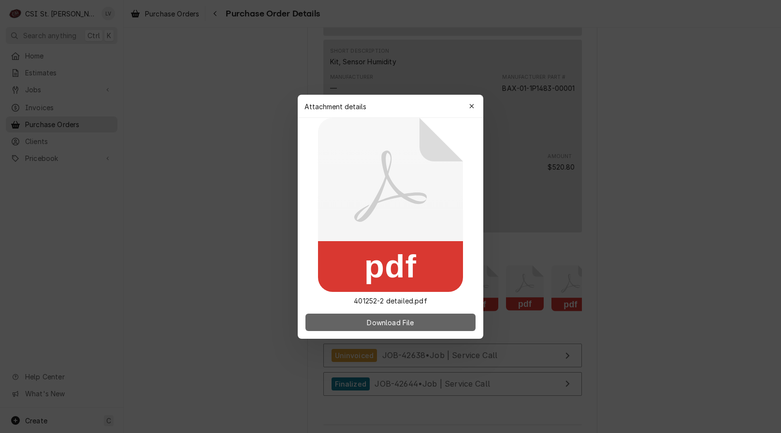
click at [411, 318] on span "Download File" at bounding box center [390, 322] width 51 height 10
click at [653, 248] on div at bounding box center [390, 216] width 781 height 433
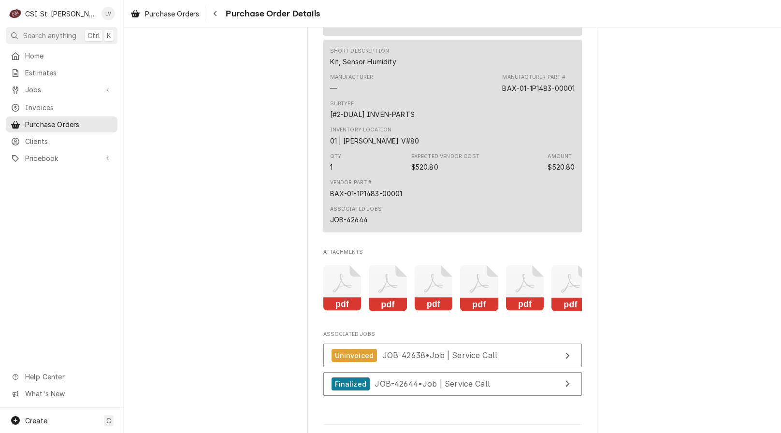
click at [430, 311] on rect "Attachments" at bounding box center [434, 305] width 38 height 14
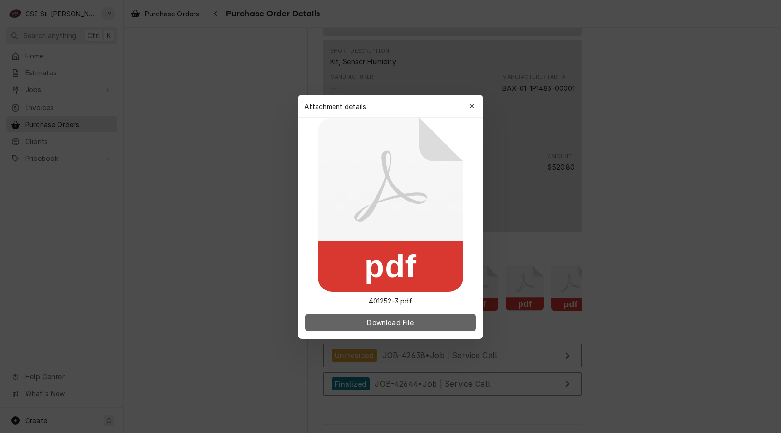
click at [401, 322] on span "Download File" at bounding box center [390, 322] width 51 height 10
click at [183, 79] on div at bounding box center [390, 216] width 781 height 433
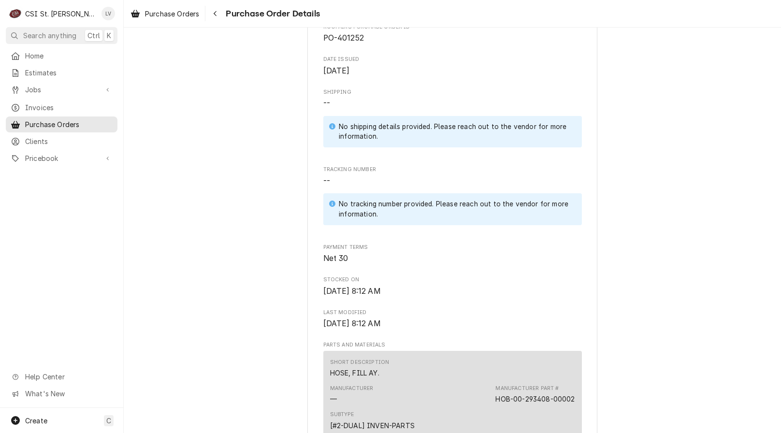
scroll to position [338, 0]
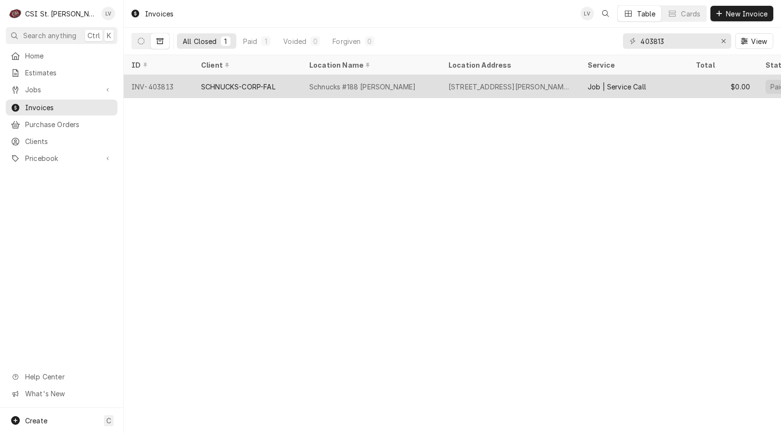
click at [217, 84] on div "SCHNUCKS-CORP-FAL" at bounding box center [238, 87] width 74 height 10
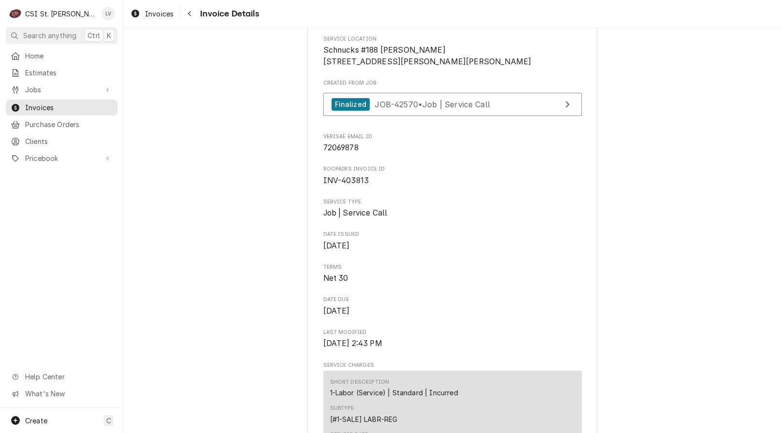
scroll to position [290, 0]
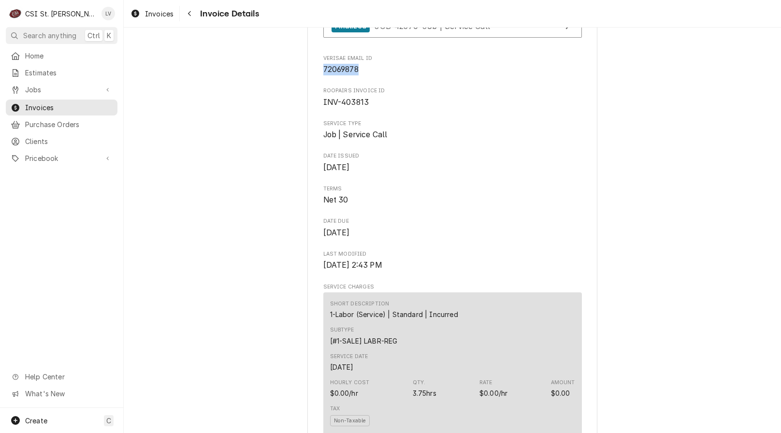
drag, startPoint x: 359, startPoint y: 91, endPoint x: 318, endPoint y: 96, distance: 41.9
copy span "72069878"
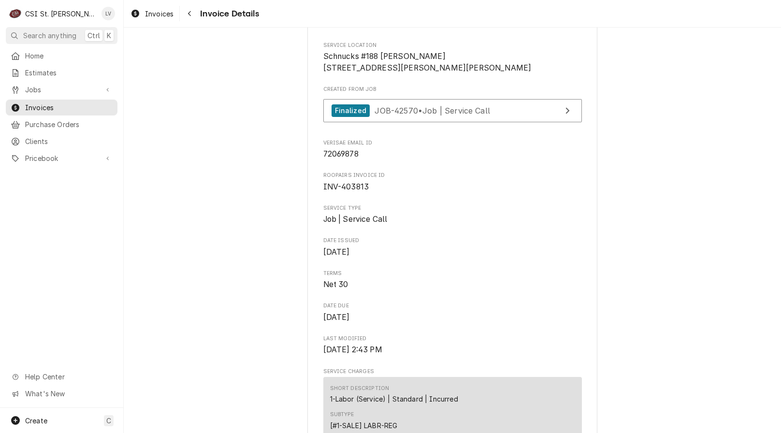
scroll to position [48, 0]
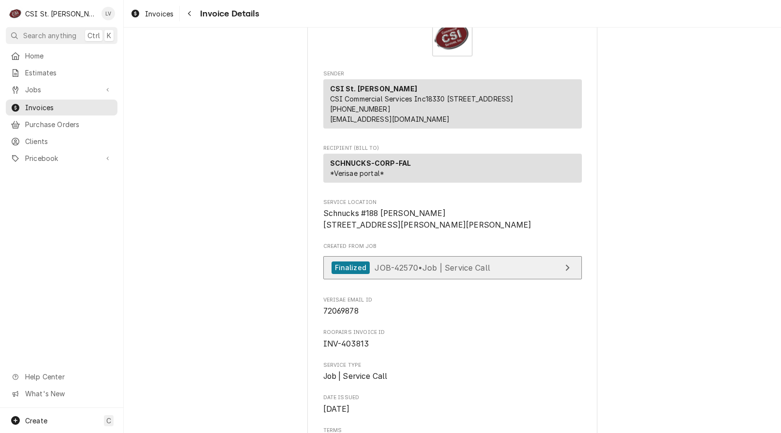
click at [438, 272] on span "JOB-42570 • Job | Service Call" at bounding box center [431, 267] width 115 height 10
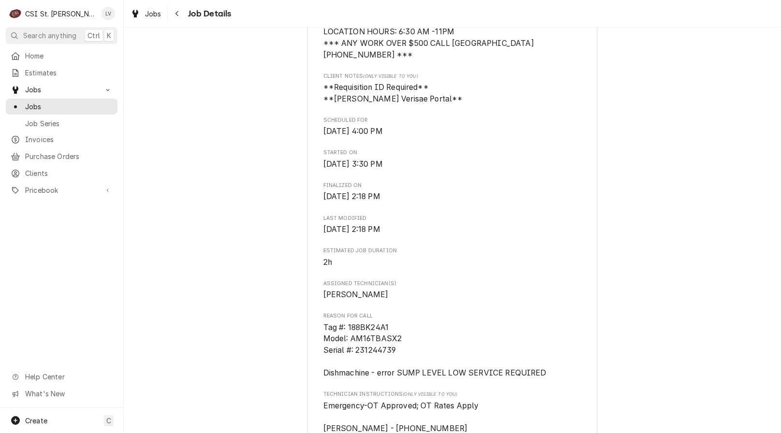
scroll to position [387, 0]
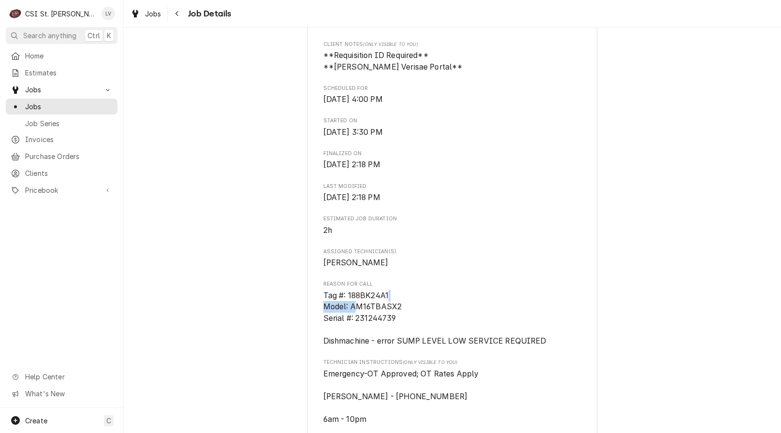
drag, startPoint x: 390, startPoint y: 291, endPoint x: 342, endPoint y: 302, distance: 49.5
click at [352, 305] on span "Tag #: 188BK24A1 Model: AM16TBASX2 Serial #: 231244739 Dishmachine - error SUMP…" at bounding box center [452, 318] width 259 height 57
drag, startPoint x: 345, startPoint y: 294, endPoint x: 386, endPoint y: 297, distance: 40.7
click at [386, 297] on span "Tag #: 188BK24A1 Model: AM16TBASX2 Serial #: 231244739 Dishmachine - error SUMP…" at bounding box center [452, 318] width 259 height 57
copy span "188BK24A1"
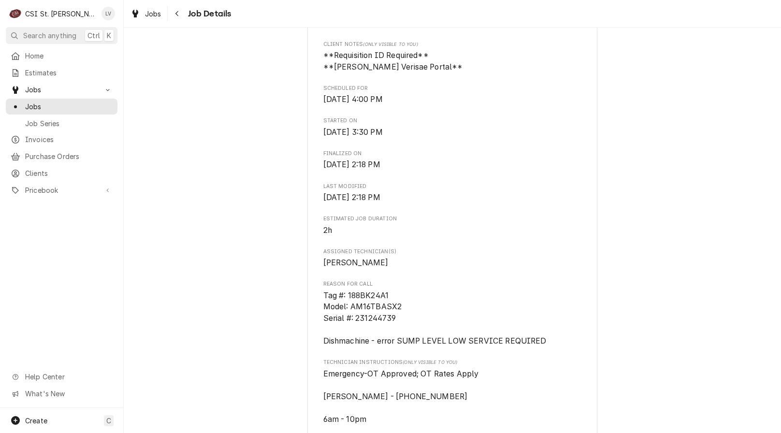
click at [762, 224] on div "Completed and Invoiced SCHNUCKS-CORP-FAL Schnucks #188 Ladue / 8867 Ladue Rd, S…" at bounding box center [452, 299] width 657 height 1297
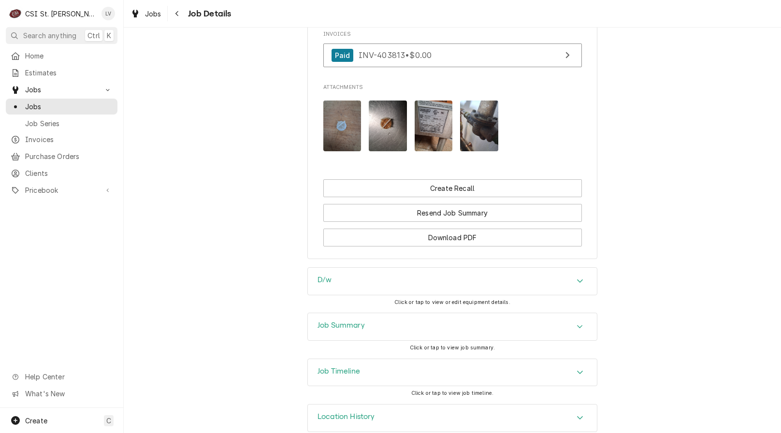
scroll to position [1084, 0]
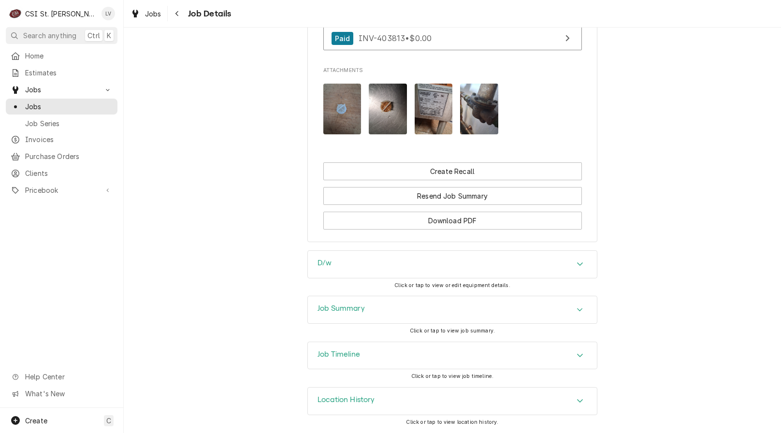
click at [375, 347] on div "Job Timeline" at bounding box center [452, 355] width 289 height 27
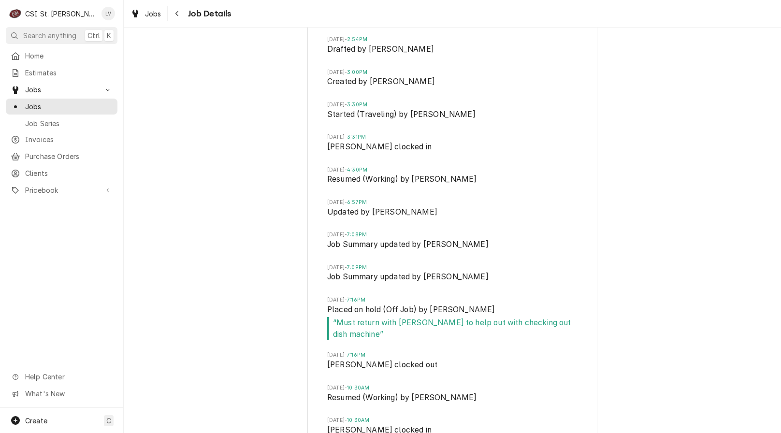
scroll to position [1412, 0]
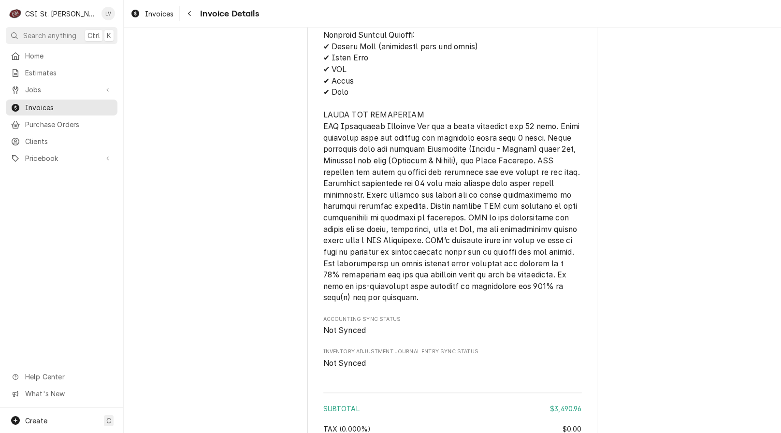
scroll to position [2613, 0]
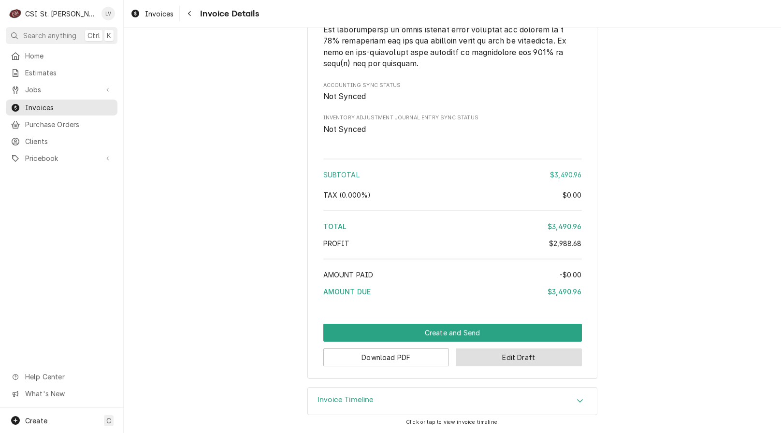
click at [512, 361] on button "Edit Draft" at bounding box center [519, 357] width 126 height 18
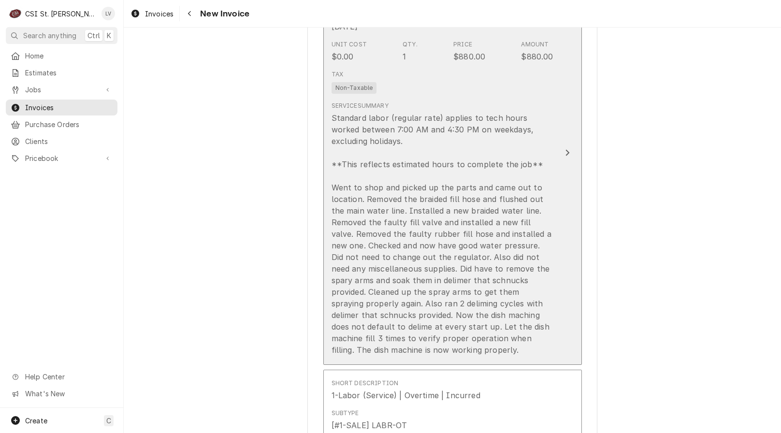
scroll to position [1111, 0]
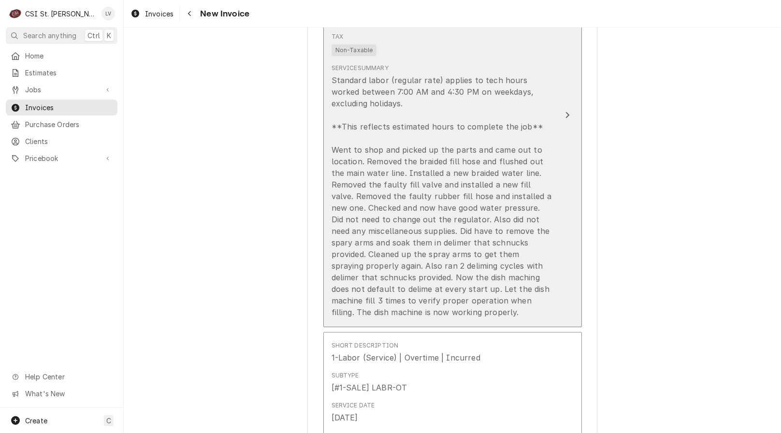
click at [460, 308] on div "Standard labor (regular rate) applies to tech hours worked between 7:00 AM and …" at bounding box center [442, 196] width 222 height 244
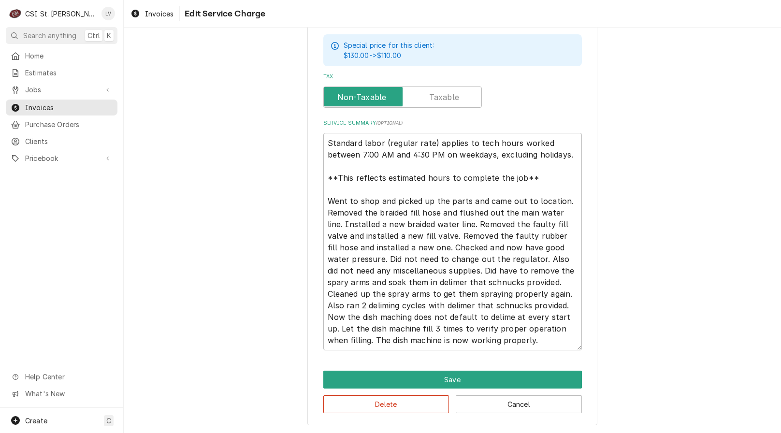
scroll to position [12, 0]
click at [394, 408] on button "Delete" at bounding box center [386, 404] width 126 height 18
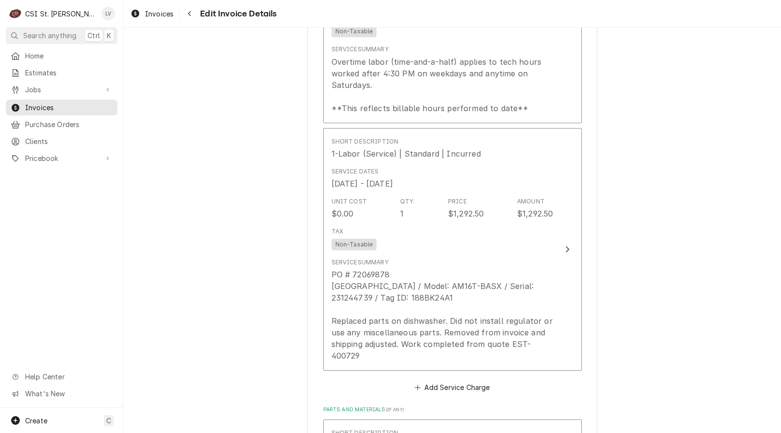
scroll to position [1130, 0]
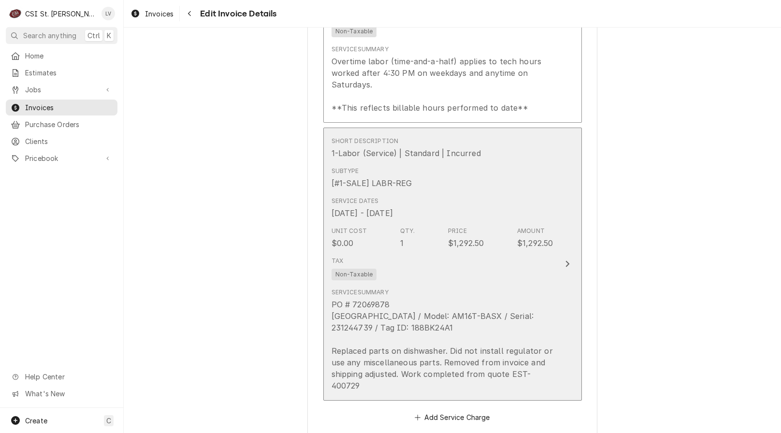
click at [485, 336] on div "PO # 72069878 [GEOGRAPHIC_DATA] / Model: AM16T-BASX / Serial: 231244739 / Tag I…" at bounding box center [442, 345] width 222 height 93
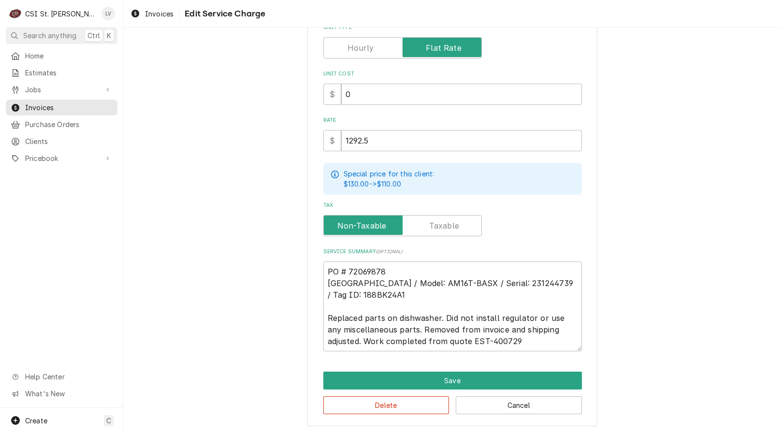
scroll to position [210, 0]
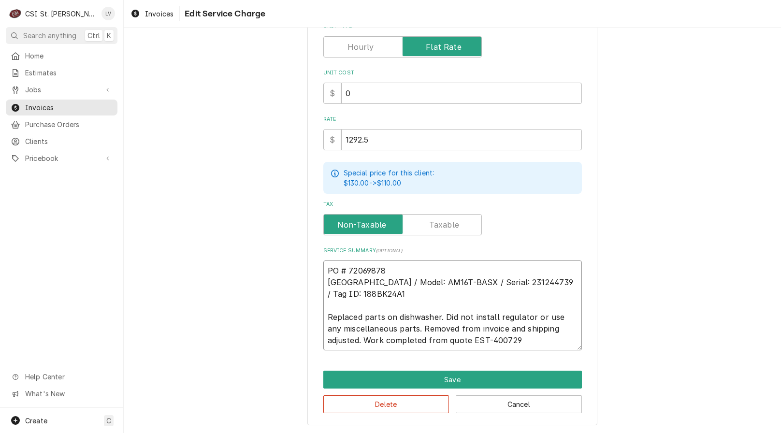
drag, startPoint x: 403, startPoint y: 328, endPoint x: 426, endPoint y: 329, distance: 22.7
click at [405, 327] on textarea "PO # 72069878 [GEOGRAPHIC_DATA] / Model: AM16T-BASX / Serial: 231244739 / Tag I…" at bounding box center [452, 305] width 259 height 90
type textarea "x"
type textarea "PO # 72069878 Hobart / Model: AM16T-BASX / Serial: 231244739 / Tag ID: 188BK24A…"
type textarea "x"
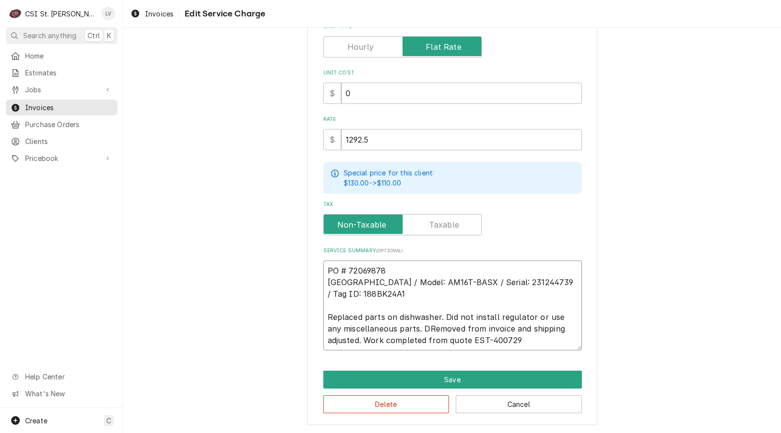
type textarea "PO # 72069878 Hobart / Model: AM16T-BASX / Serial: 231244739 / Tag ID: 188BK24A…"
type textarea "x"
type textarea "PO # 72069878 Hobart / Model: AM16T-BASX / Serial: 231244739 / Tag ID: 188BK24A…"
type textarea "x"
type textarea "PO # 72069878 Hobart / Model: AM16T-BASX / Serial: 231244739 / Tag ID: 188BK24A…"
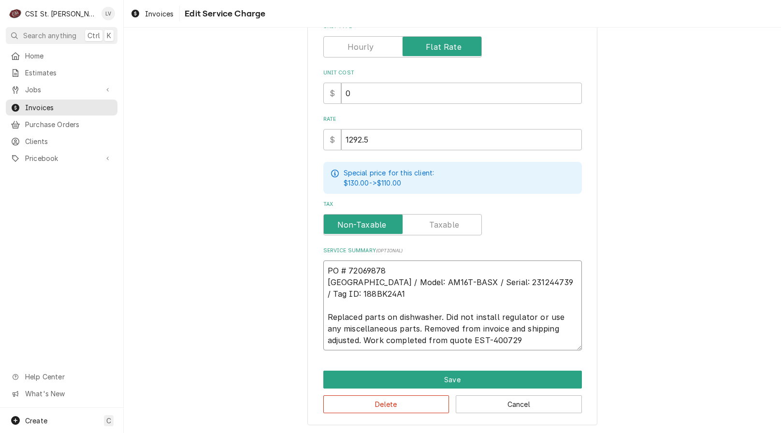
click at [573, 328] on textarea "PO # 72069878 Hobart / Model: AM16T-BASX / Serial: 231244739 / Tag ID: 188BK24A…" at bounding box center [452, 305] width 259 height 90
type textarea "x"
type textarea "PO # 72069878 Hobart / Model: AM16T-BASX / Serial: 231244739 / Tag ID: 188BK24A…"
type textarea "x"
type textarea "PO # 72069878 Hobart / Model: AM16T-BASX / Serial: 231244739 / Tag ID: 188BK24A…"
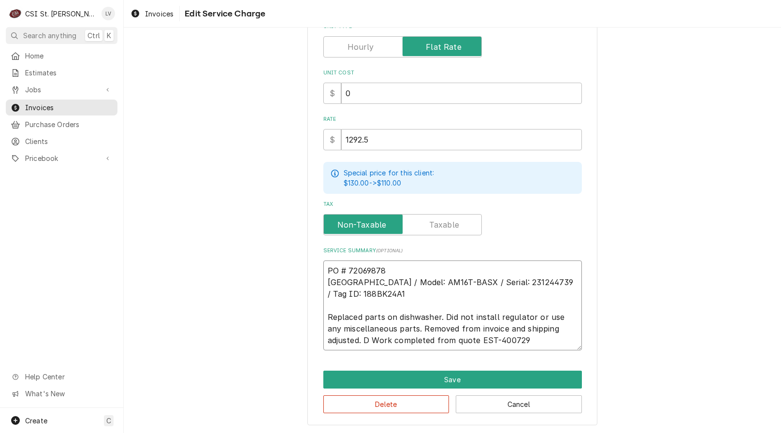
type textarea "x"
type textarea "PO # 72069878 Hobart / Model: AM16T-BASX / Serial: 231244739 / Tag ID: 188BK24A…"
type textarea "x"
type textarea "PO # 72069878 Hobart / Model: AM16T-BASX / Serial: 231244739 / Tag ID: 188BK24A…"
type textarea "x"
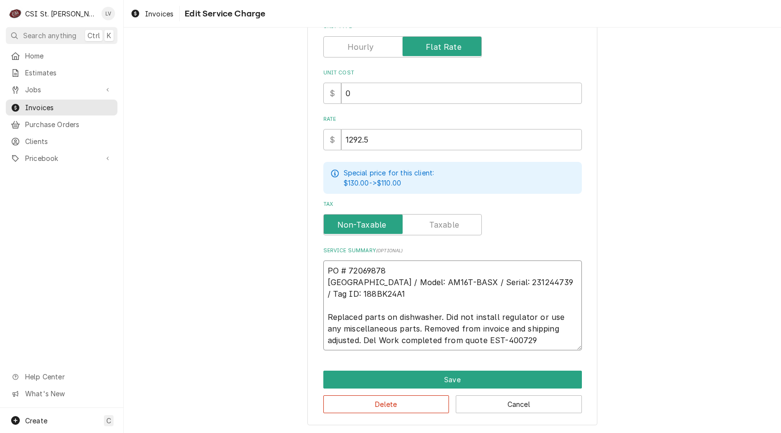
type textarea "PO # 72069878 Hobart / Model: AM16T-BASX / Serial: 231244739 / Tag ID: 188BK24A…"
type textarea "x"
type textarea "PO # 72069878 Hobart / Model: AM16T-BASX / Serial: 231244739 / Tag ID: 188BK24A…"
type textarea "x"
type textarea "PO # 72069878 Hobart / Model: AM16T-BASX / Serial: 231244739 / Tag ID: 188BK24A…"
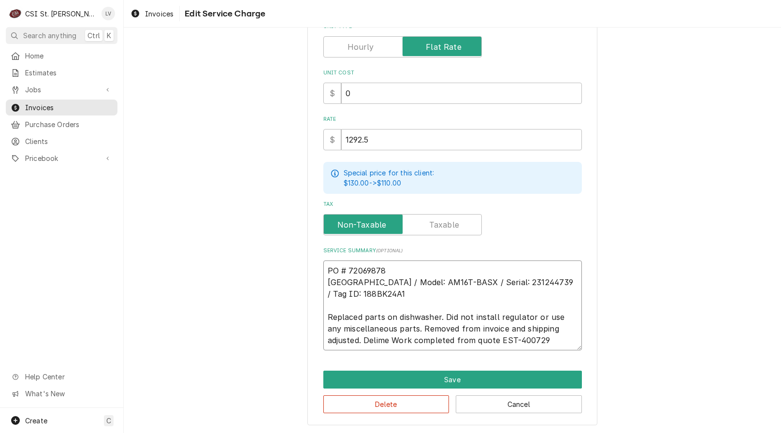
type textarea "x"
type textarea "PO # 72069878 Hobart / Model: AM16T-BASX / Serial: 231244739 / Tag ID: 188BK24A…"
type textarea "x"
type textarea "PO # 72069878 Hobart / Model: AM16T-BASX / Serial: 231244739 / Tag ID: 188BK24A…"
type textarea "x"
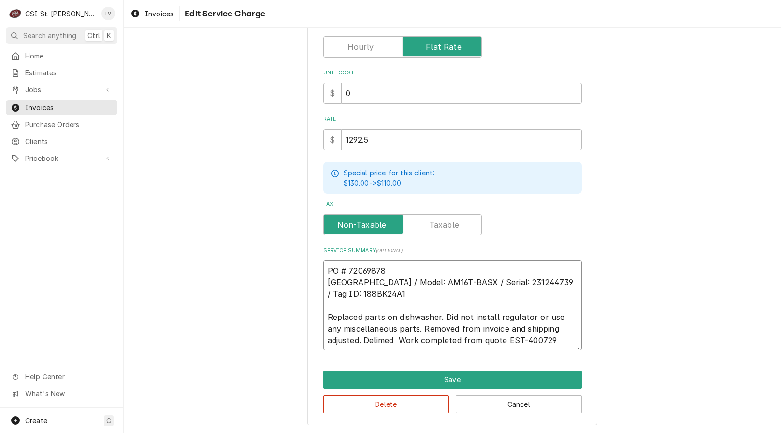
type textarea "PO # 72069878 Hobart / Model: AM16T-BASX / Serial: 231244739 / Tag ID: 188BK24A…"
type textarea "x"
type textarea "PO # 72069878 Hobart / Model: AM16T-BASX / Serial: 231244739 / Tag ID: 188BK24A…"
type textarea "x"
type textarea "PO # 72069878 Hobart / Model: AM16T-BASX / Serial: 231244739 / Tag ID: 188BK24A…"
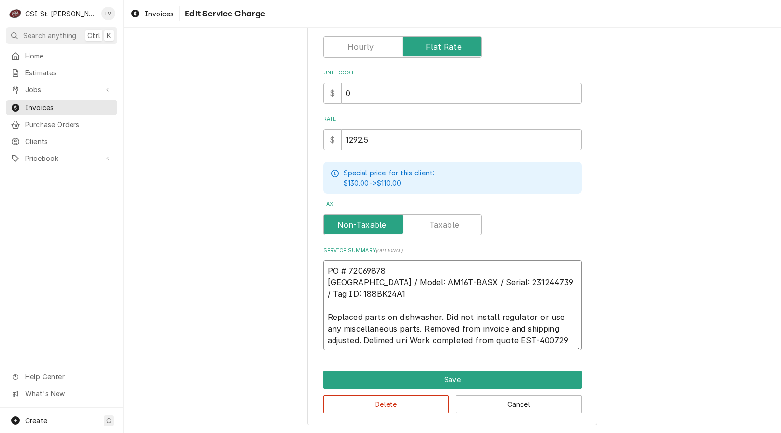
type textarea "x"
type textarea "PO # 72069878 Hobart / Model: AM16T-BASX / Serial: 231244739 / Tag ID: 188BK24A…"
type textarea "x"
type textarea "PO # 72069878 Hobart / Model: AM16T-BASX / Serial: 231244739 / Tag ID: 188BK24A…"
type textarea "x"
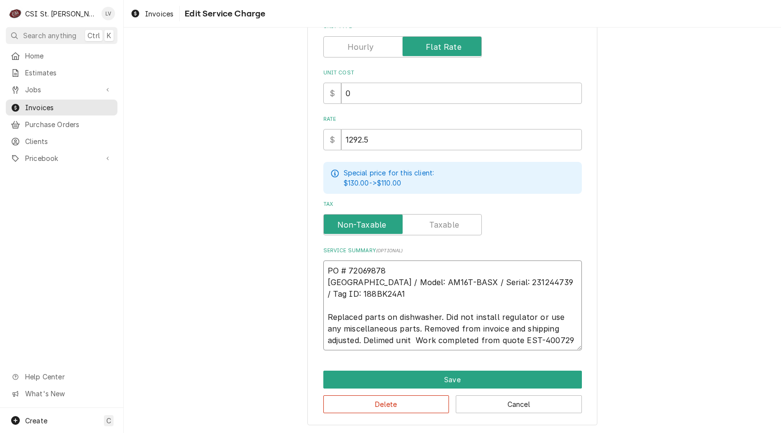
type textarea "PO # 72069878 Hobart / Model: AM16T-BASX / Serial: 231244739 / Tag ID: 188BK24A…"
type textarea "x"
type textarea "PO # 72069878 Hobart / Model: AM16T-BASX / Serial: 231244739 / Tag ID: 188BK24A…"
type textarea "x"
type textarea "PO # 72069878 Hobart / Model: AM16T-BASX / Serial: 231244739 / Tag ID: 188BK24A…"
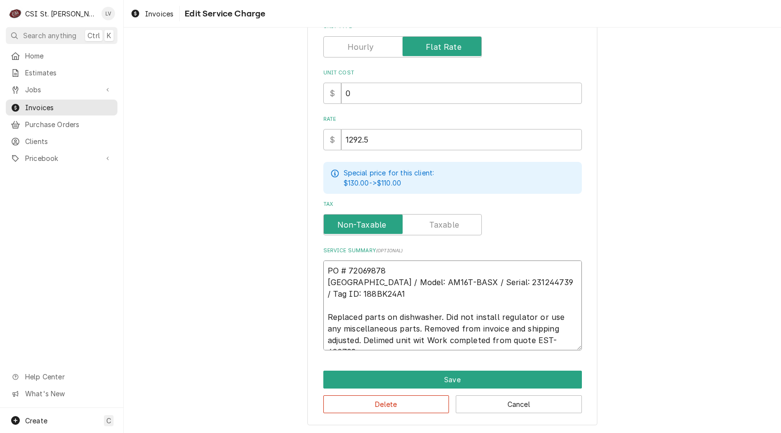
type textarea "x"
type textarea "PO # 72069878 Hobart / Model: AM16T-BASX / Serial: 231244739 / Tag ID: 188BK24A…"
type textarea "x"
type textarea "PO # 72069878 Hobart / Model: AM16T-BASX / Serial: 231244739 / Tag ID: 188BK24A…"
type textarea "x"
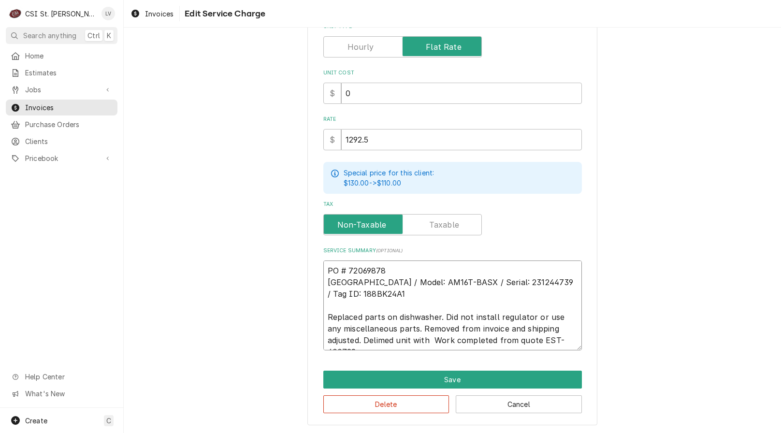
type textarea "PO # 72069878 Hobart / Model: AM16T-BASX / Serial: 231244739 / Tag ID: 188BK24A…"
type textarea "x"
type textarea "PO # 72069878 Hobart / Model: AM16T-BASX / Serial: 231244739 / Tag ID: 188BK24A…"
type textarea "x"
type textarea "PO # 72069878 Hobart / Model: AM16T-BASX / Serial: 231244739 / Tag ID: 188BK24A…"
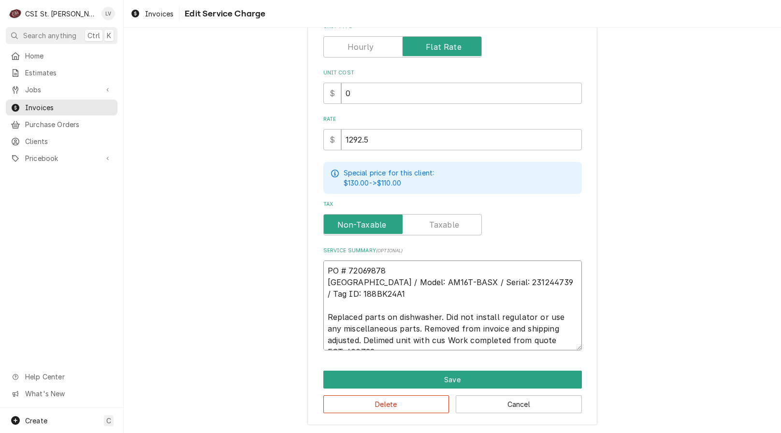
type textarea "x"
type textarea "PO # 72069878 Hobart / Model: AM16T-BASX / Serial: 231244739 / Tag ID: 188BK24A…"
type textarea "x"
type textarea "PO # 72069878 Hobart / Model: AM16T-BASX / Serial: 231244739 / Tag ID: 188BK24A…"
type textarea "x"
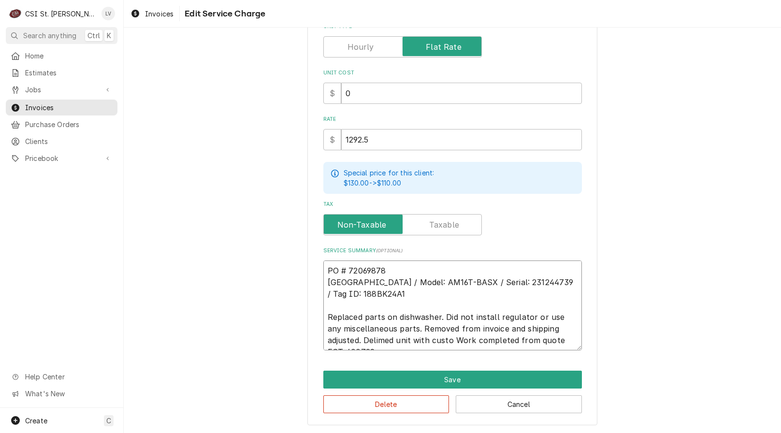
type textarea "PO # 72069878 Hobart / Model: AM16T-BASX / Serial: 231244739 / Tag ID: 188BK24A…"
type textarea "x"
type textarea "PO # 72069878 Hobart / Model: AM16T-BASX / Serial: 231244739 / Tag ID: 188BK24A…"
type textarea "x"
type textarea "PO # 72069878 Hobart / Model: AM16T-BASX / Serial: 231244739 / Tag ID: 188BK24A…"
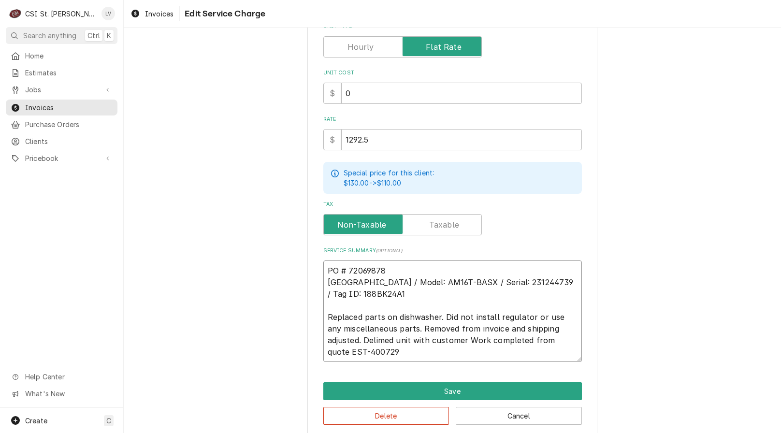
type textarea "x"
type textarea "PO # 72069878 Hobart / Model: AM16T-BASX / Serial: 231244739 / Tag ID: 188BK24A…"
type textarea "x"
type textarea "PO # 72069878 Hobart / Model: AM16T-BASX / Serial: 231244739 / Tag ID: 188BK24A…"
type textarea "x"
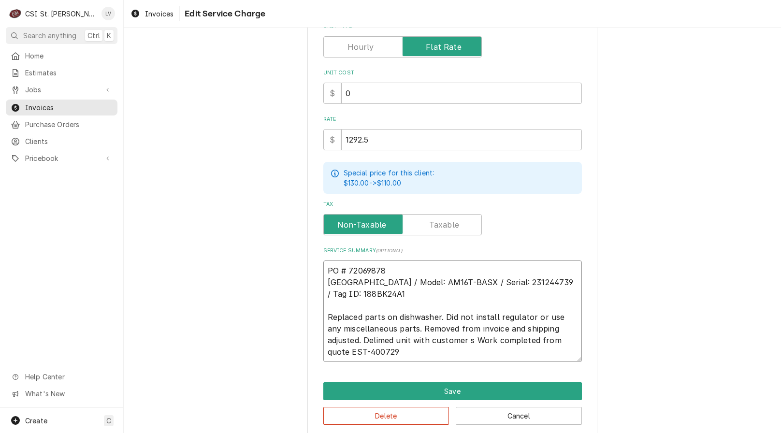
type textarea "PO # 72069878 Hobart / Model: AM16T-BASX / Serial: 231244739 / Tag ID: 188BK24A…"
type textarea "x"
type textarea "PO # 72069878 Hobart / Model: AM16T-BASX / Serial: 231244739 / Tag ID: 188BK24A…"
type textarea "x"
type textarea "PO # 72069878 Hobart / Model: AM16T-BASX / Serial: 231244739 / Tag ID: 188BK24A…"
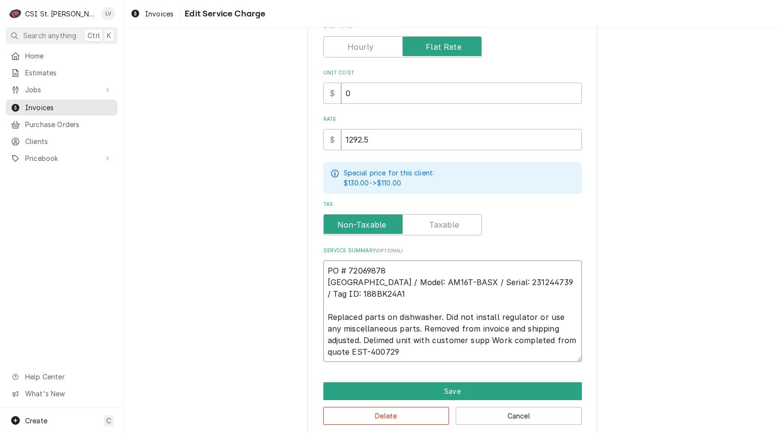
type textarea "x"
type textarea "PO # 72069878 Hobart / Model: AM16T-BASX / Serial: 231244739 / Tag ID: 188BK24A…"
type textarea "x"
type textarea "PO # 72069878 Hobart / Model: AM16T-BASX / Serial: 231244739 / Tag ID: 188BK24A…"
type textarea "x"
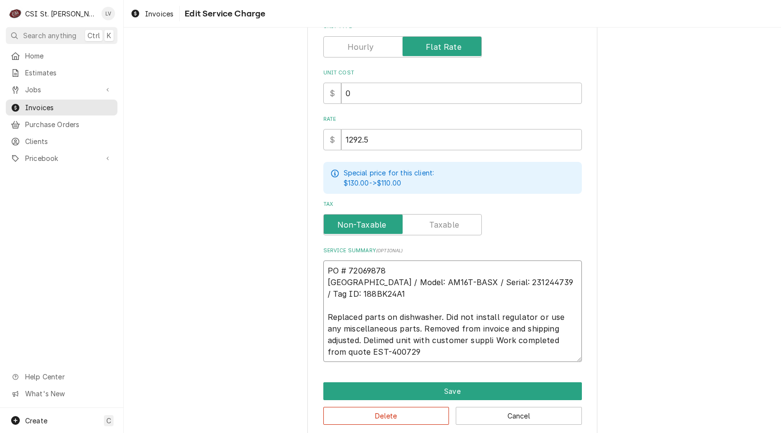
type textarea "PO # 72069878 Hobart / Model: AM16T-BASX / Serial: 231244739 / Tag ID: 188BK24A…"
type textarea "x"
type textarea "PO # 72069878 Hobart / Model: AM16T-BASX / Serial: 231244739 / Tag ID: 188BK24A…"
type textarea "x"
type textarea "PO # 72069878 Hobart / Model: AM16T-BASX / Serial: 231244739 / Tag ID: 188BK24A…"
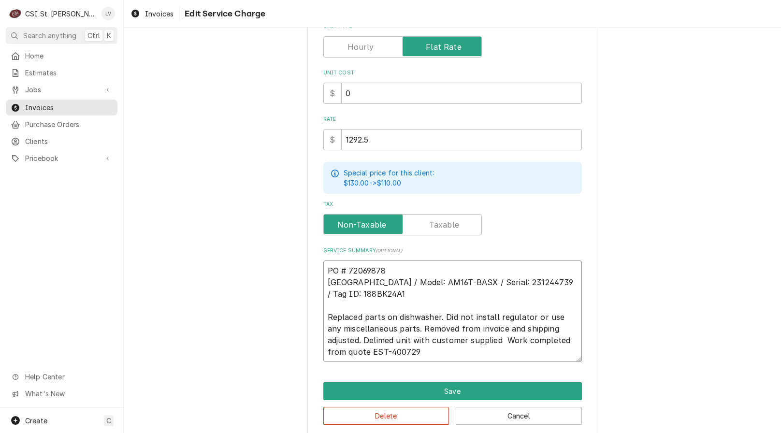
type textarea "x"
type textarea "PO # 72069878 Hobart / Model: AM16T-BASX / Serial: 231244739 / Tag ID: 188BK24A…"
type textarea "x"
type textarea "PO # 72069878 Hobart / Model: AM16T-BASX / Serial: 231244739 / Tag ID: 188BK24A…"
type textarea "x"
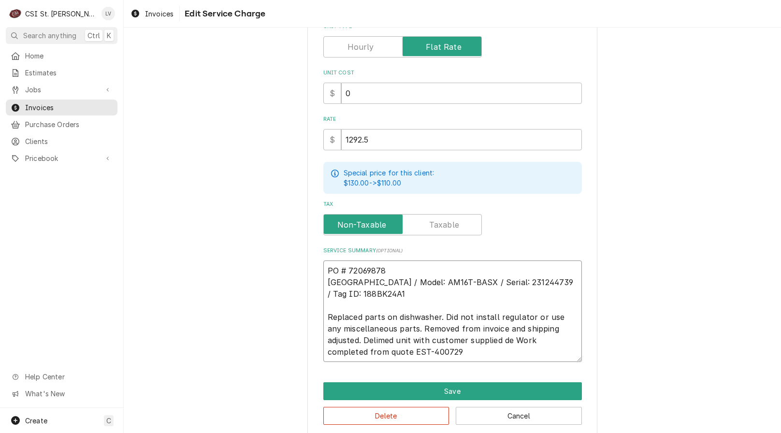
type textarea "PO # 72069878 Hobart / Model: AM16T-BASX / Serial: 231244739 / Tag ID: 188BK24A…"
type textarea "x"
type textarea "PO # 72069878 Hobart / Model: AM16T-BASX / Serial: 231244739 / Tag ID: 188BK24A…"
type textarea "x"
type textarea "PO # 72069878 Hobart / Model: AM16T-BASX / Serial: 231244739 / Tag ID: 188BK24A…"
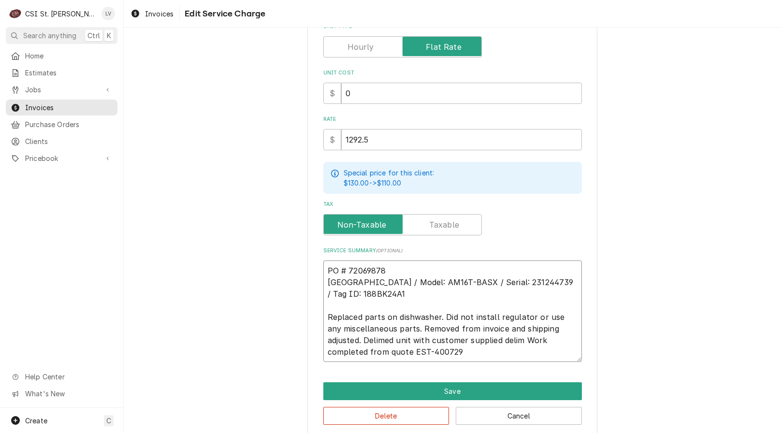
type textarea "x"
type textarea "PO # 72069878 Hobart / Model: AM16T-BASX / Serial: 231244739 / Tag ID: 188BK24A…"
type textarea "x"
type textarea "PO # 72069878 Hobart / Model: AM16T-BASX / Serial: 231244739 / Tag ID: 188BK24A…"
type textarea "x"
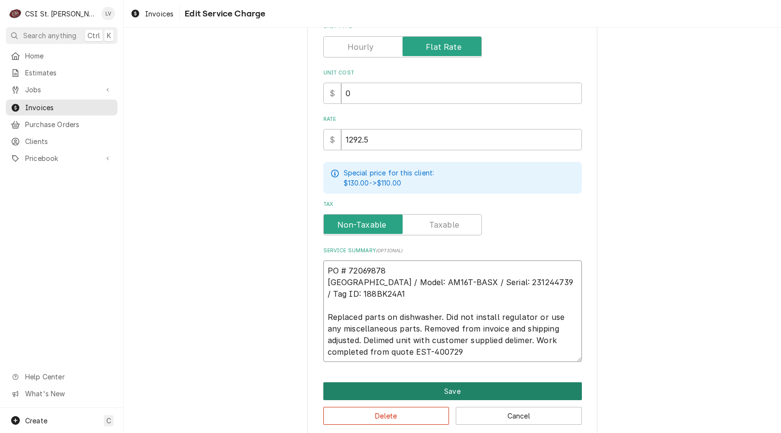
type textarea "PO # 72069878 [GEOGRAPHIC_DATA] / Model: AM16T-BASX / Serial: 231244739 / Tag I…"
click at [494, 383] on button "Save" at bounding box center [452, 391] width 259 height 18
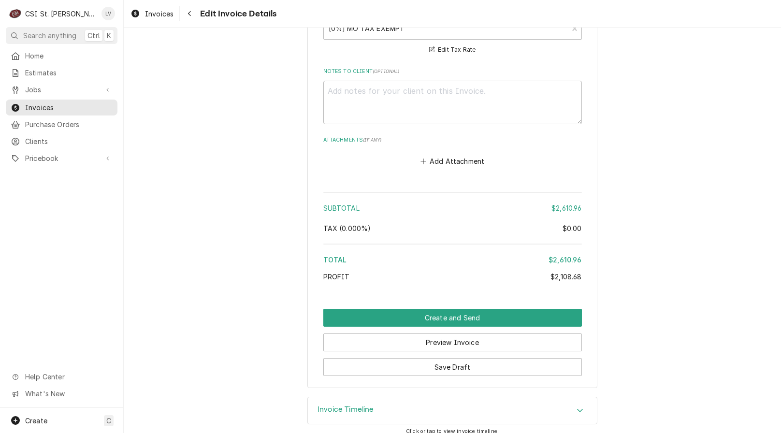
scroll to position [2592, 0]
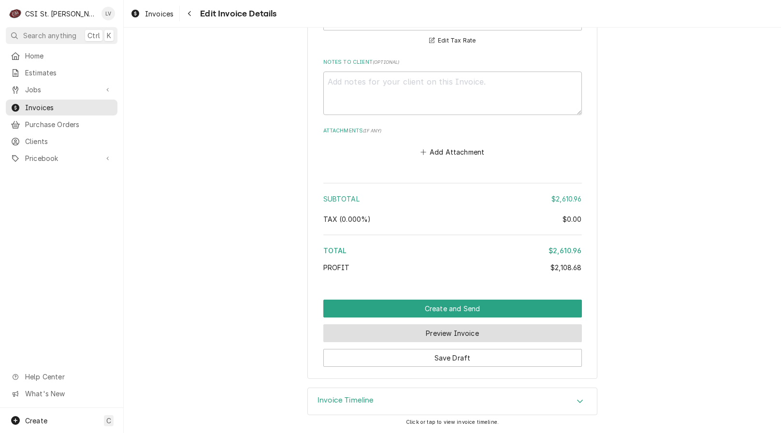
click at [431, 334] on button "Preview Invoice" at bounding box center [452, 333] width 259 height 18
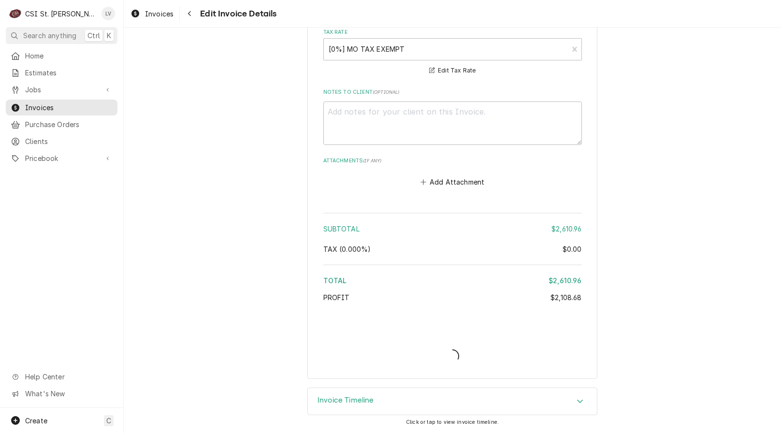
scroll to position [2562, 0]
type textarea "x"
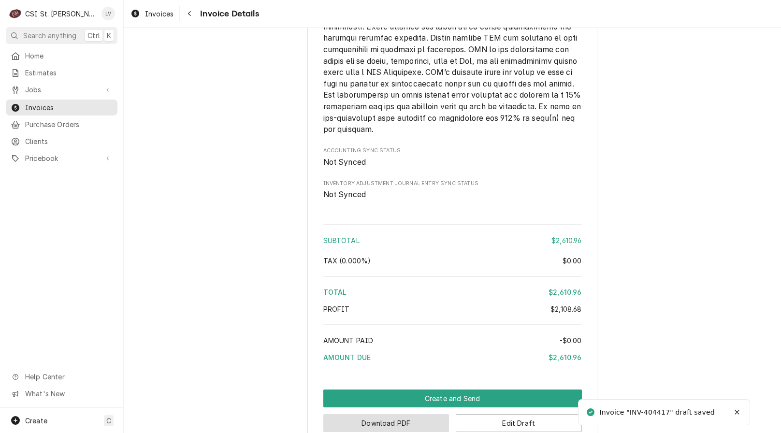
scroll to position [2288, 0]
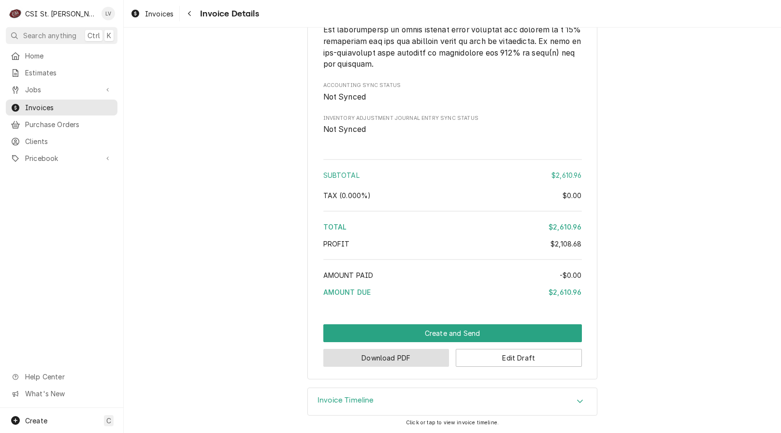
click at [430, 359] on button "Download PDF" at bounding box center [386, 358] width 126 height 18
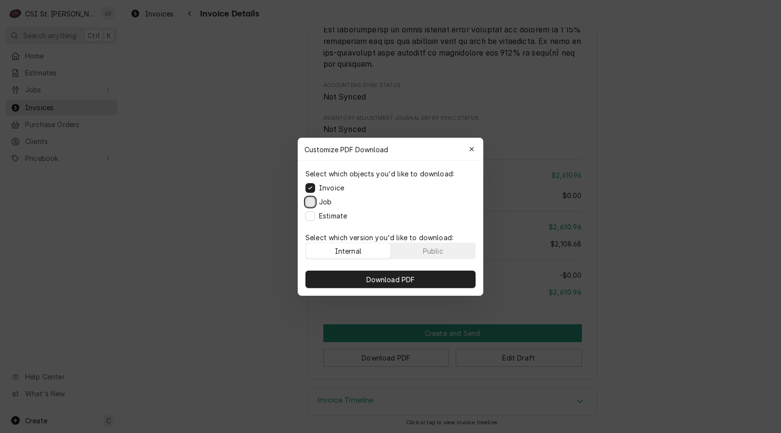
click at [310, 201] on button "Job" at bounding box center [310, 202] width 10 height 10
click at [310, 215] on button "Estimate" at bounding box center [310, 216] width 10 height 10
click at [362, 282] on button "Download PDF" at bounding box center [390, 279] width 170 height 17
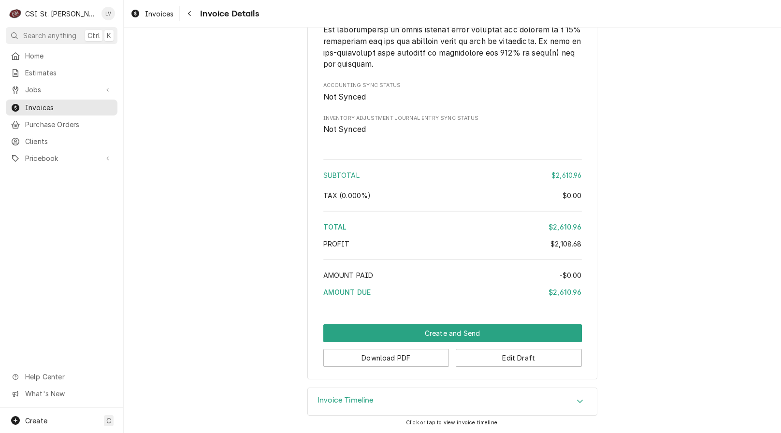
click at [200, 425] on div "Invoice Timeline Click or tap to view invoice timeline." at bounding box center [452, 410] width 657 height 45
click at [160, 15] on span "Invoices" at bounding box center [159, 14] width 29 height 10
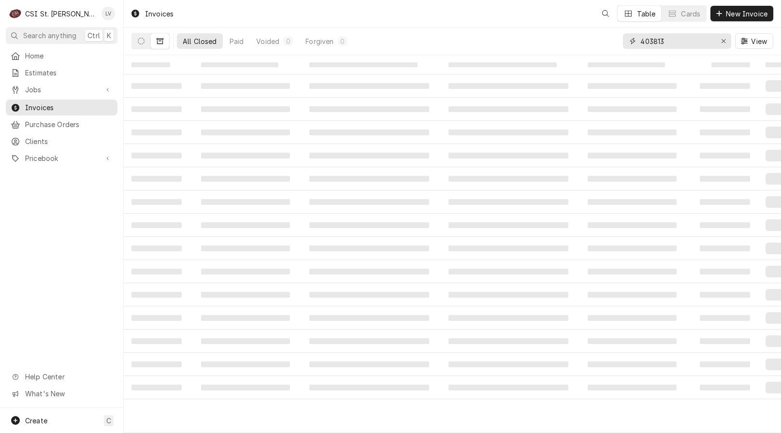
click at [672, 44] on input "403813" at bounding box center [676, 40] width 72 height 15
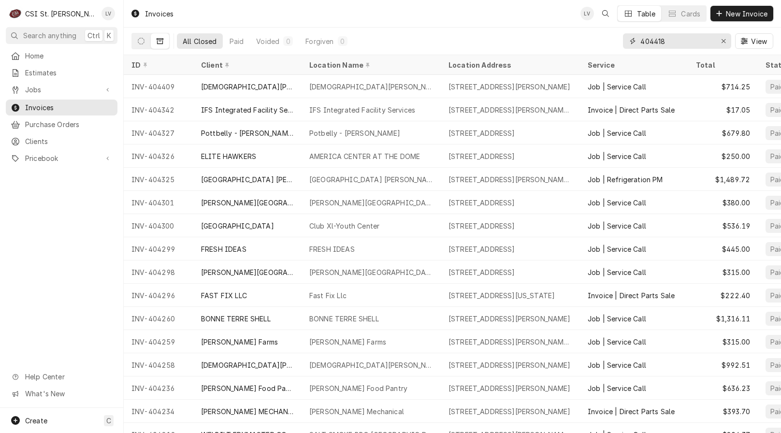
type input "404418"
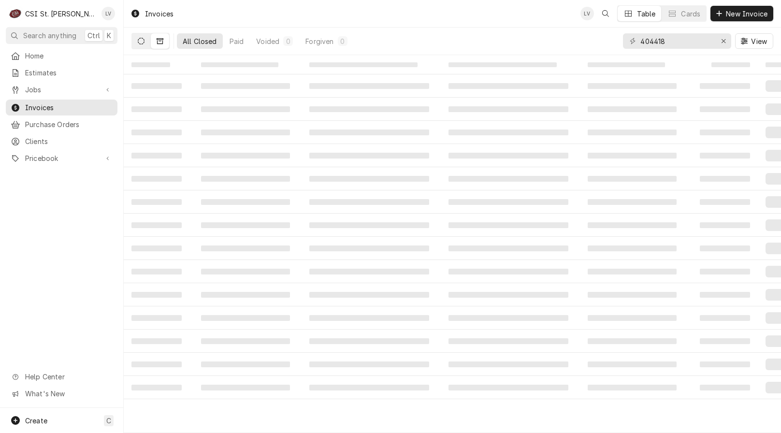
click at [140, 36] on button "Dynamic Content Wrapper" at bounding box center [141, 40] width 18 height 15
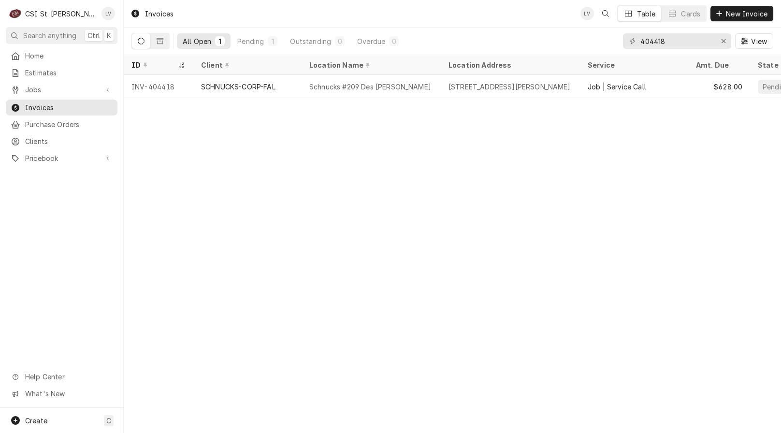
click at [153, 95] on div "INV-404418" at bounding box center [159, 86] width 70 height 23
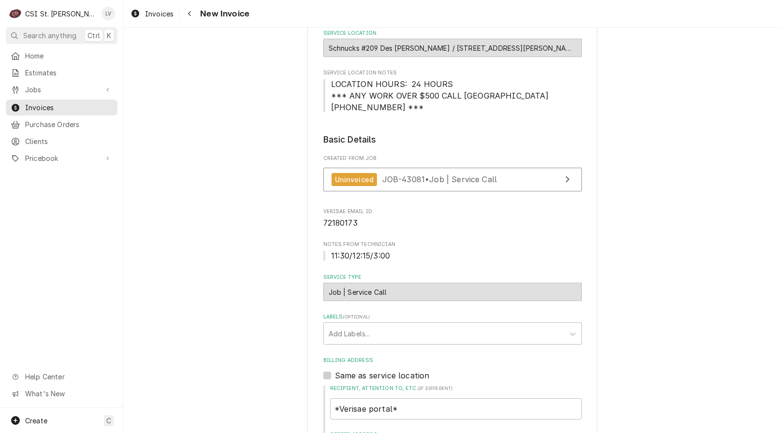
scroll to position [48, 0]
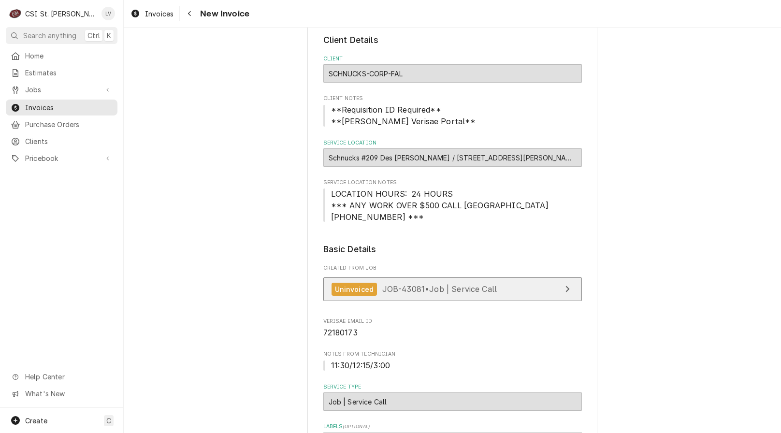
click at [447, 292] on span "JOB-43081 • Job | Service Call" at bounding box center [439, 289] width 115 height 10
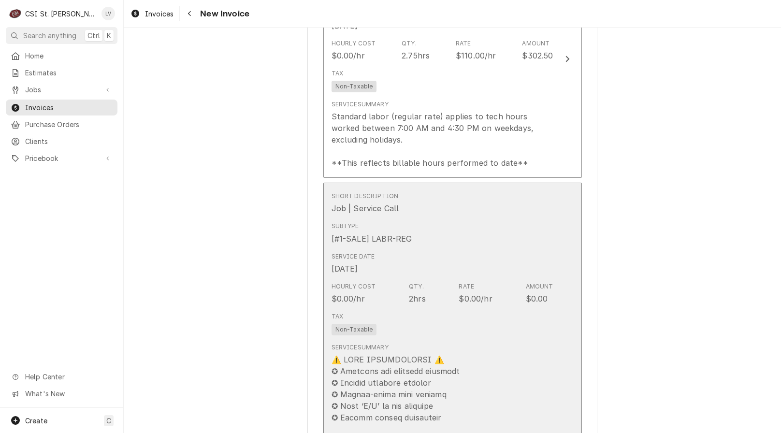
click at [415, 239] on div "Subtype [#1-SALE] LABR-REG" at bounding box center [442, 233] width 222 height 30
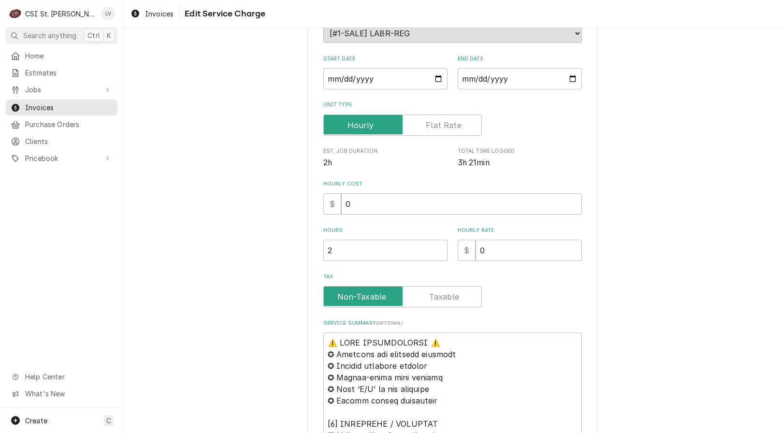
scroll to position [387, 0]
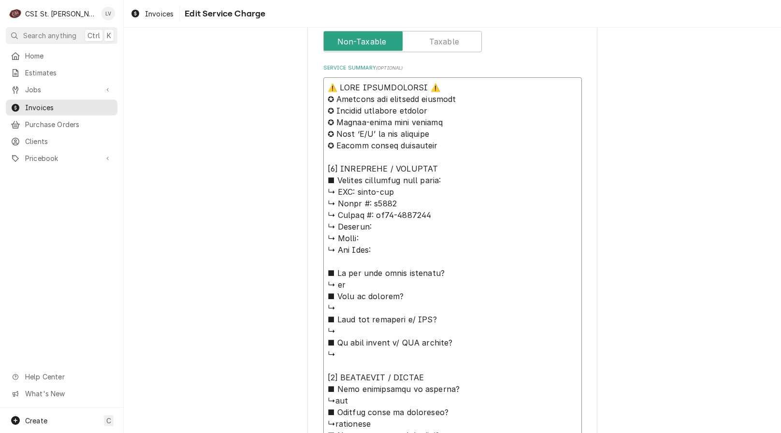
drag, startPoint x: 326, startPoint y: 88, endPoint x: 522, endPoint y: 178, distance: 216.0
click at [521, 179] on textarea "Service Summary ( optional )" at bounding box center [452, 406] width 259 height 658
type textarea "x"
type textarea "↳ 𝗠𝗙𝗚: steel-kor ↳ 𝗠𝗼𝗱𝗲𝗹 #: k5000 ↳ 𝗦𝗲𝗿𝗶𝗮𝗹 #: sk52-2260706 ↳ 𝗩𝗼𝗹𝘁𝗮𝗴𝗲: ↳ 𝗣𝗵𝗮𝘀𝗲: …"
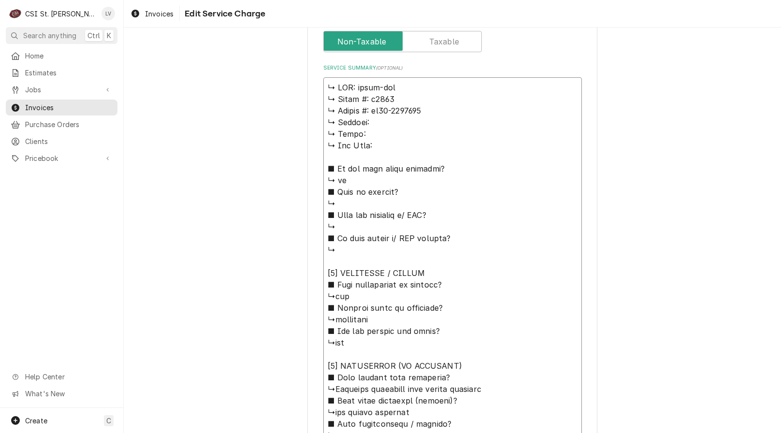
type textarea "x"
type textarea "↳ 𝗠𝗙𝗚: steel-kor ↳ 𝗠𝗼𝗱𝗲𝗹 #: k5000 ↳ 𝗦𝗲𝗿𝗶𝗮𝗹 #: sk52-2260706 ↳ 𝗩𝗼𝗹𝘁𝗮𝗴𝗲: ↳ 𝗣𝗵𝗮𝘀𝗲: …"
type textarea "x"
type textarea "𝗠𝗙𝗚: steel-kor ↳ 𝗠𝗼𝗱𝗲𝗹 #: k5000 ↳ 𝗦𝗲𝗿𝗶𝗮𝗹 #: sk52-2260706 ↳ 𝗩𝗼𝗹𝘁𝗮𝗴𝗲: ↳ 𝗣𝗵𝗮𝘀𝗲: ↳ …"
type textarea "x"
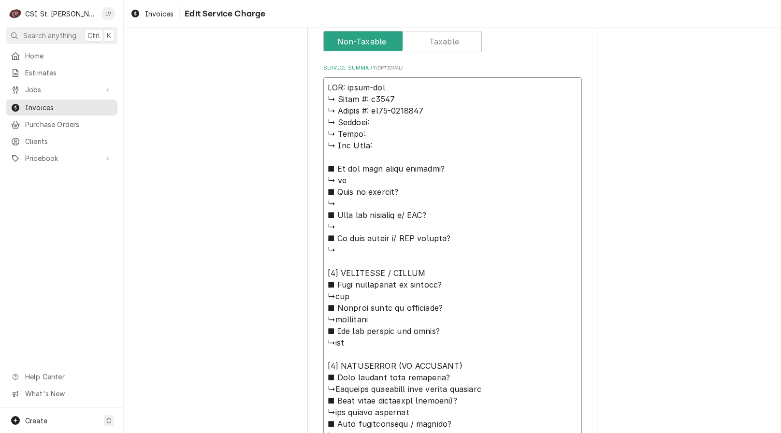
type textarea "𝗠𝗙𝗚: steel-kor ↳ 𝗠𝗼𝗱𝗲𝗹 #: k5000 ↳ 𝗦𝗲𝗿𝗶𝗮𝗹 #: sk52-2260706 ↳ 𝗩𝗼𝗹𝘁𝗮𝗴𝗲: ↳ 𝗣𝗵𝗮𝘀𝗲: ↳ …"
type textarea "x"
type textarea "𝗙𝗚: steel-kor ↳ 𝗠𝗼𝗱𝗲𝗹 #: k5000 ↳ 𝗦𝗲𝗿𝗶𝗮𝗹 #: sk52-2260706 ↳ 𝗩𝗼𝗹𝘁𝗮𝗴𝗲: ↳ 𝗣𝗵𝗮𝘀𝗲: ↳ 𝗚…"
type textarea "x"
type textarea "𝗚: steel-kor ↳ 𝗠𝗼𝗱𝗲𝗹 #: k5000 ↳ 𝗦𝗲𝗿𝗶𝗮𝗹 #: sk52-2260706 ↳ 𝗩𝗼𝗹𝘁𝗮𝗴𝗲: ↳ 𝗣𝗵𝗮𝘀𝗲: ↳ 𝗚𝗮…"
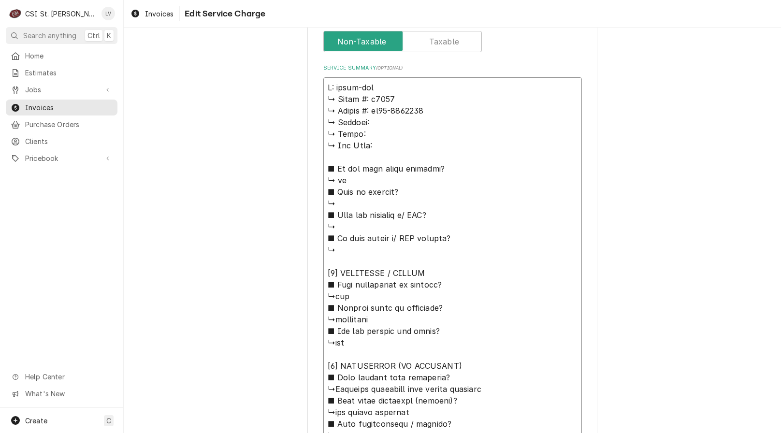
type textarea "x"
type textarea ": steel-kor ↳ 𝗠𝗼𝗱𝗲𝗹 #: k5000 ↳ 𝗦𝗲𝗿𝗶𝗮𝗹 #: sk52-2260706 ↳ 𝗩𝗼𝗹𝘁𝗮𝗴𝗲: ↳ 𝗣𝗵𝗮𝘀𝗲: ↳ 𝗚𝗮𝘀…"
type textarea "x"
type textarea "steel-kor ↳ 𝗠𝗼𝗱𝗲𝗹 #: k5000 ↳ 𝗦𝗲𝗿𝗶𝗮𝗹 #: sk52-2260706 ↳ 𝗩𝗼𝗹𝘁𝗮𝗴𝗲: ↳ 𝗣𝗵𝗮𝘀𝗲: ↳ 𝗚𝗮𝘀 𝗧…"
type textarea "x"
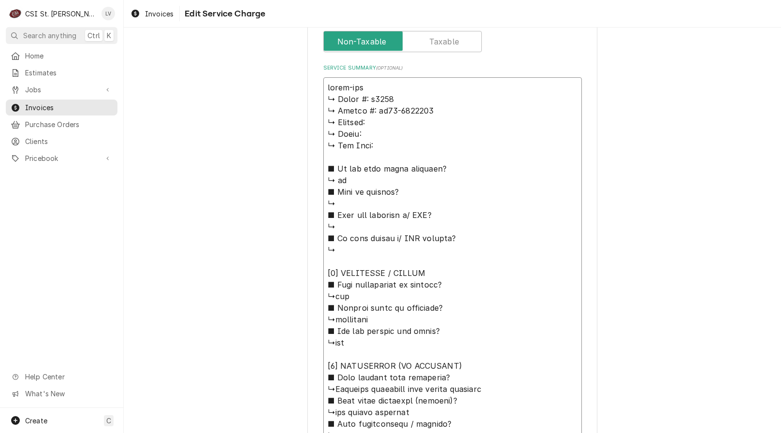
type textarea "steel-kor ↳ 𝗠𝗼𝗱𝗲𝗹 #: k5000 ↳ 𝗦𝗲𝗿𝗶𝗮𝗹 #: sk52-2260706 ↳ 𝗩𝗼𝗹𝘁𝗮𝗴𝗲: ↳ 𝗣𝗵𝗮𝘀𝗲: ↳ 𝗚𝗮𝘀 𝗧…"
type textarea "x"
type textarea "Msteel-kor ↳ 𝗠𝗼𝗱𝗲𝗹 #: k5000 ↳ 𝗦𝗲𝗿𝗶𝗮𝗹 #: sk52-2260706 ↳ 𝗩𝗼𝗹𝘁𝗮𝗴𝗲: ↳ 𝗣𝗵𝗮𝘀𝗲: ↳ 𝗚𝗮𝘀 …"
type textarea "x"
type textarea "steel-kor ↳ 𝗠𝗼𝗱𝗲𝗹 #: k5000 ↳ 𝗦𝗲𝗿𝗶𝗮𝗹 #: sk52-2260706 ↳ 𝗩𝗼𝗹𝘁𝗮𝗴𝗲: ↳ 𝗣𝗵𝗮𝘀𝗲: ↳ 𝗚𝗮𝘀 𝗧…"
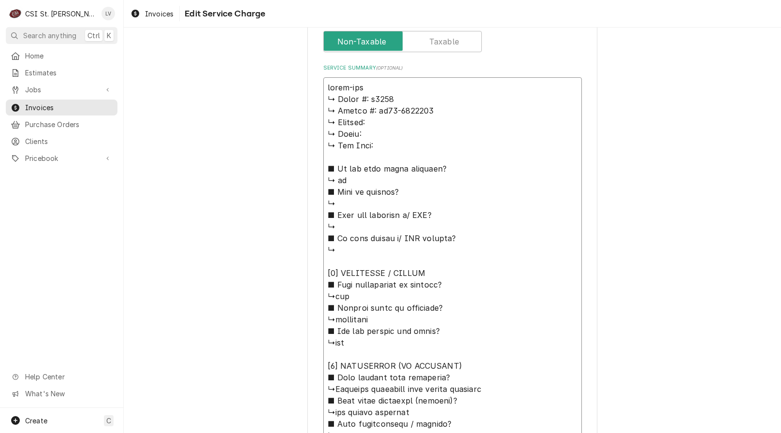
type textarea "x"
type textarea "Bsteel-kor ↳ 𝗠𝗼𝗱𝗲𝗹 #: k5000 ↳ 𝗦𝗲𝗿𝗶𝗮𝗹 #: sk52-2260706 ↳ 𝗩𝗼𝗹𝘁𝗮𝗴𝗲: ↳ 𝗣𝗵𝗮𝘀𝗲: ↳ 𝗚𝗮𝘀 …"
type textarea "x"
type textarea "Brsteel-kor ↳ 𝗠𝗼𝗱𝗲𝗹 #: k5000 ↳ 𝗦𝗲𝗿𝗶𝗮𝗹 #: sk52-2260706 ↳ 𝗩𝗼𝗹𝘁𝗮𝗴𝗲: ↳ 𝗣𝗵𝗮𝘀𝗲: ↳ 𝗚𝗮𝘀…"
type textarea "x"
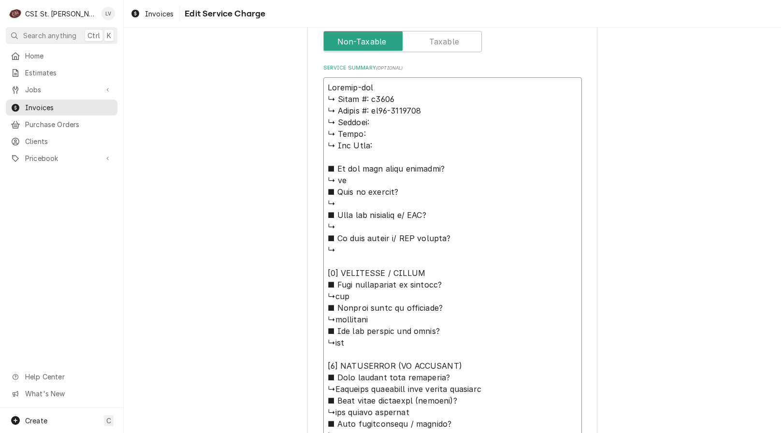
type textarea "Brasteel-kor ↳ 𝗠𝗼𝗱𝗲𝗹 #: k5000 ↳ 𝗦𝗲𝗿𝗶𝗮𝗹 #: sk52-2260706 ↳ 𝗩𝗼𝗹𝘁𝗮𝗴𝗲: ↳ 𝗣𝗵𝗮𝘀𝗲: ↳ 𝗚𝗮…"
type textarea "x"
type textarea "Bransteel-kor ↳ 𝗠𝗼𝗱𝗲𝗹 #: k5000 ↳ 𝗦𝗲𝗿𝗶𝗮𝗹 #: sk52-2260706 ↳ 𝗩𝗼𝗹𝘁𝗮𝗴𝗲: ↳ 𝗣𝗵𝗮𝘀𝗲: ↳ 𝗚…"
type textarea "x"
type textarea "Brandsteel-kor ↳ 𝗠𝗼𝗱𝗲𝗹 #: k5000 ↳ 𝗦𝗲𝗿𝗶𝗮𝗹 #: sk52-2260706 ↳ 𝗩𝗼𝗹𝘁𝗮𝗴𝗲: ↳ 𝗣𝗵𝗮𝘀𝗲: ↳ …"
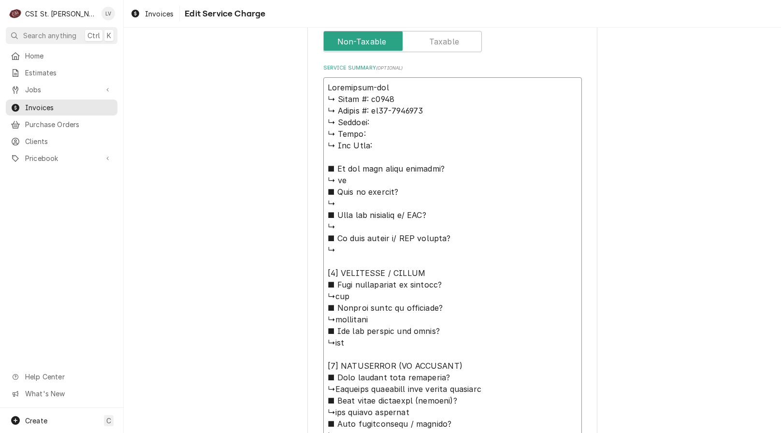
type textarea "x"
type textarea "Brand steel-kor ↳ 𝗠𝗼𝗱𝗲𝗹 #: k5000 ↳ 𝗦𝗲𝗿𝗶𝗮𝗹 #: sk52-2260706 ↳ 𝗩𝗼𝗹𝘁𝗮𝗴𝗲: ↳ 𝗣𝗵𝗮𝘀𝗲: ↳…"
type textarea "x"
type textarea "Brandsteel-kor ↳ 𝗠𝗼𝗱𝗲𝗹 #: k5000 ↳ 𝗦𝗲𝗿𝗶𝗮𝗹 #: sk52-2260706 ↳ 𝗩𝗼𝗹𝘁𝗮𝗴𝗲: ↳ 𝗣𝗵𝗮𝘀𝗲: ↳ …"
type textarea "x"
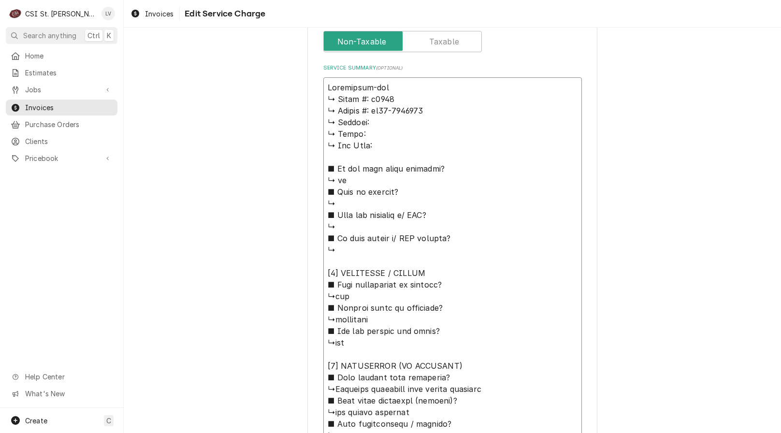
type textarea "Brand:steel-kor ↳ 𝗠𝗼𝗱𝗲𝗹 #: k5000 ↳ 𝗦𝗲𝗿𝗶𝗮𝗹 #: sk52-2260706 ↳ 𝗩𝗼𝗹𝘁𝗮𝗴𝗲: ↳ 𝗣𝗵𝗮𝘀𝗲: ↳…"
type textarea "x"
type textarea "Brand: steel-kor ↳ 𝗠𝗼𝗱𝗲𝗹 #: k5000 ↳ 𝗦𝗲𝗿𝗶𝗮𝗹 #: sk52-2260706 ↳ 𝗩𝗼𝗹𝘁𝗮𝗴𝗲: ↳ 𝗣𝗵𝗮𝘀𝗲: …"
type textarea "x"
type textarea "Brand: Ssteel-kor ↳ 𝗠𝗼𝗱𝗲𝗹 #: k5000 ↳ 𝗦𝗲𝗿𝗶𝗮𝗹 #: sk52-2260706 ↳ 𝗩𝗼𝗹𝘁𝗮𝗴𝗲: ↳ 𝗣𝗵𝗮𝘀𝗲:…"
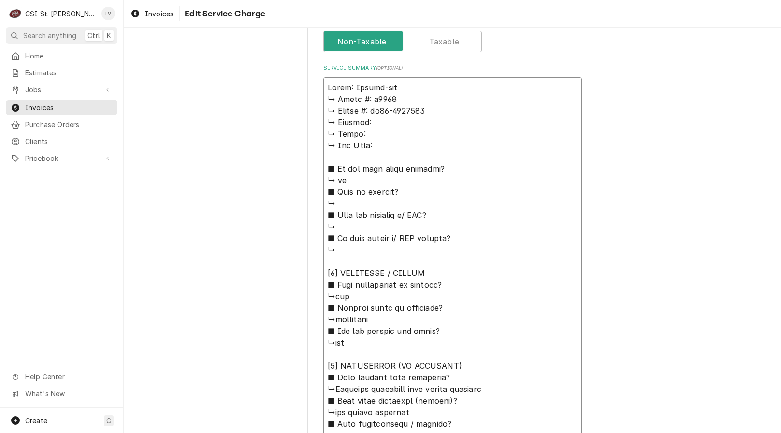
type textarea "x"
type textarea "Brand: Steel-kor ↳ 𝗠𝗼𝗱𝗲𝗹 #: k5000 ↳ 𝗦𝗲𝗿𝗶𝗮𝗹 #: sk52-2260706 ↳ 𝗩𝗼𝗹𝘁𝗮𝗴𝗲: ↳ 𝗣𝗵𝗮𝘀𝗲: …"
type textarea "x"
type textarea "Brand: Steel-kor ↳ 𝗠𝗼𝗱𝗲𝗹 #: k5000 ↳ 𝗦𝗲𝗿𝗶𝗮𝗹 #: sk52-2260706 ↳ 𝗩𝗼𝗹𝘁𝗮𝗴𝗲: ↳ 𝗣𝗵𝗮𝘀𝗲: …"
type textarea "x"
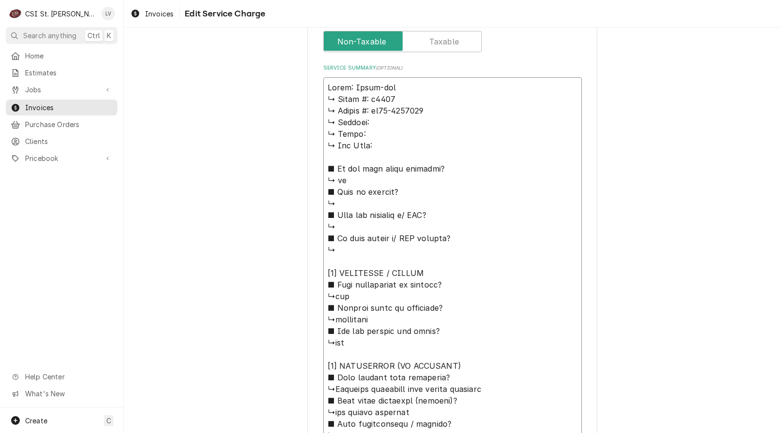
type textarea "Brand: Steel-kor / ↳ 𝗠𝗼𝗱𝗲𝗹 #: k5000 ↳ 𝗦𝗲𝗿𝗶𝗮𝗹 #: sk52-2260706 ↳ 𝗩𝗼𝗹𝘁𝗮𝗴𝗲: ↳ 𝗣𝗵𝗮𝘀𝗲…"
type textarea "x"
type textarea "Brand: Steel-kor / ↳ 𝗠𝗼𝗱𝗲𝗹 #: k5000 ↳ 𝗦𝗲𝗿𝗶𝗮𝗹 #: sk52-2260706 ↳ 𝗩𝗼𝗹𝘁𝗮𝗴𝗲: ↳ 𝗣𝗵𝗮𝘀𝗲…"
type textarea "x"
type textarea "Brand: Steel-kor / S ↳ 𝗠𝗼𝗱𝗲𝗹 #: k5000 ↳ 𝗦𝗲𝗿𝗶𝗮𝗹 #: sk52-2260706 ↳ 𝗩𝗼𝗹𝘁𝗮𝗴𝗲: ↳ 𝗣𝗵𝗮…"
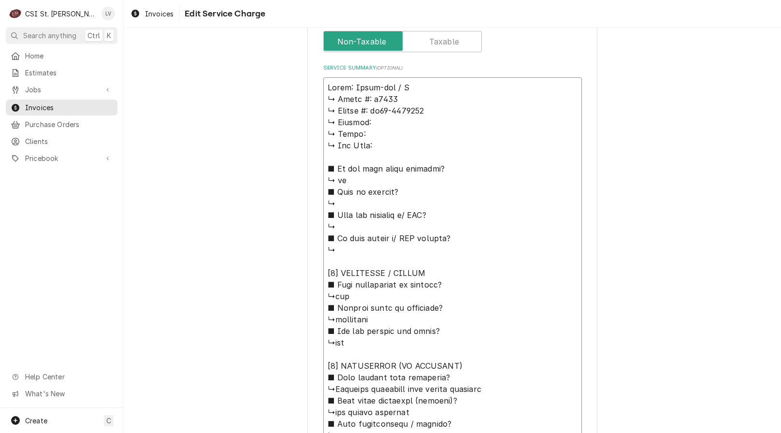
type textarea "x"
type textarea "Brand: Steel-kor / ↳ 𝗠𝗼𝗱𝗲𝗹 #: k5000 ↳ 𝗦𝗲𝗿𝗶𝗮𝗹 #: sk52-2260706 ↳ 𝗩𝗼𝗹𝘁𝗮𝗴𝗲: ↳ 𝗣𝗵𝗮𝘀𝗲…"
type textarea "x"
type textarea "Brand: Steel-kor / M ↳ 𝗠𝗼𝗱𝗲𝗹 #: k5000 ↳ 𝗦𝗲𝗿𝗶𝗮𝗹 #: sk52-2260706 ↳ 𝗩𝗼𝗹𝘁𝗮𝗴𝗲: ↳ 𝗣𝗵𝗮…"
type textarea "x"
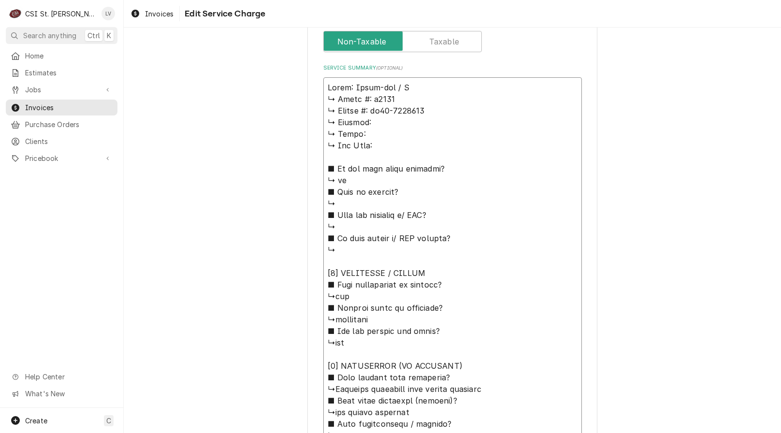
type textarea "Brand: Steel-kor / Mo ↳ 𝗠𝗼𝗱𝗲𝗹 #: k5000 ↳ 𝗦𝗲𝗿𝗶𝗮𝗹 #: sk52-2260706 ↳ 𝗩𝗼𝗹𝘁𝗮𝗴𝗲: ↳ 𝗣𝗵…"
type textarea "x"
type textarea "Brand: Steel-kor / Mod ↳ 𝗠𝗼𝗱𝗲𝗹 #: k5000 ↳ 𝗦𝗲𝗿𝗶𝗮𝗹 #: sk52-2260706 ↳ 𝗩𝗼𝗹𝘁𝗮𝗴𝗲: ↳ 𝗣…"
type textarea "x"
type textarea "Brand: Steel-kor / Mode ↳ 𝗠𝗼𝗱𝗲𝗹 #: k5000 ↳ 𝗦𝗲𝗿𝗶𝗮𝗹 #: sk52-2260706 ↳ 𝗩𝗼𝗹𝘁𝗮𝗴𝗲: ↳ …"
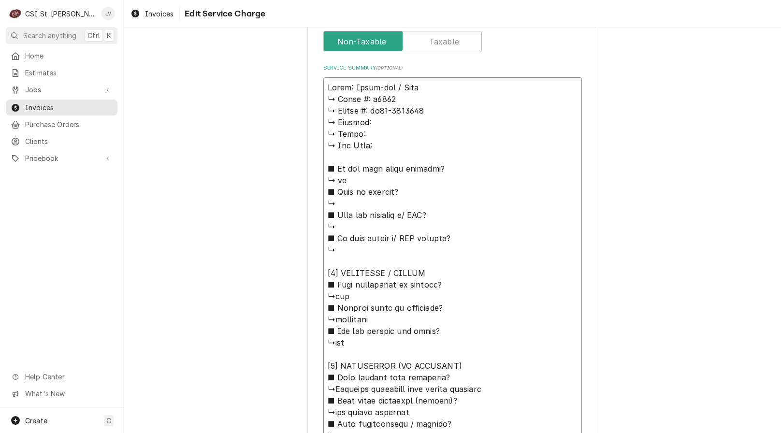
type textarea "x"
type textarea "Brand: Steel-kor / Model ↳ 𝗠𝗼𝗱𝗲𝗹 #: k5000 ↳ 𝗦𝗲𝗿𝗶𝗮𝗹 #: sk52-2260706 ↳ 𝗩𝗼𝗹𝘁𝗮𝗴𝗲: ↳…"
type textarea "x"
type textarea "Brand: Steel-kor / Model: ↳ 𝗠𝗼𝗱𝗲𝗹 #: k5000 ↳ 𝗦𝗲𝗿𝗶𝗮𝗹 #: sk52-2260706 ↳ 𝗩𝗼𝗹𝘁𝗮𝗴𝗲: …"
type textarea "x"
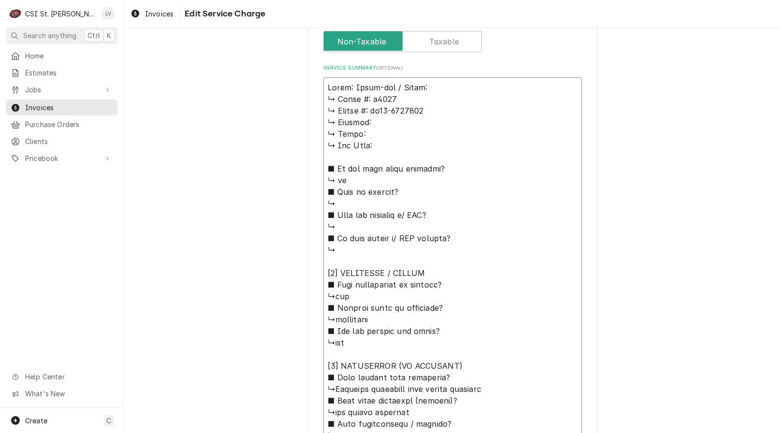
type textarea "Brand: Steel-kor / Model: ↳ 𝗠𝗼𝗱𝗲𝗹 #: k5000 ↳ 𝗦𝗲𝗿𝗶𝗮𝗹 #: sk52-2260706 ↳ 𝗩𝗼𝗹𝘁𝗮𝗴𝗲: …"
type textarea "x"
type textarea "Brand: Steel-kor / Model: K ↳ 𝗠𝗼𝗱𝗲𝗹 #: k5000 ↳ 𝗦𝗲𝗿𝗶𝗮𝗹 #: sk52-2260706 ↳ 𝗩𝗼𝗹𝘁𝗮𝗴𝗲…"
type textarea "x"
type textarea "Brand: Steel-kor / Model: K5 ↳ 𝗠𝗼𝗱𝗲𝗹 #: k5000 ↳ 𝗦𝗲𝗿𝗶𝗮𝗹 #: sk52-2260706 ↳ 𝗩𝗼𝗹𝘁𝗮𝗴…"
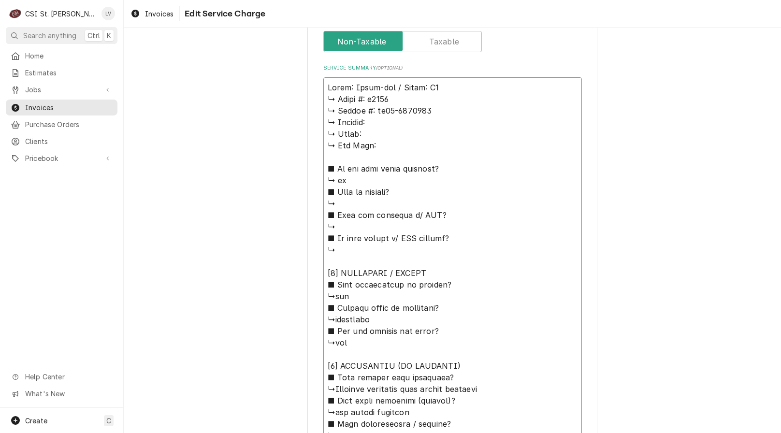
type textarea "x"
type textarea "Brand: Steel-kor / Model: K50 ↳ 𝗠𝗼𝗱𝗲𝗹 #: k5000 ↳ 𝗦𝗲𝗿𝗶𝗮𝗹 #: sk52-2260706 ↳ 𝗩𝗼𝗹𝘁𝗮…"
type textarea "x"
type textarea "Brand: Steel-kor / Model: K500 ↳ 𝗠𝗼𝗱𝗲𝗹 #: k5000 ↳ 𝗦𝗲𝗿𝗶𝗮𝗹 #: sk52-2260706 ↳ 𝗩𝗼𝗹𝘁…"
type textarea "x"
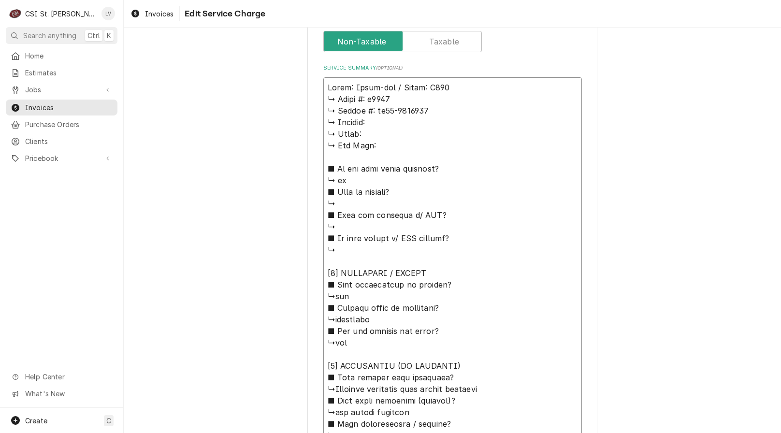
type textarea "Brand: Steel-kor / Model: K5000 ↳ 𝗠𝗼𝗱𝗲𝗹 #: k5000 ↳ 𝗦𝗲𝗿𝗶𝗮𝗹 #: sk52-2260706 ↳ 𝗩𝗼𝗹…"
type textarea "x"
type textarea "Brand: Steel-kor / Model: K5000 ↳ 𝗠𝗼𝗱𝗲𝗹 #: k5000 ↳ 𝗦𝗲𝗿𝗶𝗮𝗹 #: sk52-2260706 ↳ 𝗩𝗼𝗹…"
type textarea "x"
type textarea "Brand: Steel-kor / Model: K5000 / ↳ 𝗠𝗼𝗱𝗲𝗹 #: k5000 ↳ 𝗦𝗲𝗿𝗶𝗮𝗹 #: sk52-2260706 ↳ 𝗩…"
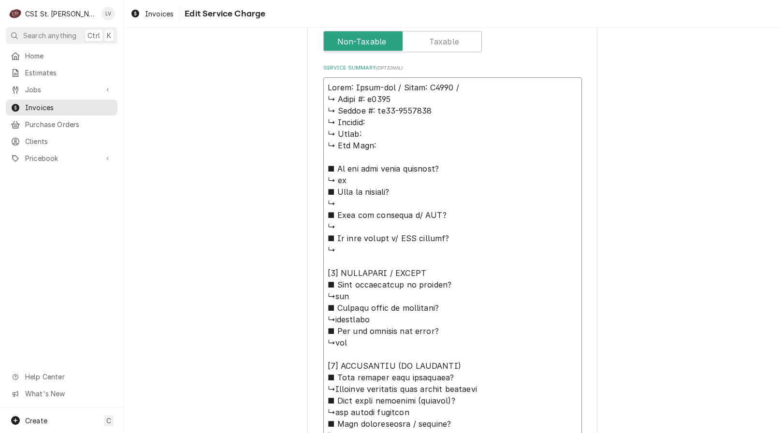
type textarea "x"
type textarea "Brand: Steel-kor / Model: K5000 / ↳ 𝗠𝗼𝗱𝗲𝗹 #: k5000 ↳ 𝗦𝗲𝗿𝗶𝗮𝗹 #: sk52-2260706 ↳ 𝗩…"
type textarea "x"
type textarea "Brand: Steel-kor / Model: K5000 / S ↳ 𝗠𝗼𝗱𝗲𝗹 #: k5000 ↳ 𝗦𝗲𝗿𝗶𝗮𝗹 #: sk52-2260706 ↳…"
type textarea "x"
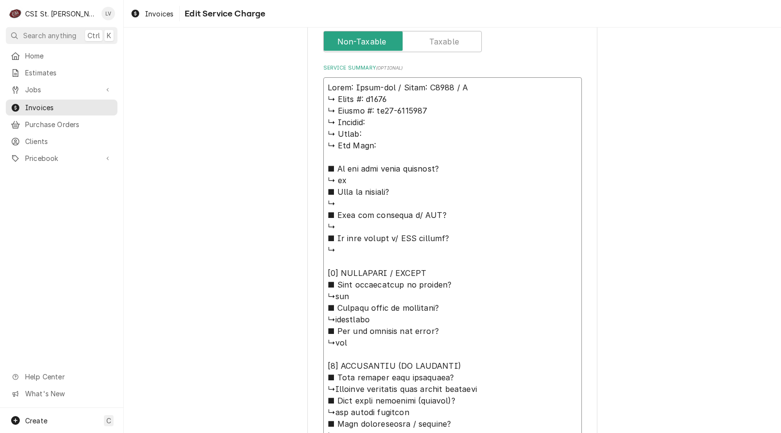
type textarea "Brand: Steel-kor / Model: K5000 / Se ↳ 𝗠𝗼𝗱𝗲𝗹 #: k5000 ↳ 𝗦𝗲𝗿𝗶𝗮𝗹 #: sk52-2260706 …"
type textarea "x"
type textarea "Brand: Steel-kor / Model: K5000 / Ser ↳ 𝗠𝗼𝗱𝗲𝗹 #: k5000 ↳ 𝗦𝗲𝗿𝗶𝗮𝗹 #: sk52-2260706…"
type textarea "x"
type textarea "Brand: Steel-kor / Model: K5000 / Seri ↳ 𝗠𝗼𝗱𝗲𝗹 #: k5000 ↳ 𝗦𝗲𝗿𝗶𝗮𝗹 #: sk52-226070…"
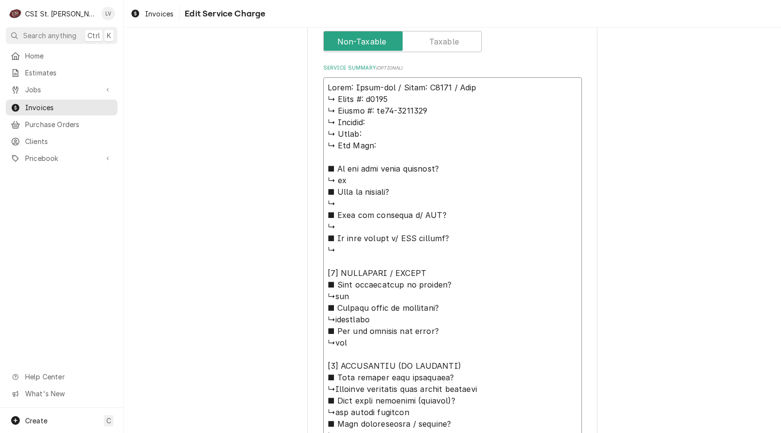
type textarea "x"
type textarea "Brand: Steel-kor / Model: K5000 / Seria ↳ 𝗠𝗼𝗱𝗲𝗹 #: k5000 ↳ 𝗦𝗲𝗿𝗶𝗮𝗹 #: sk52-22607…"
type textarea "x"
type textarea "Brand: Steel-kor / Model: K5000 / Serial ↳ 𝗠𝗼𝗱𝗲𝗹 #: k5000 ↳ 𝗦𝗲𝗿𝗶𝗮𝗹 #: sk52-2260…"
type textarea "x"
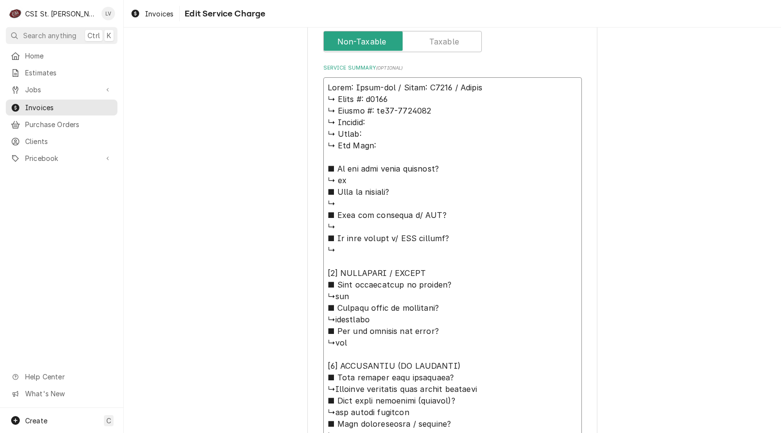
type textarea "Brand: Steel-kor / Model: K5000 / Serial: ↳ 𝗠𝗼𝗱𝗲𝗹 #: k5000 ↳ 𝗦𝗲𝗿𝗶𝗮𝗹 #: sk52-226…"
type textarea "x"
type textarea "Brand: Steel-kor / Model: K5000 / Serial: ↳ 𝗠𝗼𝗱𝗲𝗹 #: k5000 ↳ 𝗦𝗲𝗿𝗶𝗮𝗹 #: sk52-226…"
type textarea "x"
type textarea "Brand: Steel-kor / Model: K5000 / Serial: ↳ 𝗠𝗼𝗱𝗲𝗹 #: k5000 ↳ 𝗦𝗲𝗿𝗶𝗮𝗹 #: sk52-226…"
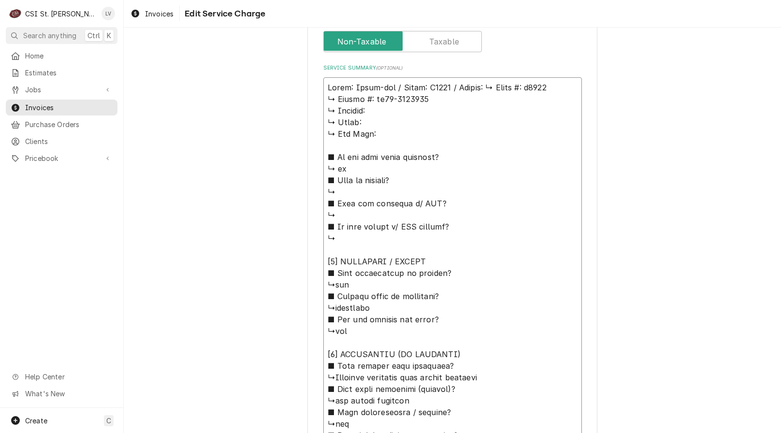
type textarea "x"
type textarea "Brand: Steel-kor / Model: K5000 / Serial: 𝗠𝗼𝗱𝗲𝗹 #: k5000 ↳ 𝗦𝗲𝗿𝗶𝗮𝗹 #: sk52-22607…"
type textarea "x"
type textarea "Brand: Steel-kor / Model: K5000 / Serial: 𝗠𝗼𝗱𝗲𝗹 #: k5000 ↳ 𝗦𝗲𝗿𝗶𝗮𝗹 #: sk52-22607…"
type textarea "x"
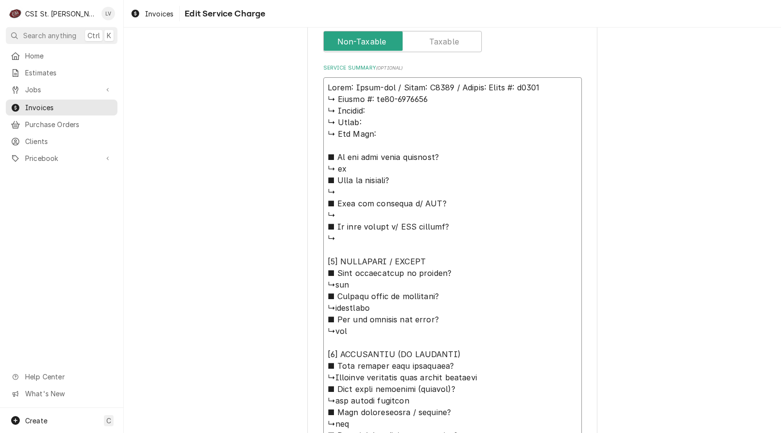
type textarea "Brand: Steel-kor / Model: K5000 / Serial: 𝗼𝗱𝗲𝗹 #: k5000 ↳ 𝗦𝗲𝗿𝗶𝗮𝗹 #: sk52-226070…"
type textarea "x"
type textarea "Brand: Steel-kor / Model: K5000 / Serial: 𝗱𝗲𝗹 #: k5000 ↳ 𝗦𝗲𝗿𝗶𝗮𝗹 #: sk52-2260706…"
type textarea "x"
type textarea "Brand: Steel-kor / Model: K5000 / Serial: 𝗲𝗹 #: k5000 ↳ 𝗦𝗲𝗿𝗶𝗮𝗹 #: sk52-2260706 …"
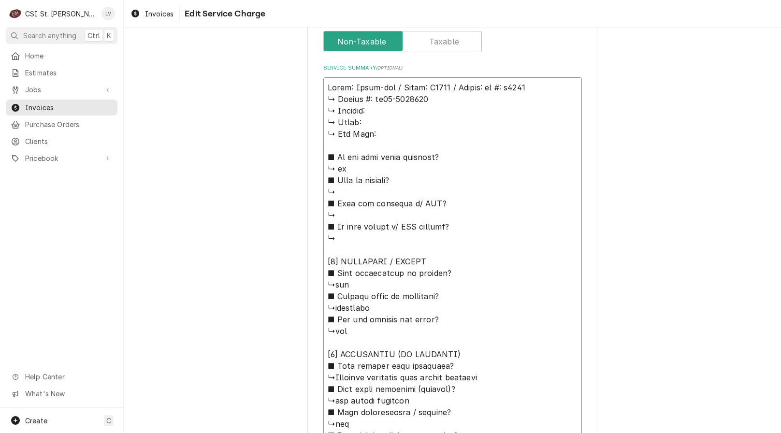
type textarea "x"
type textarea "Brand: Steel-kor / Model: K5000 / Serial: 𝗹 #: k5000 ↳ 𝗦𝗲𝗿𝗶𝗮𝗹 #: sk52-2260706 ↳…"
type textarea "x"
type textarea "Brand: Steel-kor / Model: K5000 / Serial: #: k5000 ↳ 𝗦𝗲𝗿𝗶𝗮𝗹 #: sk52-2260706 ↳ 𝗩…"
type textarea "x"
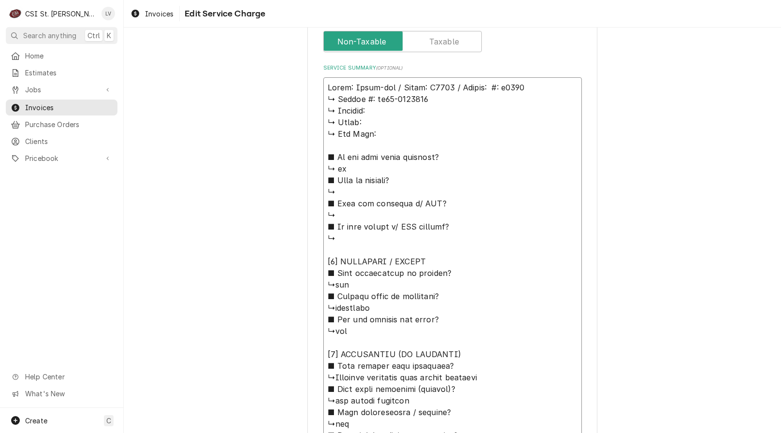
type textarea "Brand: Steel-kor / Model: K5000 / Serial: #: k5000 ↳ 𝗦𝗲𝗿𝗶𝗮𝗹 #: sk52-2260706 ↳ 𝗩…"
type textarea "x"
type textarea "Brand: Steel-kor / Model: K5000 / Serial: : k5000 ↳ 𝗦𝗲𝗿𝗶𝗮𝗹 #: sk52-2260706 ↳ 𝗩𝗼…"
type textarea "x"
type textarea "Brand: Steel-kor / Model: K5000 / Serial: k5000 ↳ 𝗦𝗲𝗿𝗶𝗮𝗹 #: sk52-2260706 ↳ 𝗩𝗼𝗹𝘁…"
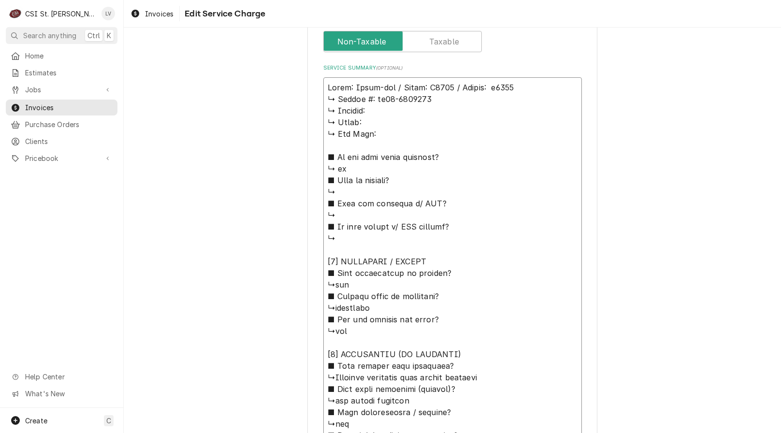
type textarea "x"
type textarea "Brand: Steel-kor / Model: K5000 / Serial: k5000 ↳ 𝗦𝗲𝗿𝗶𝗮𝗹 #: sk52-2260706 ↳ 𝗩𝗼𝗹𝘁…"
type textarea "x"
type textarea "Brand: Steel-kor / Model: K5000 / Serial: 5000 ↳ 𝗦𝗲𝗿𝗶𝗮𝗹 #: sk52-2260706 ↳ 𝗩𝗼𝗹𝘁𝗮…"
type textarea "x"
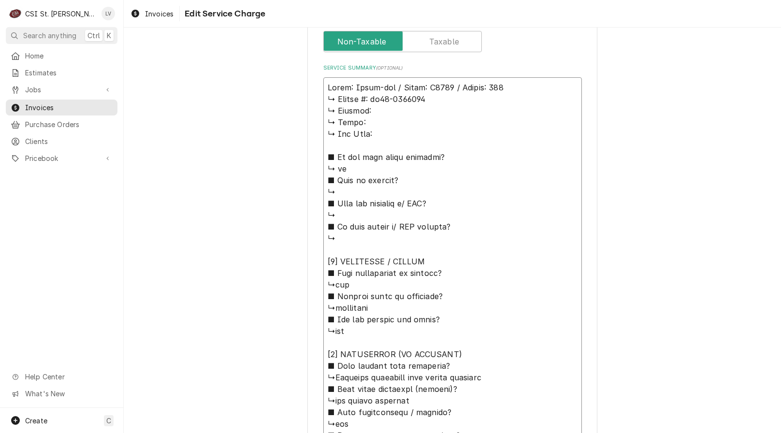
type textarea "Brand: Steel-kor / Model: K5000 / Serial: 00 ↳ 𝗦𝗲𝗿𝗶𝗮𝗹 #: sk52-2260706 ↳ 𝗩𝗼𝗹𝘁𝗮𝗴𝗲…"
type textarea "x"
type textarea "Brand: Steel-kor / Model: K5000 / Serial: 0 ↳ 𝗦𝗲𝗿𝗶𝗮𝗹 #: sk52-2260706 ↳ 𝗩𝗼𝗹𝘁𝗮𝗴𝗲:…"
type textarea "x"
type textarea "Brand: Steel-kor / Model: K5000 / Serial: ↳ 𝗦𝗲𝗿𝗶𝗮𝗹 #: sk52-2260706 ↳ 𝗩𝗼𝗹𝘁𝗮𝗴𝗲: ↳…"
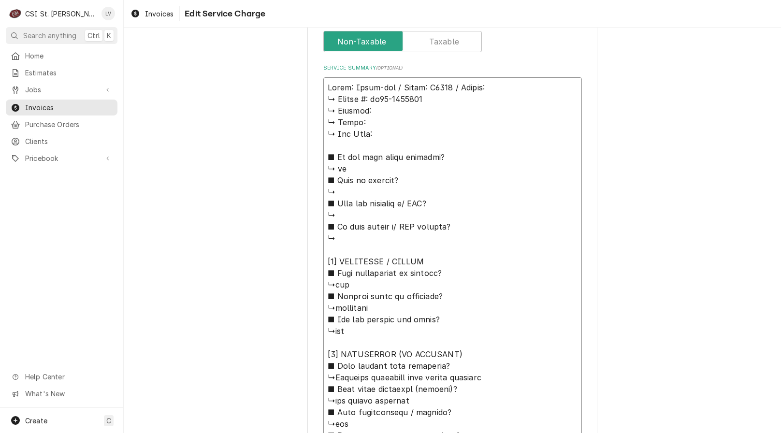
type textarea "x"
type textarea "Brand: Steel-kor / Model: K5000 / Serial: ↳ 𝗦𝗲𝗿𝗶𝗮𝗹 #: sk52-2260706 ↳ 𝗩𝗼𝗹𝘁𝗮𝗴𝗲: ↳…"
type textarea "x"
type textarea "Brand: Steel-kor / Model: K5000 / Serial: 𝗦𝗲𝗿𝗶𝗮𝗹 #: sk52-2260706 ↳ 𝗩𝗼𝗹𝘁𝗮𝗴𝗲: ↳ 𝗣…"
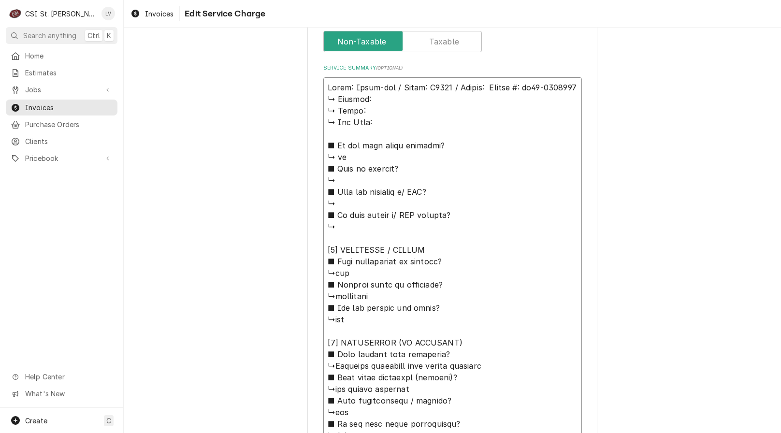
type textarea "x"
type textarea "Brand: Steel-kor / Model: K5000 / Serial: 𝗦𝗲𝗿𝗶𝗮𝗹 #: sk52-2260706 ↳ 𝗩𝗼𝗹𝘁𝗮𝗴𝗲: ↳ 𝗣…"
type textarea "x"
type textarea "Brand: Steel-kor / Model: K5000 / Serial: 𝗲𝗿𝗶𝗮𝗹 #: sk52-2260706 ↳ 𝗩𝗼𝗹𝘁𝗮𝗴𝗲: ↳ 𝗣𝗵…"
type textarea "x"
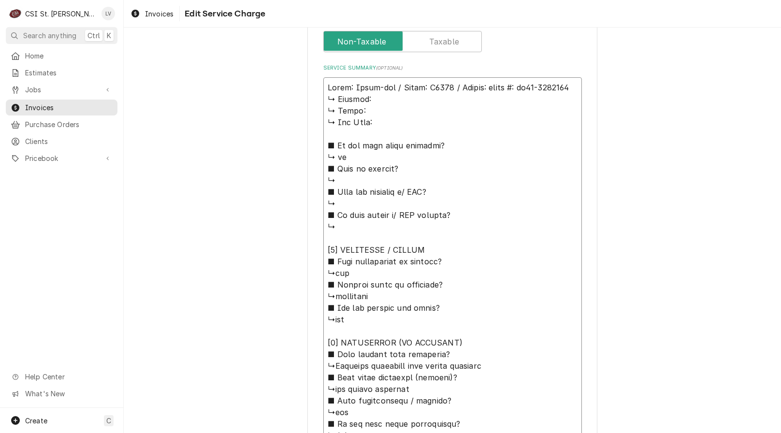
type textarea "Brand: Steel-kor / Model: K5000 / Serial: 𝗿𝗶𝗮𝗹 #: sk52-2260706 ↳ 𝗩𝗼𝗹𝘁𝗮𝗴𝗲: ↳ 𝗣𝗵𝗮…"
type textarea "x"
type textarea "Brand: Steel-kor / Model: K5000 / Serial: 𝗶𝗮𝗹 #: sk52-2260706 ↳ 𝗩𝗼𝗹𝘁𝗮𝗴𝗲: ↳ 𝗣𝗵𝗮𝘀…"
type textarea "x"
type textarea "Brand: Steel-kor / Model: K5000 / Serial: 𝗮𝗹 #: sk52-2260706 ↳ 𝗩𝗼𝗹𝘁𝗮𝗴𝗲: ↳ 𝗣𝗵𝗮𝘀𝗲…"
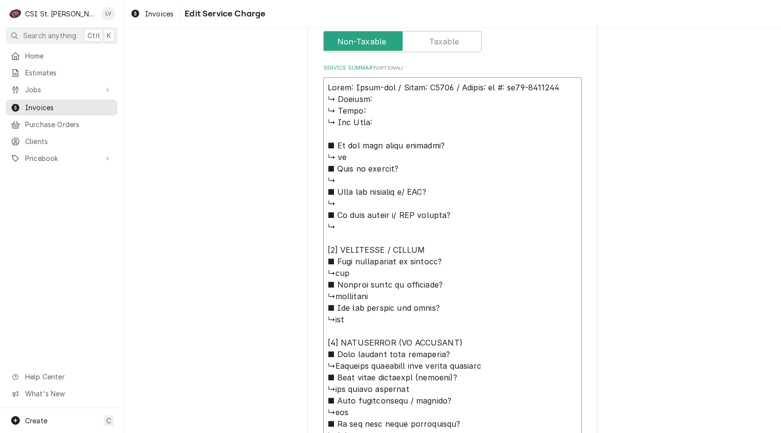
type textarea "x"
type textarea "Brand: Steel-kor / Model: K5000 / Serial: 𝗹 #: sk52-2260706 ↳ 𝗩𝗼𝗹𝘁𝗮𝗴𝗲: ↳ 𝗣𝗵𝗮𝘀𝗲:…"
type textarea "x"
type textarea "Brand: Steel-kor / Model: K5000 / Serial: #: sk52-2260706 ↳ 𝗩𝗼𝗹𝘁𝗮𝗴𝗲: ↳ 𝗣𝗵𝗮𝘀𝗲: ↳…"
type textarea "x"
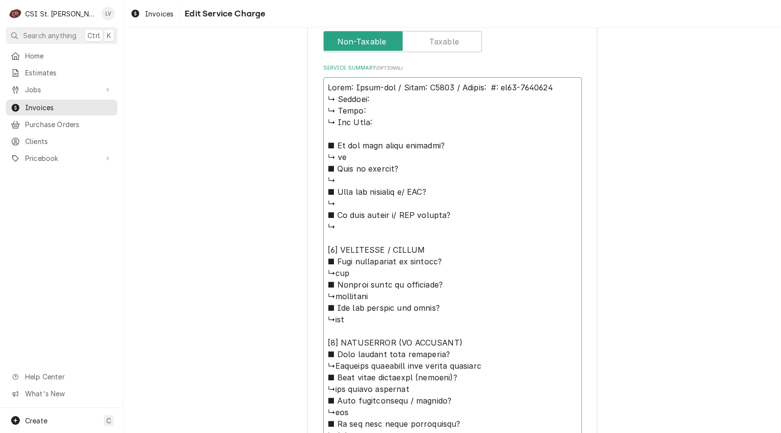
type textarea "Brand: Steel-kor / Model: K5000 / Serial: #: sk52-2260706 ↳ 𝗩𝗼𝗹𝘁𝗮𝗴𝗲: ↳ 𝗣𝗵𝗮𝘀𝗲: ↳…"
type textarea "x"
type textarea "Brand: Steel-kor / Model: K5000 / Serial: : sk52-2260706 ↳ 𝗩𝗼𝗹𝘁𝗮𝗴𝗲: ↳ 𝗣𝗵𝗮𝘀𝗲: ↳ …"
type textarea "x"
type textarea "Brand: Steel-kor / Model: K5000 / Serial: sk52-2260706 ↳ 𝗩𝗼𝗹𝘁𝗮𝗴𝗲: ↳ 𝗣𝗵𝗮𝘀𝗲: ↳ 𝗚𝗮…"
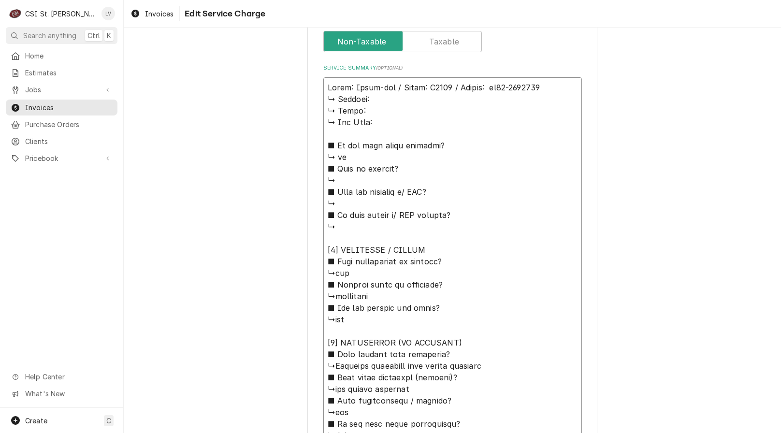
type textarea "x"
type textarea "Brand: Steel-kor / Model: K5000 / Serial: sk52-2260706 ↳ 𝗩𝗼𝗹𝘁𝗮𝗴𝗲: ↳ 𝗣𝗵𝗮𝘀𝗲: ↳ 𝗚𝗮…"
type textarea "x"
type textarea "Brand: Steel-kor / Model: K5000 / Serial: k52-2260706 ↳ 𝗩𝗼𝗹𝘁𝗮𝗴𝗲: ↳ 𝗣𝗵𝗮𝘀𝗲: ↳ 𝗚𝗮𝘀…"
type textarea "x"
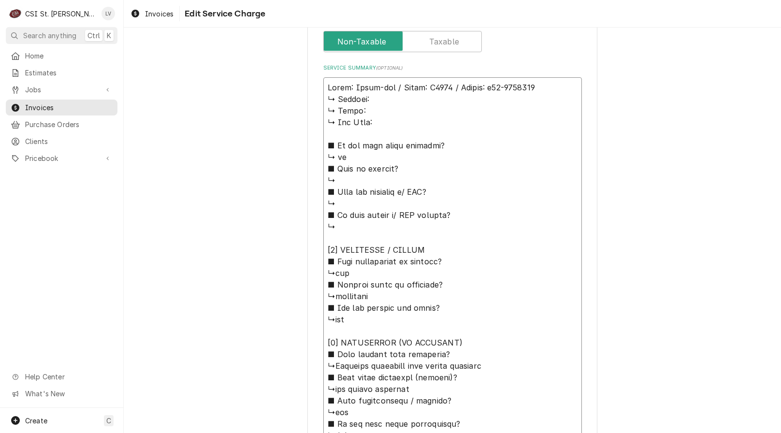
type textarea "Brand: Steel-kor / Model: K5000 / Serial: 52-2260706 ↳ 𝗩𝗼𝗹𝘁𝗮𝗴𝗲: ↳ 𝗣𝗵𝗮𝘀𝗲: ↳ 𝗚𝗮𝘀 …"
type textarea "x"
type textarea "Brand: Steel-kor / Model: K5000 / Serial: S52-2260706 ↳ 𝗩𝗼𝗹𝘁𝗮𝗴𝗲: ↳ 𝗣𝗵𝗮𝘀𝗲: ↳ 𝗚𝗮𝘀…"
type textarea "x"
type textarea "Brand: Steel-kor / Model: K5000 / Serial: SK52-2260706 ↳ 𝗩𝗼𝗹𝘁𝗮𝗴𝗲: ↳ 𝗣𝗵𝗮𝘀𝗲: ↳ 𝗚𝗮…"
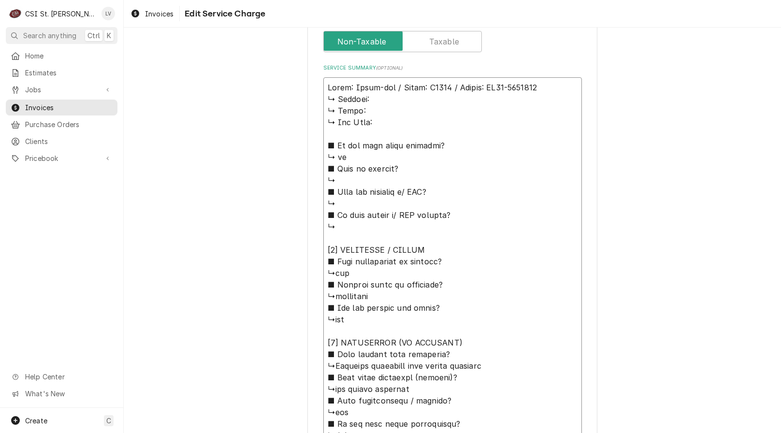
drag, startPoint x: 325, startPoint y: 98, endPoint x: 367, endPoint y: 130, distance: 53.2
click at [367, 130] on textarea "Service Summary ( optional )" at bounding box center [452, 342] width 259 height 531
paste textarea "Tag #: 209BK24A Model: XSTEAM"
type textarea "x"
type textarea "Brand: Steel-kor / Model: K5000 / Serial: SK52-2260706 Tag #: 209BK24A Model: X…"
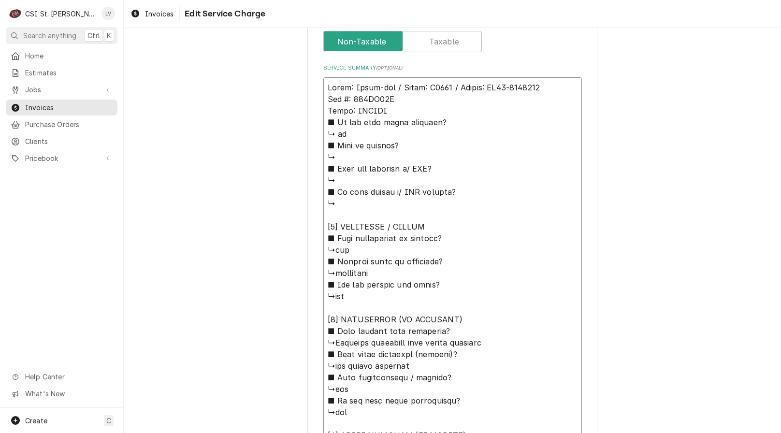
click at [538, 91] on textarea "Service Summary ( optional )" at bounding box center [452, 330] width 259 height 507
type textarea "x"
type textarea "Brand: Steel-kor / Model: K5000 / Serial: SK52-2260706 Tag #: 209BK24A Model: X…"
type textarea "x"
type textarea "Brand: Steel-kor / Model: K5000 / Serial: SK52-2260706 / Tag #: 209BK24A Model:…"
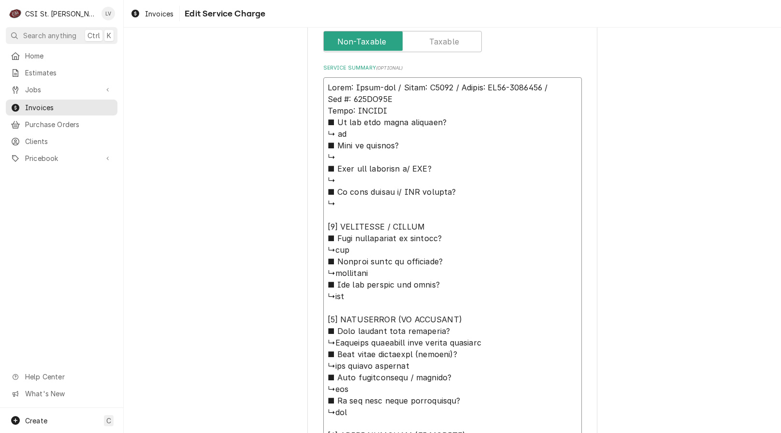
type textarea "x"
type textarea "Brand: Steel-kor / Model: K5000 / Serial: SK52-2260706 / Tag #: 209BK24A Model:…"
type textarea "x"
type textarea "Brand: Steel-kor / Model: K5000 / Serial: SK52-2260706 / T Tag #: 209BK24A Mode…"
type textarea "x"
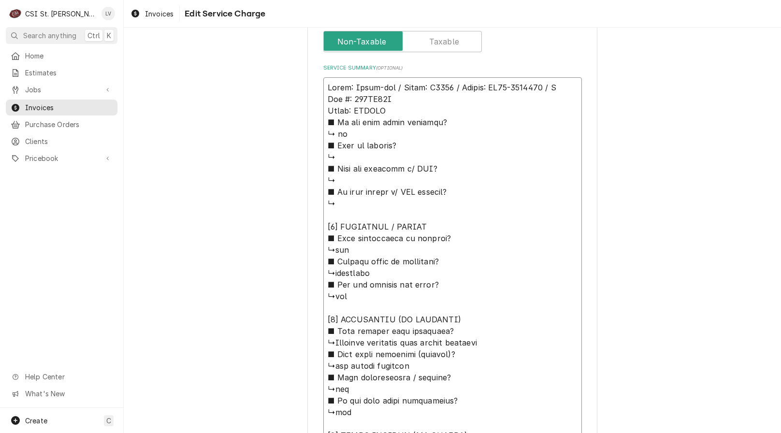
type textarea "Brand: Steel-kor / Model: K5000 / Serial: SK52-2260706 / Ta Tag #: 209BK24A Mod…"
type textarea "x"
type textarea "Brand: Steel-kor / Model: K5000 / Serial: SK52-2260706 / Tag Tag #: 209BK24A Mo…"
type textarea "x"
type textarea "Brand: Steel-kor / Model: K5000 / Serial: SK52-2260706 / Tag Tag #: 209BK24A Mo…"
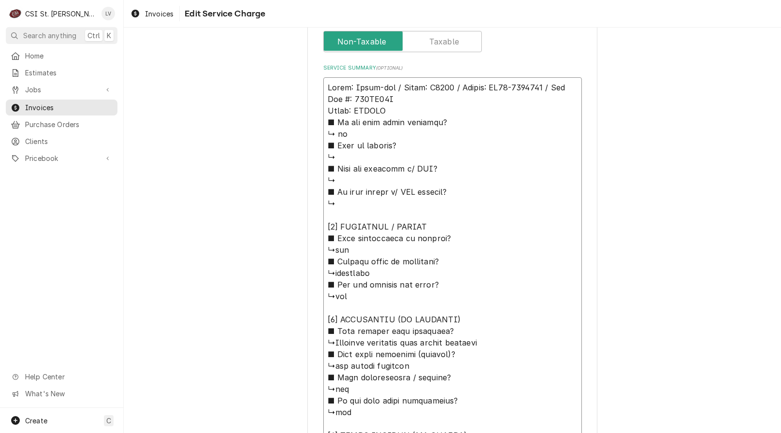
type textarea "x"
type textarea "Brand: Steel-kor / Model: K5000 / Serial: SK52-2260706 / Tag D Tag #: 209BK24A …"
type textarea "x"
type textarea "Brand: Steel-kor / Model: K5000 / Serial: SK52-2260706 / Tag Tag #: 209BK24A Mo…"
type textarea "x"
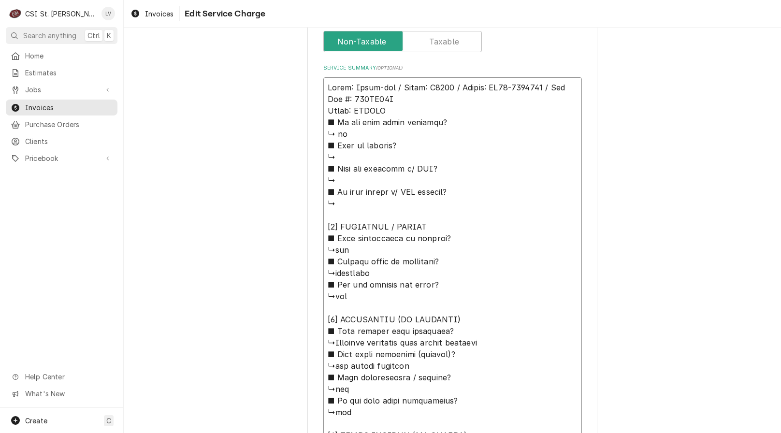
type textarea "Brand: Steel-kor / Model: K5000 / Serial: SK52-2260706 / Tag I Tag #: 209BK24A …"
type textarea "x"
type textarea "Brand: Steel-kor / Model: K5000 / Serial: SK52-2260706 / Tag ID Tag #: 209BK24A…"
type textarea "x"
type textarea "Brand: Steel-kor / Model: K5000 / Serial: SK52-2260706 / Tag ID: Tag #: 209BK24…"
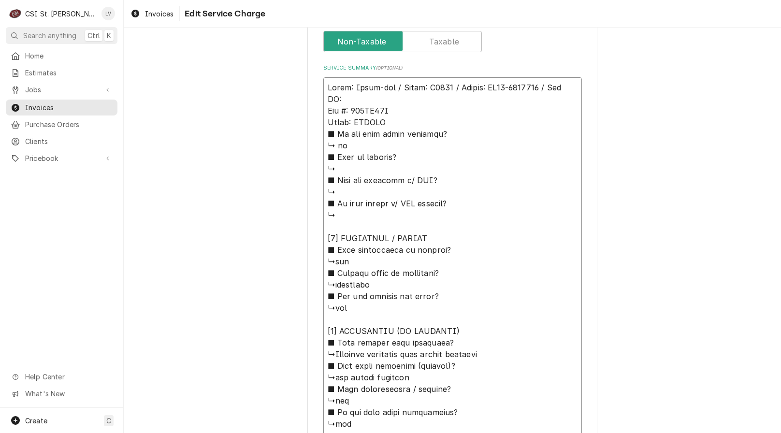
type textarea "x"
type textarea "Brand: Steel-kor / Model: K5000 / Serial: SK52-2260706 / Tag ID: Tag #: 209BK24…"
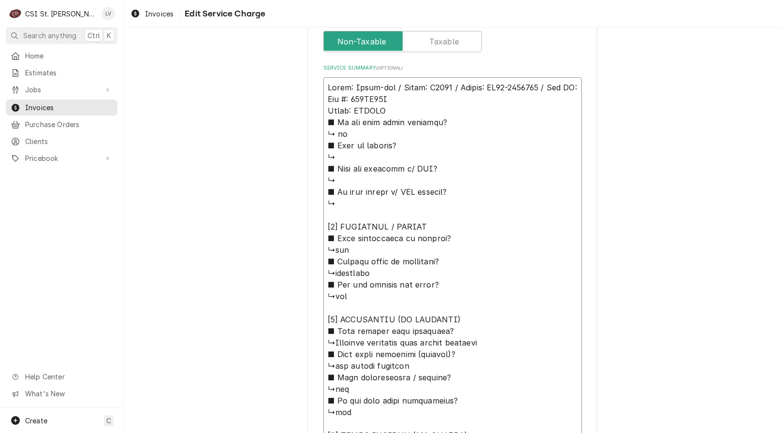
type textarea "x"
type textarea "Brand: Steel-kor / Model: K5000 / Serial: SK52-2260706 / Tag ID: Tag #: 209BK24…"
type textarea "x"
type textarea "Brand: Steel-kor / Model: K5000 / Serial: SK52-2260706 / Tag ID: ag #: 209BK24A…"
type textarea "x"
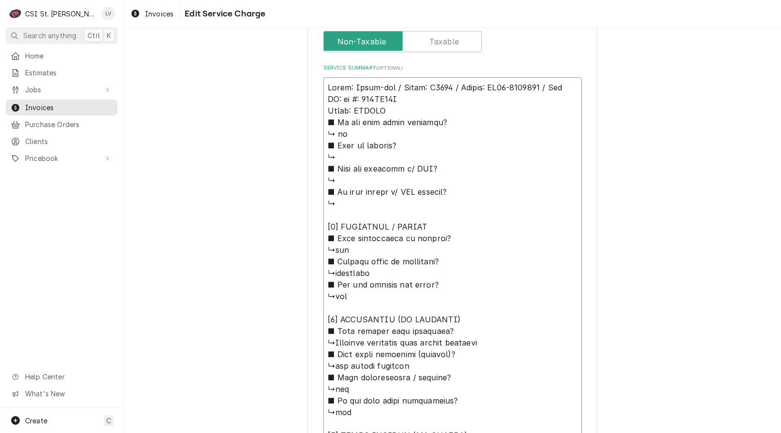
type textarea "Brand: Steel-kor / Model: K5000 / Serial: SK52-2260706 / Tag ID: g #: 209BK24A …"
drag, startPoint x: 324, startPoint y: 111, endPoint x: 486, endPoint y: 335, distance: 276.9
click at [485, 335] on textarea "Service Summary ( optional )" at bounding box center [452, 330] width 259 height 507
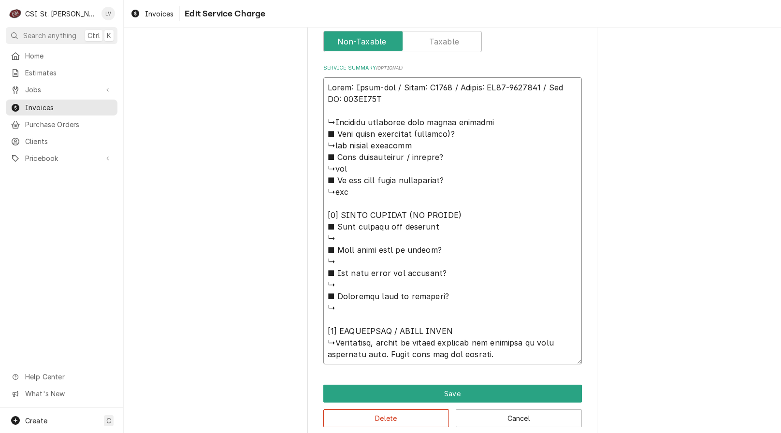
click at [409, 343] on textarea "Service Summary ( optional )" at bounding box center [452, 220] width 259 height 287
click at [486, 341] on textarea "Service Summary ( optional )" at bounding box center [452, 220] width 259 height 287
drag, startPoint x: 325, startPoint y: 354, endPoint x: 343, endPoint y: 357, distance: 18.1
click at [346, 355] on textarea "Service Summary ( optional )" at bounding box center [452, 220] width 259 height 287
drag, startPoint x: 404, startPoint y: 355, endPoint x: 509, endPoint y: 359, distance: 105.0
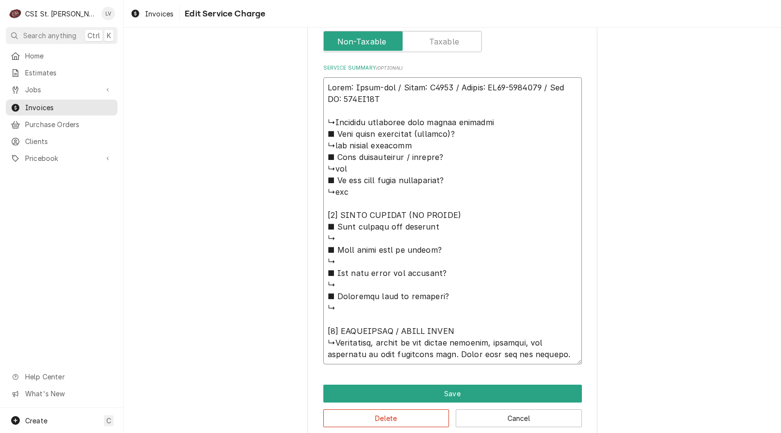
click at [509, 359] on textarea "Service Summary ( optional )" at bounding box center [452, 220] width 259 height 287
drag, startPoint x: 403, startPoint y: 356, endPoint x: 412, endPoint y: 353, distance: 9.6
click at [404, 356] on textarea "Service Summary ( optional )" at bounding box center [452, 220] width 259 height 287
click at [367, 343] on textarea "Service Summary ( optional )" at bounding box center [452, 220] width 259 height 287
drag, startPoint x: 330, startPoint y: 344, endPoint x: 291, endPoint y: 125, distance: 221.8
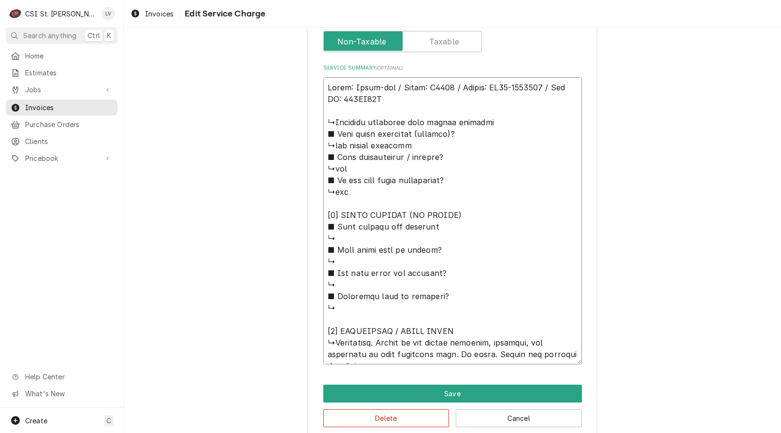
click at [291, 125] on div "Use the fields below to edit this service charge Short Description Job | Servic…" at bounding box center [452, 49] width 657 height 797
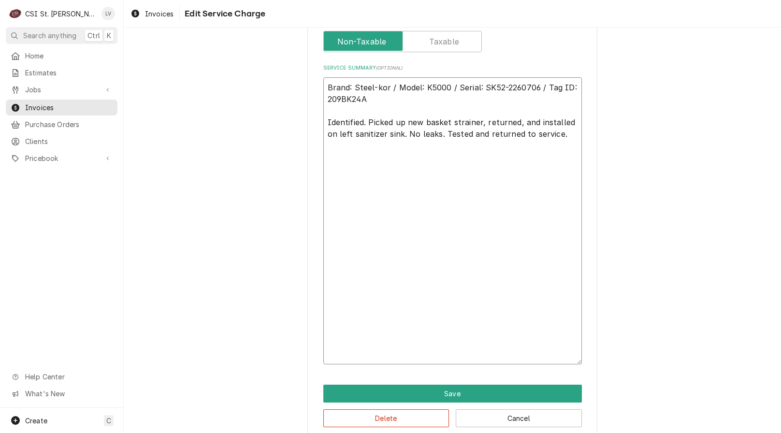
scroll to position [181, 0]
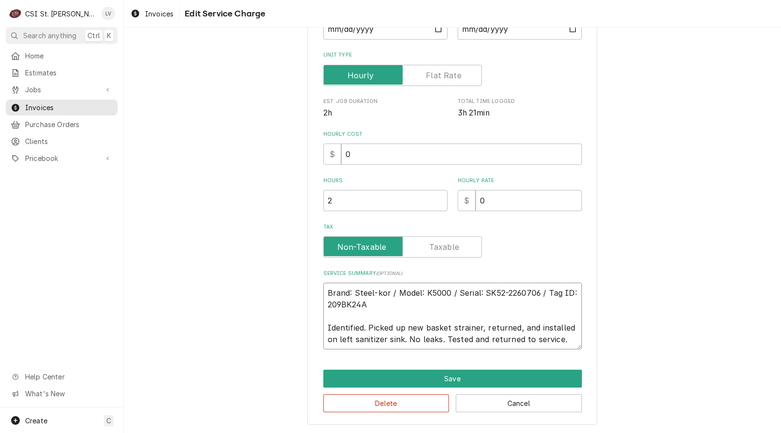
drag, startPoint x: 558, startPoint y: 336, endPoint x: 302, endPoint y: 281, distance: 262.0
click at [302, 281] on div "Use the fields below to edit this service charge Short Description Job | Servic…" at bounding box center [452, 144] width 657 height 576
click at [349, 292] on textarea "Brand: Steel-kor / Model: K5000 / Serial: SK52-2260706 / Tag ID: 209BK24A Ident…" at bounding box center [452, 316] width 259 height 67
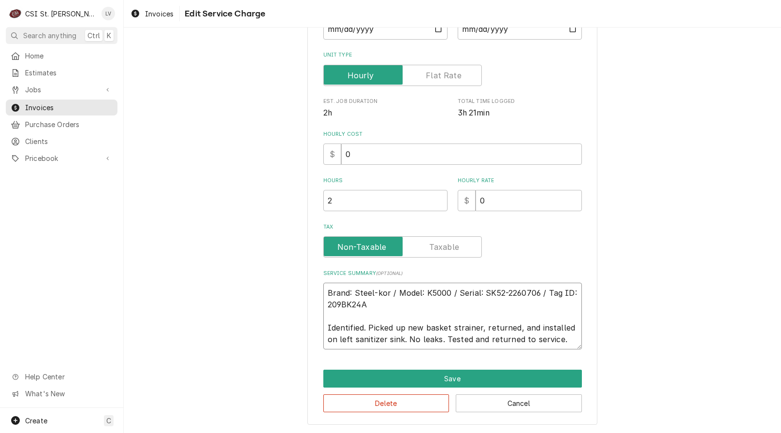
click at [349, 292] on textarea "Brand: Steel-kor / Model: K5000 / Serial: SK52-2260706 / Tag ID: 209BK24A Ident…" at bounding box center [452, 316] width 259 height 67
click at [349, 293] on textarea "Brand: Steel-kor / Model: K5000 / Serial: SK52-2260706 / Tag ID: 209BK24A Ident…" at bounding box center [452, 316] width 259 height 67
click at [349, 292] on textarea "Brand: Steel-kor / Model: K5000 / Serial: SK52-2260706 / Tag ID: 209BK24A Ident…" at bounding box center [452, 316] width 259 height 67
click at [366, 335] on textarea "Brand: Steel-kor / Model: K5000 / Serial: SK52-2260706 / Tag ID: 209BK24A Ident…" at bounding box center [452, 316] width 259 height 67
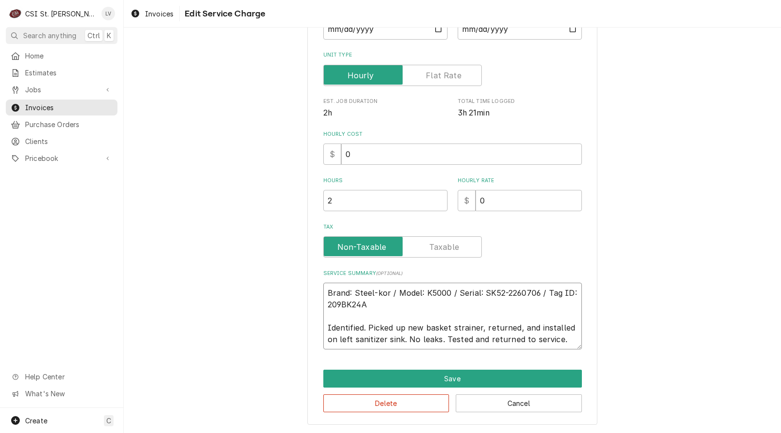
drag, startPoint x: 350, startPoint y: 295, endPoint x: 398, endPoint y: 318, distance: 53.2
click at [351, 294] on textarea "Brand: Steel-kor / Model: K5000 / Serial: SK52-2260706 / Tag ID: 209BK24A Ident…" at bounding box center [452, 316] width 259 height 67
drag, startPoint x: 561, startPoint y: 343, endPoint x: 300, endPoint y: 287, distance: 267.7
click at [301, 288] on div "Use the fields below to edit this service charge Short Description Job | Servic…" at bounding box center [452, 144] width 657 height 576
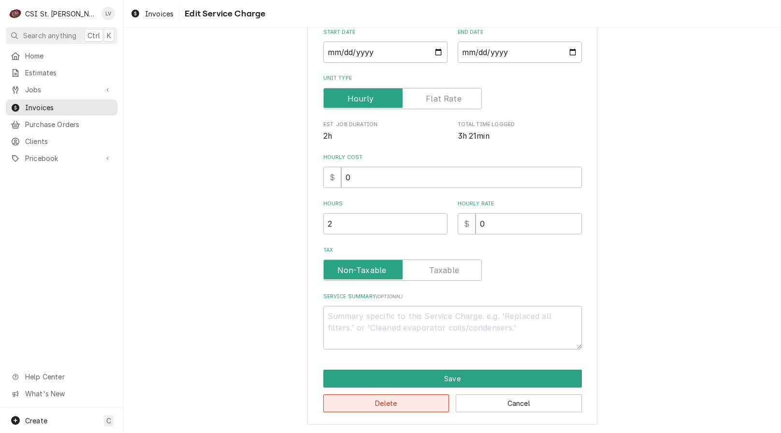
click at [337, 408] on button "Delete" at bounding box center [386, 403] width 126 height 18
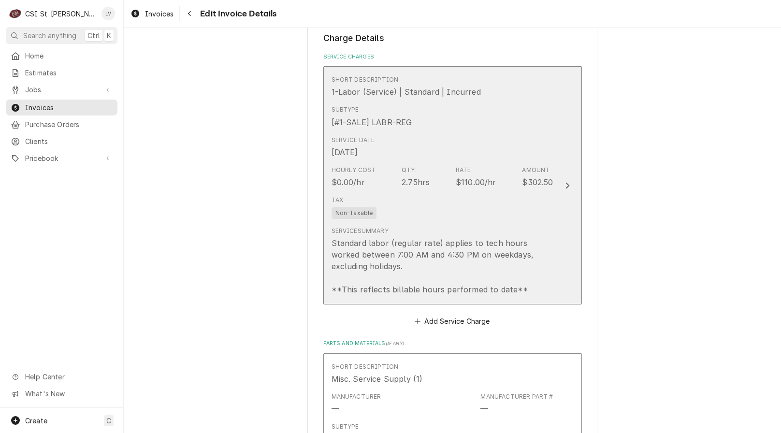
click at [371, 270] on div "Standard labor (regular rate) applies to tech hours worked between 7:00 AM and …" at bounding box center [442, 266] width 222 height 58
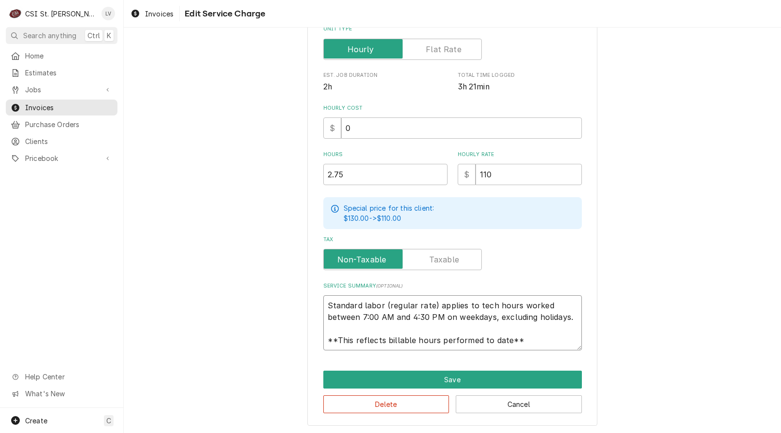
scroll to position [12, 0]
drag, startPoint x: 324, startPoint y: 304, endPoint x: 588, endPoint y: 347, distance: 267.3
click at [586, 347] on div "Use the fields below to edit this service charge Short Description 1-Labor (Ser…" at bounding box center [452, 132] width 290 height 587
paste textarea "eel-kor / Model: K5000 / Serial: SK52-2260706 / Tag ID: 209BK24A Identified. Pi…"
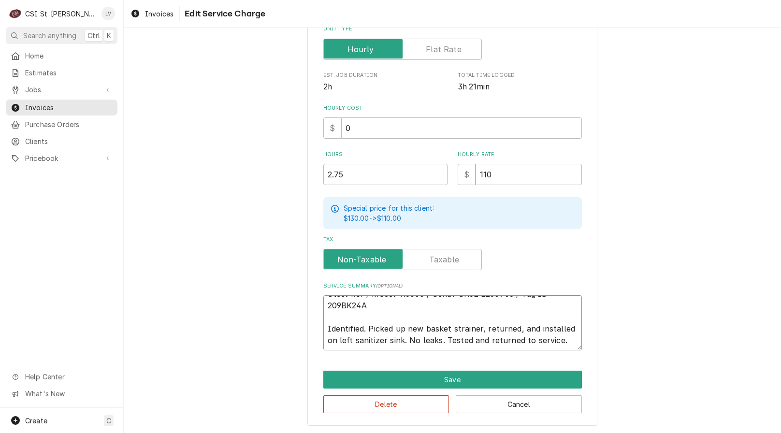
scroll to position [0, 0]
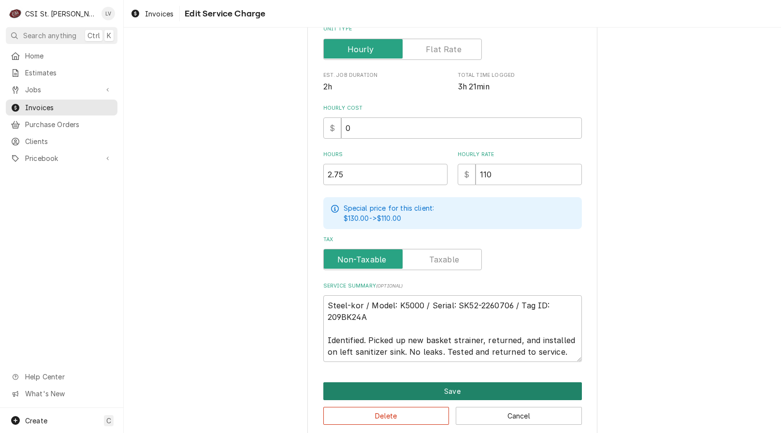
click at [481, 388] on button "Save" at bounding box center [452, 391] width 259 height 18
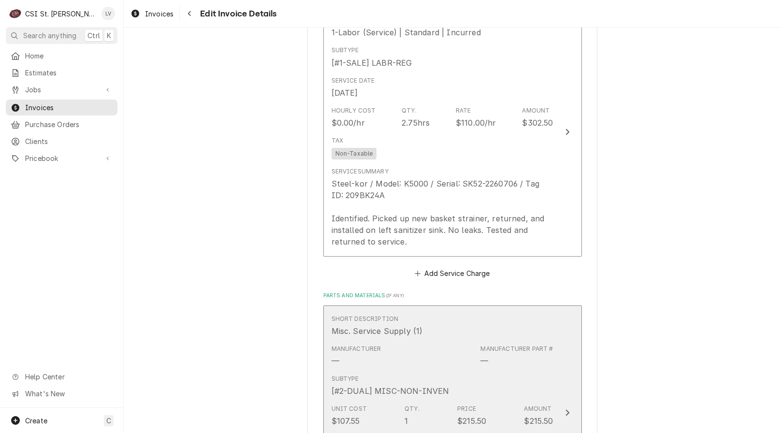
scroll to position [1215, 0]
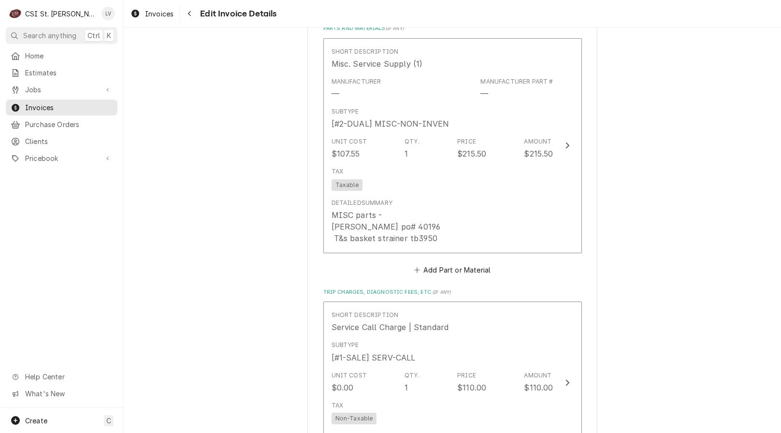
click at [378, 270] on div "Short Description Misc. Service Supply (1) Manufacturer — Manufacturer Part # —…" at bounding box center [452, 157] width 259 height 239
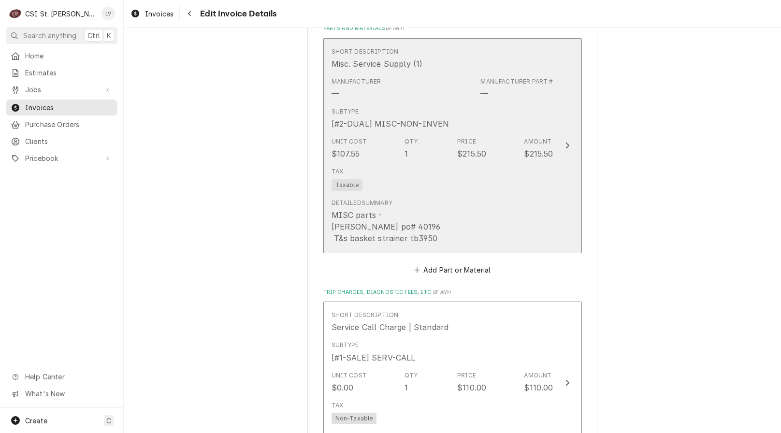
click at [393, 209] on div "MISC parts - Ferguson po# 40196 T&s basket strainer tb3950" at bounding box center [385, 226] width 109 height 35
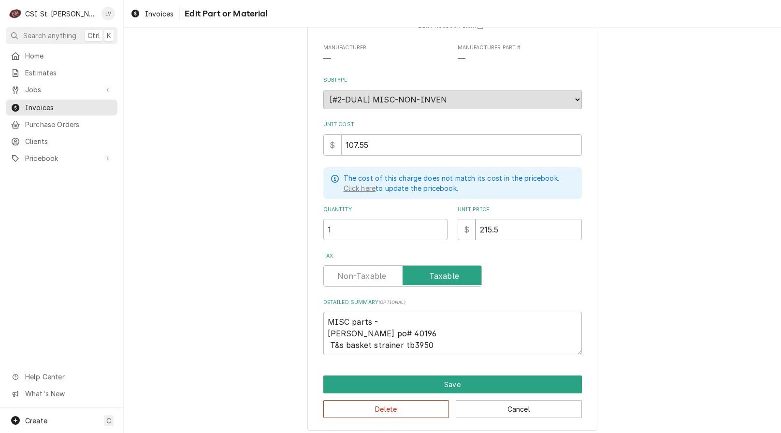
scroll to position [103, 0]
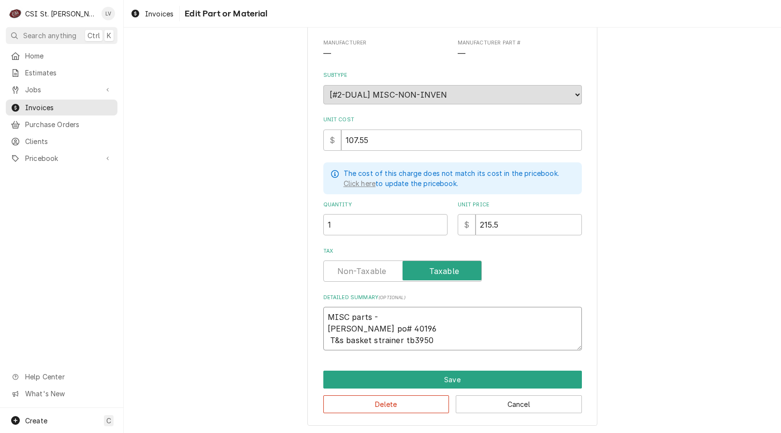
drag, startPoint x: 327, startPoint y: 339, endPoint x: 436, endPoint y: 339, distance: 109.2
click at [433, 339] on textarea "MISC parts - Ferguson po# 40196 T&s basket strainer tb3950" at bounding box center [452, 328] width 259 height 43
click at [434, 407] on button "Delete" at bounding box center [386, 404] width 126 height 18
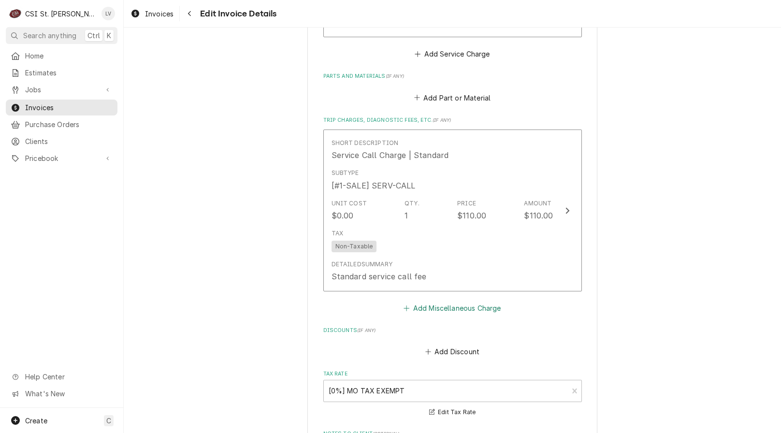
scroll to position [1040, 0]
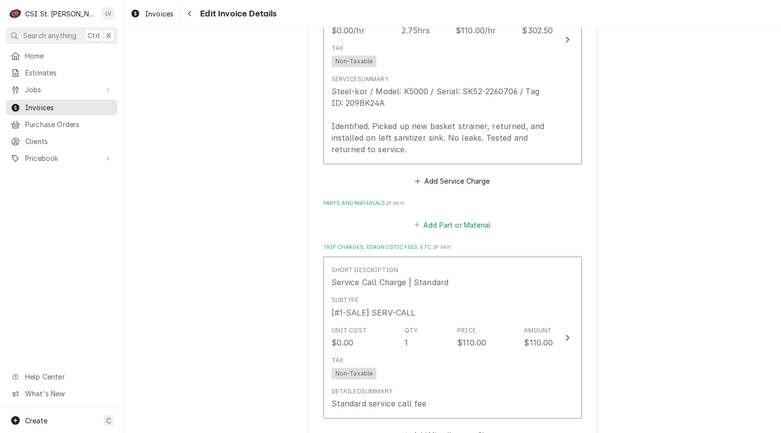
click at [447, 228] on button "Add Part or Material" at bounding box center [452, 225] width 80 height 14
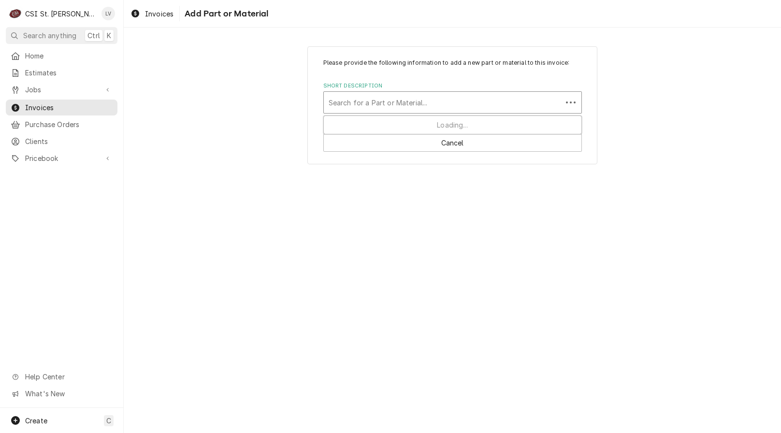
click at [352, 104] on div "Short Description" at bounding box center [443, 102] width 229 height 17
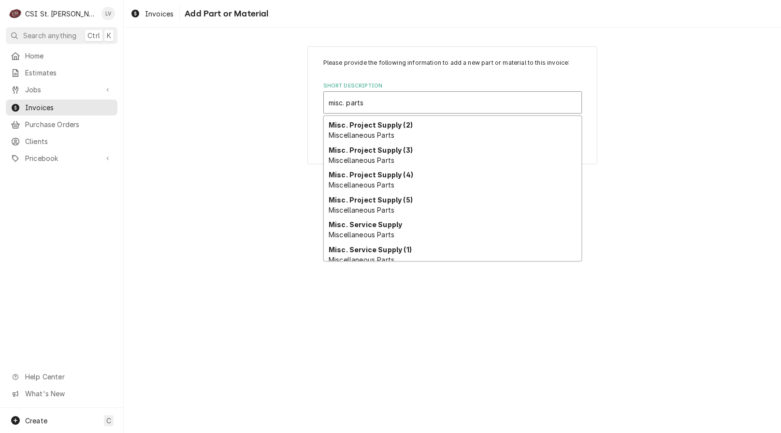
scroll to position [70, 0]
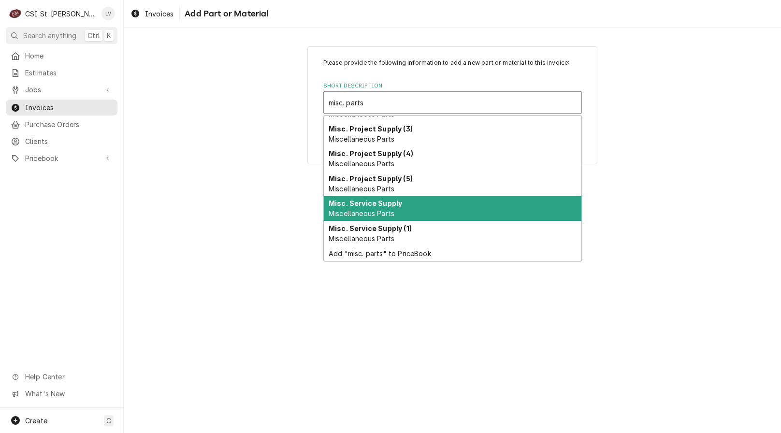
click at [360, 210] on span "Miscellaneous Parts" at bounding box center [362, 213] width 66 height 8
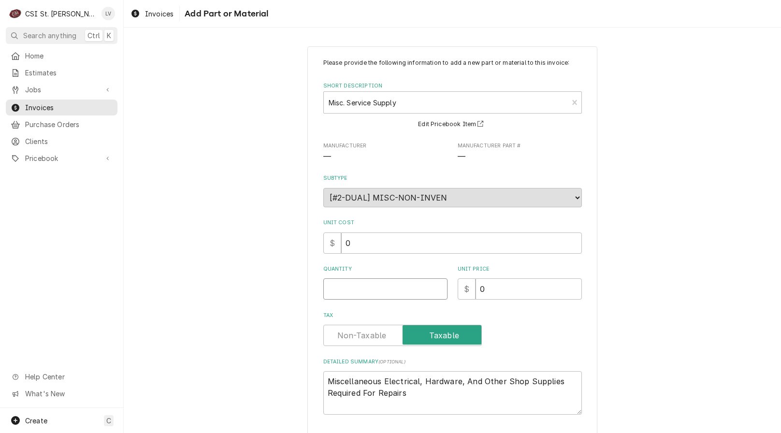
click at [342, 293] on input "Quantity" at bounding box center [385, 288] width 124 height 21
drag, startPoint x: 411, startPoint y: 392, endPoint x: 312, endPoint y: 376, distance: 99.8
click at [312, 377] on div "Please provide the following information to add a new part or material to this …" at bounding box center [452, 255] width 290 height 419
paste textarea "T&s basket strainer tb3950"
drag, startPoint x: 333, startPoint y: 384, endPoint x: 373, endPoint y: 393, distance: 41.1
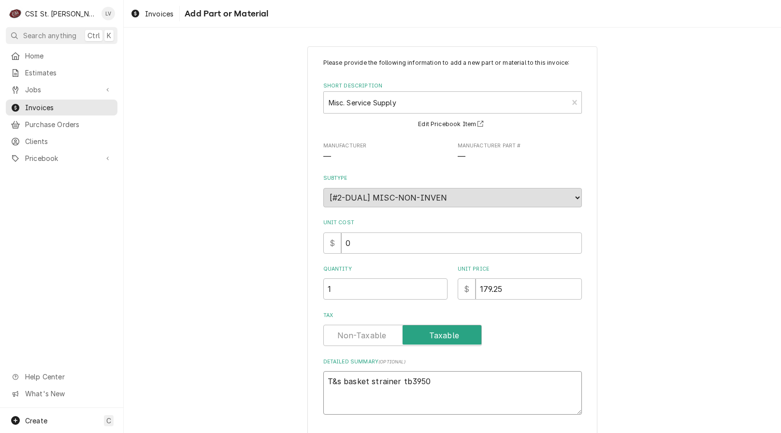
click at [333, 384] on textarea "T&s basket strainer tb3950" at bounding box center [452, 392] width 259 height 43
drag, startPoint x: 399, startPoint y: 378, endPoint x: 402, endPoint y: 386, distance: 8.0
click at [405, 382] on textarea "T&S basket strainer tb3950" at bounding box center [452, 392] width 259 height 43
drag, startPoint x: 400, startPoint y: 379, endPoint x: 430, endPoint y: 377, distance: 30.5
click at [430, 377] on textarea "T&S basket strainer TB3950" at bounding box center [452, 392] width 259 height 43
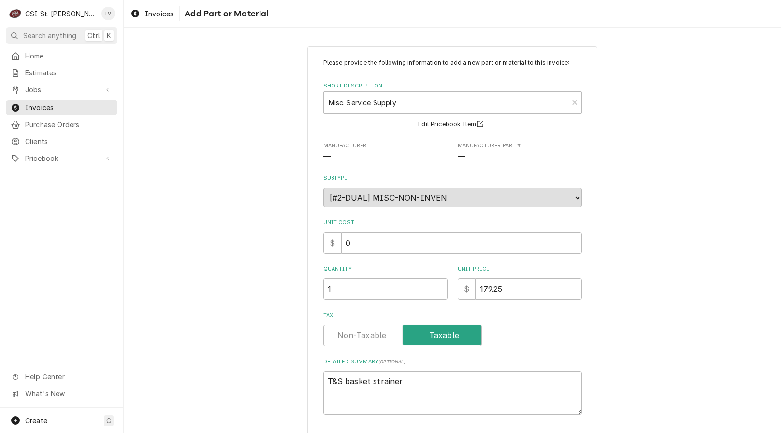
click at [630, 323] on div "Please provide the following information to add a new part or material to this …" at bounding box center [452, 256] width 657 height 436
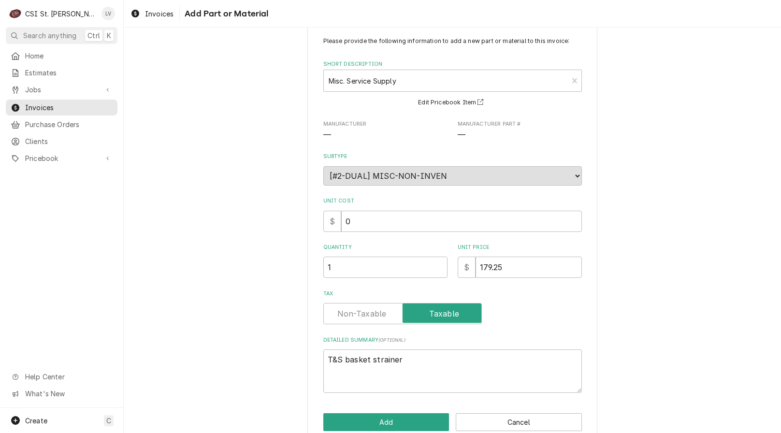
scroll to position [41, 0]
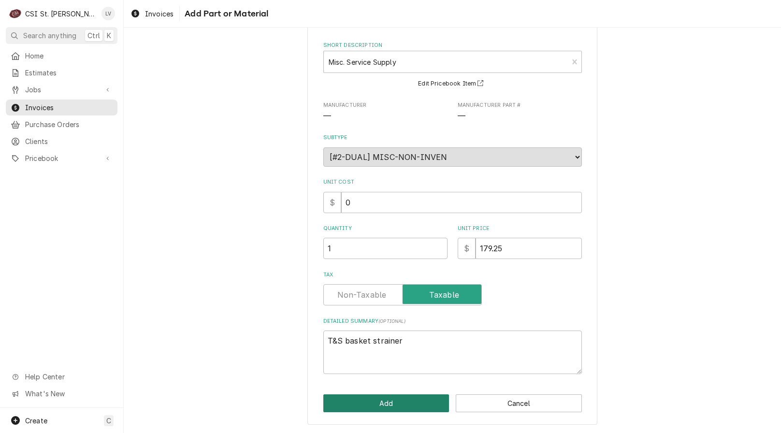
click at [391, 406] on button "Add" at bounding box center [386, 403] width 126 height 18
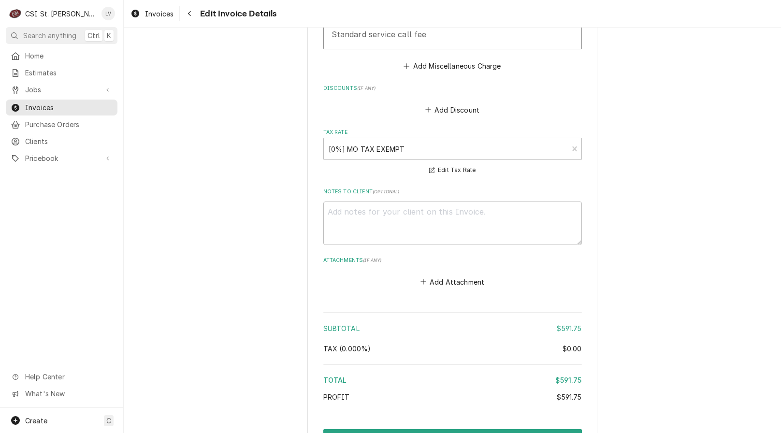
scroll to position [1735, 0]
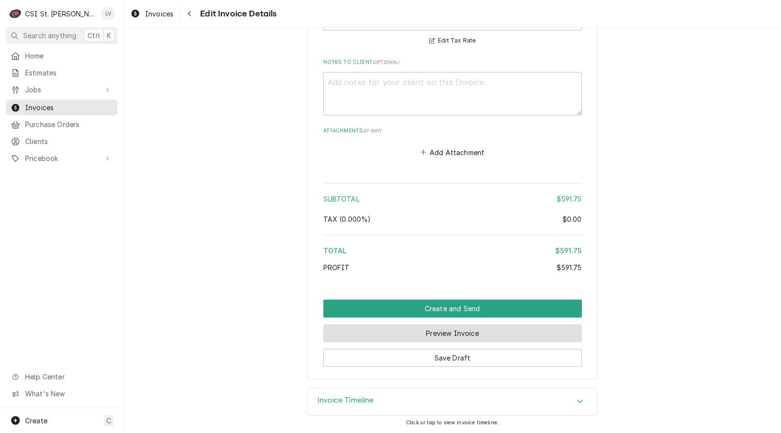
click at [432, 331] on button "Preview Invoice" at bounding box center [452, 333] width 259 height 18
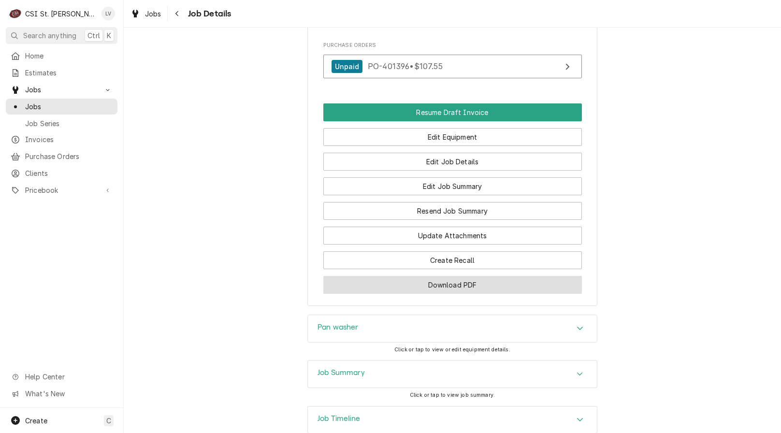
scroll to position [1116, 0]
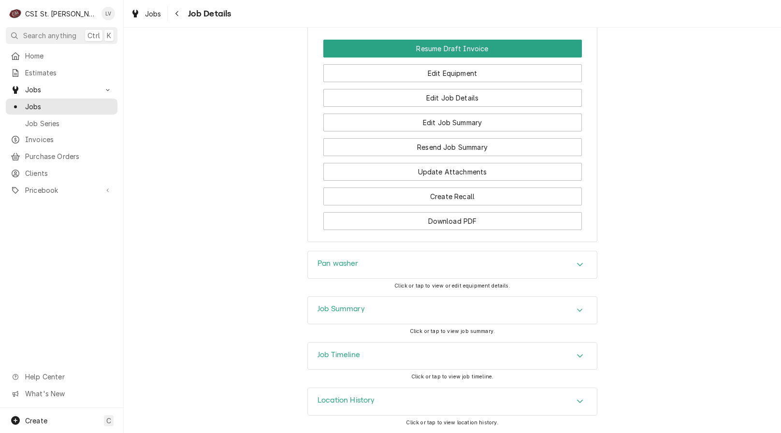
click at [425, 358] on div "Job Timeline" at bounding box center [452, 356] width 289 height 27
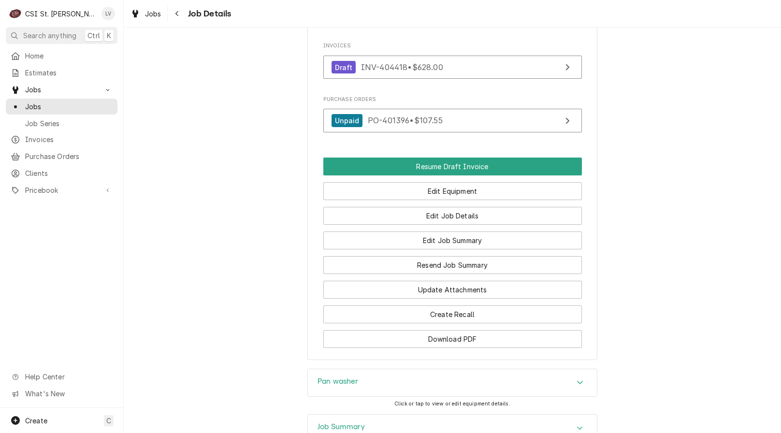
scroll to position [875, 0]
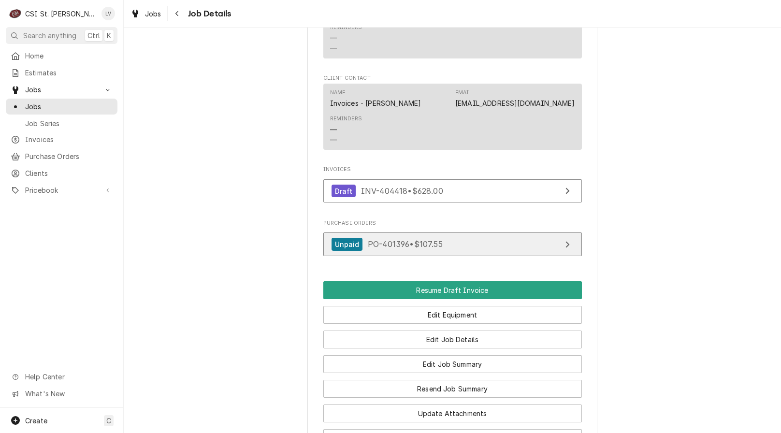
click at [437, 244] on span "PO-401396 • $107.55" at bounding box center [405, 244] width 75 height 10
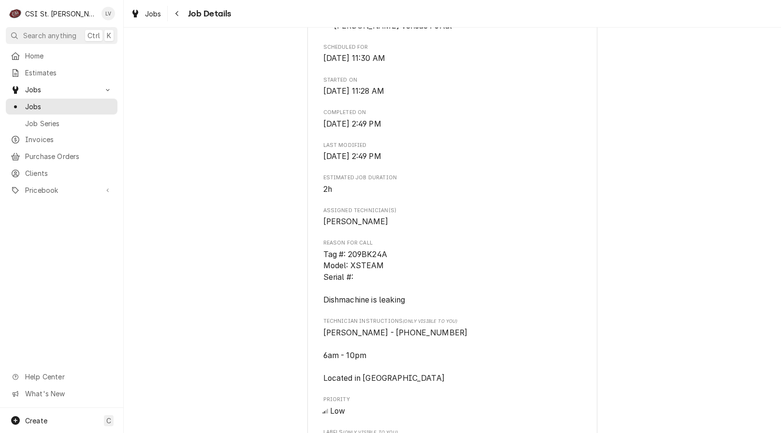
scroll to position [391, 0]
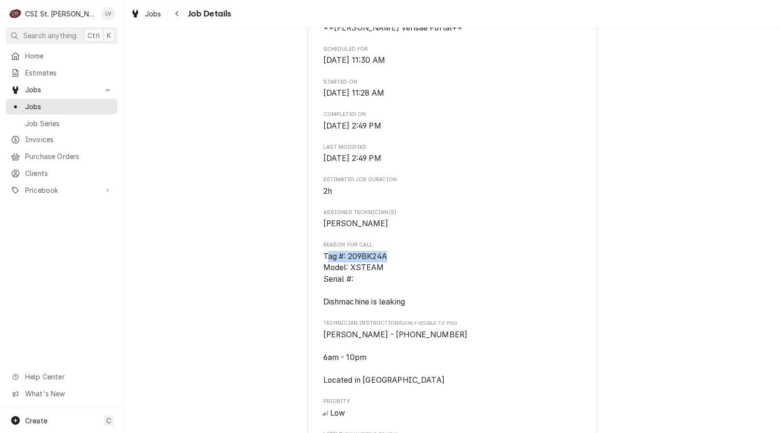
drag, startPoint x: 390, startPoint y: 257, endPoint x: 324, endPoint y: 259, distance: 66.2
click at [324, 260] on span "Tag #: 209BK24A Model: XSTEAM Serial #: Dishmachine is leaking" at bounding box center [452, 279] width 259 height 57
drag, startPoint x: 318, startPoint y: 257, endPoint x: 391, endPoint y: 266, distance: 73.1
click at [391, 266] on div "SCHNUCKS-CORP-FAL Schnucks #209 Des Peres / 12332 Manchester Rd, Des Peres, MO …" at bounding box center [452, 318] width 290 height 1296
copy span "Tag #: 209BK24A Model: XSTEAM"
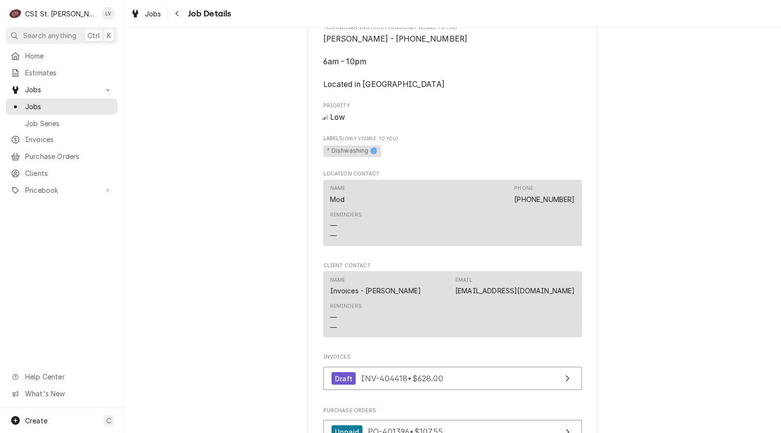
scroll to position [778, 0]
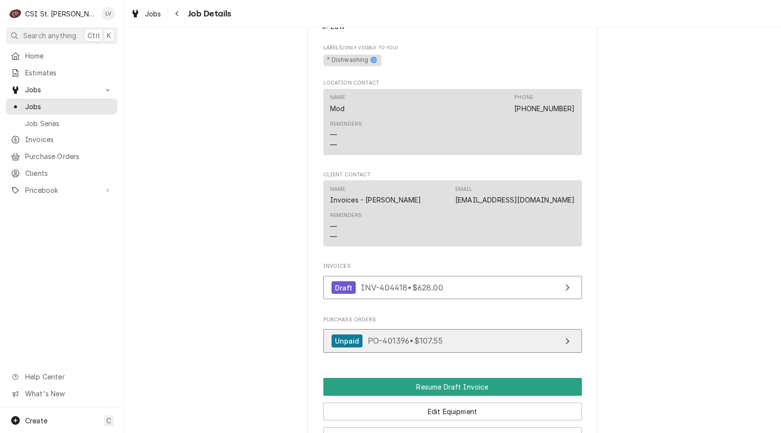
click at [452, 347] on link "Unpaid PO-401396 • $107.55" at bounding box center [452, 341] width 259 height 24
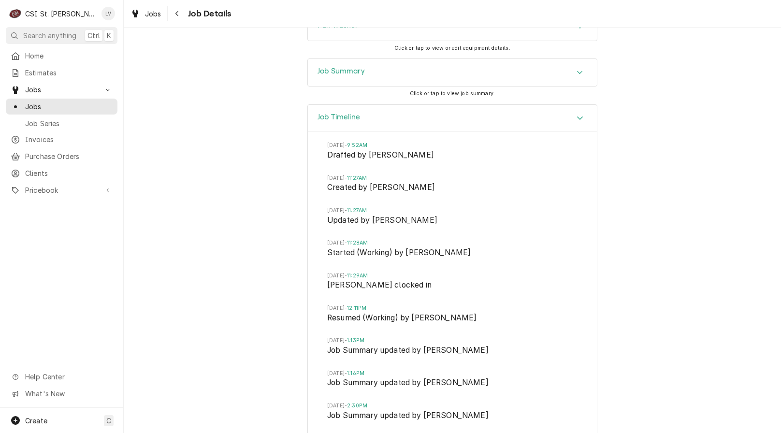
scroll to position [1213, 0]
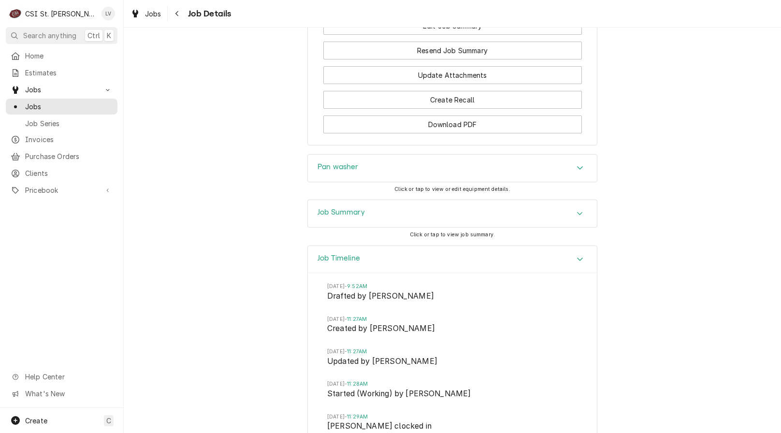
click at [379, 219] on div "Job Summary" at bounding box center [452, 213] width 289 height 27
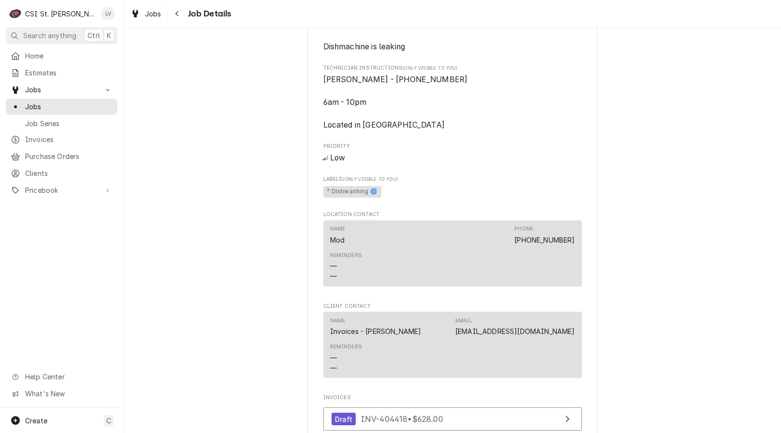
scroll to position [875, 0]
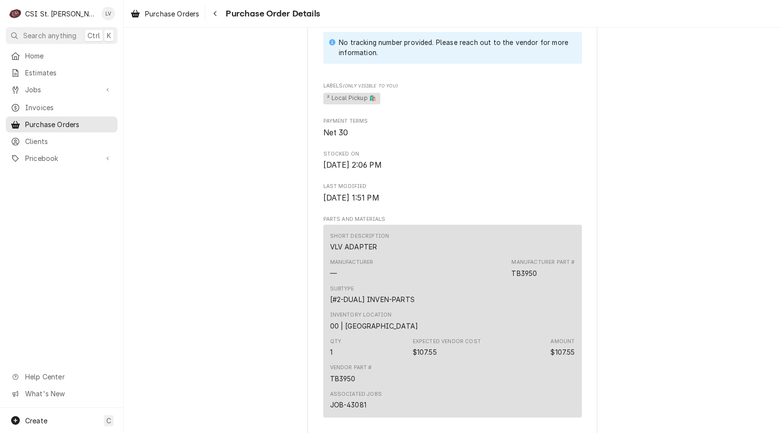
scroll to position [725, 0]
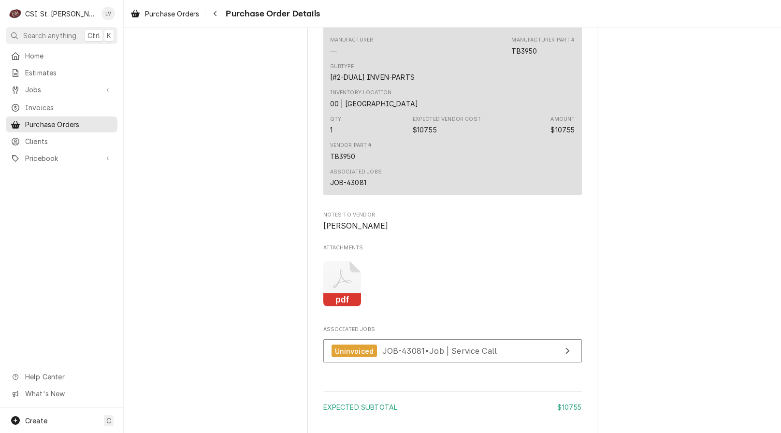
click at [353, 307] on rect "Attachments" at bounding box center [342, 300] width 38 height 14
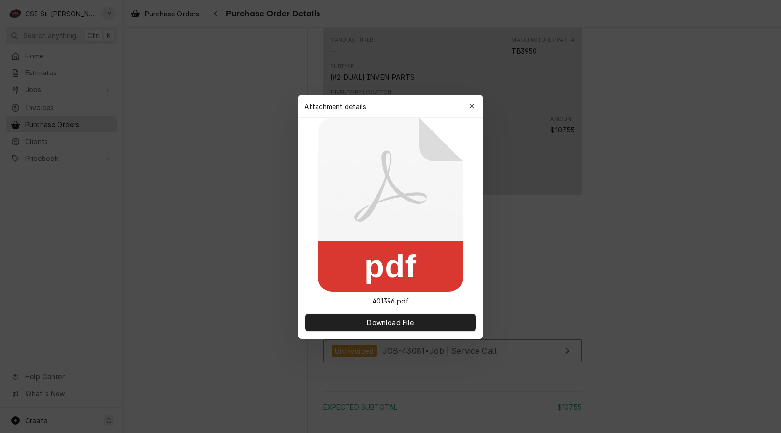
click at [416, 266] on rect at bounding box center [390, 266] width 145 height 51
click at [439, 320] on button "Download File" at bounding box center [390, 322] width 170 height 17
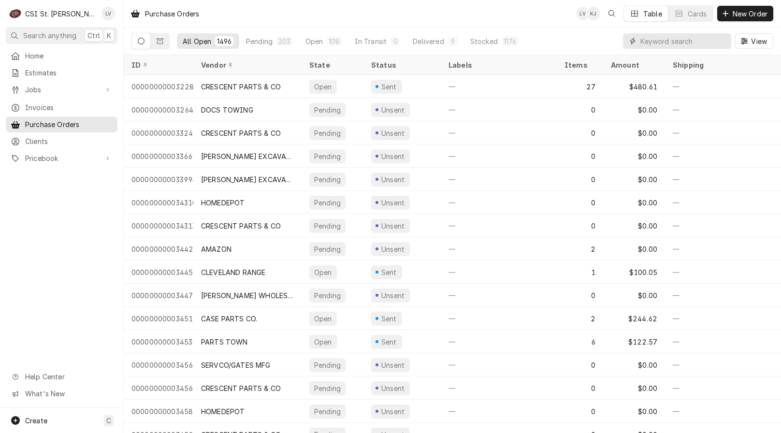
click at [647, 45] on input "Dynamic Content Wrapper" at bounding box center [683, 40] width 86 height 15
type input "40196"
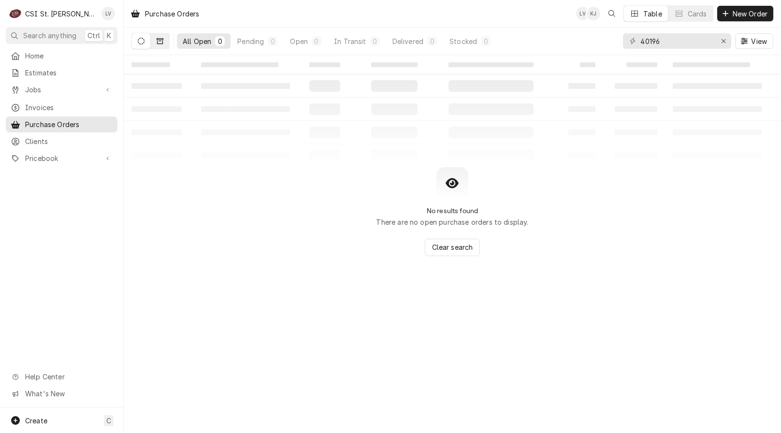
click at [159, 43] on icon "Dynamic Content Wrapper" at bounding box center [160, 41] width 7 height 6
click at [137, 43] on button "Dynamic Content Wrapper" at bounding box center [141, 40] width 18 height 15
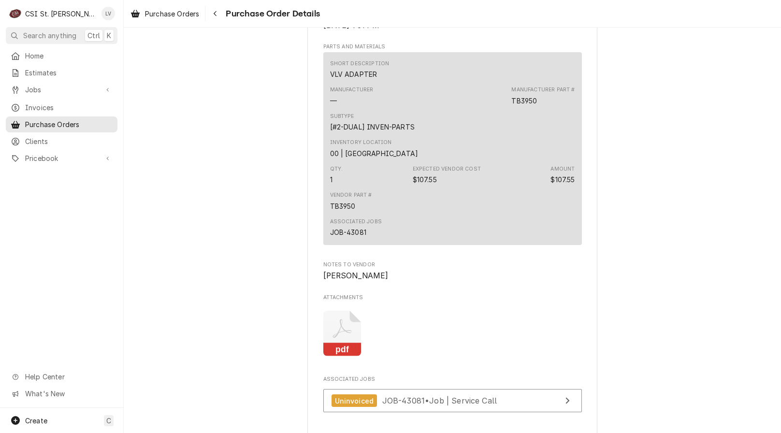
scroll to position [676, 0]
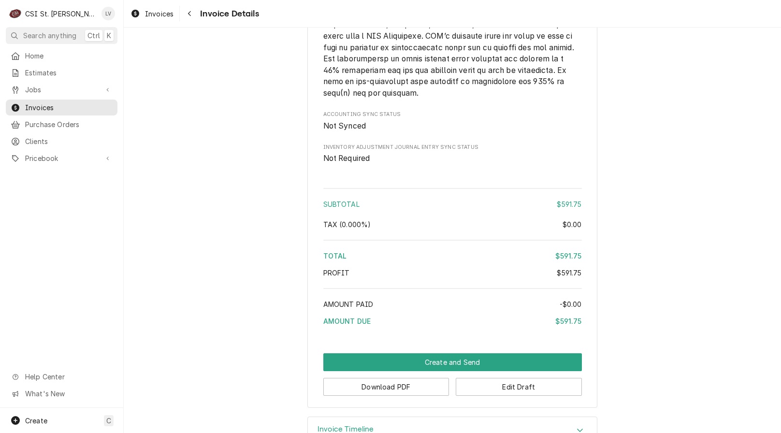
scroll to position [1625, 0]
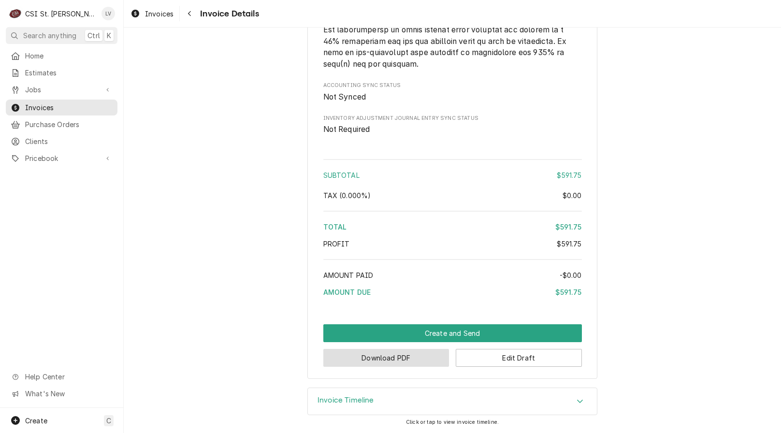
click at [371, 359] on button "Download PDF" at bounding box center [386, 358] width 126 height 18
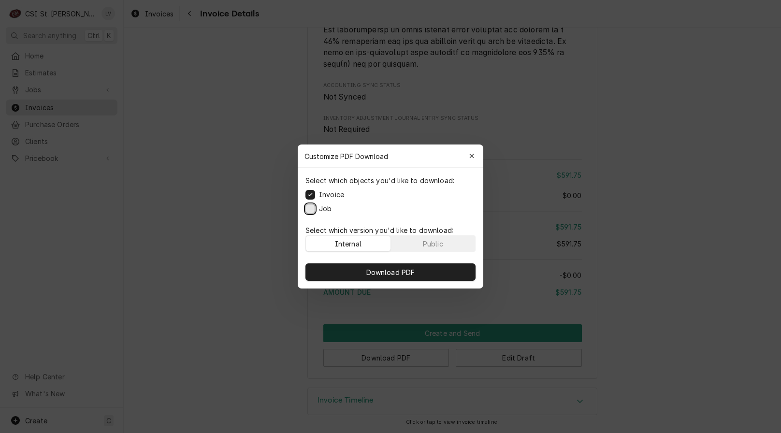
click at [308, 207] on button "Job" at bounding box center [310, 209] width 10 height 10
click at [326, 270] on button "Download PDF" at bounding box center [390, 271] width 170 height 17
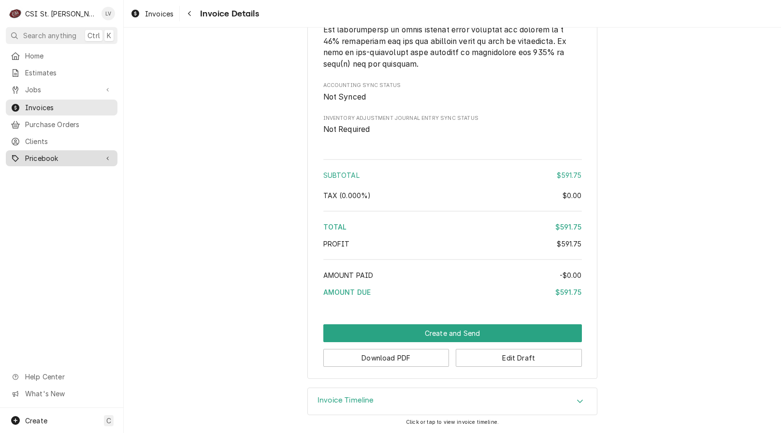
click at [24, 157] on div "Pricebook" at bounding box center [54, 158] width 87 height 10
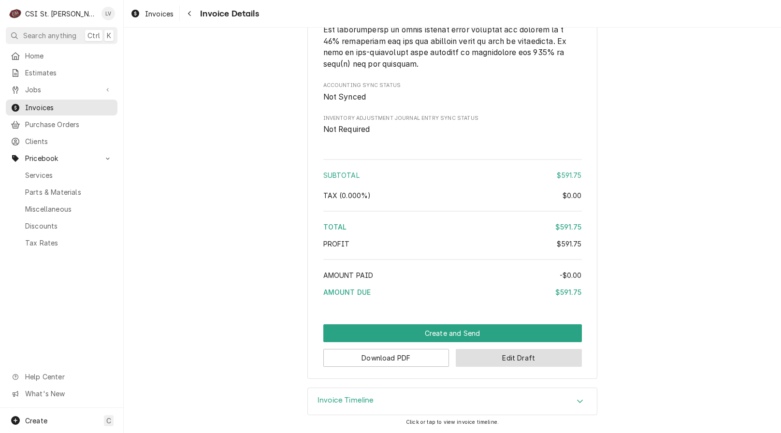
click at [504, 360] on button "Edit Draft" at bounding box center [519, 358] width 126 height 18
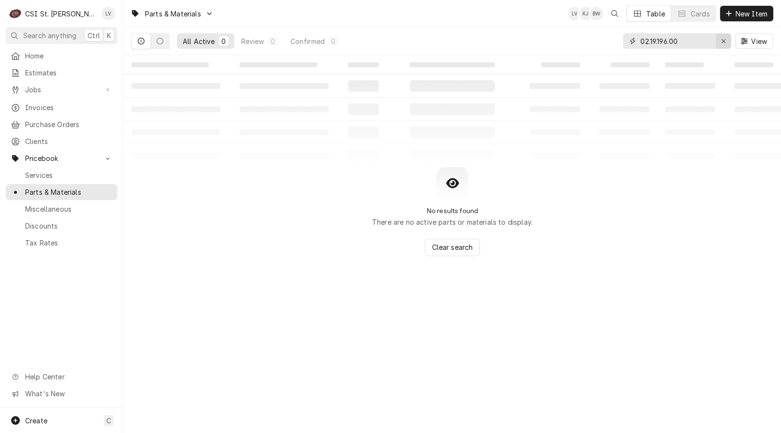
click at [719, 43] on div "Erase input" at bounding box center [724, 41] width 10 height 10
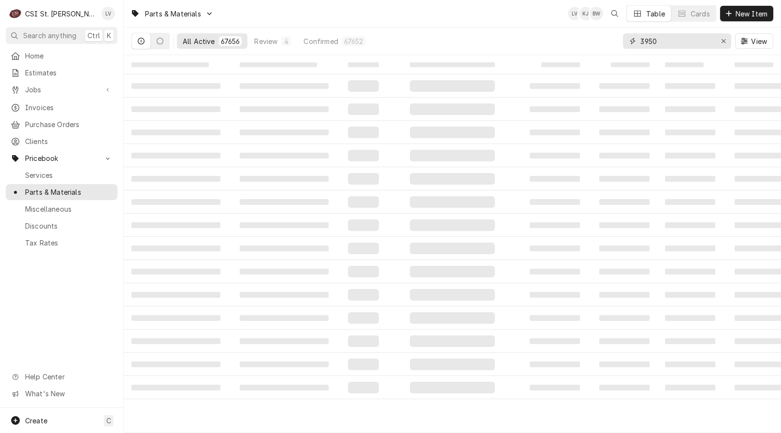
type input "3950"
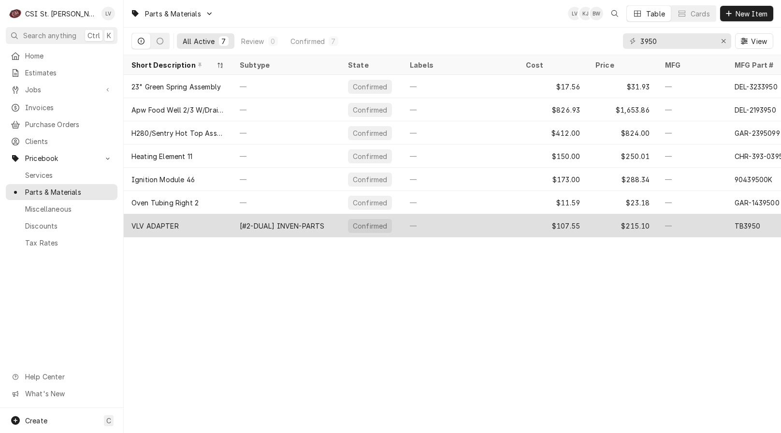
click at [260, 227] on div "[#2-DUAL] INVEN-PARTS" at bounding box center [282, 226] width 85 height 10
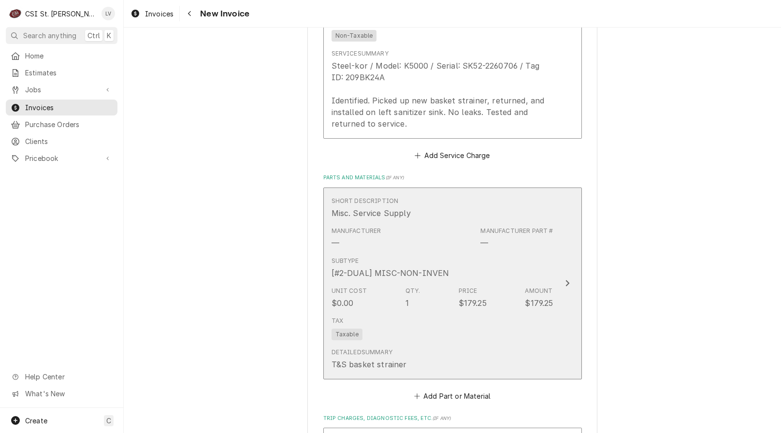
scroll to position [1256, 0]
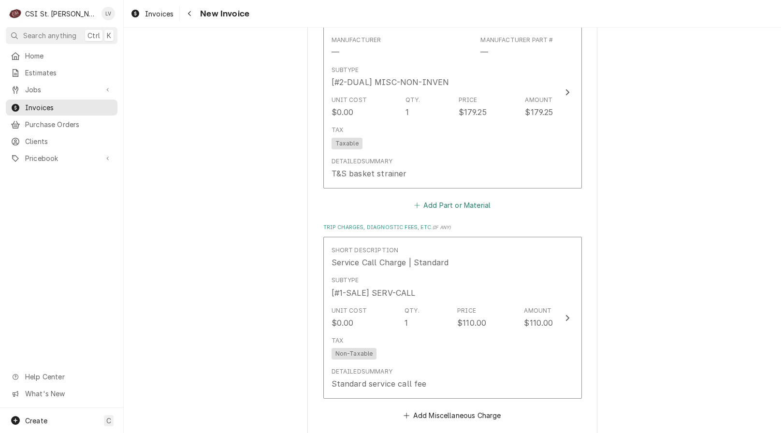
click at [448, 205] on button "Add Part or Material" at bounding box center [452, 205] width 80 height 14
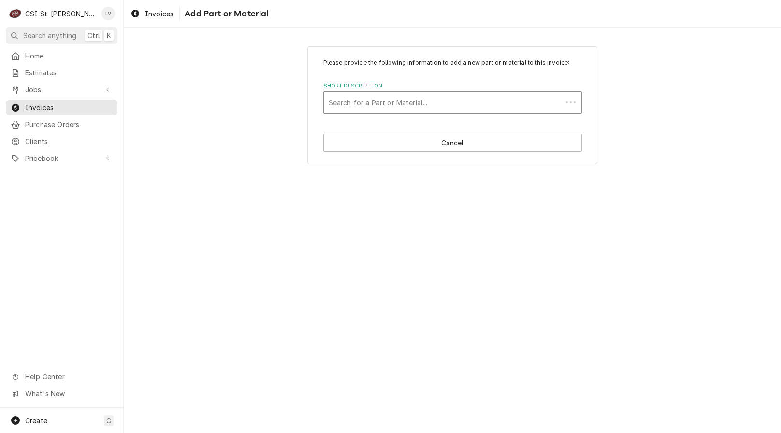
click at [362, 99] on div "Short Description" at bounding box center [443, 102] width 229 height 17
type input "tb3950"
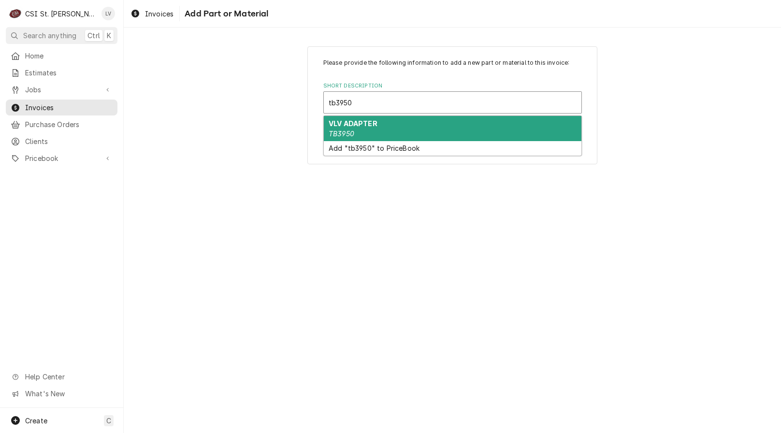
click at [364, 122] on strong "VLV ADAPTER" at bounding box center [353, 123] width 49 height 8
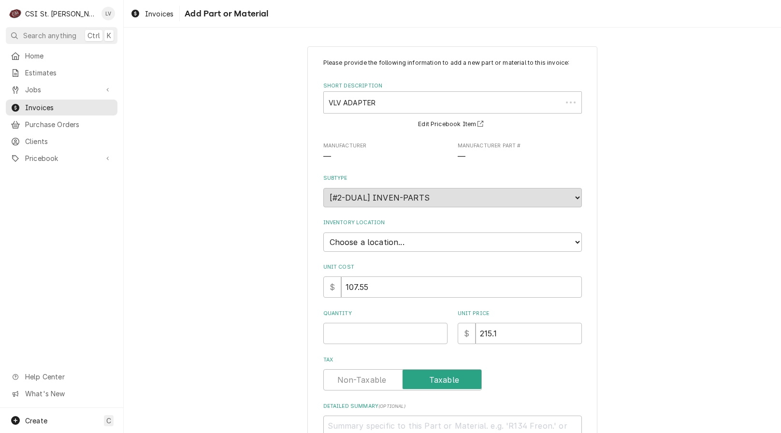
type textarea "x"
click at [365, 244] on select "Choose a location... 00 | STL WAREHOUSE 01 | CHUCK WAMBOLDT V#93 01 | COURTNEY …" at bounding box center [452, 241] width 259 height 19
select select "1466"
click at [323, 232] on select "Choose a location... 00 | STL WAREHOUSE 01 | CHUCK WAMBOLDT V#93 01 | COURTNEY …" at bounding box center [452, 241] width 259 height 19
click at [367, 335] on input "Quantity" at bounding box center [385, 333] width 124 height 21
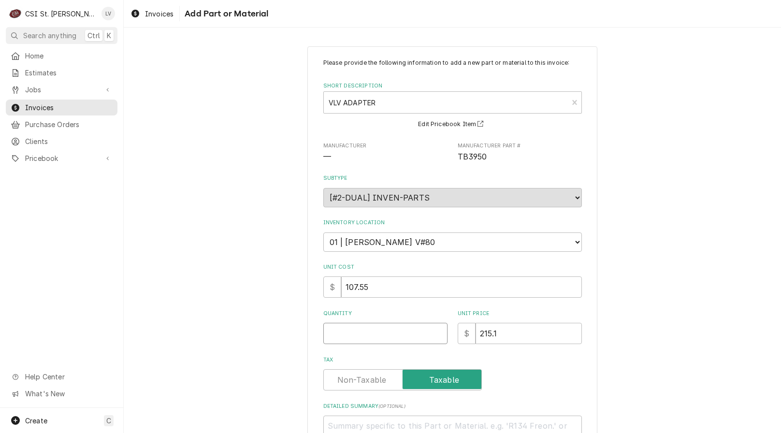
type textarea "x"
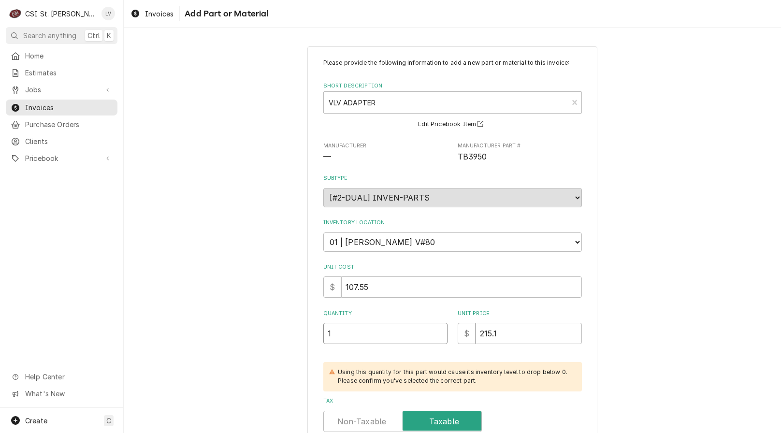
type input "1"
click at [233, 371] on div "Please provide the following information to add a new part or material to this …" at bounding box center [452, 298] width 657 height 521
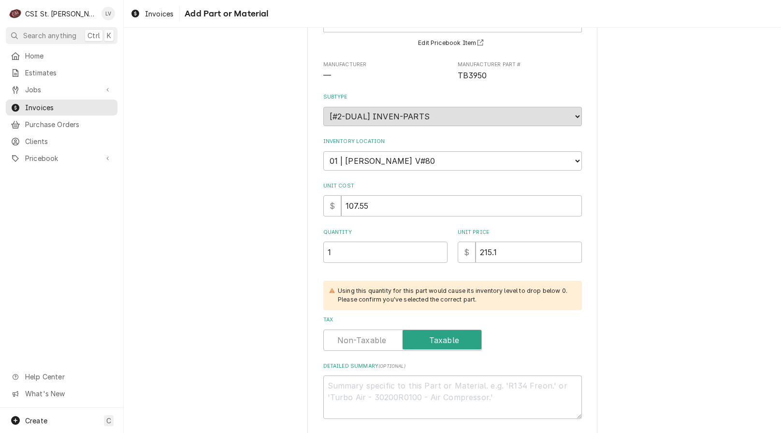
scroll to position [126, 0]
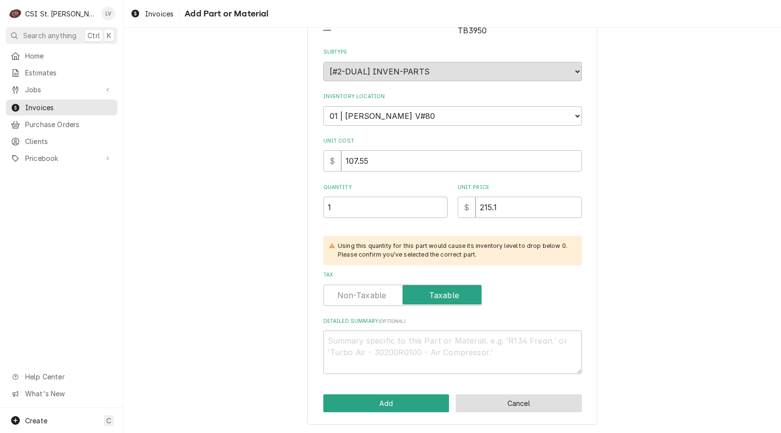
click at [506, 403] on button "Cancel" at bounding box center [519, 403] width 126 height 18
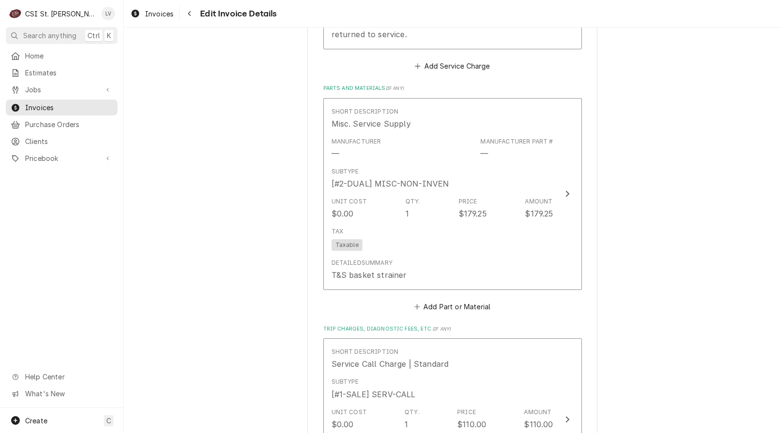
scroll to position [1130, 0]
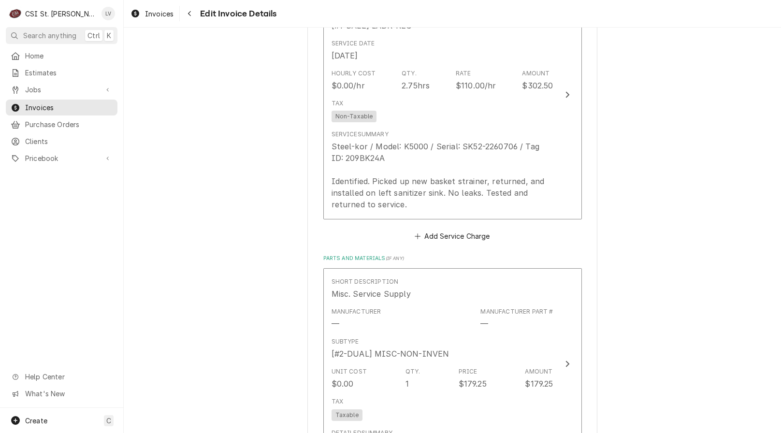
scroll to position [840, 0]
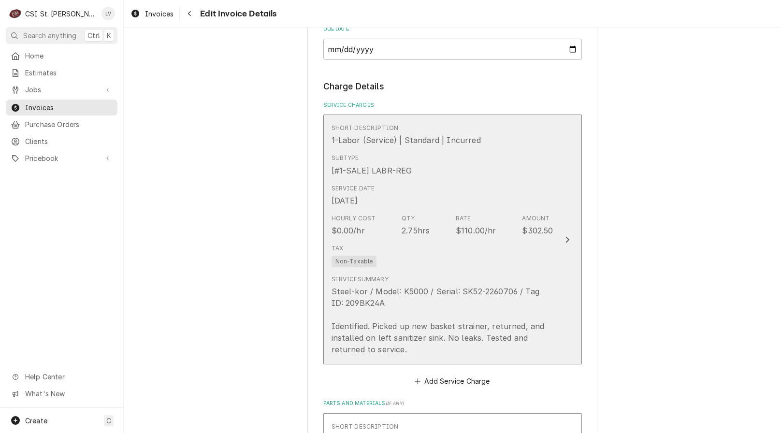
click at [397, 262] on div "Tax Non-Taxable" at bounding box center [442, 255] width 222 height 31
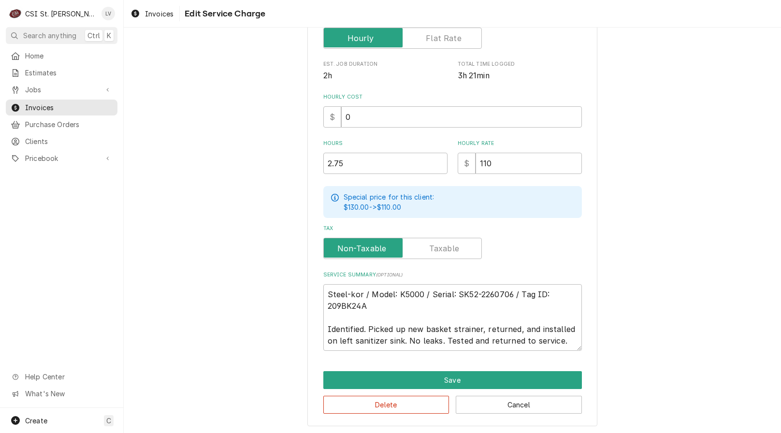
scroll to position [219, 0]
drag, startPoint x: 323, startPoint y: 293, endPoint x: 647, endPoint y: 366, distance: 332.4
click at [646, 366] on div "Use the fields below to edit this service charge Short Description 1-Labor (Ser…" at bounding box center [452, 126] width 657 height 615
type textarea "x"
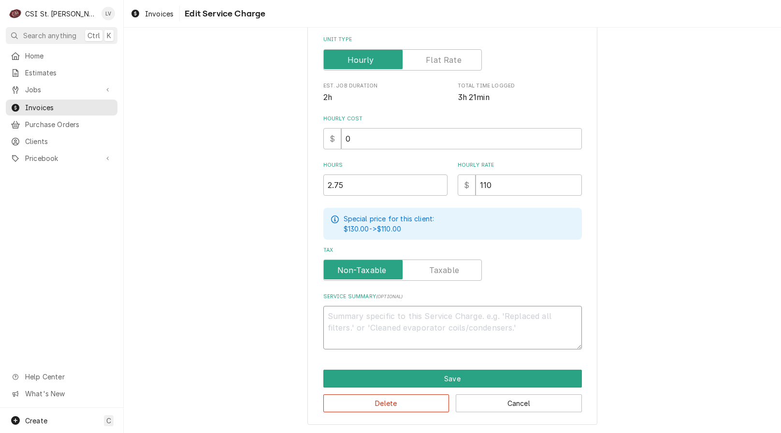
scroll to position [196, 0]
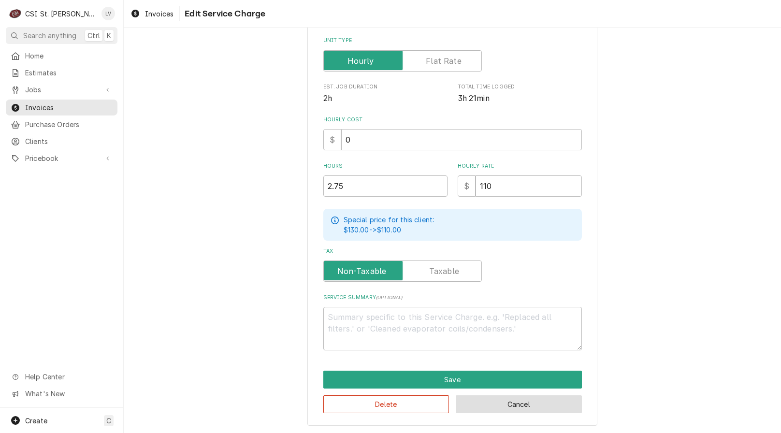
click at [504, 399] on button "Cancel" at bounding box center [519, 404] width 126 height 18
type textarea "x"
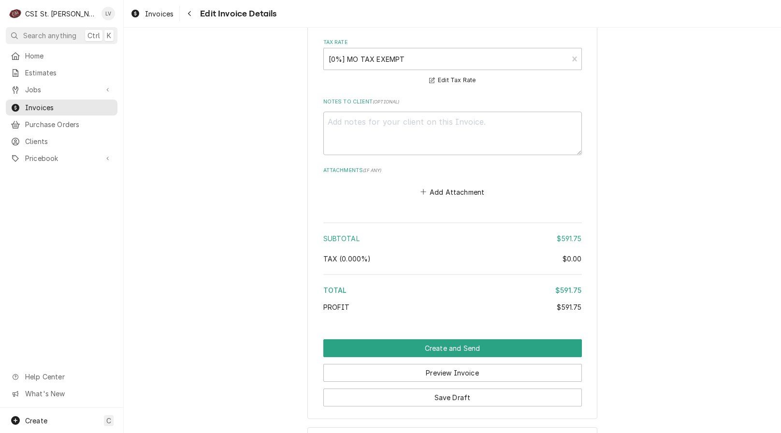
scroll to position [1735, 0]
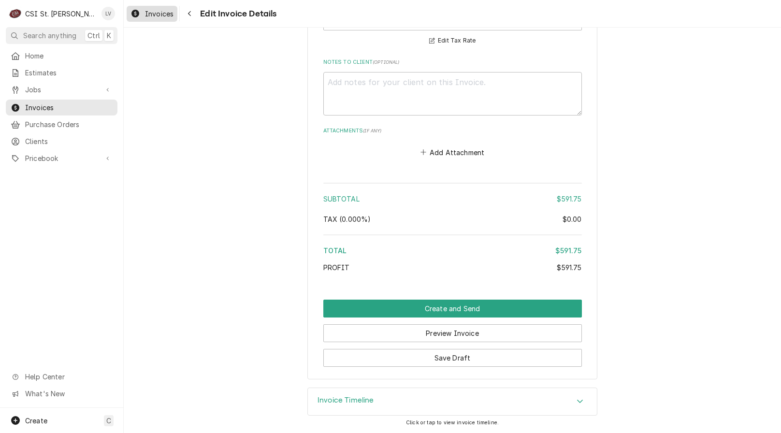
click at [145, 15] on span "Invoices" at bounding box center [159, 14] width 29 height 10
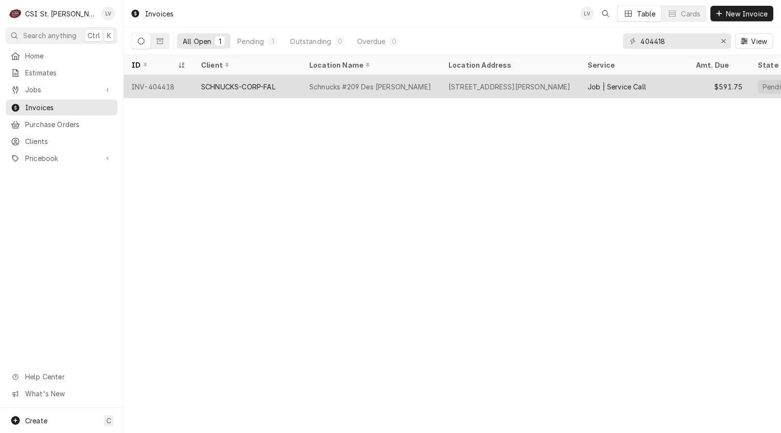
click at [324, 82] on div "Schnucks #209 Des [PERSON_NAME]" at bounding box center [370, 87] width 122 height 10
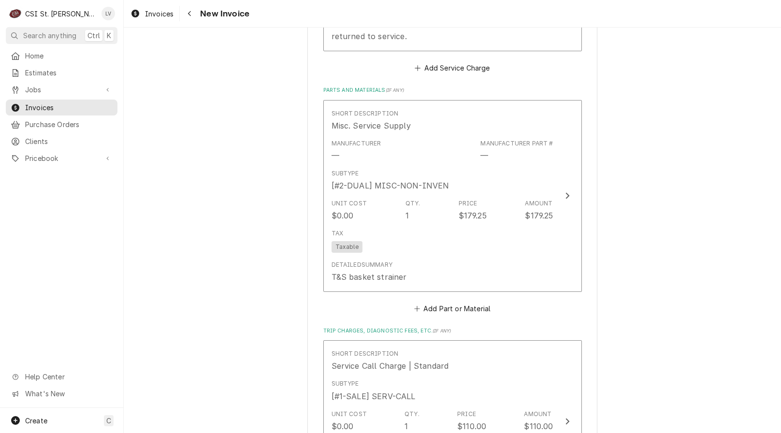
scroll to position [1208, 0]
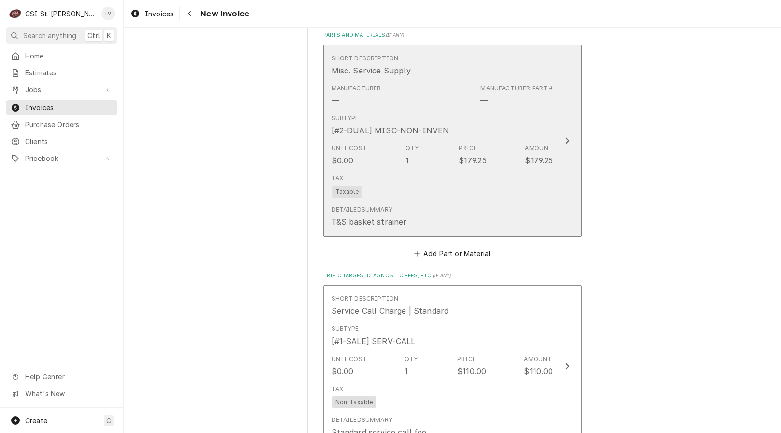
click at [511, 189] on div "Tax Taxable" at bounding box center [442, 185] width 222 height 31
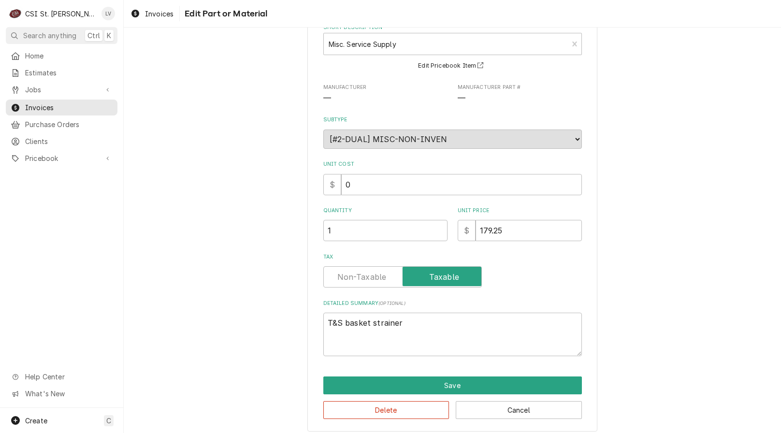
scroll to position [65, 0]
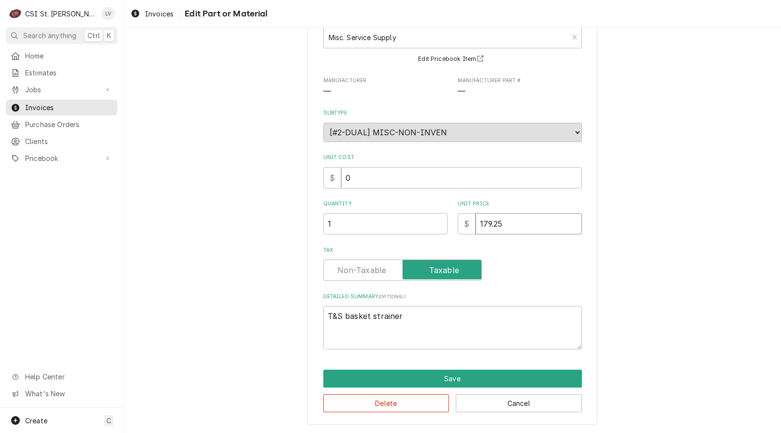
drag, startPoint x: 515, startPoint y: 223, endPoint x: 436, endPoint y: 237, distance: 79.5
click at [436, 237] on div "Use the fields below to edit this part or material: Short Description Misc. Ser…" at bounding box center [452, 171] width 259 height 356
type textarea "x"
type input "2"
type textarea "x"
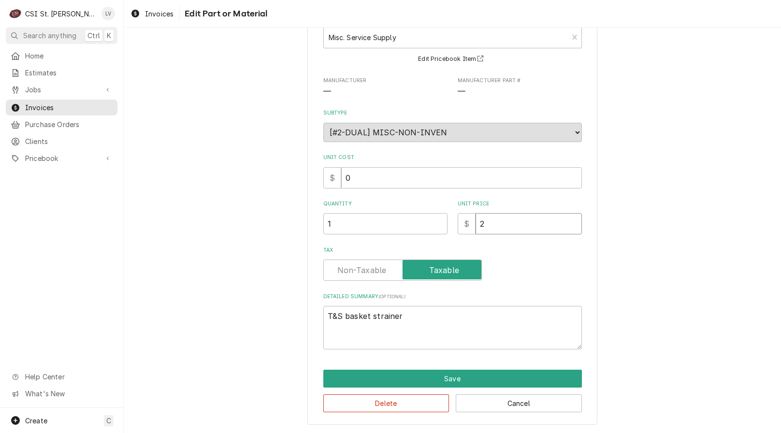
type input "21"
type textarea "x"
type input "215"
type textarea "x"
type input "215.1"
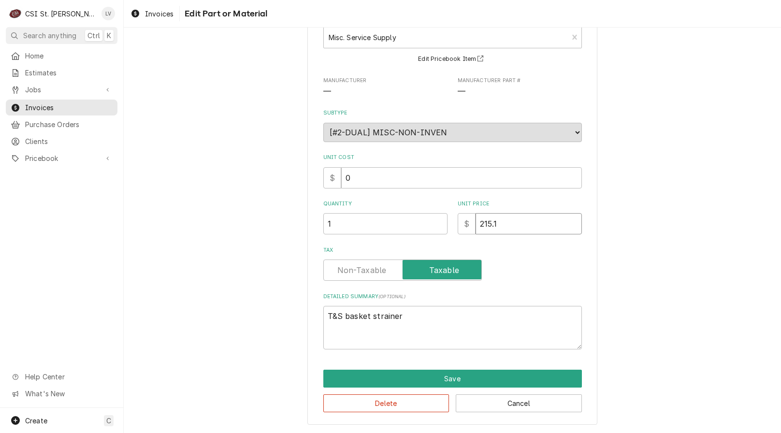
type textarea "x"
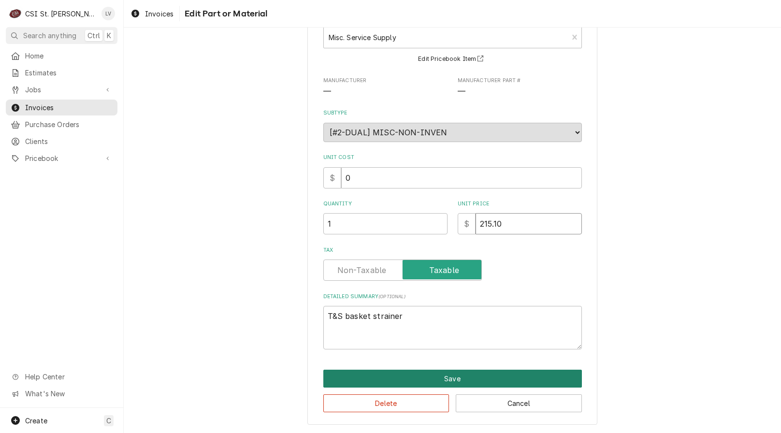
type input "215.10"
click at [437, 378] on button "Save" at bounding box center [452, 379] width 259 height 18
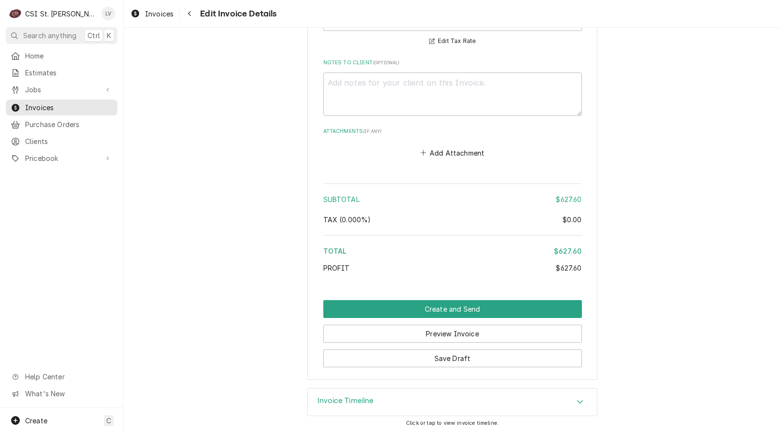
scroll to position [1735, 0]
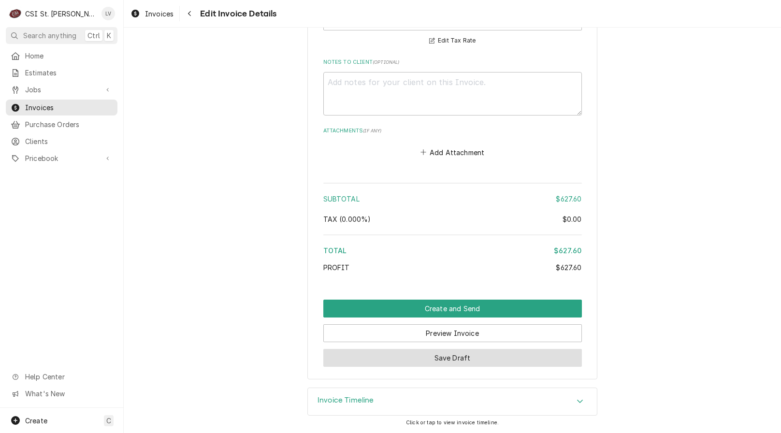
click at [490, 361] on button "Save Draft" at bounding box center [452, 358] width 259 height 18
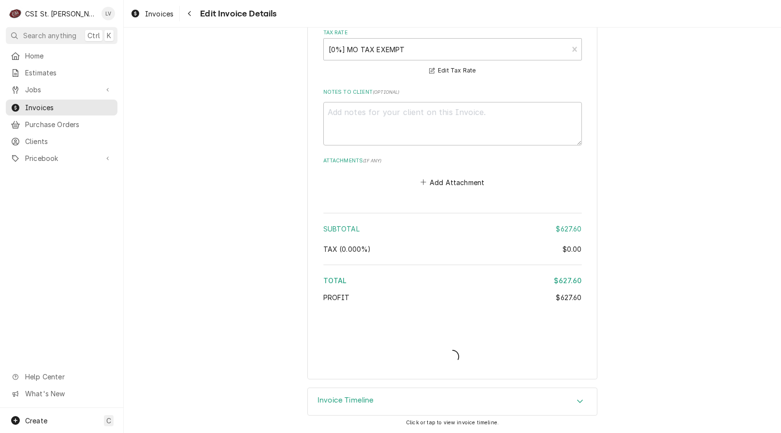
type textarea "x"
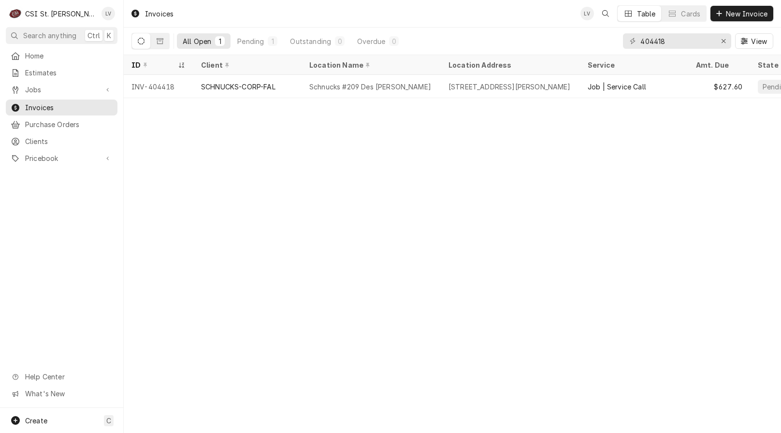
click at [54, 208] on div "Home Estimates Jobs Jobs Job Series Invoices Purchase Orders Clients Pricebook …" at bounding box center [61, 228] width 123 height 360
click at [671, 41] on input "404418" at bounding box center [676, 40] width 72 height 15
drag, startPoint x: 678, startPoint y: 41, endPoint x: 604, endPoint y: 41, distance: 74.4
click at [604, 41] on div "All Open 1 Pending 1 Outstanding 0 Overdue 0 404419 View" at bounding box center [452, 41] width 642 height 27
type input "404420"
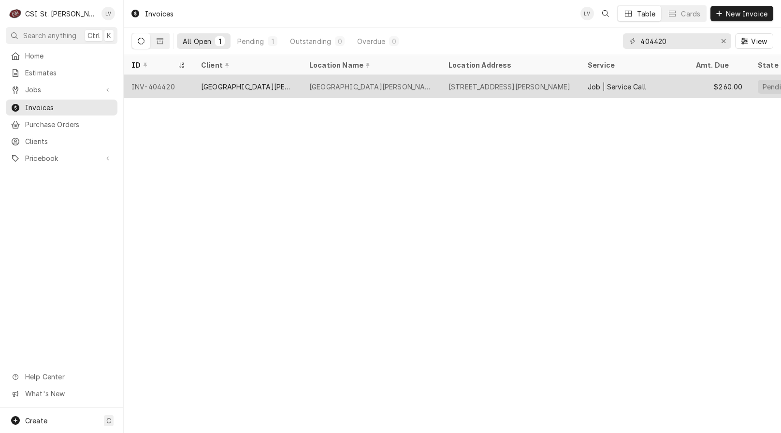
click at [211, 86] on div "[GEOGRAPHIC_DATA][PERSON_NAME]" at bounding box center [247, 87] width 93 height 10
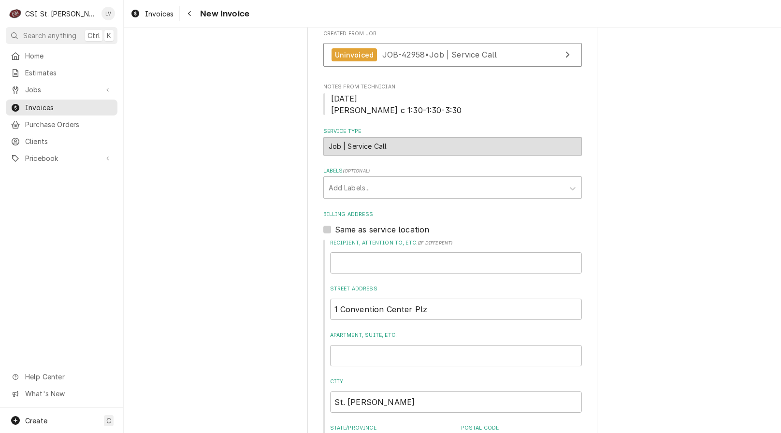
scroll to position [435, 0]
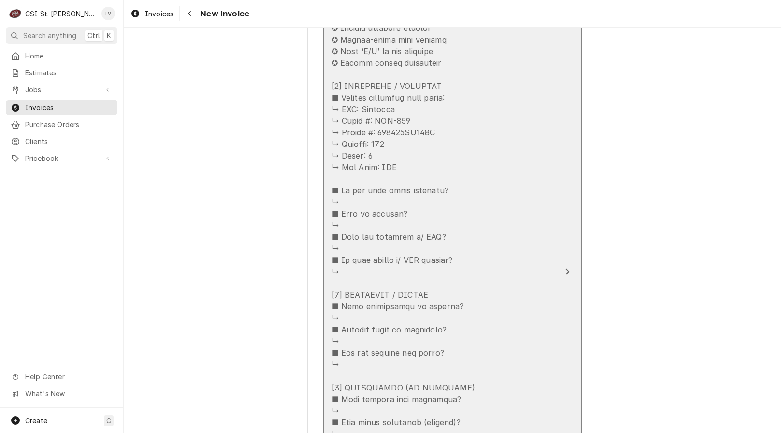
click at [381, 263] on div "Update Line Item" at bounding box center [442, 352] width 222 height 707
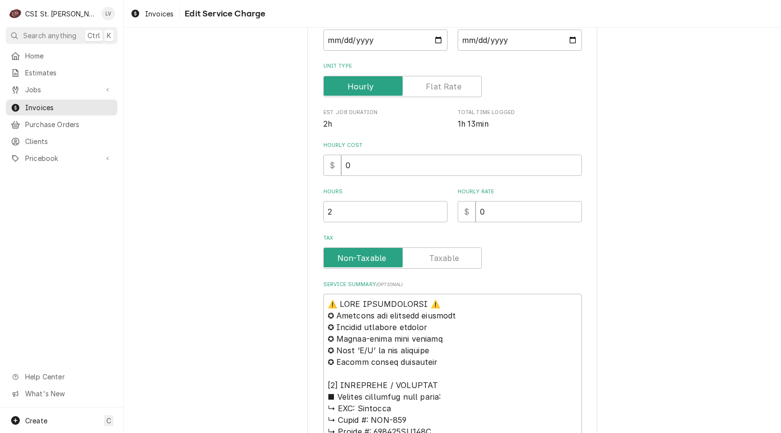
scroll to position [338, 0]
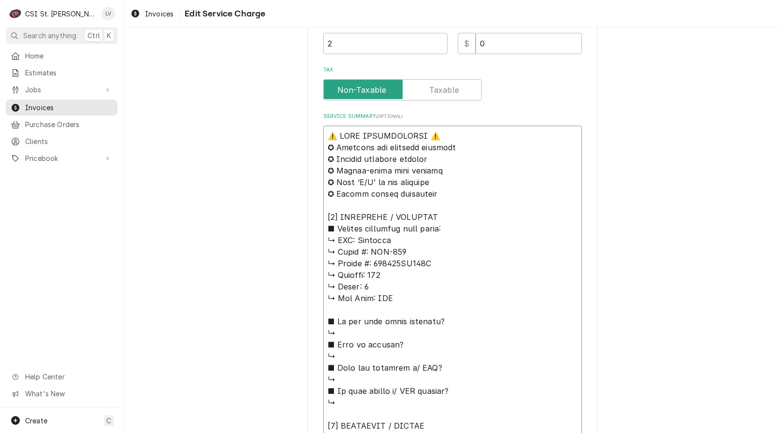
drag, startPoint x: 351, startPoint y: 239, endPoint x: 294, endPoint y: 121, distance: 131.0
click at [294, 121] on div "Use the fields below to edit this service charge Short Description Job | Servic…" at bounding box center [452, 306] width 657 height 1214
type textarea "x"
type textarea "Blodgett ↳ 𝗠𝗼𝗱𝗲𝗹 #: DFG-200 ↳ 𝗦𝗲𝗿𝗶𝗮𝗹 #: 092804EA040T ↳ 𝗩𝗼𝗹𝘁𝗮𝗴𝗲: 115 ↳ 𝗣𝗵𝗮𝘀𝗲: 1 …"
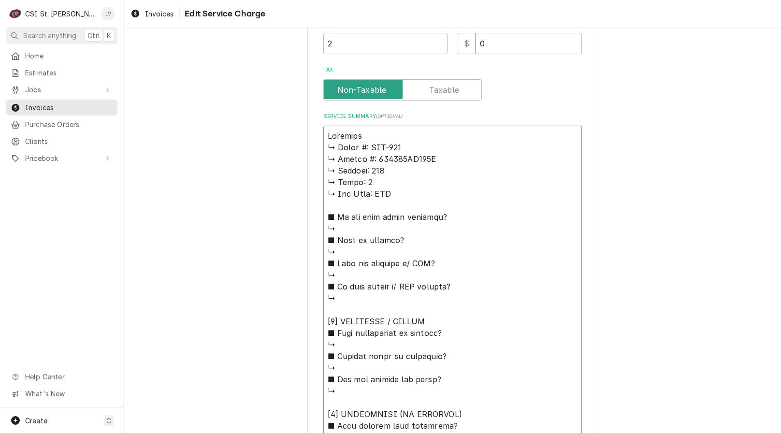
type textarea "x"
type textarea "Blodgett ↳ 𝗠𝗼𝗱𝗲𝗹 #: DFG-200 ↳ 𝗦𝗲𝗿𝗶𝗮𝗹 #: 092804EA040T ↳ 𝗩𝗼𝗹𝘁𝗮𝗴𝗲: 115 ↳ 𝗣𝗵𝗮𝘀𝗲: 1 …"
click at [363, 132] on textarea "Service Summary ( optional )" at bounding box center [452, 426] width 259 height 600
type textarea "x"
type textarea "Blodgett / ↳ 𝗠𝗼𝗱𝗲𝗹 #: DFG-200 ↳ 𝗦𝗲𝗿𝗶𝗮𝗹 #: 092804EA040T ↳ 𝗩𝗼𝗹𝘁𝗮𝗴𝗲: 115 ↳ 𝗣𝗵𝗮𝘀𝗲: …"
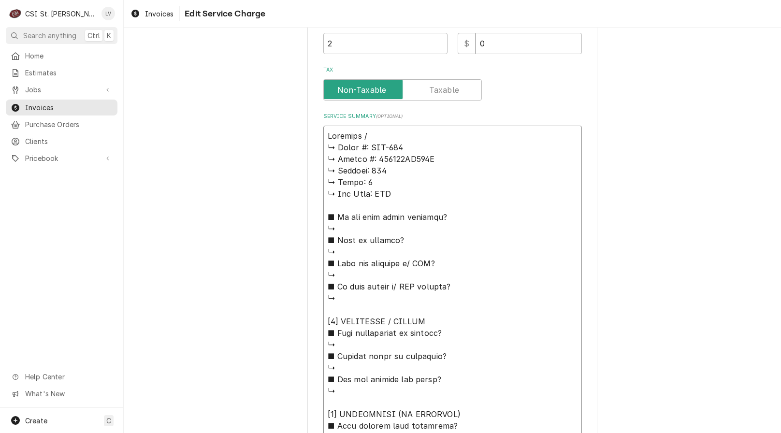
type textarea "x"
type textarea "Blodgett / ↳ 𝗠𝗼𝗱𝗲𝗹 #: DFG-200 ↳ 𝗦𝗲𝗿𝗶𝗮𝗹 #: 092804EA040T ↳ 𝗩𝗼𝗹𝘁𝗮𝗴𝗲: 115 ↳ 𝗣𝗵𝗮𝘀𝗲: …"
type textarea "x"
type textarea "Blodgett / M ↳ 𝗠𝗼𝗱𝗲𝗹 #: DFG-200 ↳ 𝗦𝗲𝗿𝗶𝗮𝗹 #: 092804EA040T ↳ 𝗩𝗼𝗹𝘁𝗮𝗴𝗲: 115 ↳ 𝗣𝗵𝗮𝘀𝗲…"
type textarea "x"
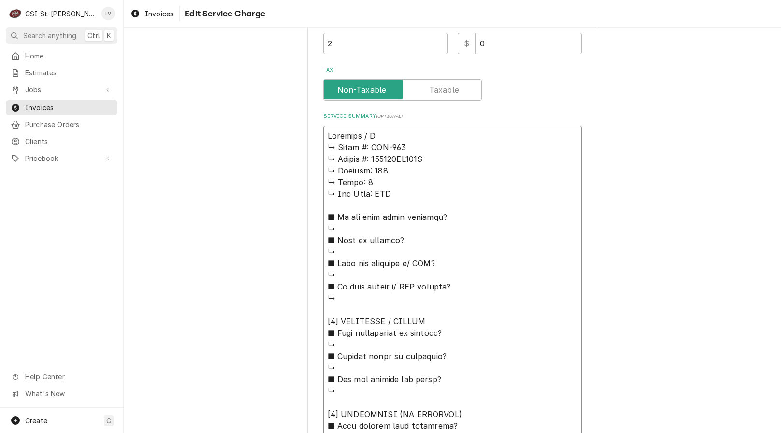
type textarea "Blodgett / Mo ↳ 𝗠𝗼𝗱𝗲𝗹 #: DFG-200 ↳ 𝗦𝗲𝗿𝗶𝗮𝗹 #: 092804EA040T ↳ 𝗩𝗼𝗹𝘁𝗮𝗴𝗲: 115 ↳ 𝗣𝗵𝗮𝘀…"
type textarea "x"
type textarea "Blodgett / Mod ↳ 𝗠𝗼𝗱𝗲𝗹 #: DFG-200 ↳ 𝗦𝗲𝗿𝗶𝗮𝗹 #: 092804EA040T ↳ 𝗩𝗼𝗹𝘁𝗮𝗴𝗲: 115 ↳ 𝗣𝗵𝗮…"
type textarea "x"
type textarea "Blodgett / Mode ↳ 𝗠𝗼𝗱𝗲𝗹 #: DFG-200 ↳ 𝗦𝗲𝗿𝗶𝗮𝗹 #: 092804EA040T ↳ 𝗩𝗼𝗹𝘁𝗮𝗴𝗲: 115 ↳ 𝗣𝗵…"
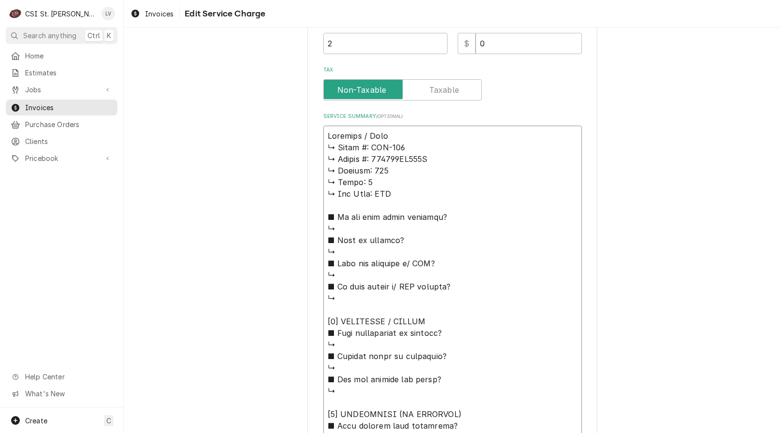
type textarea "x"
type textarea "Blodgett / Model ↳ 𝗠𝗼𝗱𝗲𝗹 #: DFG-200 ↳ 𝗦𝗲𝗿𝗶𝗮𝗹 #: 092804EA040T ↳ 𝗩𝗼𝗹𝘁𝗮𝗴𝗲: 115 ↳ 𝗣…"
type textarea "x"
type textarea "Blodgett / Model: ↳ 𝗠𝗼𝗱𝗲𝗹 #: DFG-200 ↳ 𝗦𝗲𝗿𝗶𝗮𝗹 #: 092804EA040T ↳ 𝗩𝗼𝗹𝘁𝗮𝗴𝗲: 115 ↳ …"
type textarea "x"
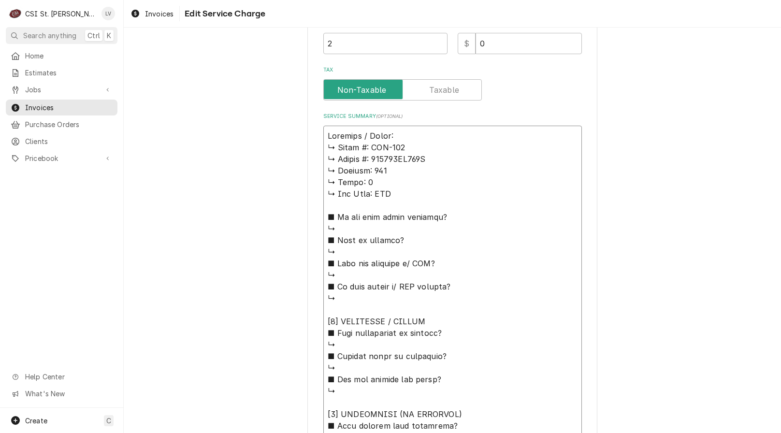
type textarea "Blodgett / Model: ↳ 𝗠𝗼𝗱𝗲𝗹 #: DFG-200 ↳ 𝗦𝗲𝗿𝗶𝗮𝗹 #: 092804EA040T ↳ 𝗩𝗼𝗹𝘁𝗮𝗴𝗲: 115 ↳ …"
type textarea "x"
type textarea "Blodgett / Model: ↳ 𝗠𝗼𝗱𝗲𝗹 #: DFG-200 ↳ 𝗦𝗲𝗿𝗶𝗮𝗹 #: 092804EA040T ↳ 𝗩𝗼𝗹𝘁𝗮𝗴𝗲: 115 ↳ …"
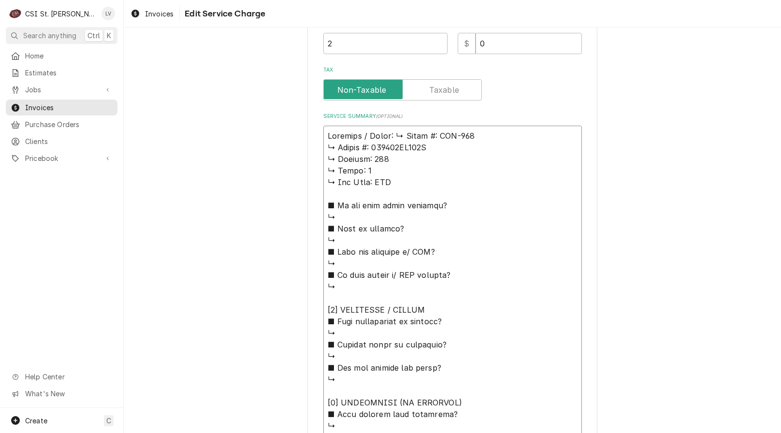
type textarea "x"
type textarea "Blodgett / Model: 𝗠𝗼𝗱𝗲𝗹 #: DFG-200 ↳ 𝗦𝗲𝗿𝗶𝗮𝗹 #: 092804EA040T ↳ 𝗩𝗼𝗹𝘁𝗮𝗴𝗲: 115 ↳ 𝗣𝗵…"
type textarea "x"
type textarea "Blodgett / Model: 𝗠𝗼𝗱𝗲𝗹 #: DFG-200 ↳ 𝗦𝗲𝗿𝗶𝗮𝗹 #: 092804EA040T ↳ 𝗩𝗼𝗹𝘁𝗮𝗴𝗲: 115 ↳ 𝗣𝗵…"
type textarea "x"
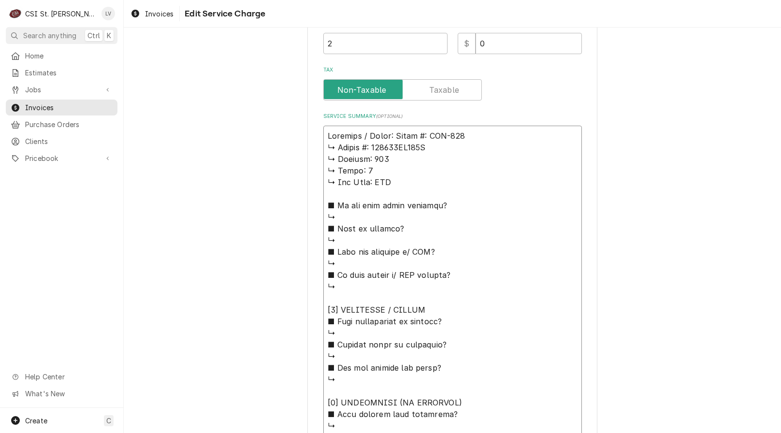
type textarea "Blodgett / Model: 𝗼𝗱𝗲𝗹 #: DFG-200 ↳ 𝗦𝗲𝗿𝗶𝗮𝗹 #: 092804EA040T ↳ 𝗩𝗼𝗹𝘁𝗮𝗴𝗲: 115 ↳ 𝗣𝗵𝗮…"
type textarea "x"
type textarea "Blodgett / Model: 𝗱𝗲𝗹 #: DFG-200 ↳ 𝗦𝗲𝗿𝗶𝗮𝗹 #: 092804EA040T ↳ 𝗩𝗼𝗹𝘁𝗮𝗴𝗲: 115 ↳ 𝗣𝗵𝗮𝘀…"
type textarea "x"
type textarea "Blodgett / Model: 𝗲𝗹 #: DFG-200 ↳ 𝗦𝗲𝗿𝗶𝗮𝗹 #: 092804EA040T ↳ 𝗩𝗼𝗹𝘁𝗮𝗴𝗲: 115 ↳ 𝗣𝗵𝗮𝘀𝗲…"
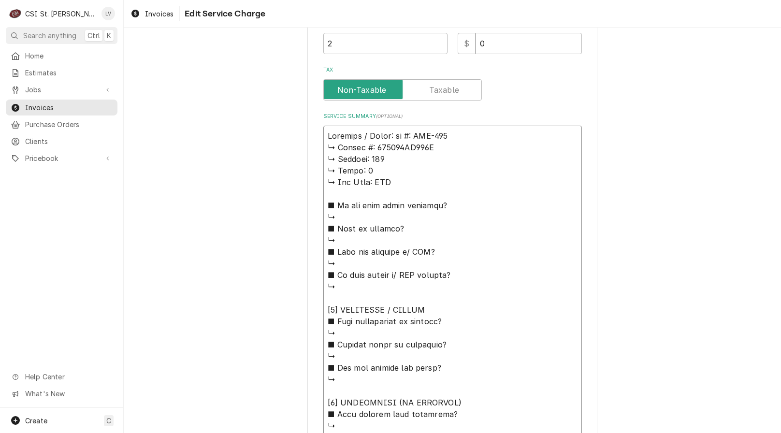
type textarea "x"
type textarea "Blodgett / Model: 𝗹 #: DFG-200 ↳ 𝗦𝗲𝗿𝗶𝗮𝗹 #: 092804EA040T ↳ 𝗩𝗼𝗹𝘁𝗮𝗴𝗲: 115 ↳ 𝗣𝗵𝗮𝘀𝗲:…"
type textarea "x"
type textarea "Blodgett / Model: #: DFG-200 ↳ 𝗦𝗲𝗿𝗶𝗮𝗹 #: 092804EA040T ↳ 𝗩𝗼𝗹𝘁𝗮𝗴𝗲: 115 ↳ 𝗣𝗵𝗮𝘀𝗲: 1…"
type textarea "x"
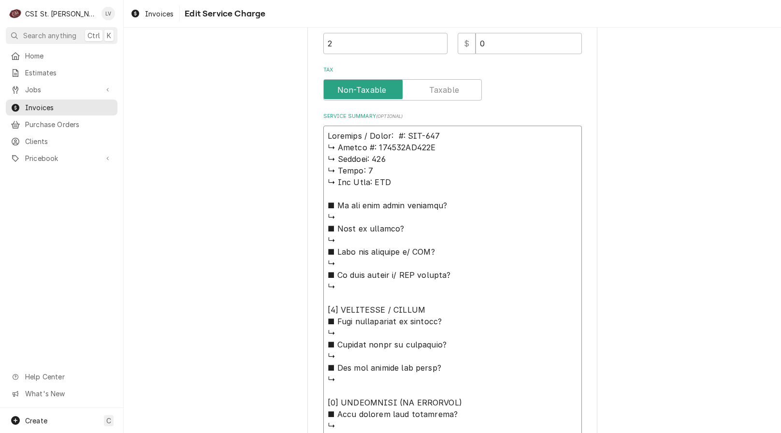
type textarea "Blodgett / Model: #: DFG-200 ↳ 𝗦𝗲𝗿𝗶𝗮𝗹 #: 092804EA040T ↳ 𝗩𝗼𝗹𝘁𝗮𝗴𝗲: 115 ↳ 𝗣𝗵𝗮𝘀𝗲: 1…"
type textarea "x"
type textarea "Blodgett / Model: : DFG-200 ↳ 𝗦𝗲𝗿𝗶𝗮𝗹 #: 092804EA040T ↳ 𝗩𝗼𝗹𝘁𝗮𝗴𝗲: 115 ↳ 𝗣𝗵𝗮𝘀𝗲: 1 …"
type textarea "x"
type textarea "Blodgett / Model: DFG-200 ↳ 𝗦𝗲𝗿𝗶𝗮𝗹 #: 092804EA040T ↳ 𝗩𝗼𝗹𝘁𝗮𝗴𝗲: 115 ↳ 𝗣𝗵𝗮𝘀𝗲: 1 ↳ …"
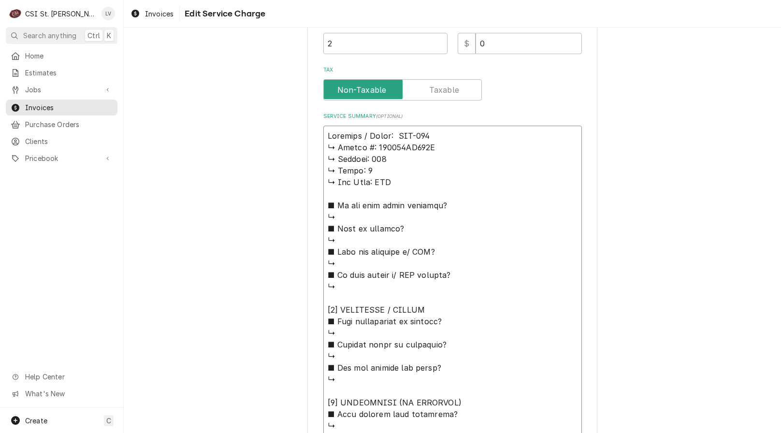
type textarea "x"
type textarea "Blodgett / Model: DFG-200 ↳ 𝗦𝗲𝗿𝗶𝗮𝗹 #: 092804EA040T ↳ 𝗩𝗼𝗹𝘁𝗮𝗴𝗲: 115 ↳ 𝗣𝗵𝗮𝘀𝗲: 1 ↳ …"
click at [444, 137] on textarea "Service Summary ( optional )" at bounding box center [452, 420] width 259 height 589
type textarea "x"
type textarea "Blodgett / Model: DFG-200 ↳ 𝗦𝗲𝗿𝗶𝗮𝗹 #: 092804EA040T ↳ 𝗩𝗼𝗹𝘁𝗮𝗴𝗲: 115 ↳ 𝗣𝗵𝗮𝘀𝗲: 1 ↳ …"
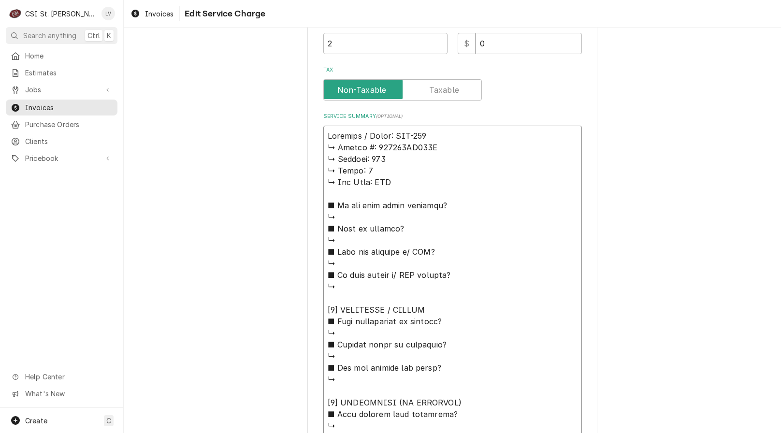
type textarea "x"
type textarea "Blodgett / Model: DFG-200 / ↳ 𝗦𝗲𝗿𝗶𝗮𝗹 #: 092804EA040T ↳ 𝗩𝗼𝗹𝘁𝗮𝗴𝗲: 115 ↳ 𝗣𝗵𝗮𝘀𝗲: 1 …"
type textarea "x"
type textarea "Blodgett / Model: DFG-200 / ↳ 𝗦𝗲𝗿𝗶𝗮𝗹 #: 092804EA040T ↳ 𝗩𝗼𝗹𝘁𝗮𝗴𝗲: 115 ↳ 𝗣𝗵𝗮𝘀𝗲: 1 …"
type textarea "x"
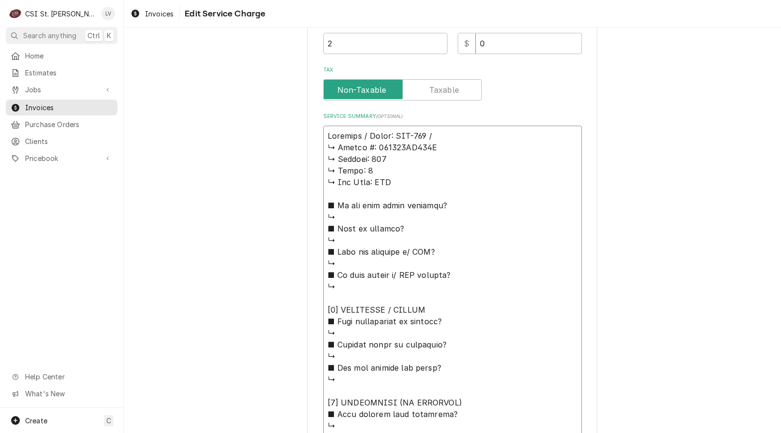
type textarea "Blodgett / Model: DFG-200 / S ↳ 𝗦𝗲𝗿𝗶𝗮𝗹 #: 092804EA040T ↳ 𝗩𝗼𝗹𝘁𝗮𝗴𝗲: 115 ↳ 𝗣𝗵𝗮𝘀𝗲: …"
type textarea "x"
type textarea "Blodgett / Model: DFG-200 / Se ↳ 𝗦𝗲𝗿𝗶𝗮𝗹 #: 092804EA040T ↳ 𝗩𝗼𝗹𝘁𝗮𝗴𝗲: 115 ↳ 𝗣𝗵𝗮𝘀𝗲:…"
type textarea "x"
type textarea "Blodgett / Model: DFG-200 / Ser ↳ 𝗦𝗲𝗿𝗶𝗮𝗹 #: 092804EA040T ↳ 𝗩𝗼𝗹𝘁𝗮𝗴𝗲: 115 ↳ 𝗣𝗵𝗮𝘀𝗲…"
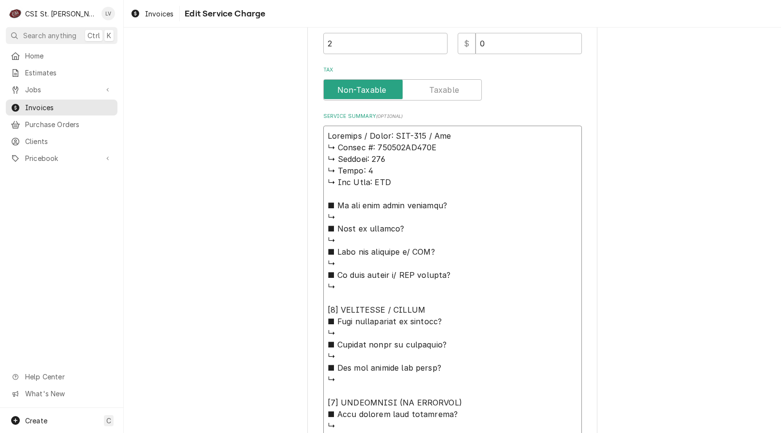
type textarea "x"
type textarea "Blodgett / Model: DFG-200 / Seri ↳ 𝗦𝗲𝗿𝗶𝗮𝗹 #: 092804EA040T ↳ 𝗩𝗼𝗹𝘁𝗮𝗴𝗲: 115 ↳ 𝗣𝗵𝗮𝘀…"
type textarea "x"
type textarea "Blodgett / Model: DFG-200 / Seria ↳ 𝗦𝗲𝗿𝗶𝗮𝗹 #: 092804EA040T ↳ 𝗩𝗼𝗹𝘁𝗮𝗴𝗲: 115 ↳ 𝗣𝗵𝗮…"
type textarea "x"
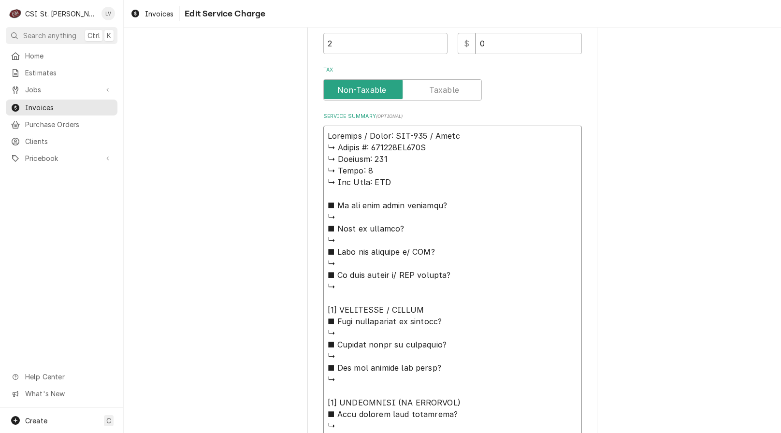
type textarea "Blodgett / Model: DFG-200 / Serial ↳ 𝗦𝗲𝗿𝗶𝗮𝗹 #: 092804EA040T ↳ 𝗩𝗼𝗹𝘁𝗮𝗴𝗲: 115 ↳ 𝗣𝗵…"
type textarea "x"
type textarea "Blodgett / Model: DFG-200 / Serial: ↳ 𝗦𝗲𝗿𝗶𝗮𝗹 #: 092804EA040T ↳ 𝗩𝗼𝗹𝘁𝗮𝗴𝗲: 115 ↳ 𝗣…"
type textarea "x"
type textarea "Blodgett / Model: DFG-200 / Serial: ↳ 𝗦𝗲𝗿𝗶𝗮𝗹 #: 092804EA040T ↳ 𝗩𝗼𝗹𝘁𝗮𝗴𝗲: 115 ↳ 𝗣…"
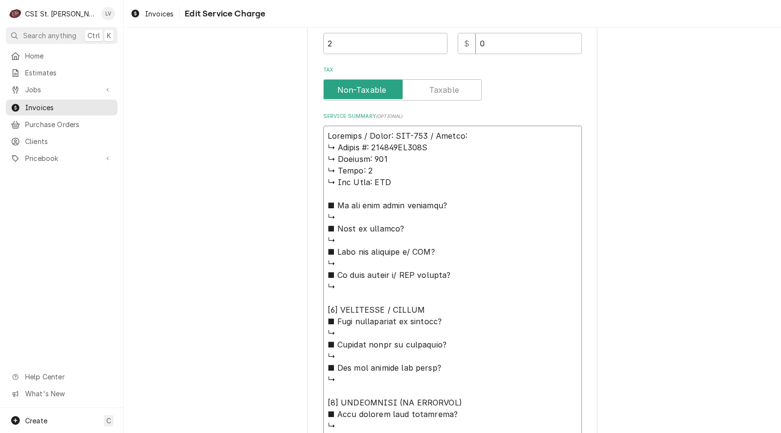
type textarea "x"
type textarea "Blodgett / Model: DFG-200 / Serial: ↳ 𝗦𝗲𝗿𝗶𝗮𝗹 #: 092804EA040T ↳ 𝗩𝗼𝗹𝘁𝗮𝗴𝗲: 115 ↳ 𝗣…"
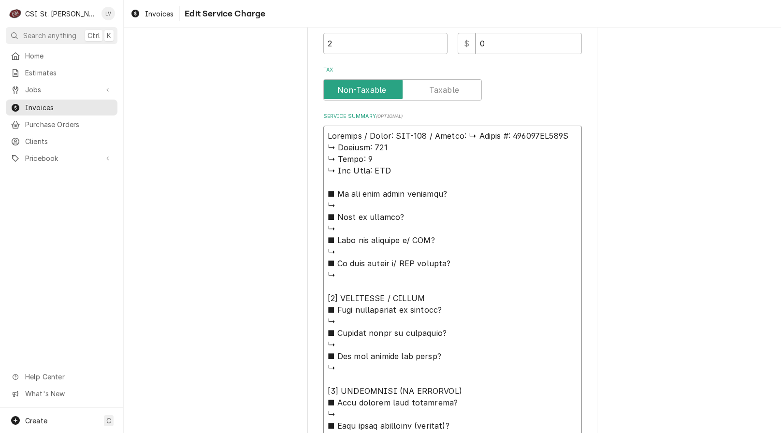
type textarea "x"
type textarea "Blodgett / Model: DFG-200 / Serial: 𝗦𝗲𝗿𝗶𝗮𝗹 #: 092804EA040T ↳ 𝗩𝗼𝗹𝘁𝗮𝗴𝗲: 115 ↳ 𝗣𝗵𝗮…"
type textarea "x"
type textarea "Blodgett / Model: DFG-200 / Serial: 𝗦𝗲𝗿𝗶𝗮𝗹 #: 092804EA040T ↳ 𝗩𝗼𝗹𝘁𝗮𝗴𝗲: 115 ↳ 𝗣𝗵𝗮…"
type textarea "x"
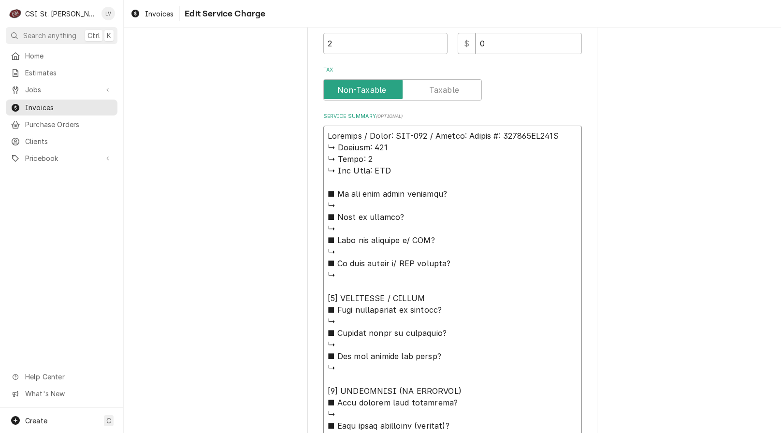
type textarea "Blodgett / Model: DFG-200 / Serial: 𝗲𝗿𝗶𝗮𝗹 #: 092804EA040T ↳ 𝗩𝗼𝗹𝘁𝗮𝗴𝗲: 115 ↳ 𝗣𝗵𝗮𝘀…"
type textarea "x"
type textarea "Blodgett / Model: DFG-200 / Serial: 𝗿𝗶𝗮𝗹 #: 092804EA040T ↳ 𝗩𝗼𝗹𝘁𝗮𝗴𝗲: 115 ↳ 𝗣𝗵𝗮𝘀𝗲…"
type textarea "x"
type textarea "Blodgett / Model: DFG-200 / Serial: 𝗶𝗮𝗹 #: 092804EA040T ↳ 𝗩𝗼𝗹𝘁𝗮𝗴𝗲: 115 ↳ 𝗣𝗵𝗮𝘀𝗲:…"
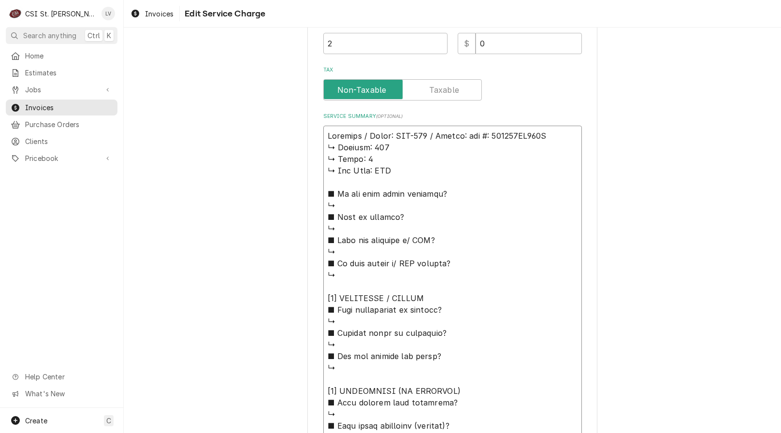
type textarea "x"
type textarea "Blodgett / Model: DFG-200 / Serial: 𝗮𝗹 #: 092804EA040T ↳ 𝗩𝗼𝗹𝘁𝗮𝗴𝗲: 115 ↳ 𝗣𝗵𝗮𝘀𝗲: …"
type textarea "x"
type textarea "Blodgett / Model: DFG-200 / Serial: 𝗹 #: 092804EA040T ↳ 𝗩𝗼𝗹𝘁𝗮𝗴𝗲: 115 ↳ 𝗣𝗵𝗮𝘀𝗲: 1…"
type textarea "x"
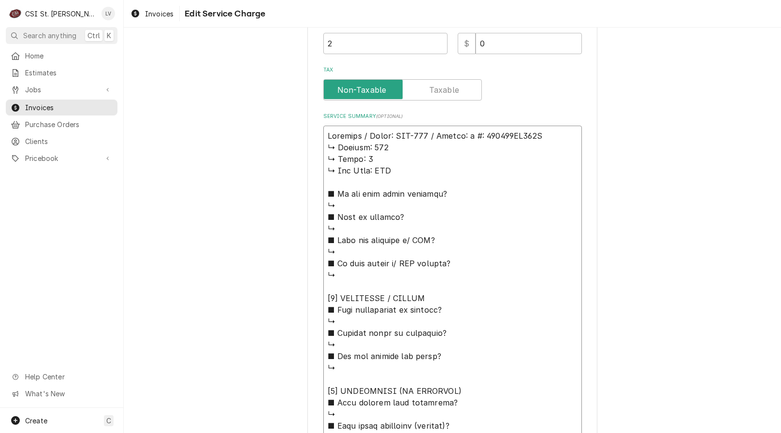
type textarea "Blodgett / Model: DFG-200 / Serial: #: 092804EA040T ↳ 𝗩𝗼𝗹𝘁𝗮𝗴𝗲: 115 ↳ 𝗣𝗵𝗮𝘀𝗲: 1 ↳…"
type textarea "x"
type textarea "Blodgett / Model: DFG-200 / Serial: #: 092804EA040T ↳ 𝗩𝗼𝗹𝘁𝗮𝗴𝗲: 115 ↳ 𝗣𝗵𝗮𝘀𝗲: 1 ↳…"
type textarea "x"
type textarea "Blodgett / Model: DFG-200 / Serial: : 092804EA040T ↳ 𝗩𝗼𝗹𝘁𝗮𝗴𝗲: 115 ↳ 𝗣𝗵𝗮𝘀𝗲: 1 ↳ …"
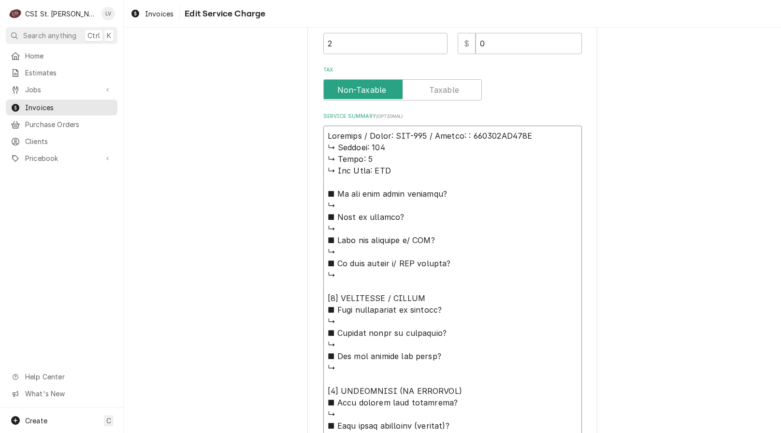
type textarea "x"
type textarea "Blodgett / Model: DFG-200 / Serial: 092804EA040T ↳ 𝗩𝗼𝗹𝘁𝗮𝗴𝗲: 115 ↳ 𝗣𝗵𝗮𝘀𝗲: 1 ↳ 𝗚𝗮…"
type textarea "x"
type textarea "Blodgett / Model: DFG-200 / Serial: 092804EA040T ↳ 𝗩𝗼𝗹𝘁𝗮𝗴𝗲: 115 ↳ 𝗣𝗵𝗮𝘀𝗲: 1 ↳ 𝗚𝗮…"
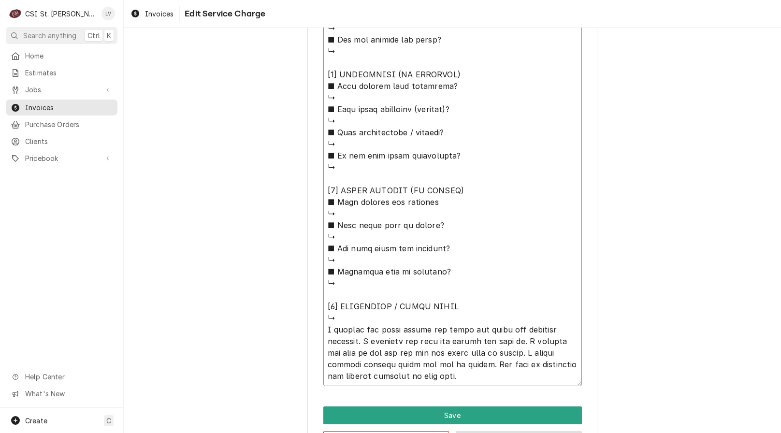
scroll to position [691, 0]
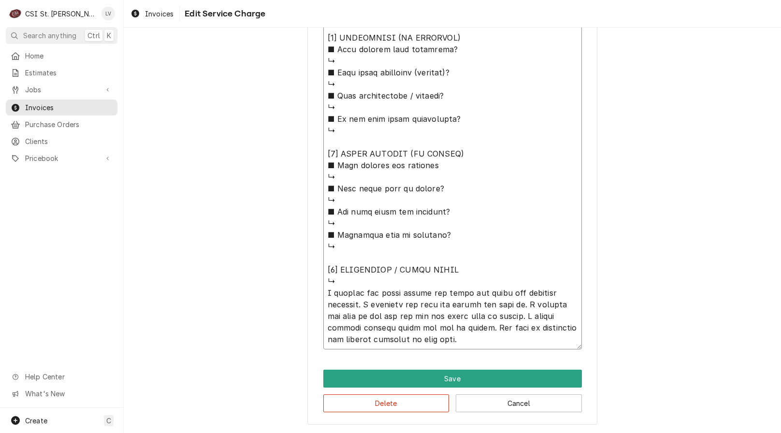
drag, startPoint x: 326, startPoint y: 146, endPoint x: 462, endPoint y: 285, distance: 194.8
click at [462, 285] on textarea "Service Summary ( optional )" at bounding box center [452, 60] width 259 height 577
type textarea "x"
type textarea "Blodgett / Model: DFG-200 / Serial: 092804EA040T I cleaned the flame sensor and…"
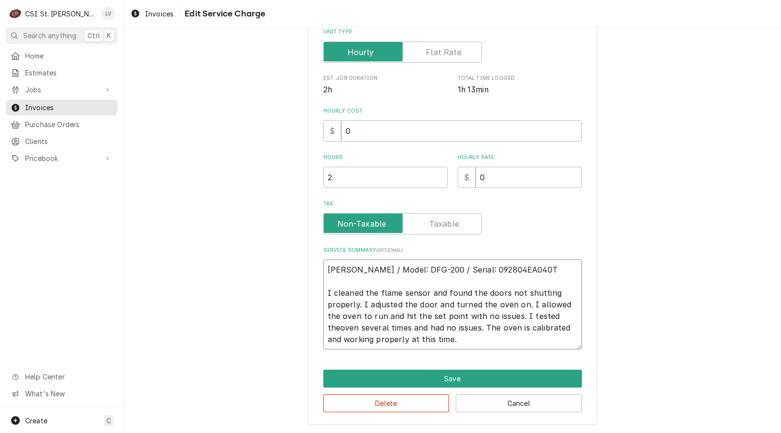
type textarea "x"
type textarea "Blodgett / Model: DFG-200 / Serial: 092804EA040T I cleaned the flame sensor and…"
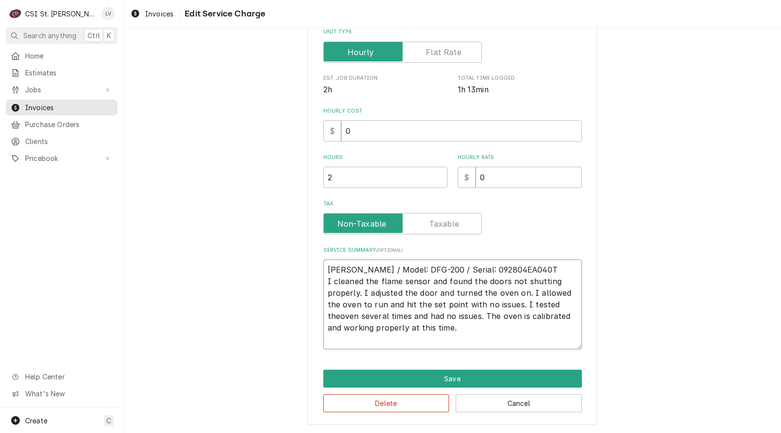
scroll to position [193, 0]
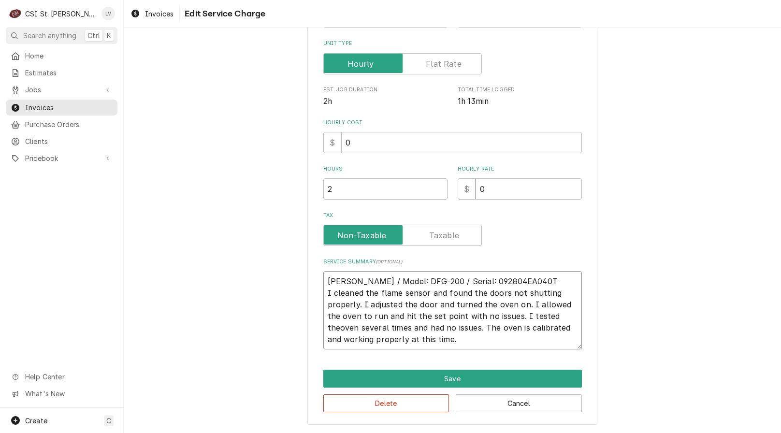
type textarea "x"
type textarea "Blodgett / Model: DFG-200 / Serial: 092804EA040T cleaned the flame sensor and f…"
type textarea "x"
type textarea "Blodgett / Model: DFG-200 / Serial: 092804EA040T cleaned the flame sensor and f…"
type textarea "x"
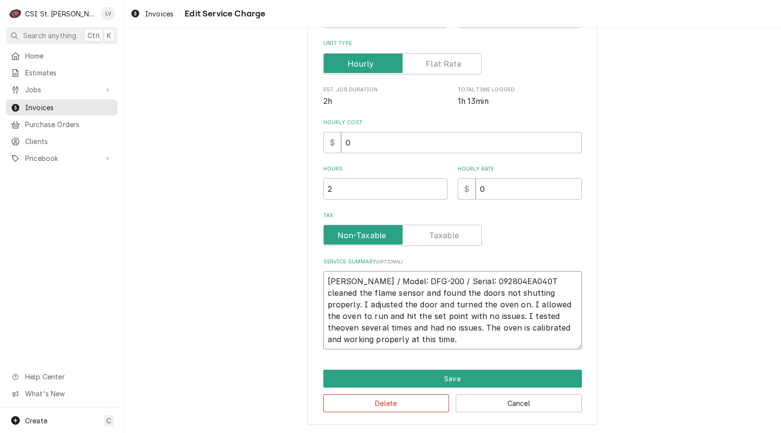
type textarea "Blodgett / Model: DFG-200 / Serial: 092804EA040T leaned the flame sensor and fo…"
type textarea "x"
type textarea "Blodgett / Model: DFG-200 / Serial: 092804EA040T Cleaned the flame sensor and f…"
click at [358, 292] on textarea "Blodgett / Model: DFG-200 / Serial: 092804EA040T Cleaned the flame sensor and f…" at bounding box center [452, 310] width 259 height 78
type textarea "x"
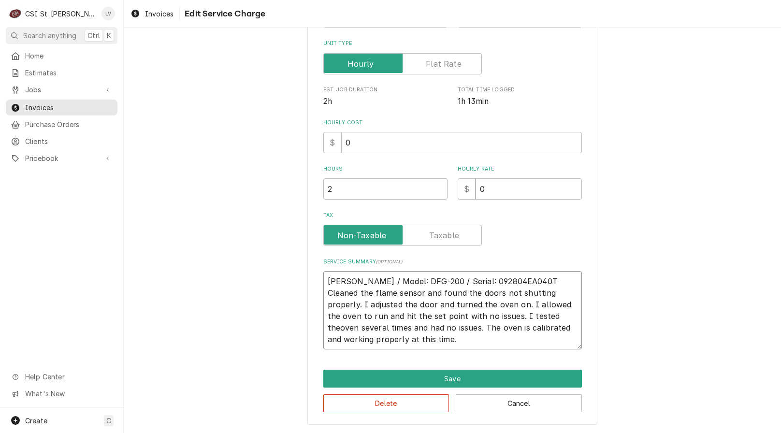
type textarea "Blodgett / Model: DFG-200 / Serial: 092804EA040T Cleaned he flame sensor and fo…"
type textarea "x"
type textarea "Blodgett / Model: DFG-200 / Serial: 092804EA040T Cleaned e flame sensor and fou…"
type textarea "x"
type textarea "Blodgett / Model: DFG-200 / Serial: 092804EA040T Cleaned flame sensor and found…"
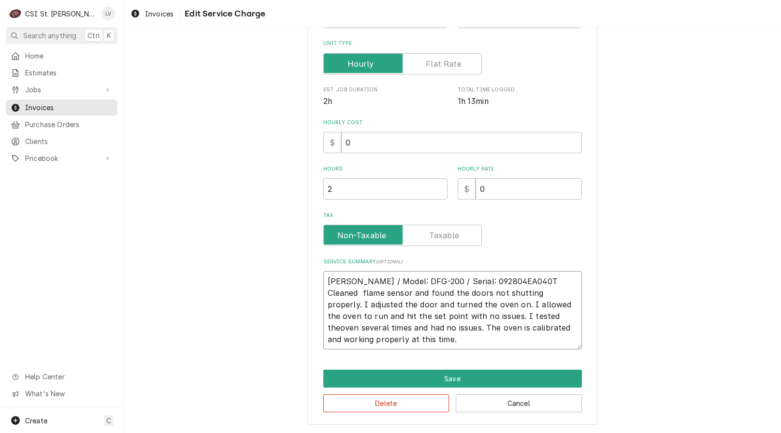
type textarea "x"
type textarea "Blodgett / Model: DFG-200 / Serial: 092804EA040T Cleaned flame sensor and found…"
click at [448, 294] on textarea "Blodgett / Model: DFG-200 / Serial: 092804EA040T Cleaned flame sensor and found…" at bounding box center [452, 310] width 259 height 78
type textarea "x"
type textarea "Blodgett / Model: DFG-200 / Serial: 092804EA040T Cleaned flame sensor and found…"
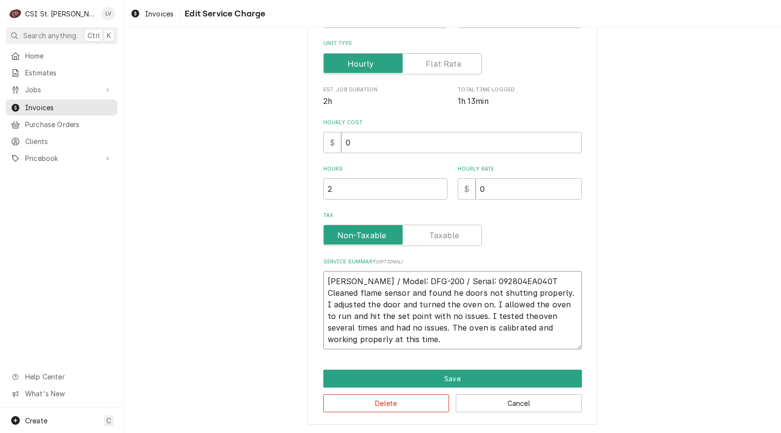
type textarea "x"
type textarea "Blodgett / Model: DFG-200 / Serial: 092804EA040T Cleaned flame sensor and found…"
type textarea "x"
type textarea "Blodgett / Model: DFG-200 / Serial: 092804EA040T Cleaned flame sensor and found…"
type textarea "x"
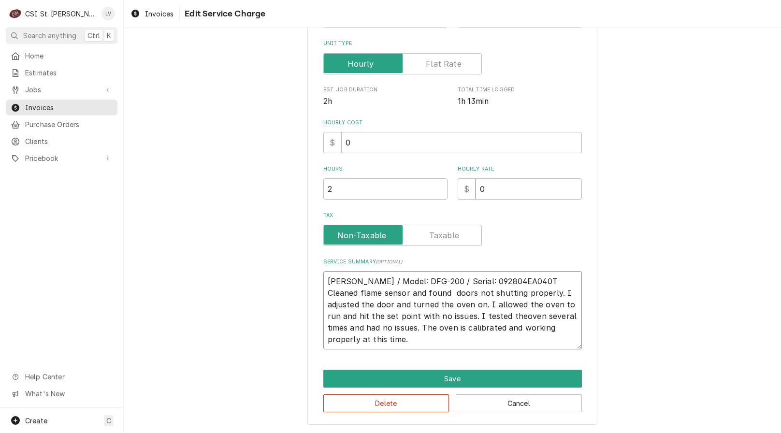
type textarea "Blodgett / Model: DFG-200 / Serial: 092804EA040T Cleaned flame sensor and found…"
drag, startPoint x: 553, startPoint y: 294, endPoint x: 630, endPoint y: 323, distance: 82.1
click at [555, 293] on textarea "Blodgett / Model: DFG-200 / Serial: 092804EA040T Cleaned flame sensor and found…" at bounding box center [452, 310] width 259 height 78
type textarea "x"
type textarea "Blodgett / Model: DFG-200 / Serial: 092804EA040T Cleaned flame sensor and found…"
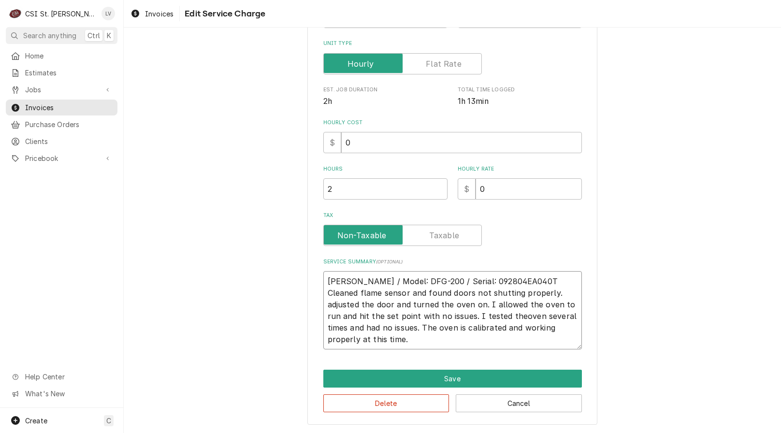
type textarea "x"
type textarea "Blodgett / Model: DFG-200 / Serial: 092804EA040T Cleaned flame sensor and found…"
type textarea "x"
type textarea "Blodgett / Model: DFG-200 / Serial: 092804EA040T Cleaned flame sensor and found…"
type textarea "x"
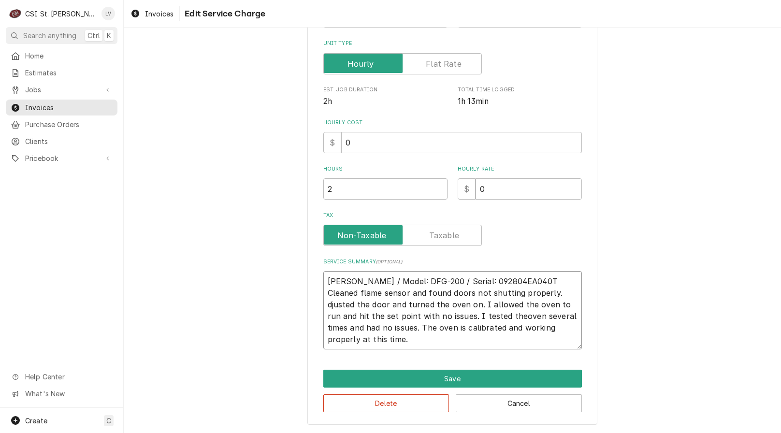
type textarea "Blodgett / Model: DFG-200 / Serial: 092804EA040T Cleaned flame sensor and found…"
click at [360, 303] on textarea "Blodgett / Model: DFG-200 / Serial: 092804EA040T Cleaned flame sensor and found…" at bounding box center [452, 310] width 259 height 78
type textarea "x"
type textarea "Blodgett / Model: DFG-200 / Serial: 092804EA040T Cleaned flame sensor and found…"
type textarea "x"
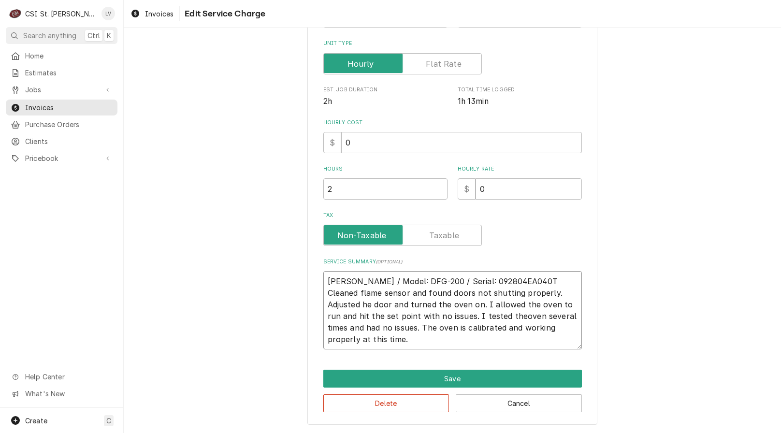
type textarea "Blodgett / Model: DFG-200 / Serial: 092804EA040T Cleaned flame sensor and found…"
type textarea "x"
type textarea "Blodgett / Model: DFG-200 / Serial: 092804EA040T Cleaned flame sensor and found…"
type textarea "x"
drag, startPoint x: 421, startPoint y: 305, endPoint x: 497, endPoint y: 323, distance: 78.1
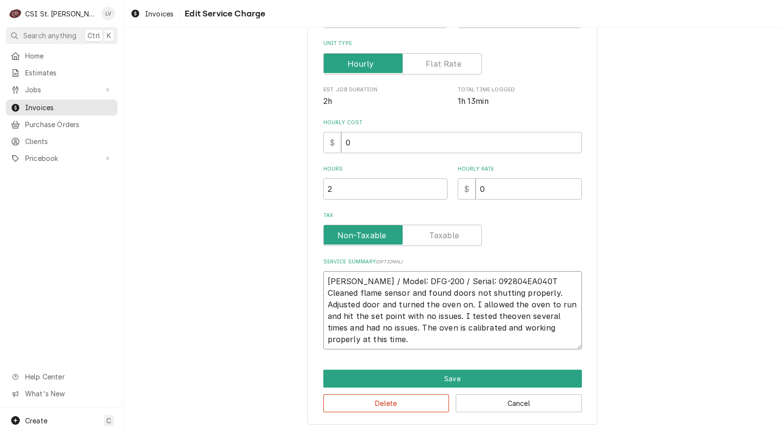
click at [422, 305] on textarea "Blodgett / Model: DFG-200 / Serial: 092804EA040T Cleaned flame sensor and found…" at bounding box center [452, 310] width 259 height 78
type textarea "Blodgett / Model: DFG-200 / Serial: 092804EA040T Cleaned flame sensor and found…"
click at [376, 304] on textarea "Blodgett / Model: DFG-200 / Serial: 092804EA040T Cleaned flame sensor and found…" at bounding box center [452, 310] width 259 height 78
type textarea "x"
type textarea "Blodgett / Model: DFG-200 / Serial: 092804EA040T Cleaned flame sensor and found…"
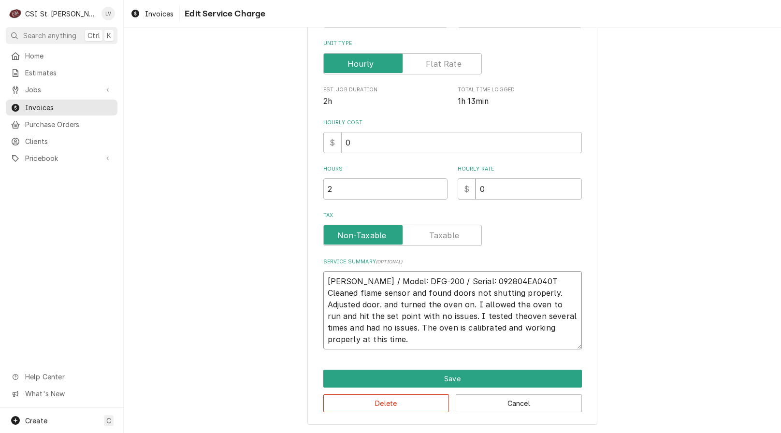
type textarea "x"
type textarea "Blodgett / Model: DFG-200 / Serial: 092804EA040T Cleaned flame sensor and found…"
type textarea "x"
type textarea "Blodgett / Model: DFG-200 / Serial: 092804EA040T Cleaned flame sensor and found…"
type textarea "x"
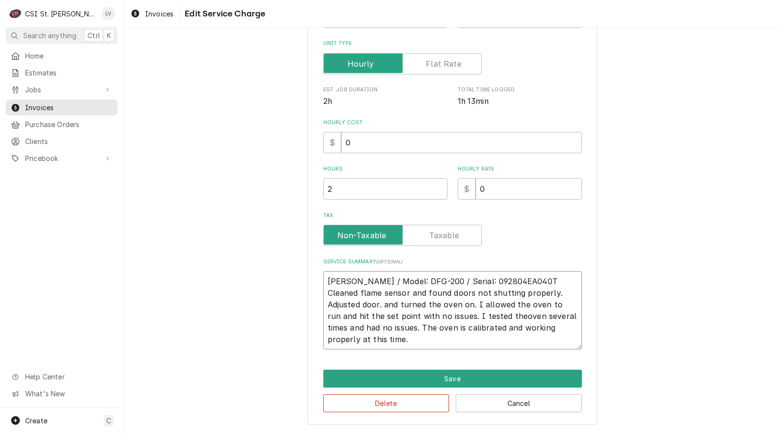
type textarea "Blodgett / Model: DFG-200 / Serial: 092804EA040T Cleaned flame sensor and found…"
type textarea "x"
type textarea "Blodgett / Model: DFG-200 / Serial: 092804EA040T Cleaned flame sensor and found…"
type textarea "x"
type textarea "Blodgett / Model: DFG-200 / Serial: 092804EA040T Cleaned flame sensor and found…"
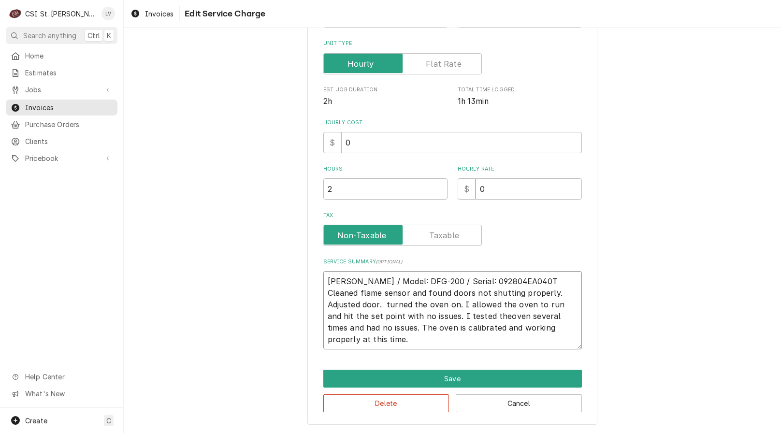
type textarea "x"
type textarea "Blodgett / Model: DFG-200 / Serial: 092804EA040T Cleaned flame sensor and found…"
type textarea "x"
type textarea "Blodgett / Model: DFG-200 / Serial: 092804EA040T Cleaned flame sensor and found…"
type textarea "x"
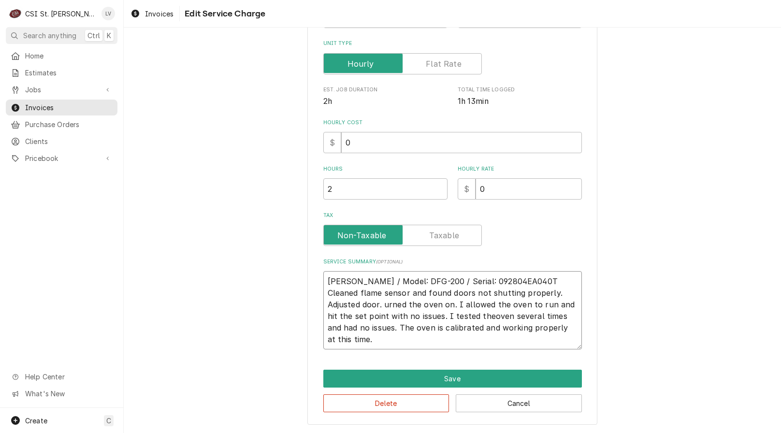
type textarea "Blodgett / Model: DFG-200 / Serial: 092804EA040T Cleaned flame sensor and found…"
type textarea "x"
type textarea "Blodgett / Model: DFG-200 / Serial: 092804EA040T Cleaned flame sensor and found…"
type textarea "x"
type textarea "Blodgett / Model: DFG-200 / Serial: 092804EA040T Cleaned flame sensor and found…"
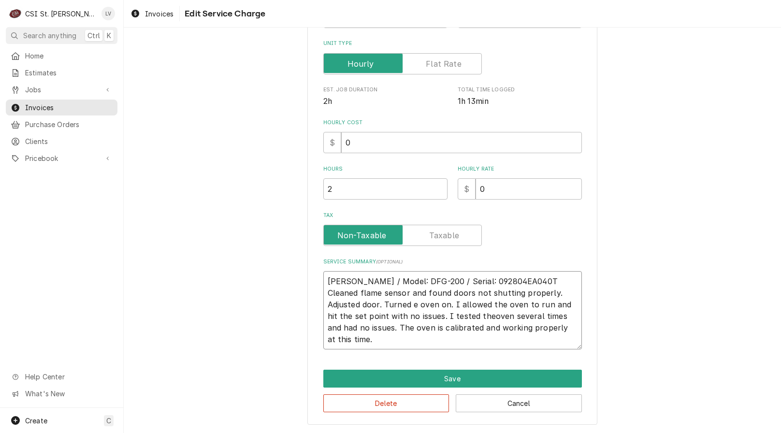
type textarea "x"
type textarea "Blodgett / Model: DFG-200 / Serial: 092804EA040T Cleaned flame sensor and found…"
type textarea "x"
type textarea "Blodgett / Model: DFG-200 / Serial: 092804EA040T Cleaned flame sensor and found…"
type textarea "x"
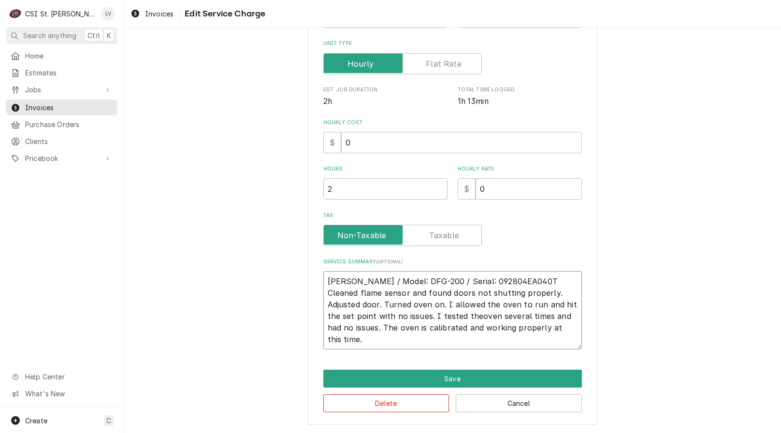
type textarea "Blodgett / Model: DFG-200 / Serial: 092804EA040T Cleaned flame sensor and found…"
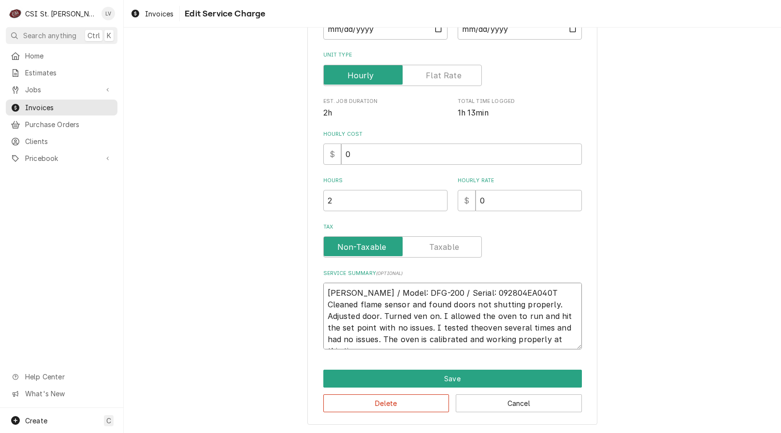
scroll to position [181, 0]
type textarea "x"
type textarea "Blodgett / Model: DFG-200 / Serial: 092804EA040T Cleaned flame sensor and found…"
type textarea "x"
type textarea "Blodgett / Model: DFG-200 / Serial: 092804EA040T Cleaned flame sensor and found…"
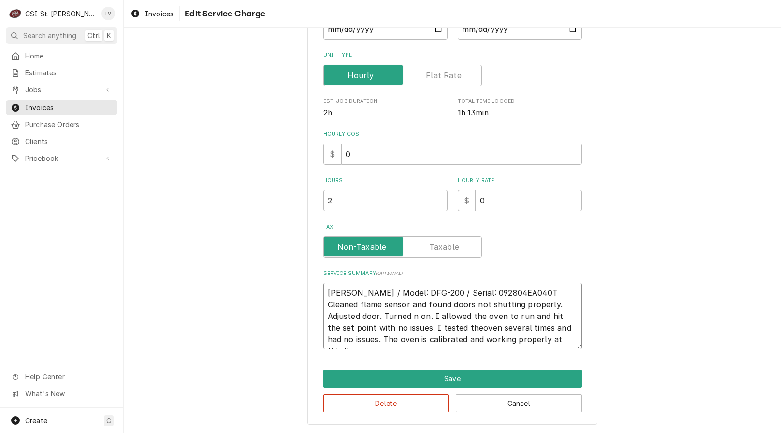
type textarea "x"
type textarea "Blodgett / Model: DFG-200 / Serial: 092804EA040T Cleaned flame sensor and found…"
type textarea "x"
type textarea "Blodgett / Model: DFG-200 / Serial: 092804EA040T Cleaned flame sensor and found…"
type textarea "x"
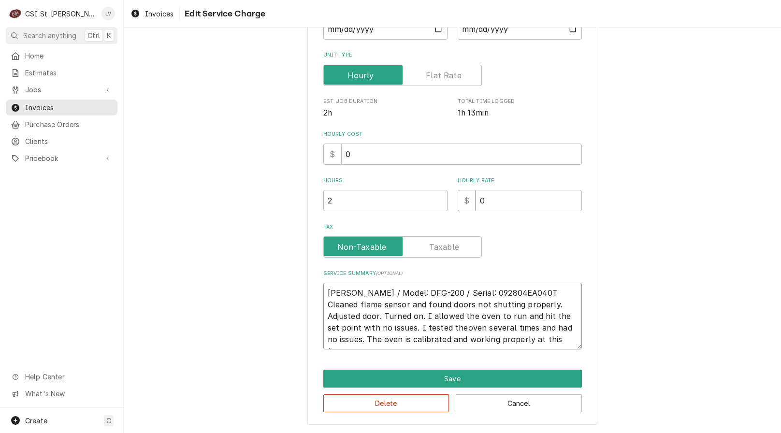
type textarea "Blodgett / Model: DFG-200 / Serial: 092804EA040T Cleaned flame sensor and found…"
type textarea "x"
type textarea "Blodgett / Model: DFG-200 / Serial: 092804EA040T Cleaned flame sensor and found…"
type textarea "x"
type textarea "Blodgett / Model: DFG-200 / Serial: 092804EA040T Cleaned flame sensor and found…"
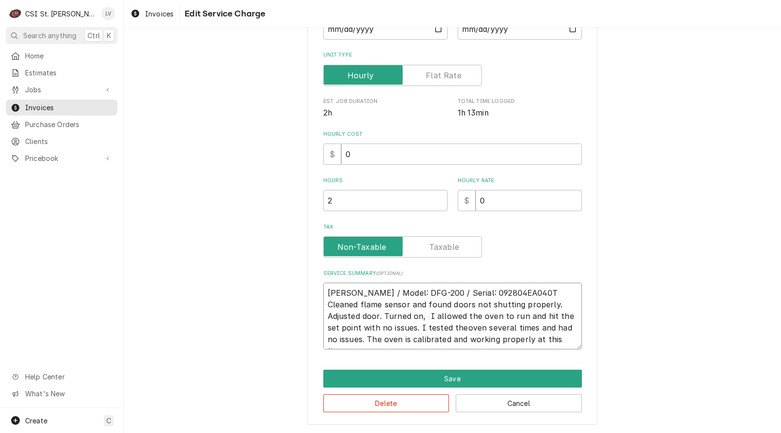
type textarea "x"
type textarea "Blodgett / Model: DFG-200 / Serial: 092804EA040T Cleaned flame sensor and found…"
type textarea "x"
type textarea "Blodgett / Model: DFG-200 / Serial: 092804EA040T Cleaned flame sensor and found…"
type textarea "x"
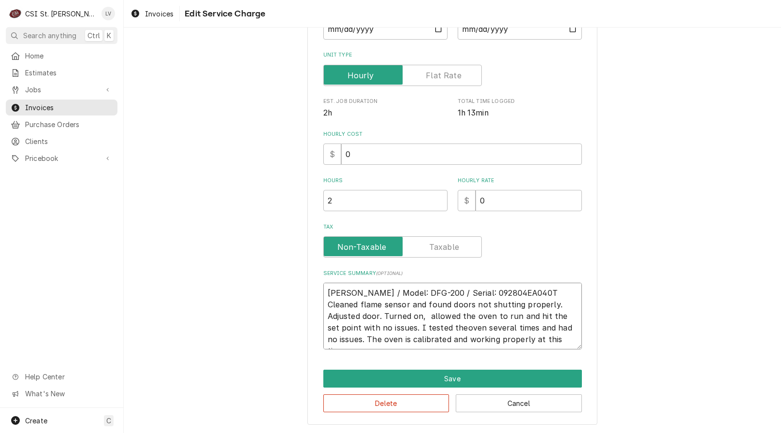
type textarea "Blodgett / Model: DFG-200 / Serial: 092804EA040T Cleaned flame sensor and found…"
drag, startPoint x: 453, startPoint y: 317, endPoint x: 564, endPoint y: 326, distance: 111.5
click at [457, 317] on textarea "Blodgett / Model: DFG-200 / Serial: 092804EA040T Cleaned flame sensor and found…" at bounding box center [452, 316] width 259 height 67
type textarea "x"
type textarea "Blodgett / Model: DFG-200 / Serial: 092804EA040T Cleaned flame sensor and found…"
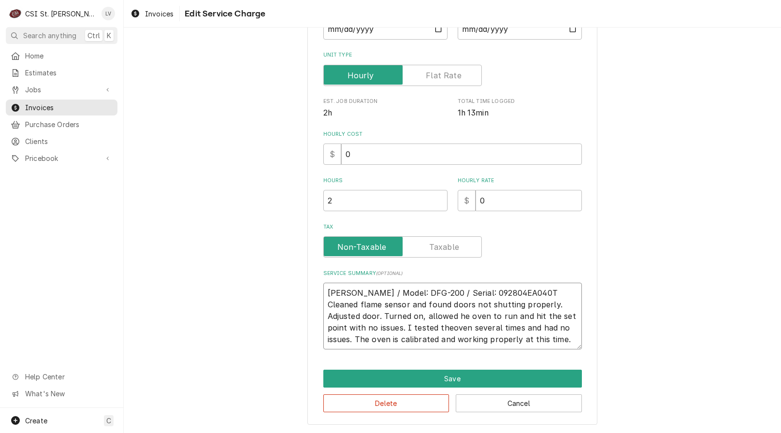
type textarea "x"
type textarea "Blodgett / Model: DFG-200 / Serial: 092804EA040T Cleaned flame sensor and found…"
type textarea "x"
type textarea "Blodgett / Model: DFG-200 / Serial: 092804EA040T Cleaned flame sensor and found…"
type textarea "x"
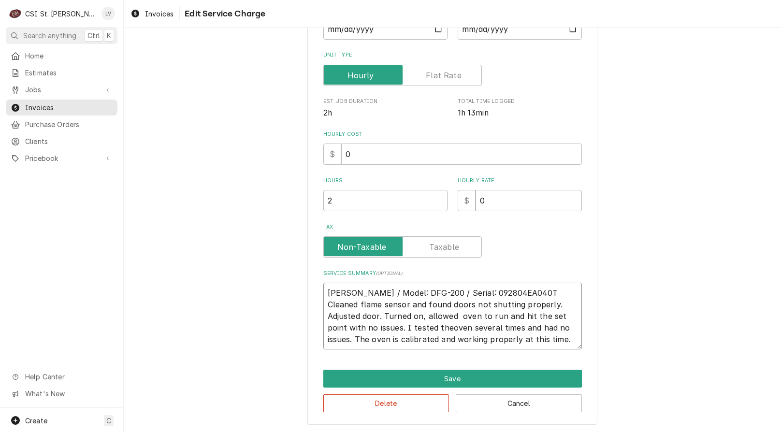
type textarea "Blodgett / Model: DFG-200 / Serial: 092804EA040T Cleaned flame sensor and found…"
type textarea "x"
type textarea "Blodgett / Model: DFG-200 / Serial: 092804EA040T Cleaned flame sensor and found…"
type textarea "x"
type textarea "Blodgett / Model: DFG-200 / Serial: 092804EA040T Cleaned flame sensor and found…"
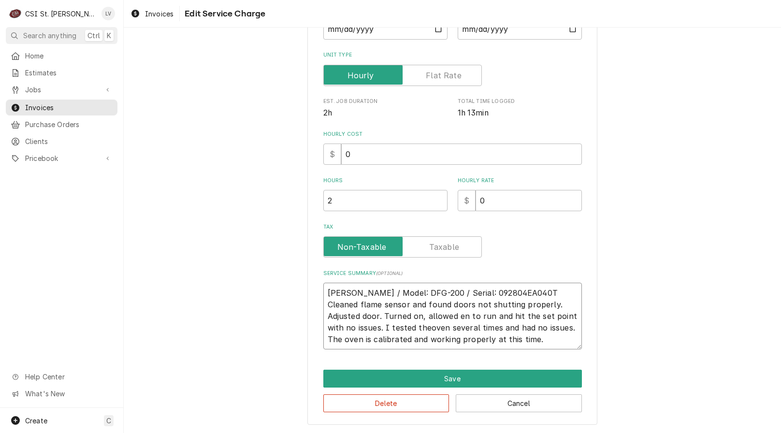
type textarea "x"
type textarea "Blodgett / Model: DFG-200 / Serial: 092804EA040T Cleaned flame sensor and found…"
drag, startPoint x: 354, startPoint y: 328, endPoint x: 540, endPoint y: 328, distance: 186.5
click at [540, 328] on textarea "Blodgett / Model: DFG-200 / Serial: 092804EA040T Cleaned flame sensor and found…" at bounding box center [452, 316] width 259 height 67
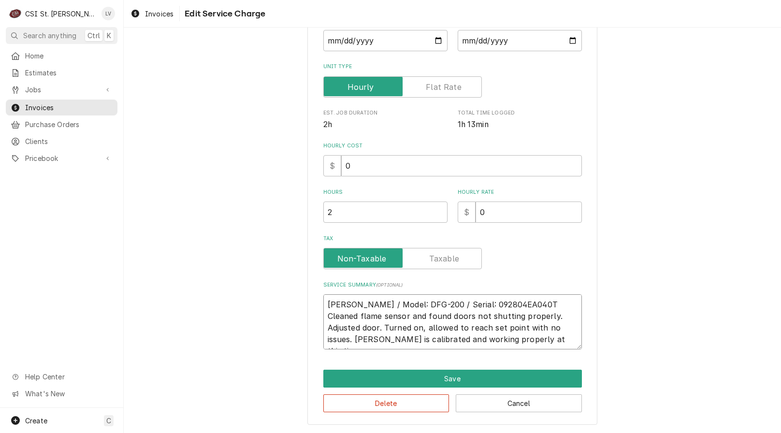
click at [526, 302] on textarea "Blodgett / Model: DFG-200 / Serial: 092804EA040T Cleaned flame sensor and found…" at bounding box center [452, 321] width 259 height 55
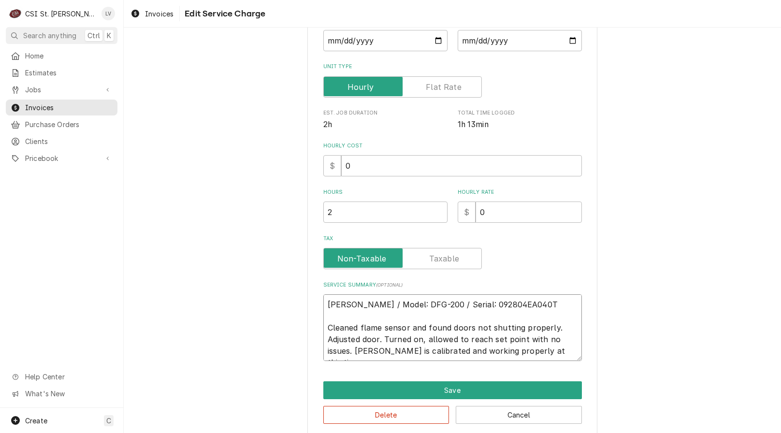
scroll to position [181, 0]
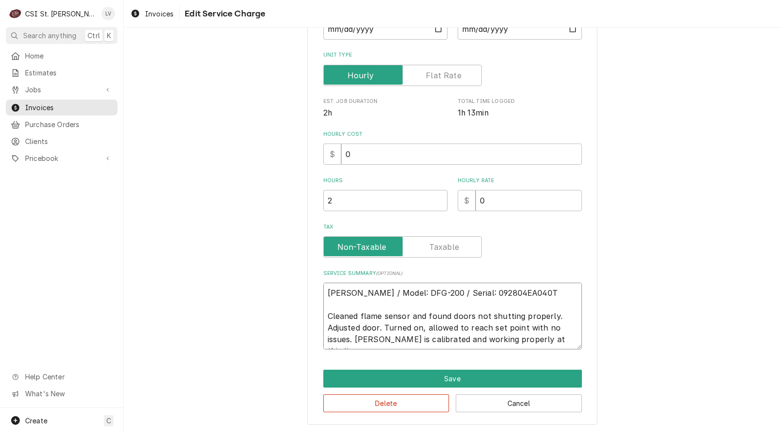
drag, startPoint x: 559, startPoint y: 341, endPoint x: 300, endPoint y: 285, distance: 265.5
click at [300, 285] on div "Use the fields below to edit this service charge Short Description Job | Servic…" at bounding box center [452, 144] width 657 height 576
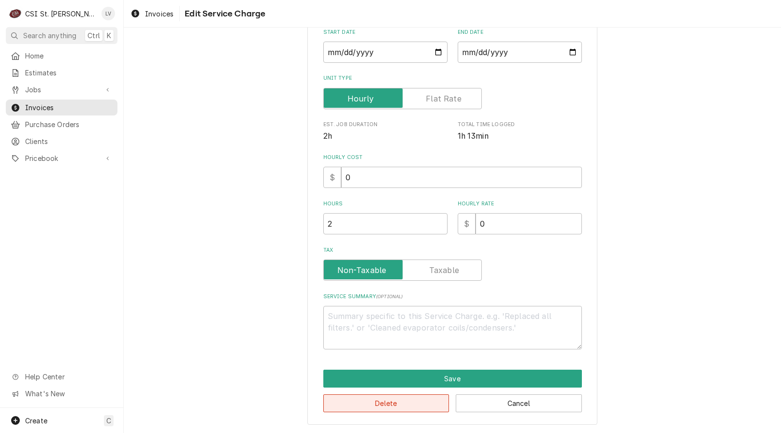
click at [386, 409] on button "Delete" at bounding box center [386, 403] width 126 height 18
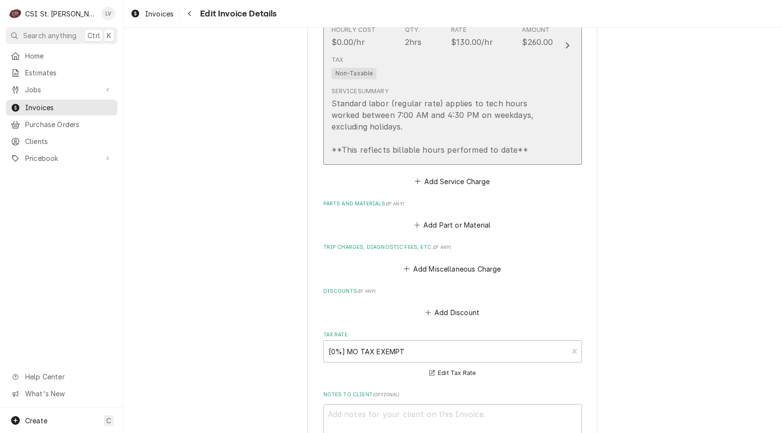
scroll to position [1033, 0]
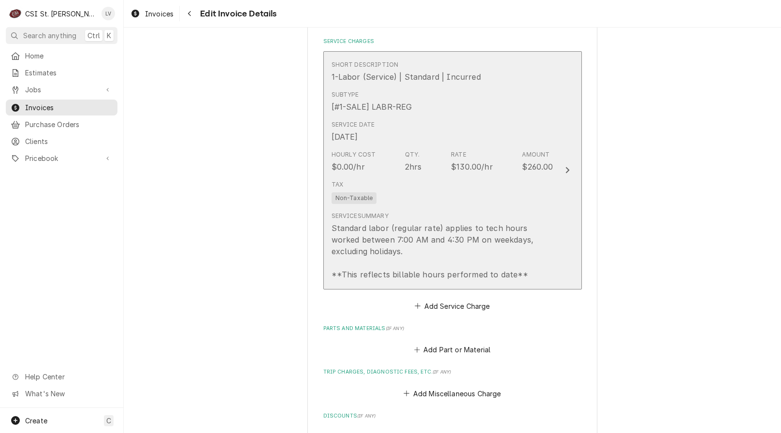
click at [439, 198] on div "Tax Non-Taxable" at bounding box center [442, 191] width 222 height 31
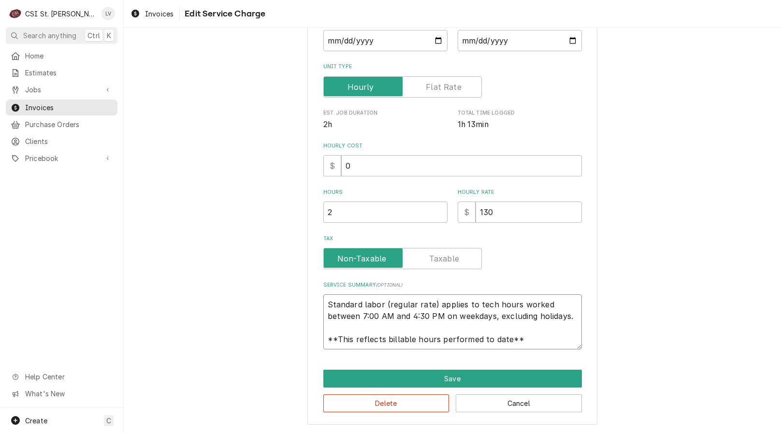
scroll to position [12, 0]
drag, startPoint x: 323, startPoint y: 304, endPoint x: 561, endPoint y: 345, distance: 240.8
click at [561, 345] on textarea "Standard labor (regular rate) applies to tech hours worked between 7:00 AM and …" at bounding box center [452, 321] width 259 height 55
paste textarea "Blodgett / Model: DFG-200 / Serial: 092804EA040T Cleaned flame sensor and found…"
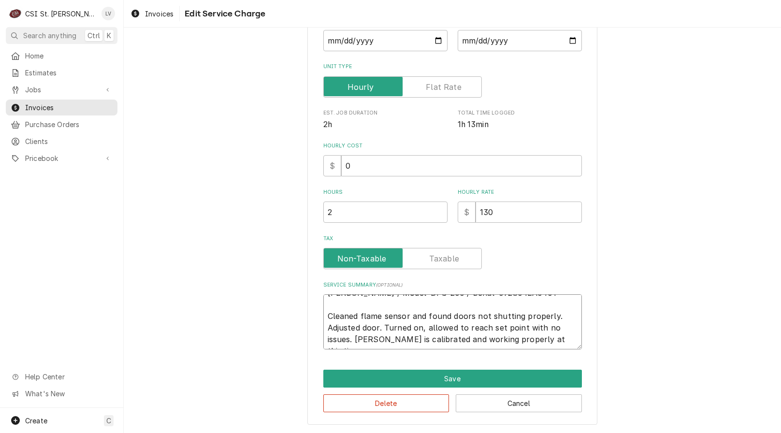
scroll to position [0, 0]
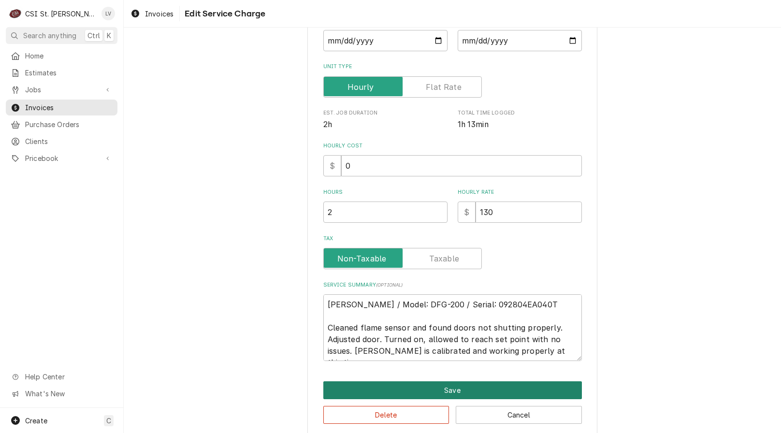
click at [488, 391] on button "Save" at bounding box center [452, 390] width 259 height 18
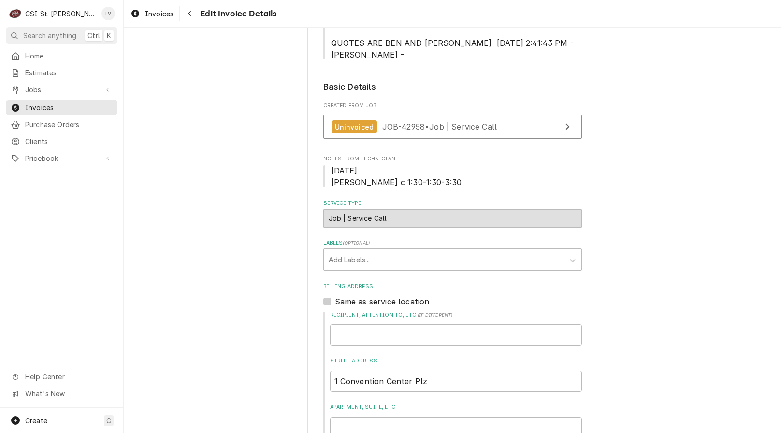
scroll to position [248, 0]
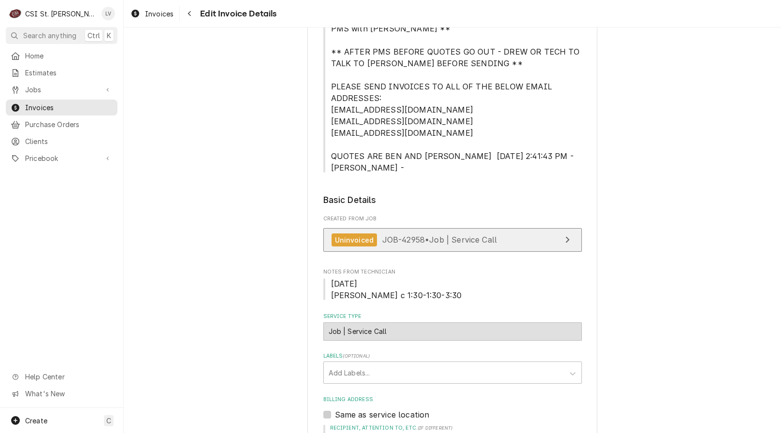
click at [452, 239] on span "JOB-42958 • Job | Service Call" at bounding box center [439, 240] width 115 height 10
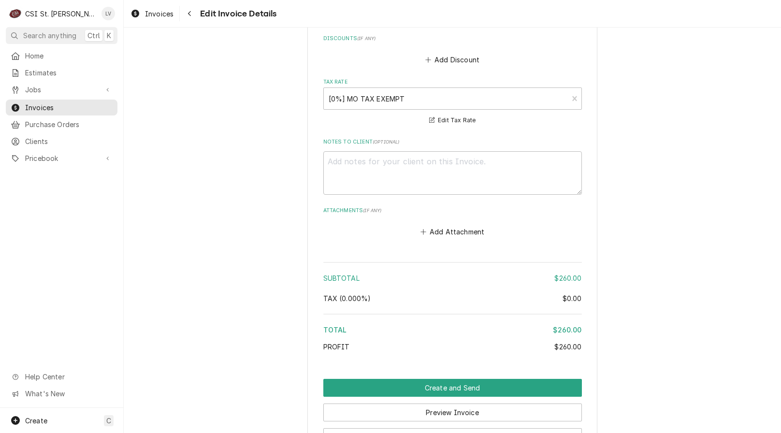
scroll to position [1502, 0]
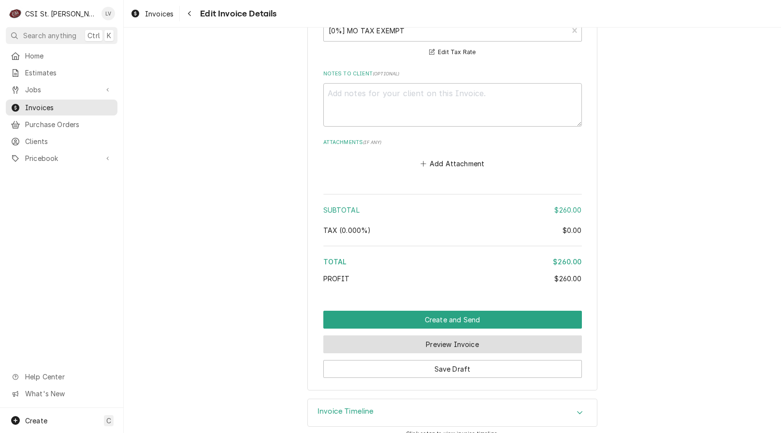
click at [427, 335] on button "Preview Invoice" at bounding box center [452, 344] width 259 height 18
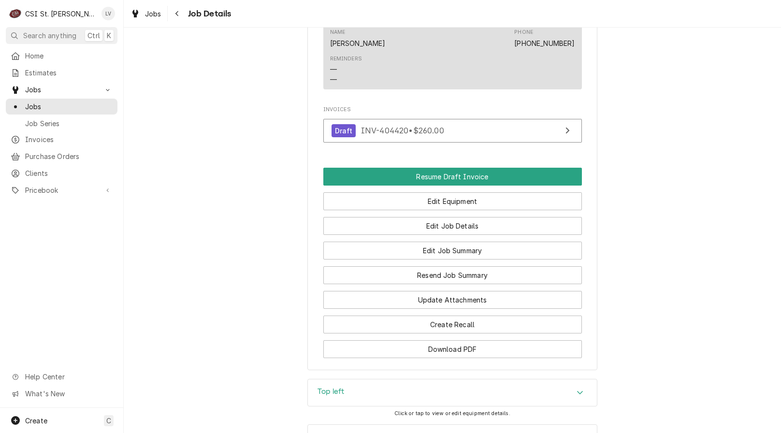
scroll to position [1243, 0]
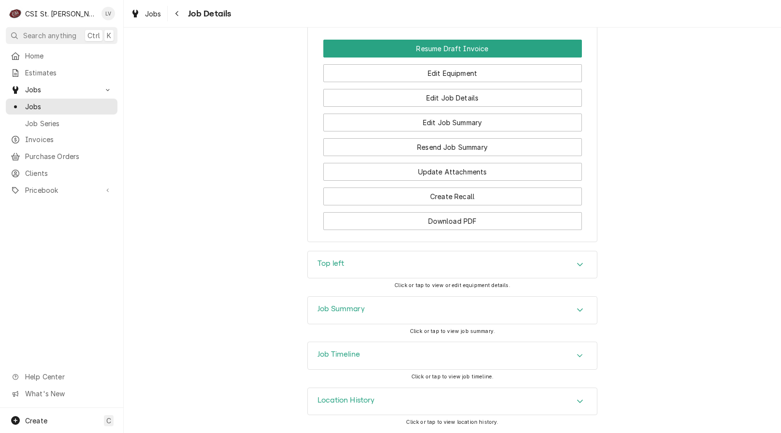
click at [413, 408] on div "Location History" at bounding box center [452, 401] width 289 height 27
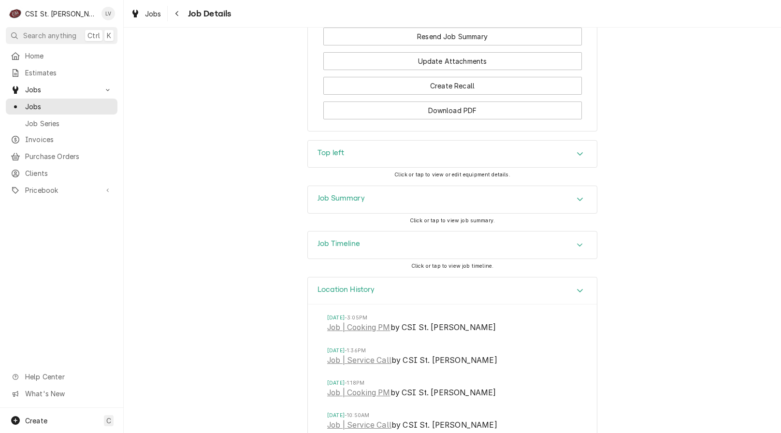
scroll to position [1581, 0]
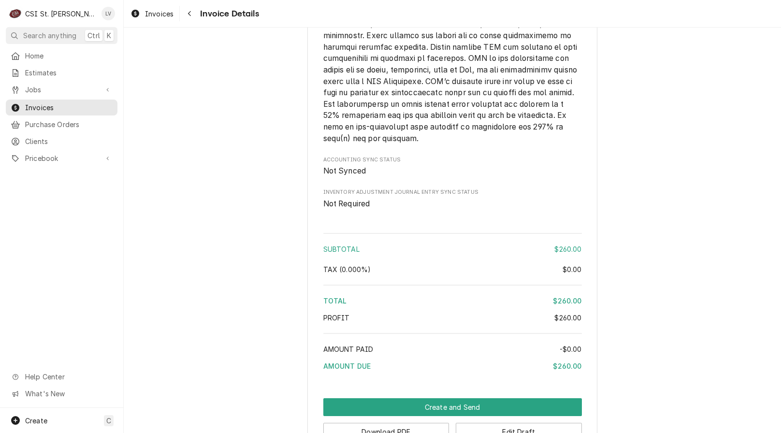
scroll to position [1314, 0]
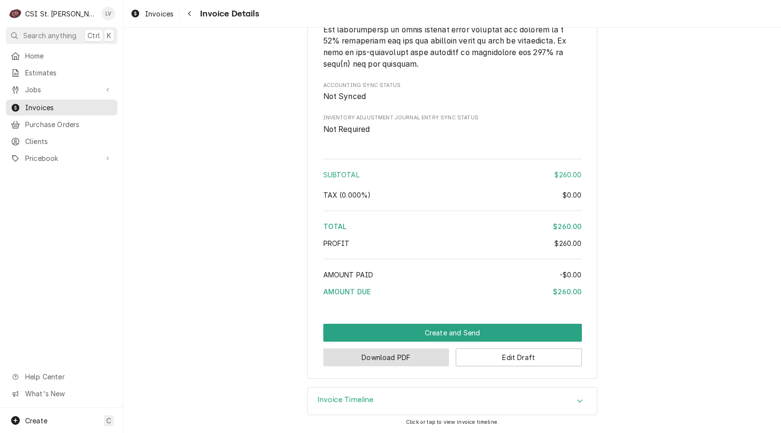
click at [404, 359] on button "Download PDF" at bounding box center [386, 357] width 126 height 18
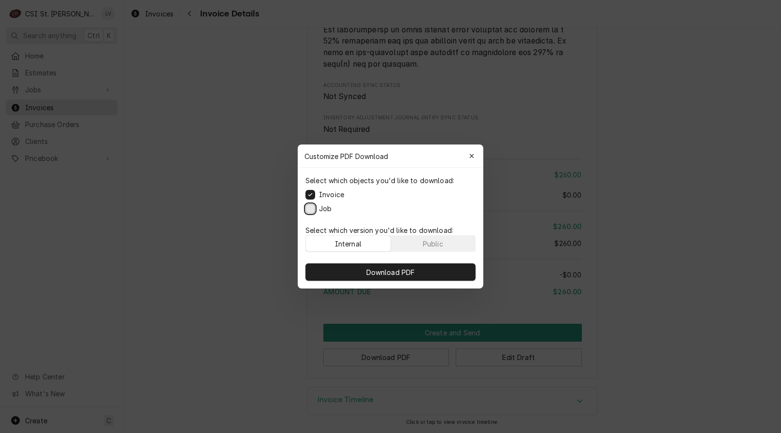
click at [311, 209] on button "Job" at bounding box center [310, 209] width 10 height 10
click at [383, 268] on span "Download PDF" at bounding box center [390, 272] width 53 height 10
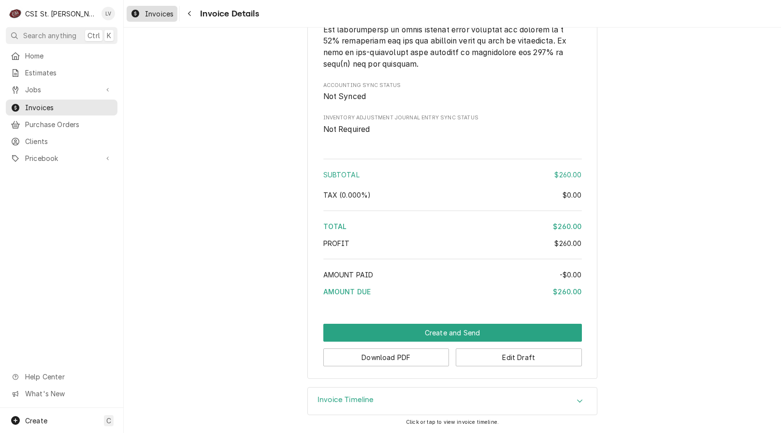
click at [140, 12] on div "Dynamic Content Wrapper" at bounding box center [135, 14] width 10 height 12
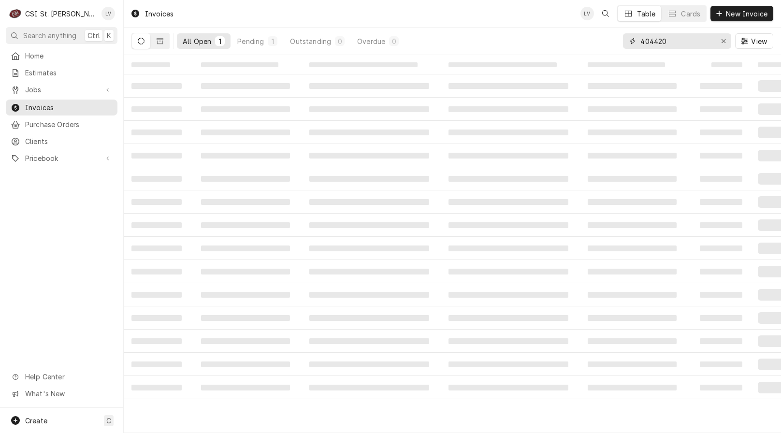
click at [719, 42] on div "Erase input" at bounding box center [724, 41] width 10 height 10
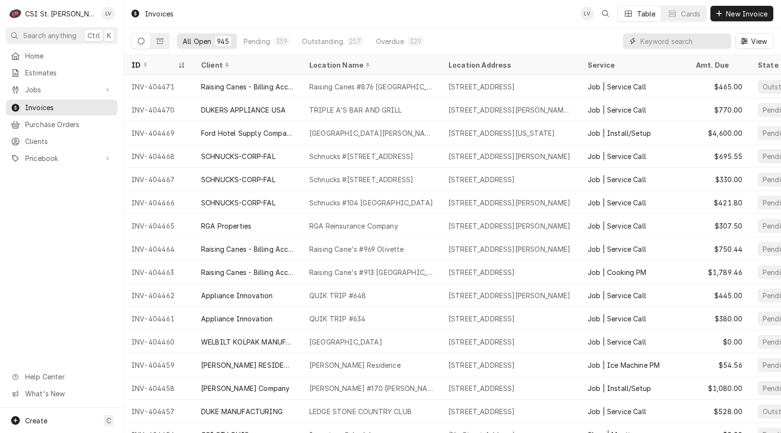
click at [656, 41] on input "Dynamic Content Wrapper" at bounding box center [683, 40] width 86 height 15
type input "404418"
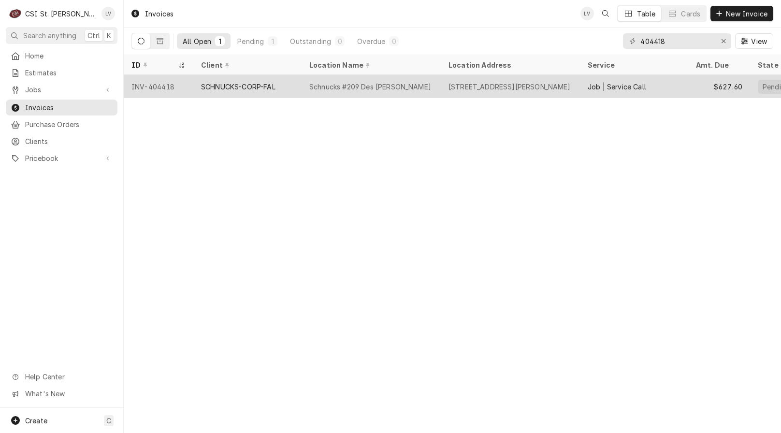
click at [148, 86] on div "INV-404418" at bounding box center [159, 86] width 70 height 23
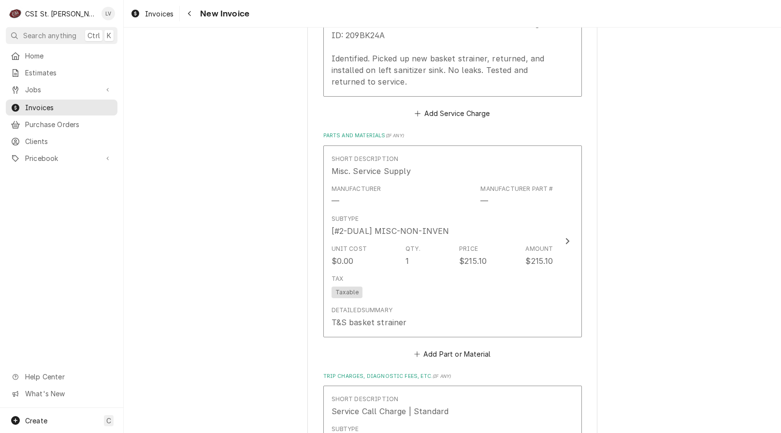
scroll to position [1111, 0]
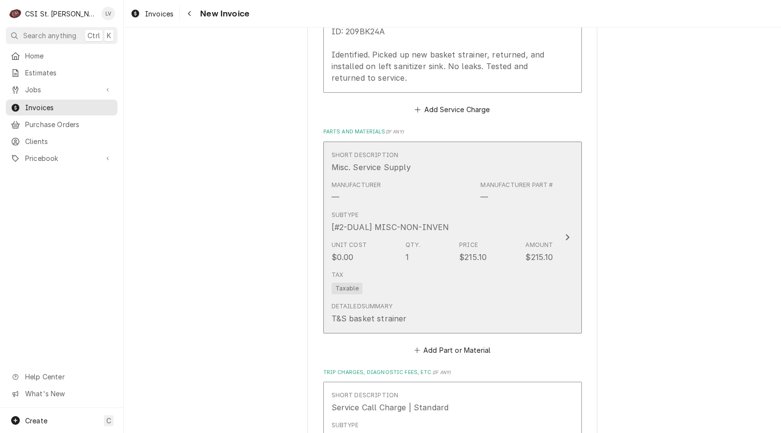
click at [484, 198] on div "—" at bounding box center [484, 197] width 8 height 12
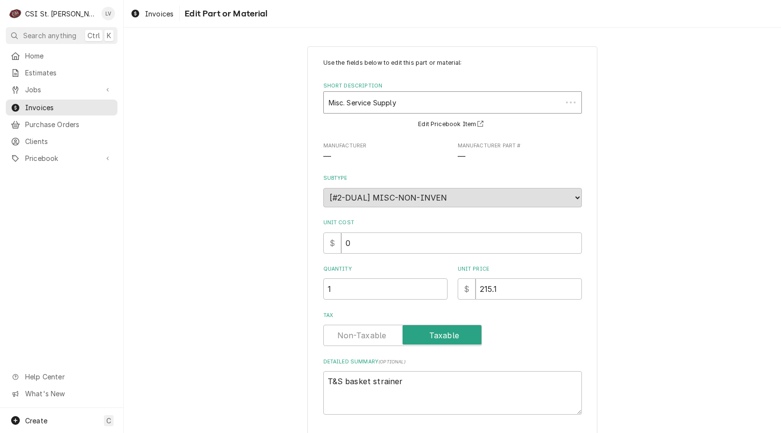
type textarea "x"
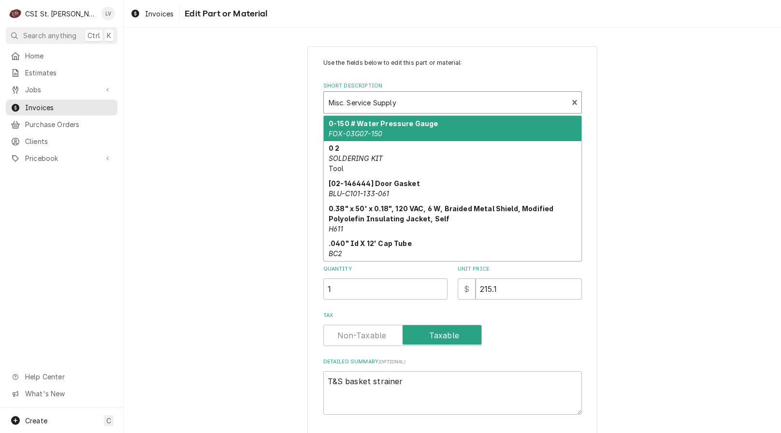
click at [413, 105] on div "Short Description" at bounding box center [446, 102] width 235 height 17
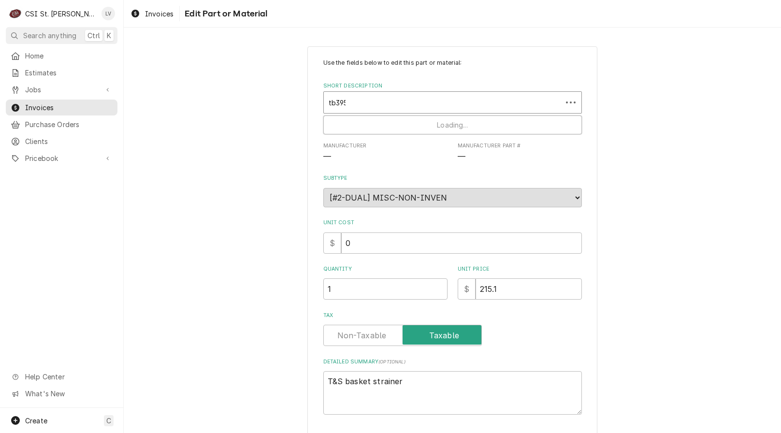
type input "tb3950"
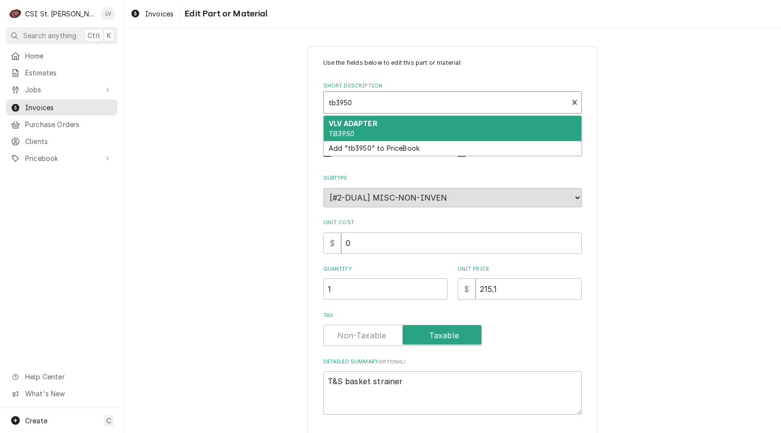
click at [400, 128] on div "VLV ADAPTER TB3950" at bounding box center [453, 128] width 258 height 25
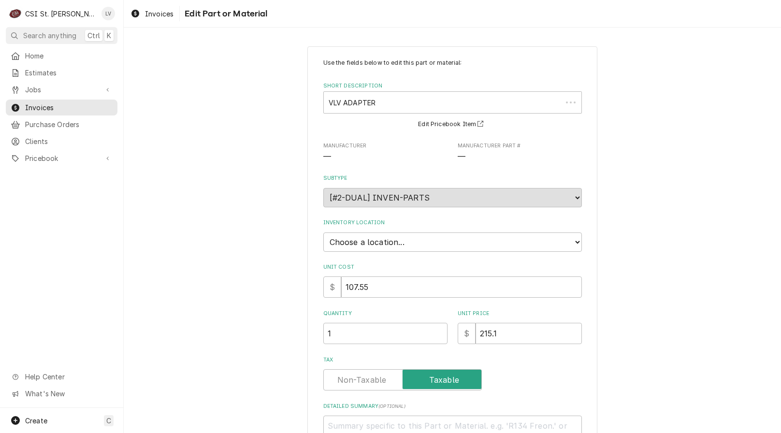
type textarea "x"
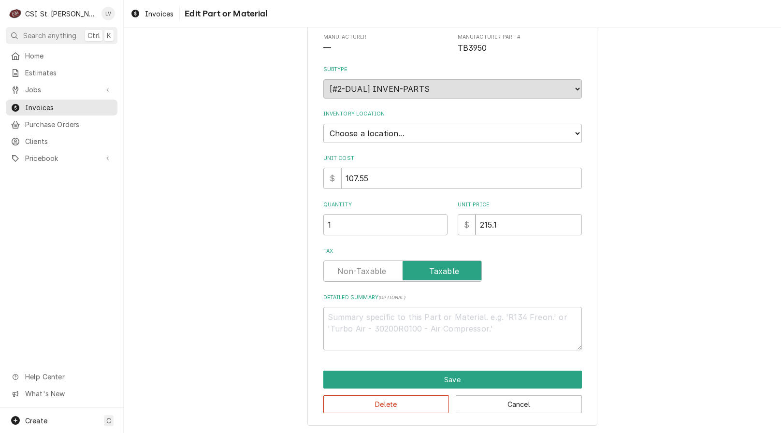
scroll to position [110, 0]
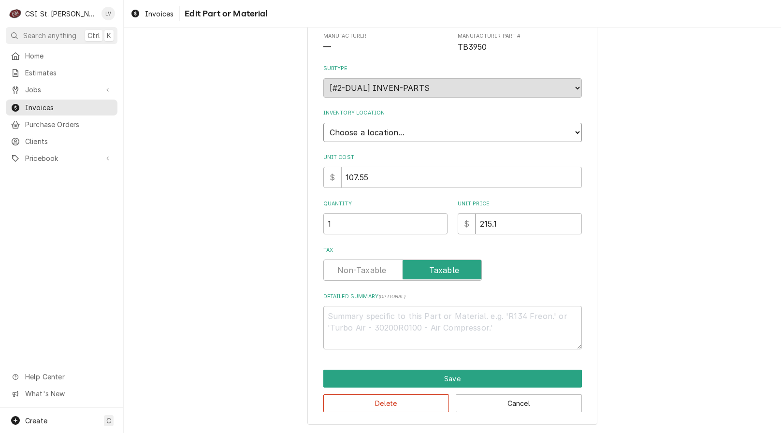
click at [373, 132] on select "Choose a location... 00 | STL WAREHOUSE 01 | [PERSON_NAME] V#93 01 | [PERSON_NA…" at bounding box center [452, 132] width 259 height 19
select select "1466"
click at [323, 123] on select "Choose a location... 00 | STL WAREHOUSE 01 | [PERSON_NAME] V#93 01 | [PERSON_NA…" at bounding box center [452, 132] width 259 height 19
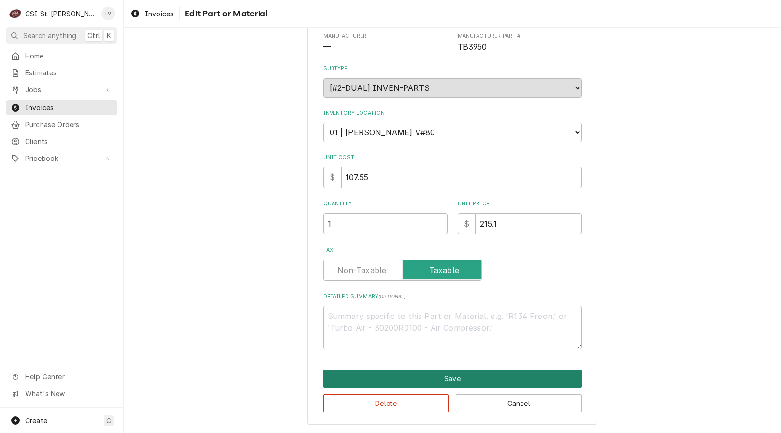
click at [392, 378] on button "Save" at bounding box center [452, 379] width 259 height 18
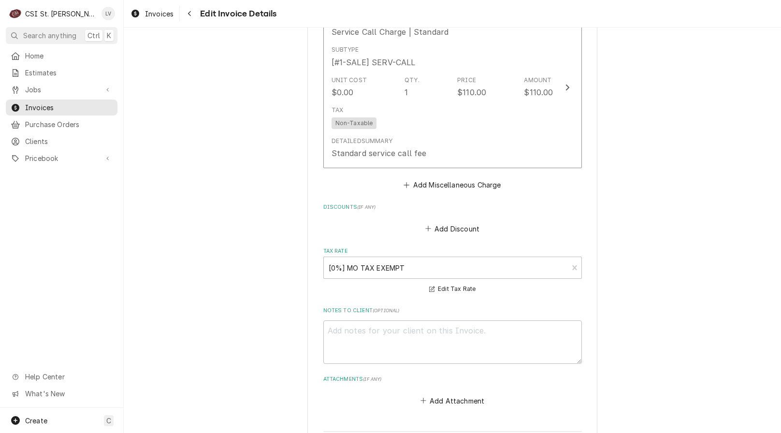
scroll to position [1661, 0]
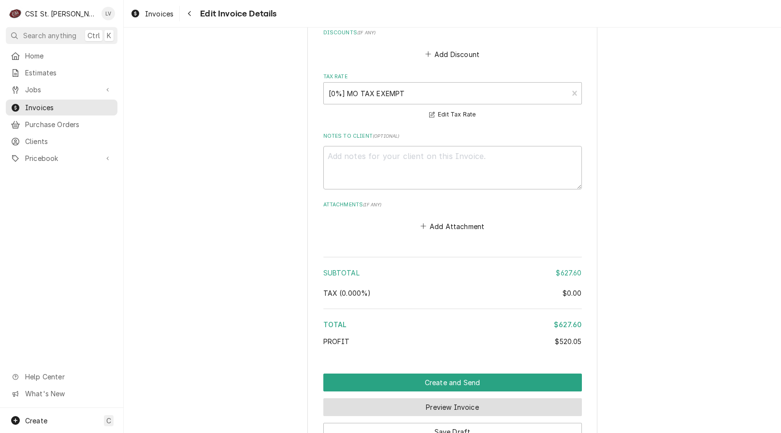
click at [435, 408] on button "Preview Invoice" at bounding box center [452, 407] width 259 height 18
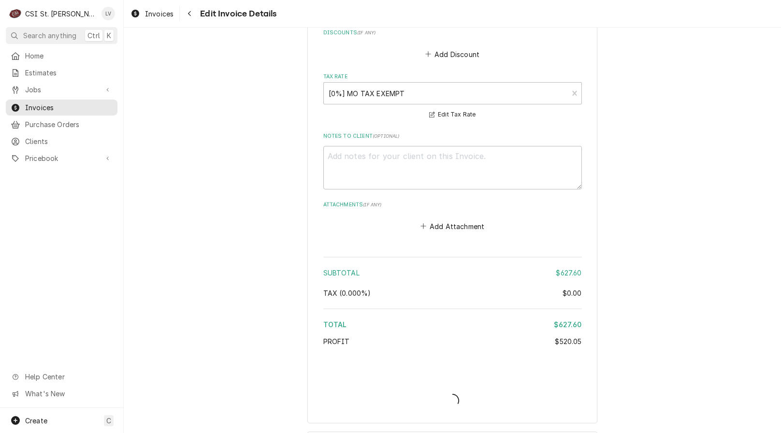
type textarea "x"
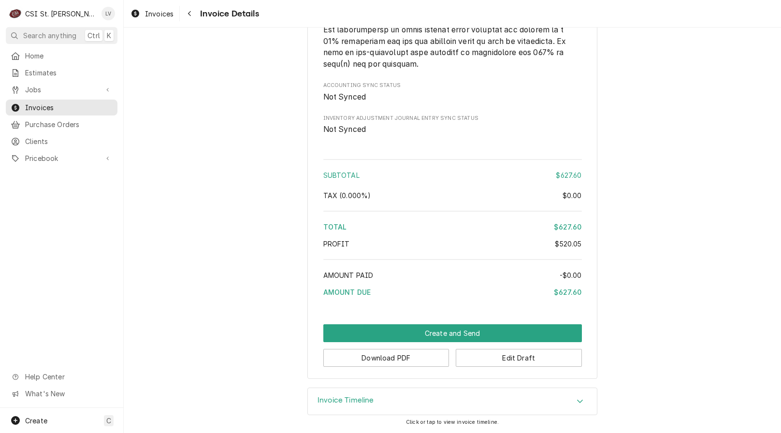
scroll to position [1625, 0]
click at [358, 361] on button "Download PDF" at bounding box center [386, 358] width 126 height 18
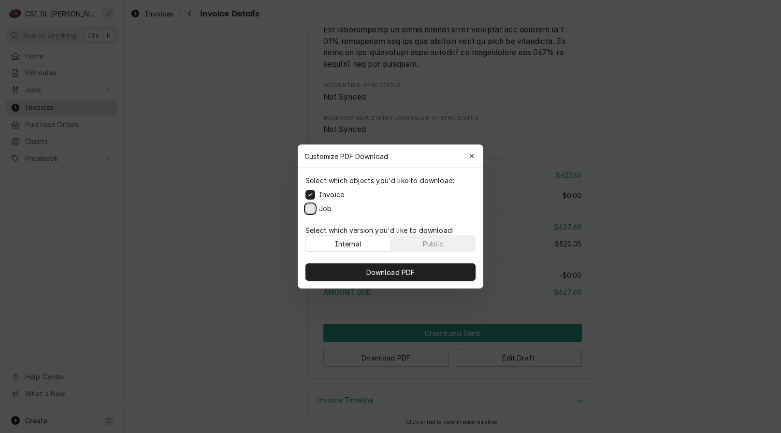
click at [314, 206] on button "Job" at bounding box center [310, 209] width 10 height 10
click at [383, 271] on span "Download PDF" at bounding box center [390, 272] width 53 height 10
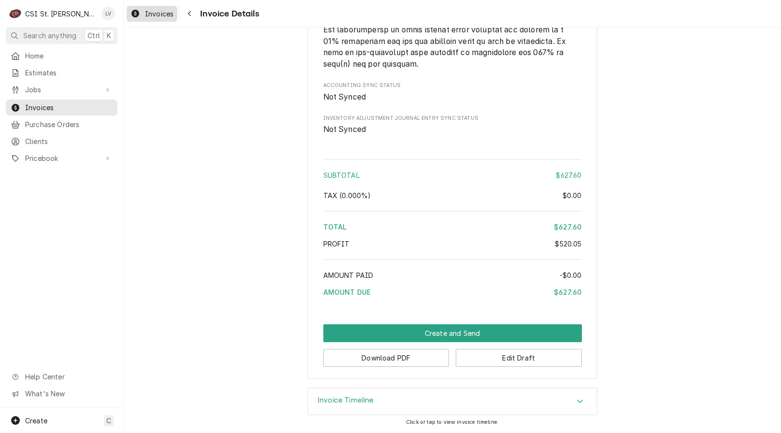
click at [153, 16] on span "Invoices" at bounding box center [159, 14] width 29 height 10
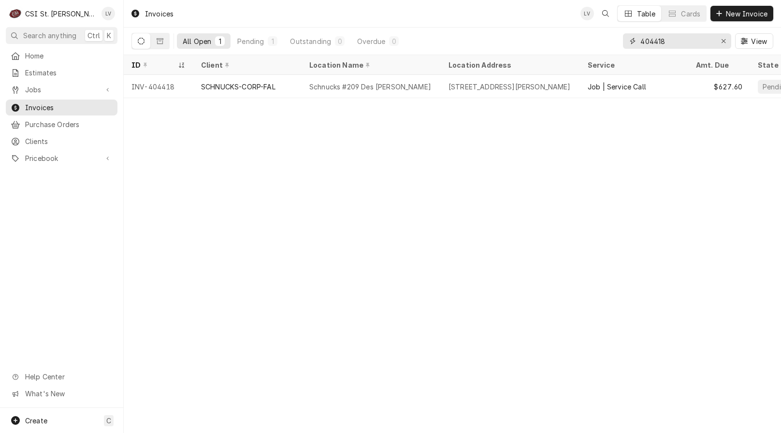
drag, startPoint x: 656, startPoint y: 42, endPoint x: 680, endPoint y: 49, distance: 25.4
click at [680, 49] on div "404418 View" at bounding box center [698, 41] width 150 height 27
type input "404420"
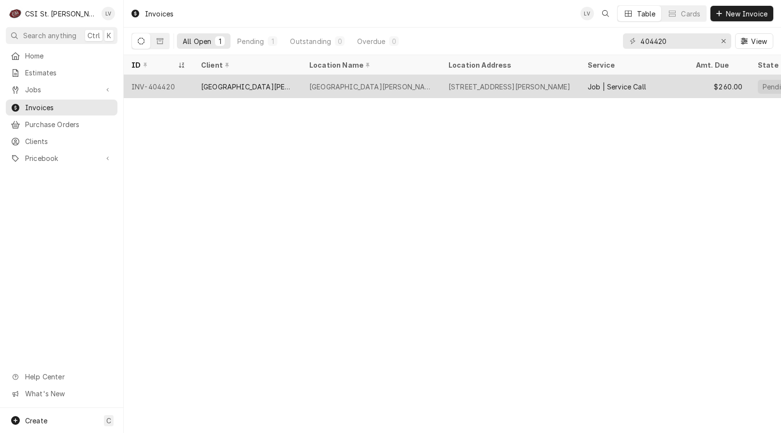
click at [274, 82] on div "[GEOGRAPHIC_DATA][PERSON_NAME]" at bounding box center [247, 87] width 93 height 10
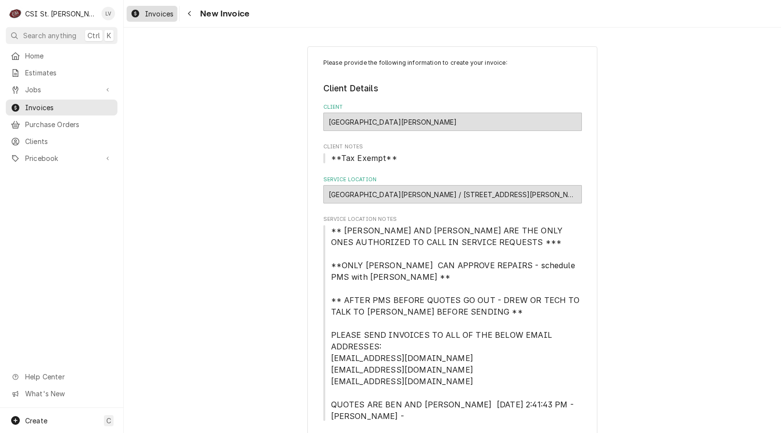
click at [147, 17] on span "Invoices" at bounding box center [159, 14] width 29 height 10
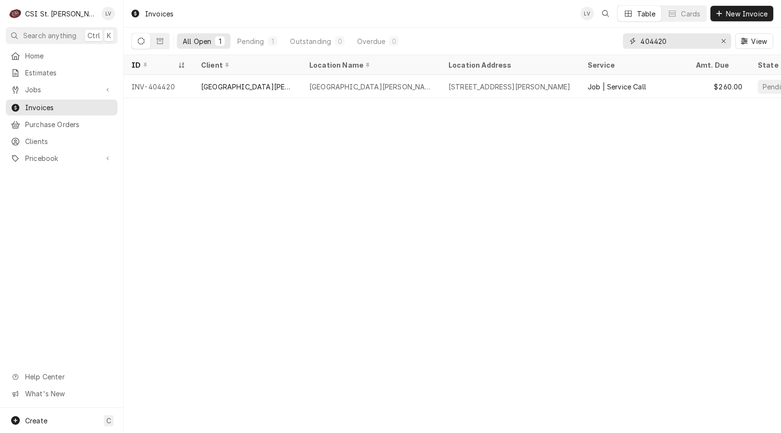
click at [672, 40] on input "404420" at bounding box center [676, 40] width 72 height 15
type input "404422"
